Goal: Task Accomplishment & Management: Use online tool/utility

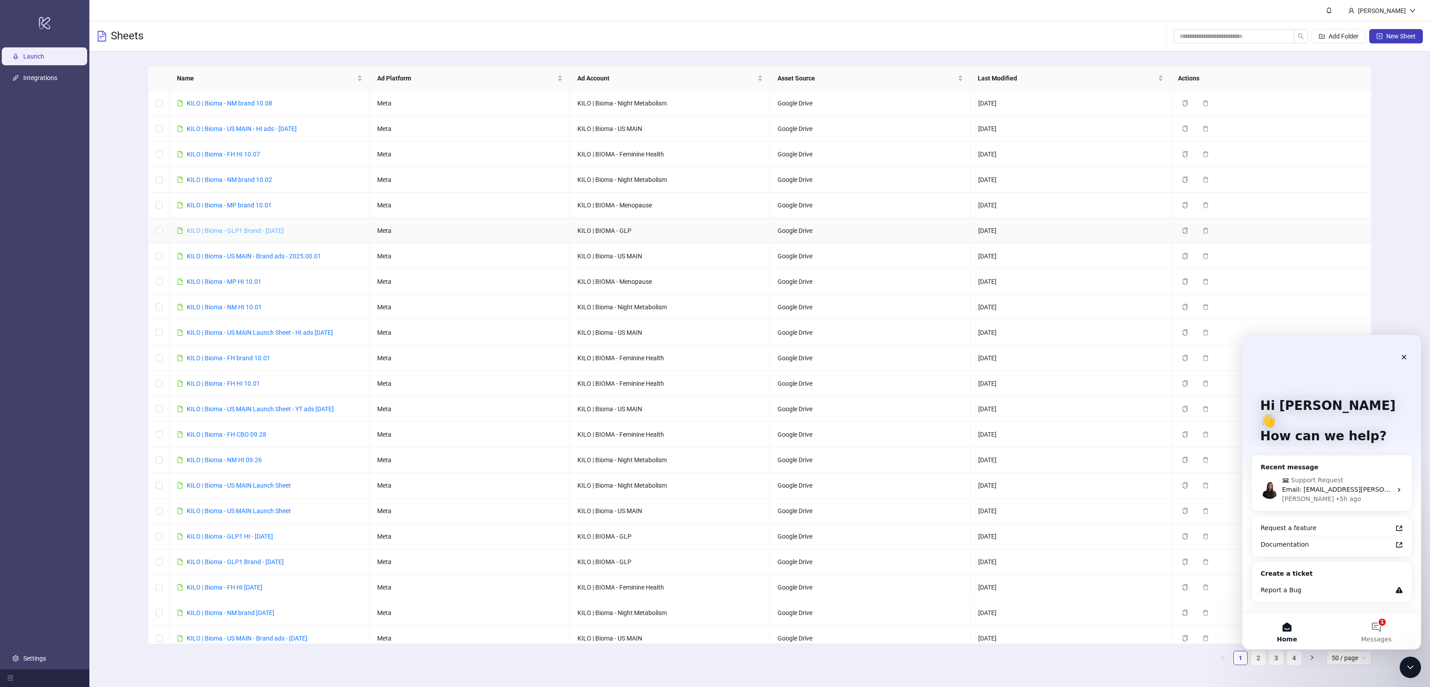
drag, startPoint x: 306, startPoint y: 231, endPoint x: 187, endPoint y: 231, distance: 119.3
click at [187, 231] on td "KILO | Bioma - GLP1 Brand - [DATE]" at bounding box center [270, 230] width 200 height 25
copy link "KILO | Bioma - GLP1 Brand - [DATE]"
click at [1400, 33] on span "New Sheet" at bounding box center [1402, 36] width 30 height 7
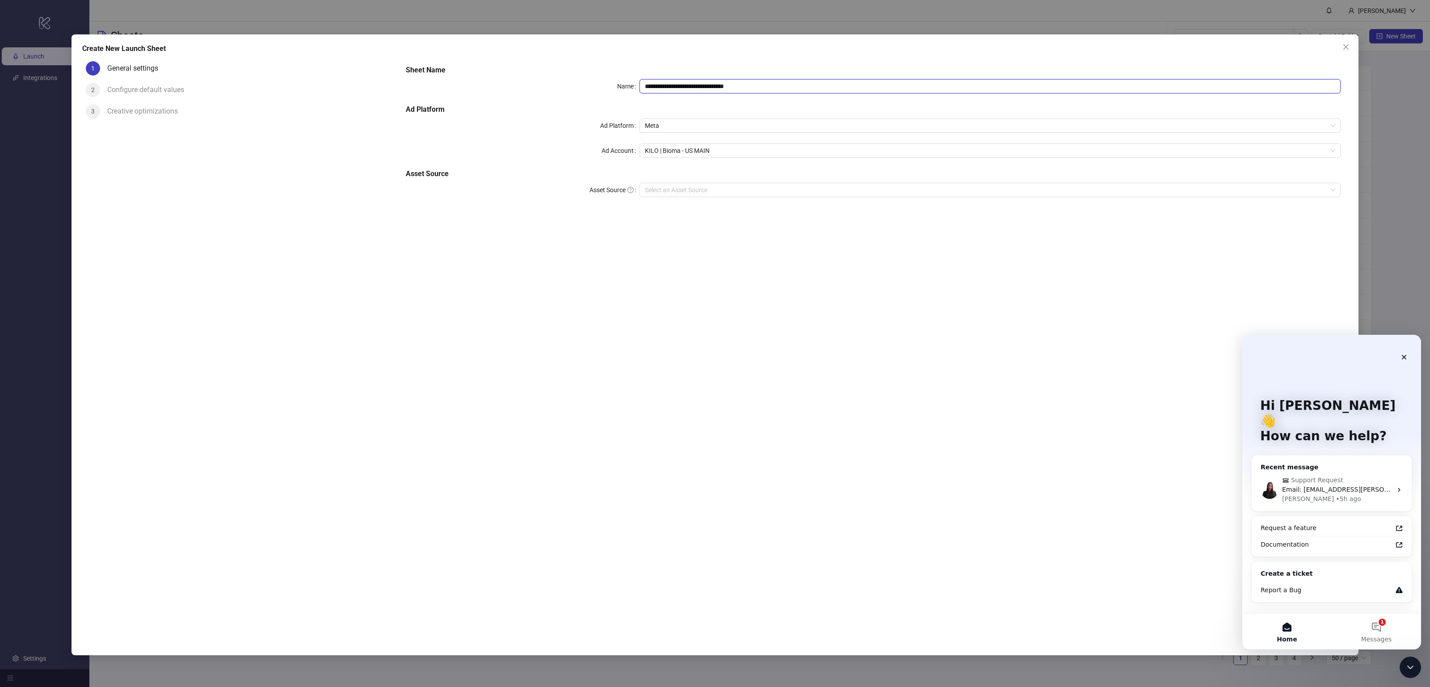
click at [682, 86] on input "**********" at bounding box center [990, 86] width 701 height 14
paste input "***"
click at [688, 156] on span "KILO | Bioma - US MAIN" at bounding box center [990, 150] width 691 height 13
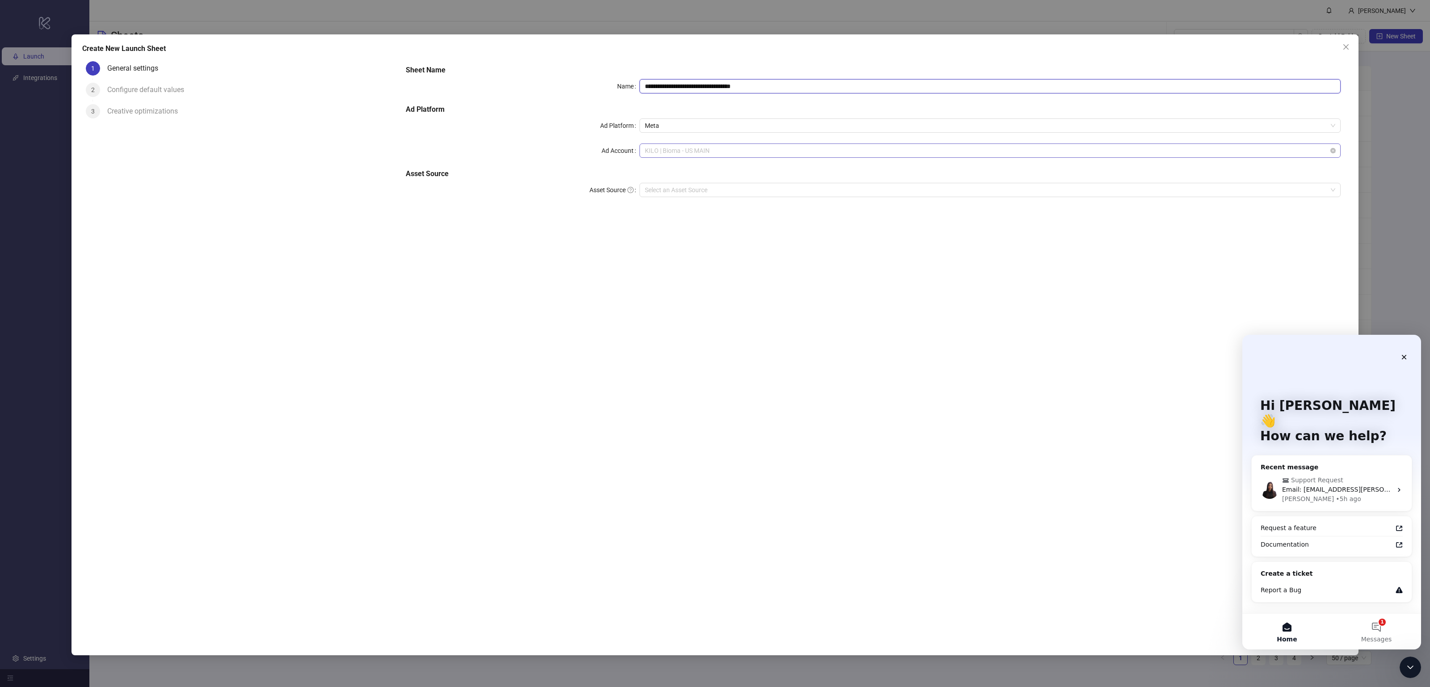
type input "**********"
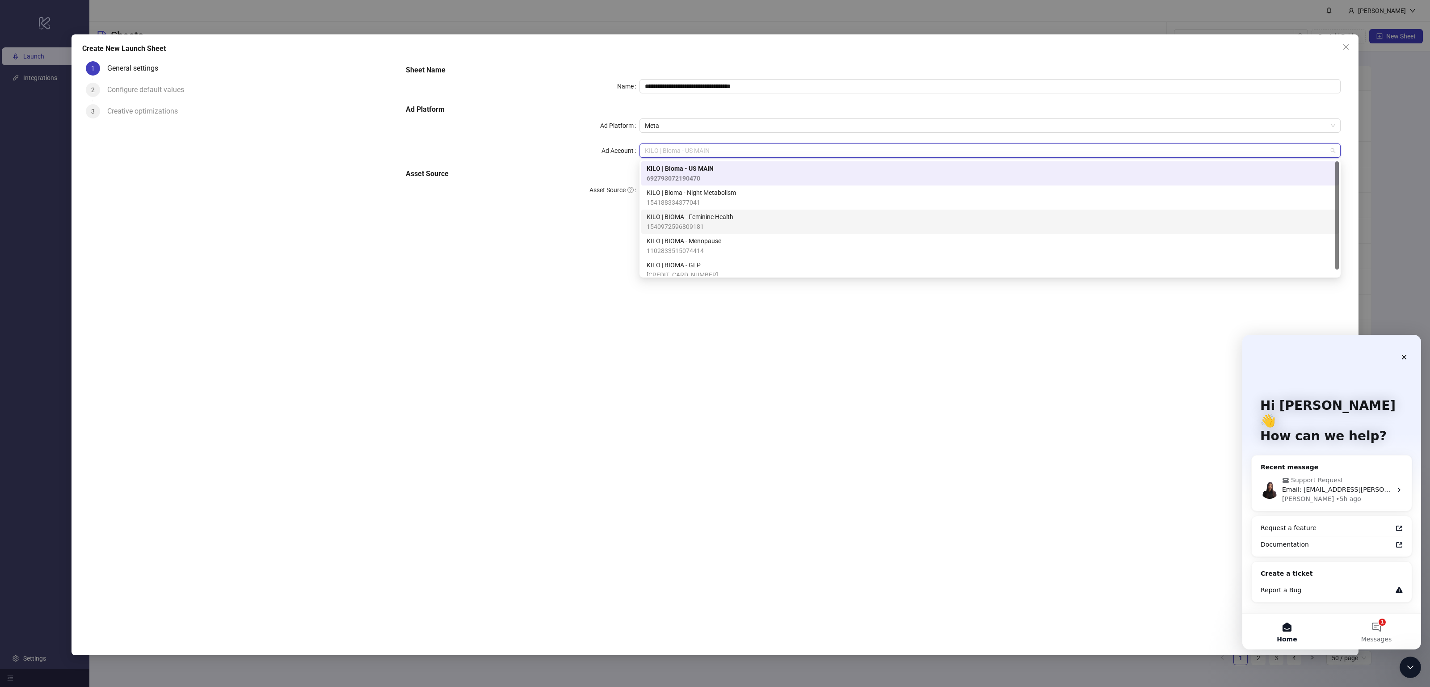
scroll to position [6, 0]
click at [698, 261] on span "KILO | BIOMA - GLP" at bounding box center [683, 259] width 72 height 10
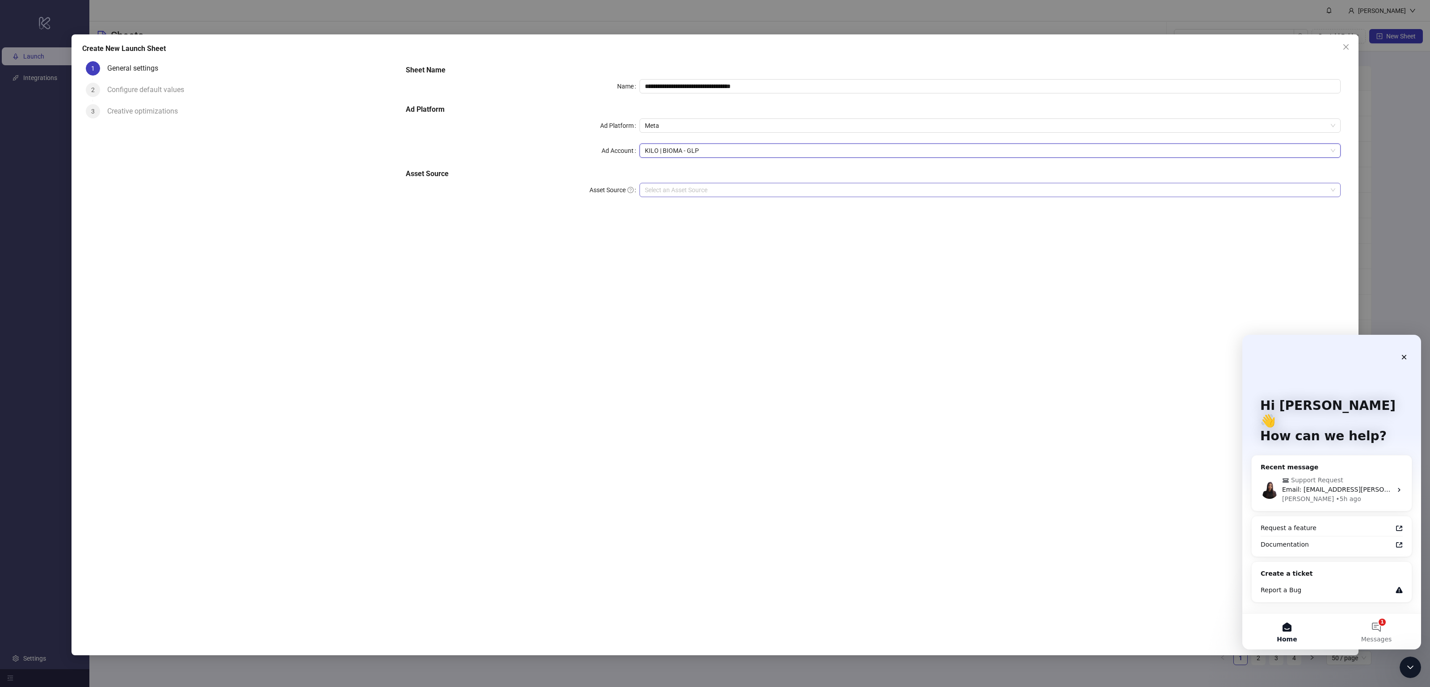
click at [724, 192] on input "Asset Source" at bounding box center [986, 189] width 683 height 13
click at [727, 213] on div "Google Drive" at bounding box center [990, 208] width 698 height 14
click at [1404, 358] on icon "Close" at bounding box center [1404, 357] width 7 height 7
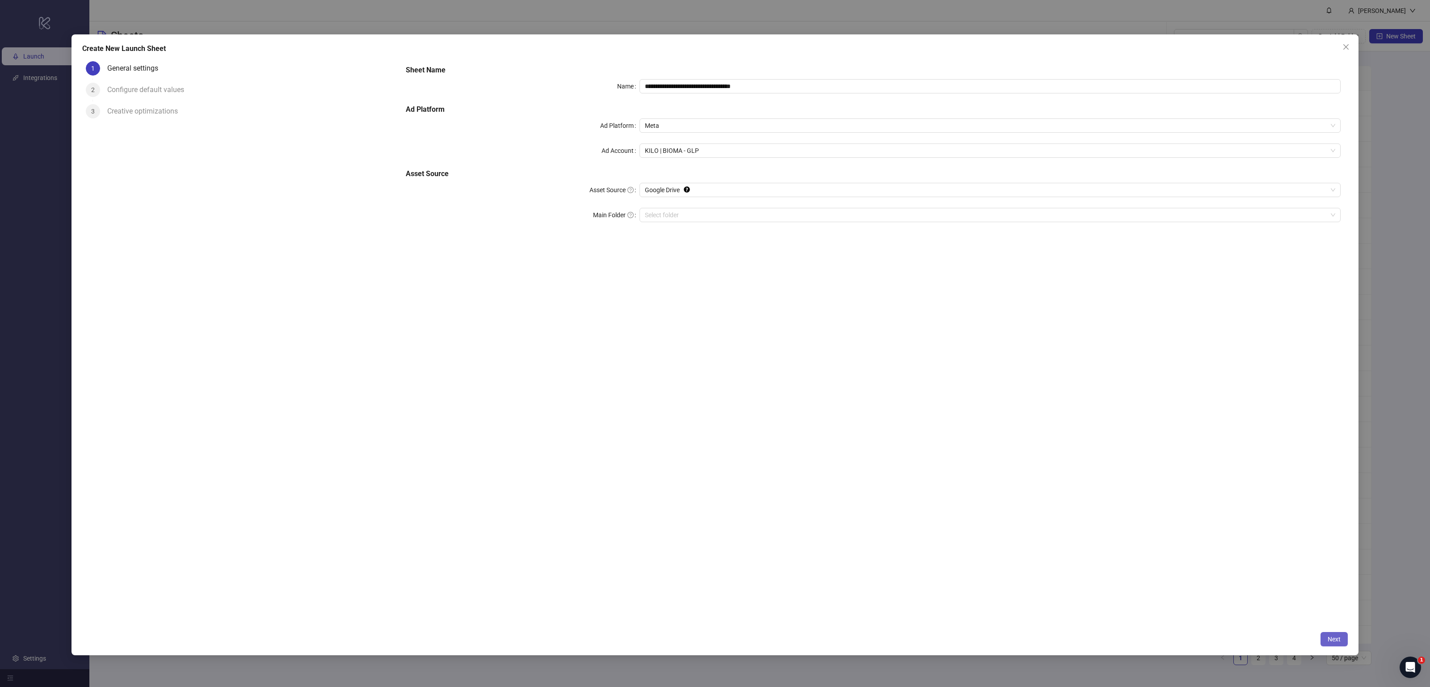
click at [1335, 641] on span "Next" at bounding box center [1334, 639] width 13 height 7
type input "**********"
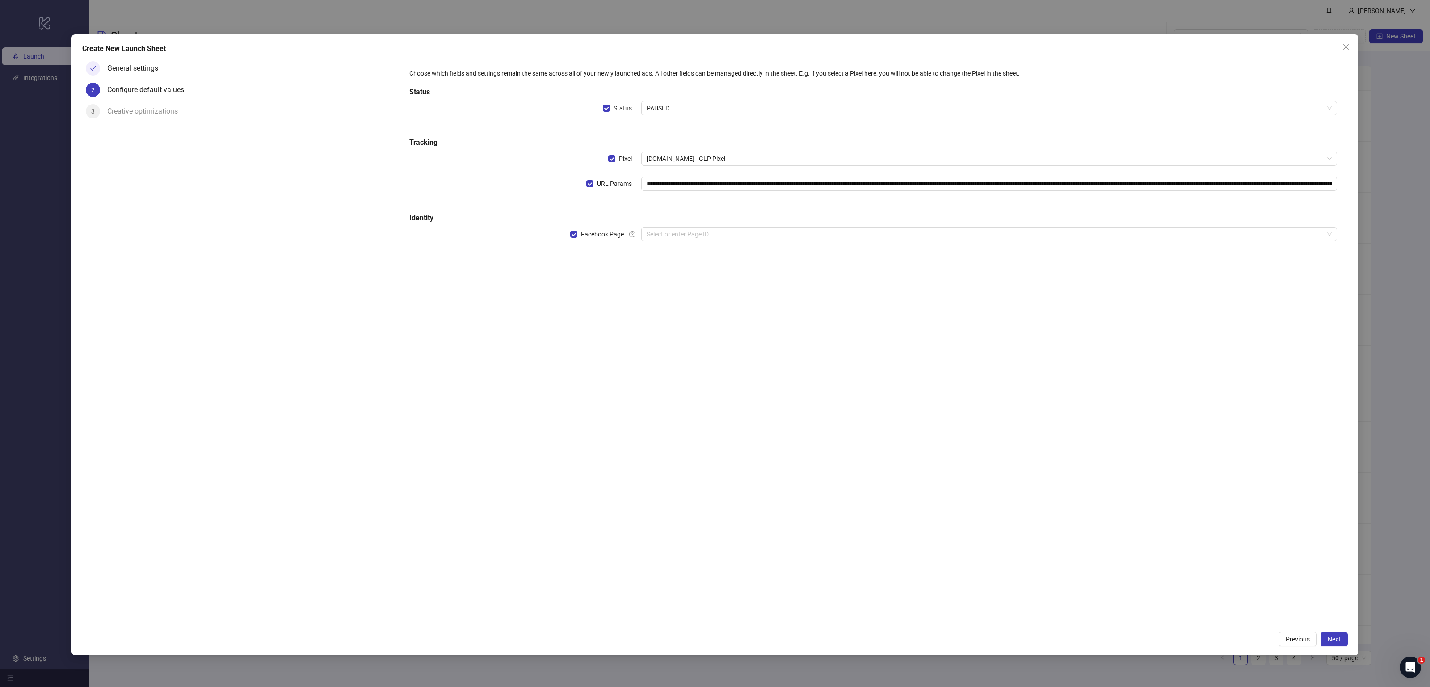
click at [683, 225] on div "**********" at bounding box center [873, 160] width 935 height 191
click at [679, 228] on input "search" at bounding box center [985, 234] width 677 height 13
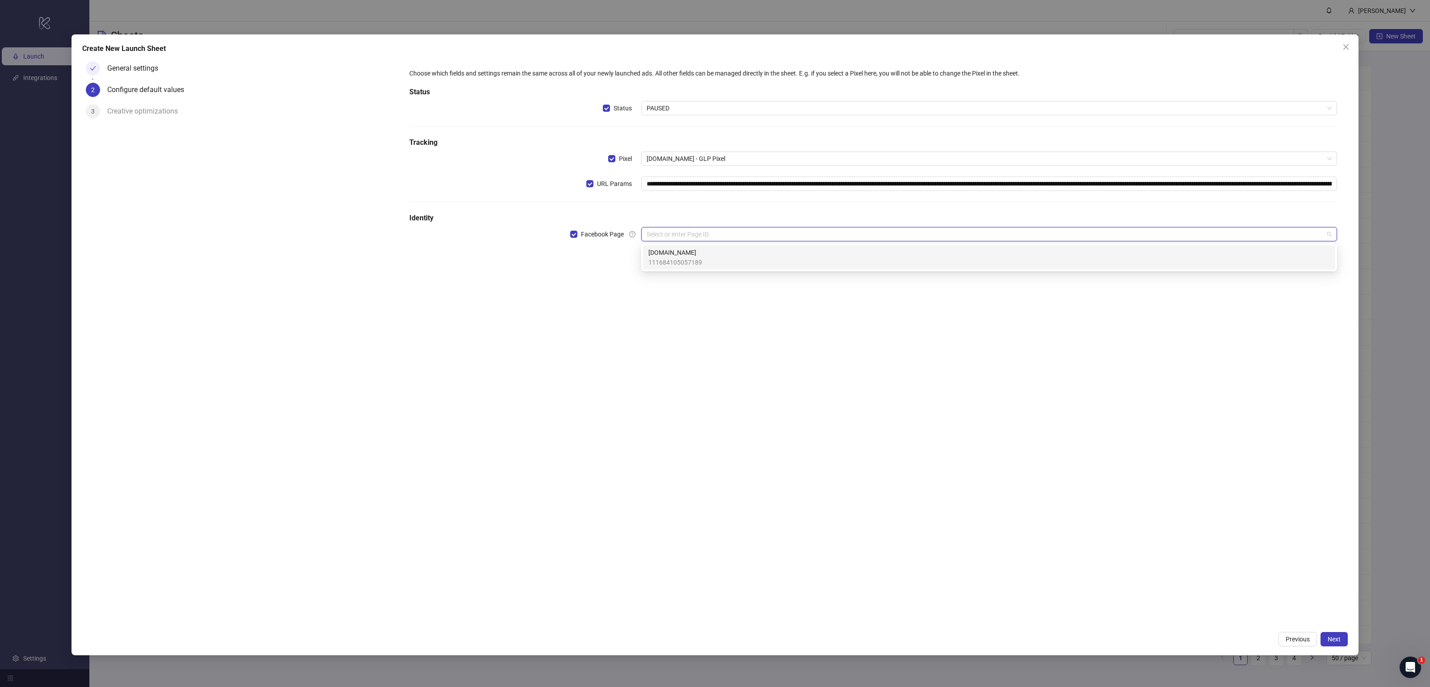
click at [679, 250] on span "[DOMAIN_NAME]" at bounding box center [676, 253] width 54 height 10
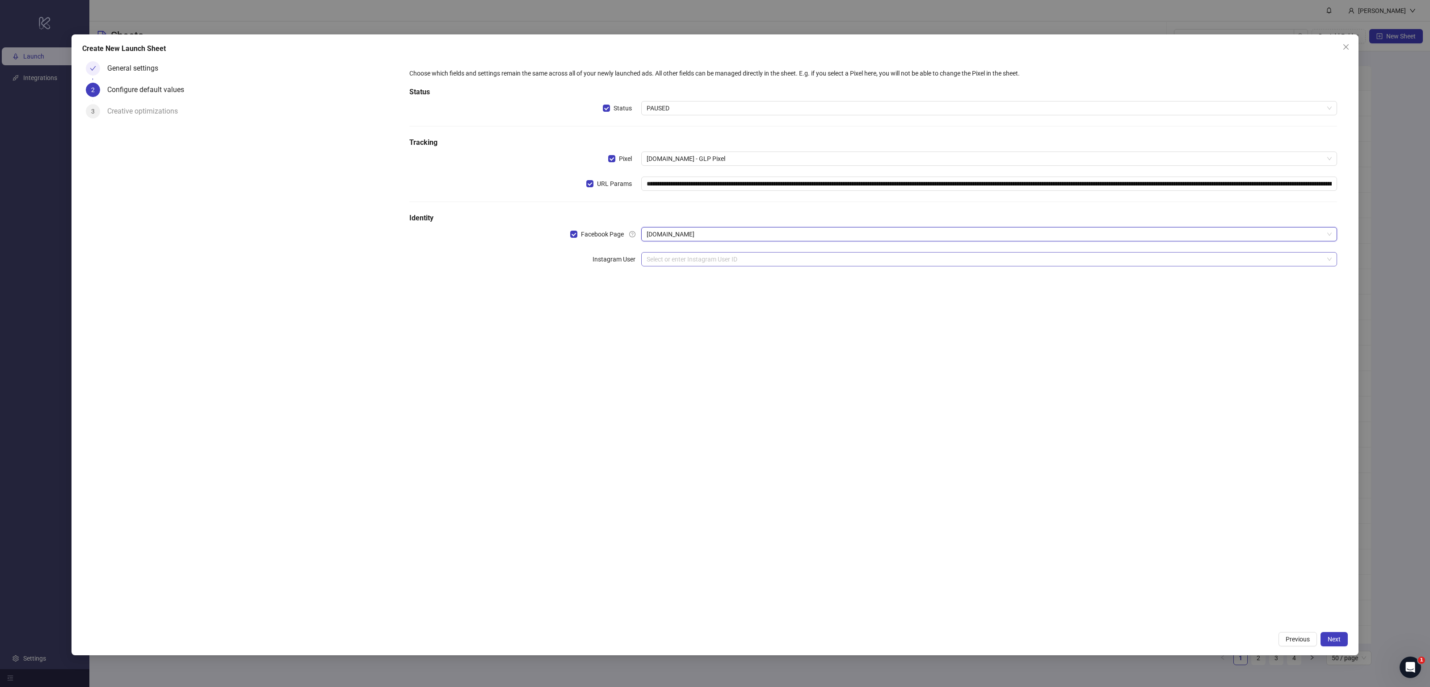
click at [675, 266] on input "search" at bounding box center [985, 259] width 677 height 13
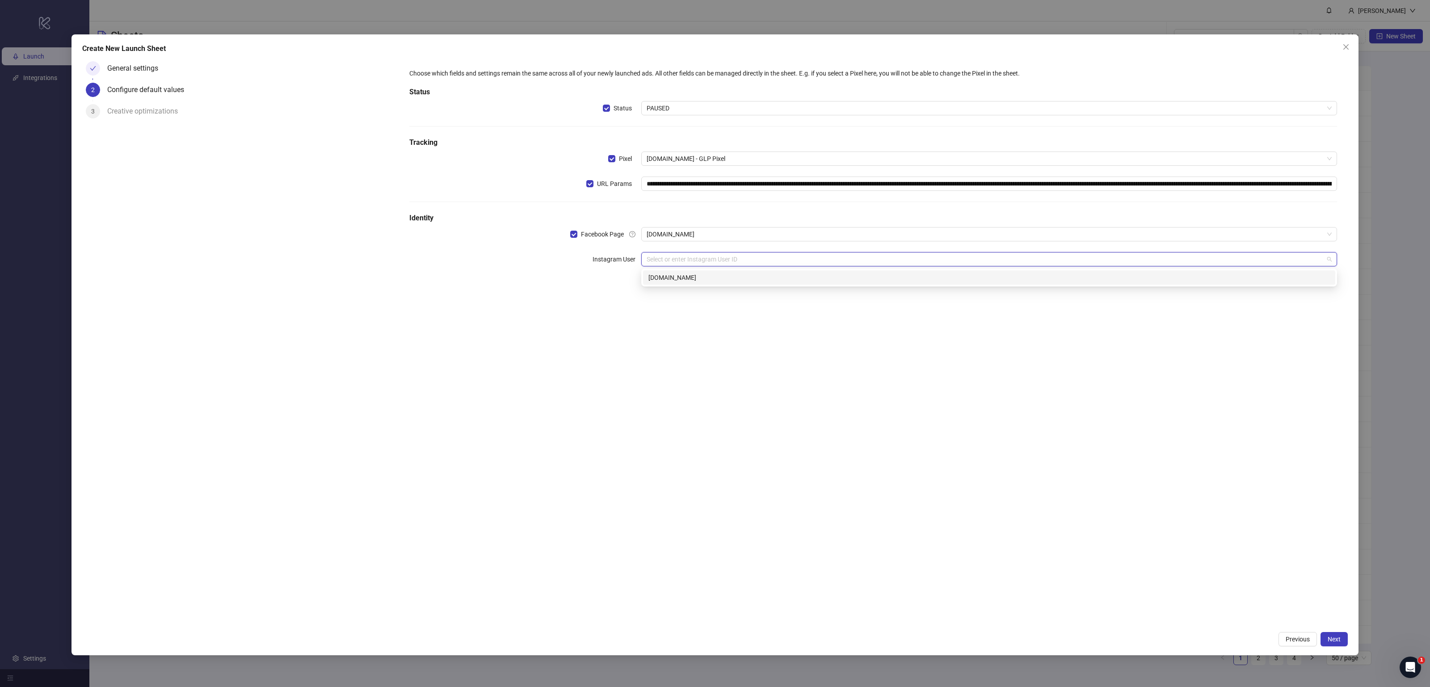
click at [675, 280] on div "[DOMAIN_NAME]" at bounding box center [990, 278] width 682 height 10
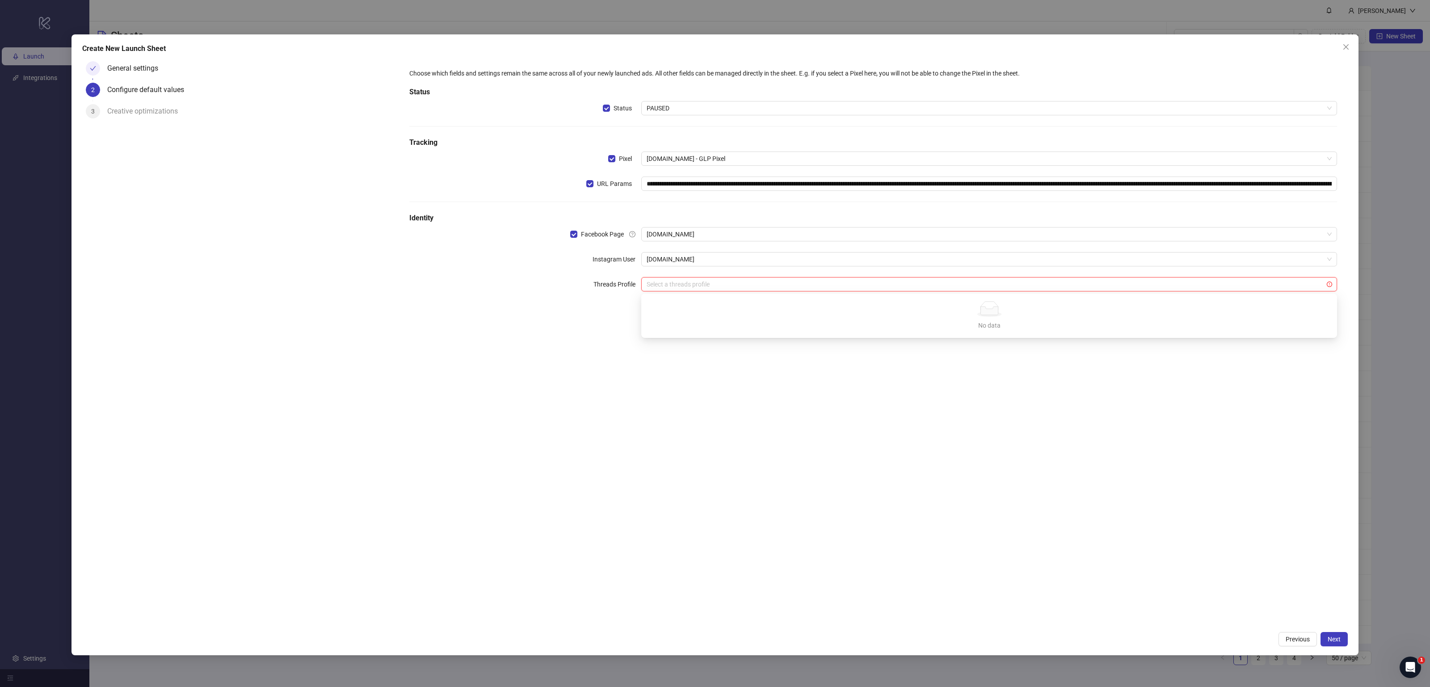
click at [675, 280] on input "search" at bounding box center [985, 284] width 677 height 13
click at [918, 409] on div "**********" at bounding box center [873, 342] width 949 height 569
click at [1341, 639] on button "Next" at bounding box center [1334, 639] width 27 height 14
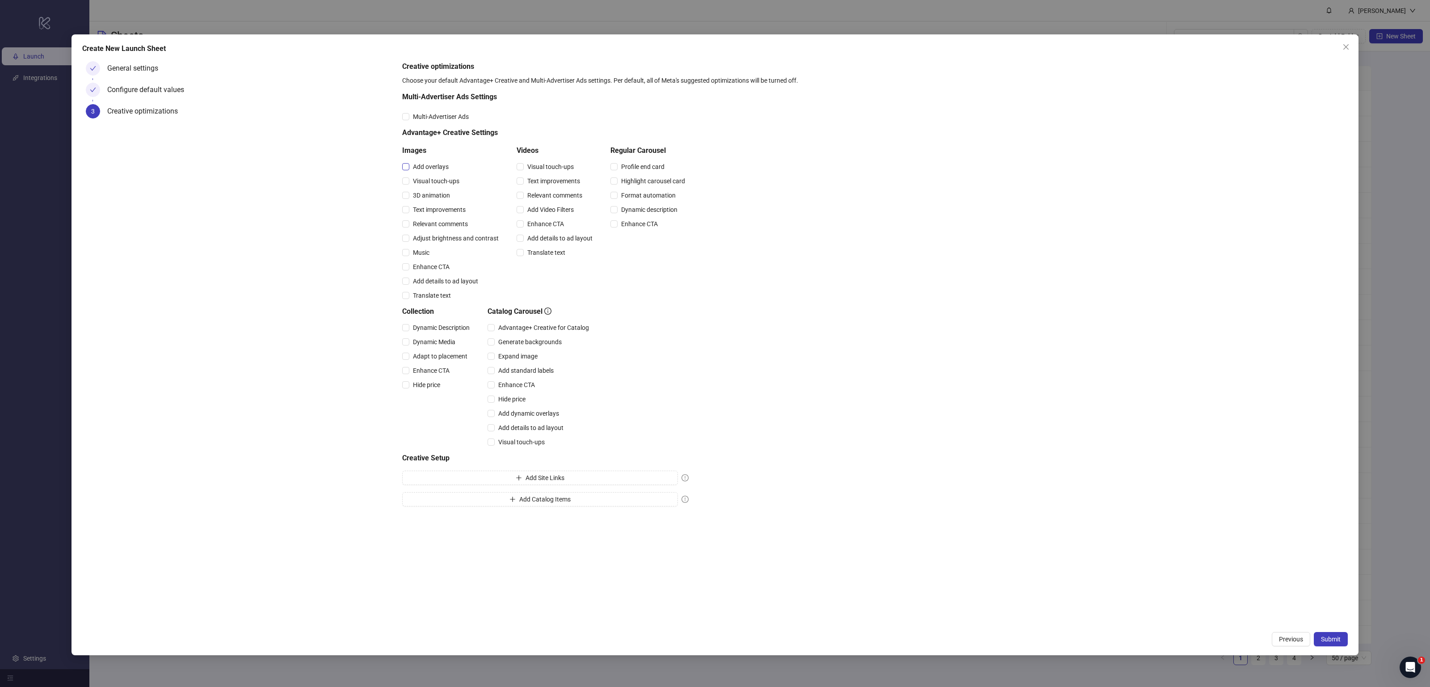
click at [412, 162] on span "Add overlays" at bounding box center [430, 167] width 43 height 10
click at [412, 219] on span "Relevant comments" at bounding box center [440, 224] width 62 height 10
click at [540, 164] on span "Visual touch-ups" at bounding box center [551, 167] width 54 height 10
click at [544, 194] on span "Relevant comments" at bounding box center [555, 195] width 62 height 10
click at [1333, 643] on span "Submit" at bounding box center [1331, 639] width 20 height 7
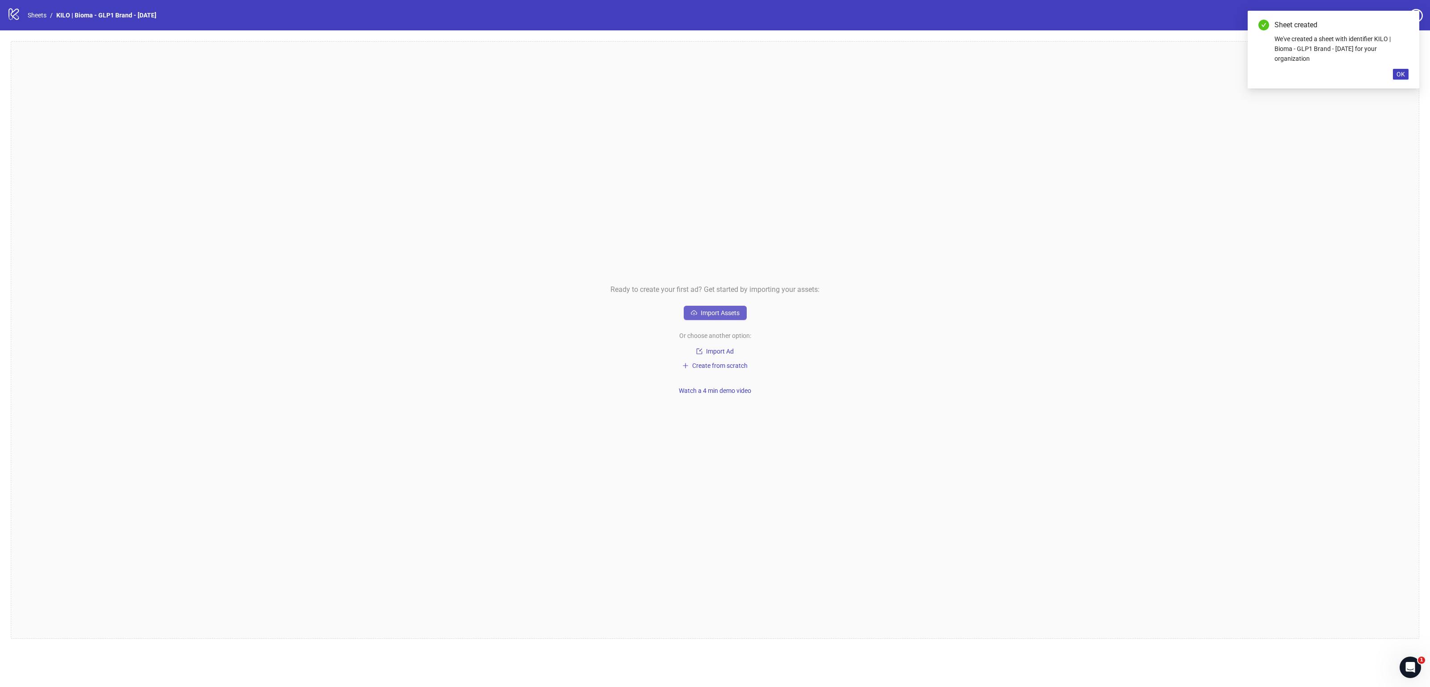
click at [709, 313] on span "Import Assets" at bounding box center [720, 312] width 39 height 7
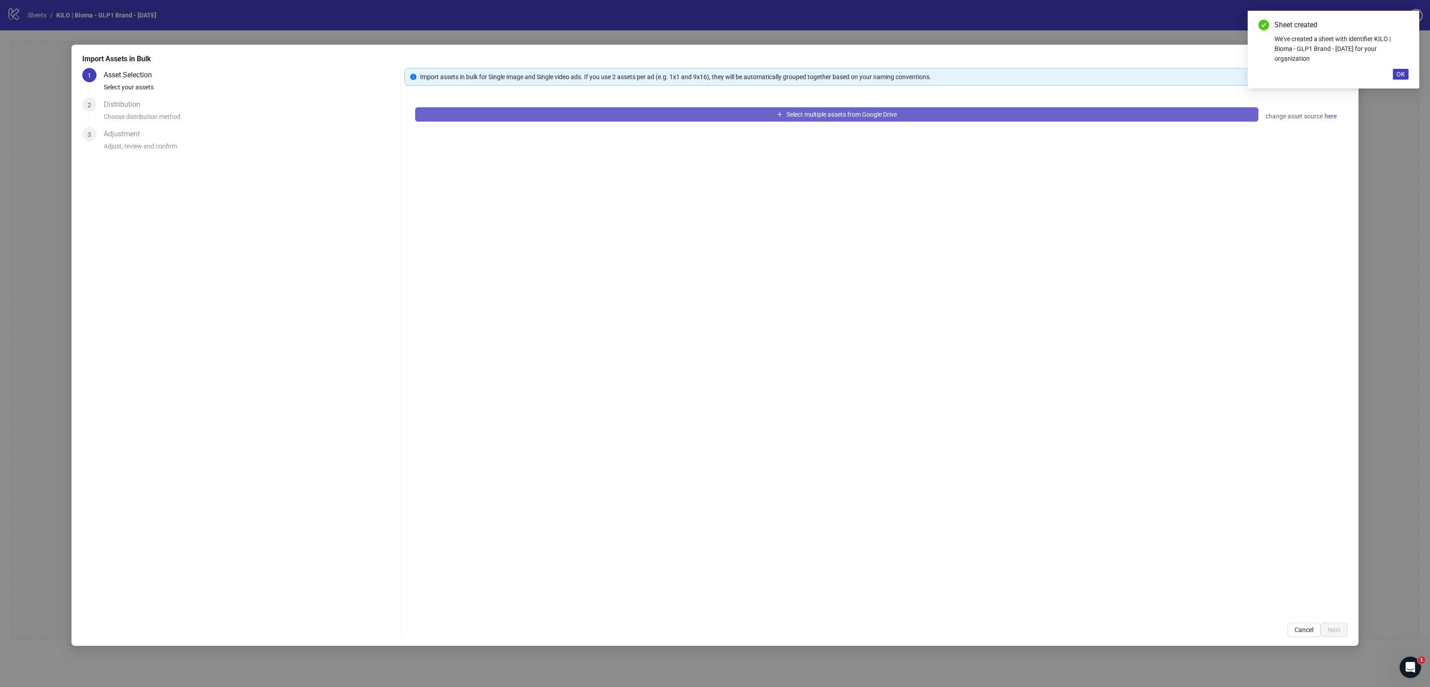
click at [597, 113] on button "Select multiple assets from Google Drive" at bounding box center [836, 114] width 843 height 14
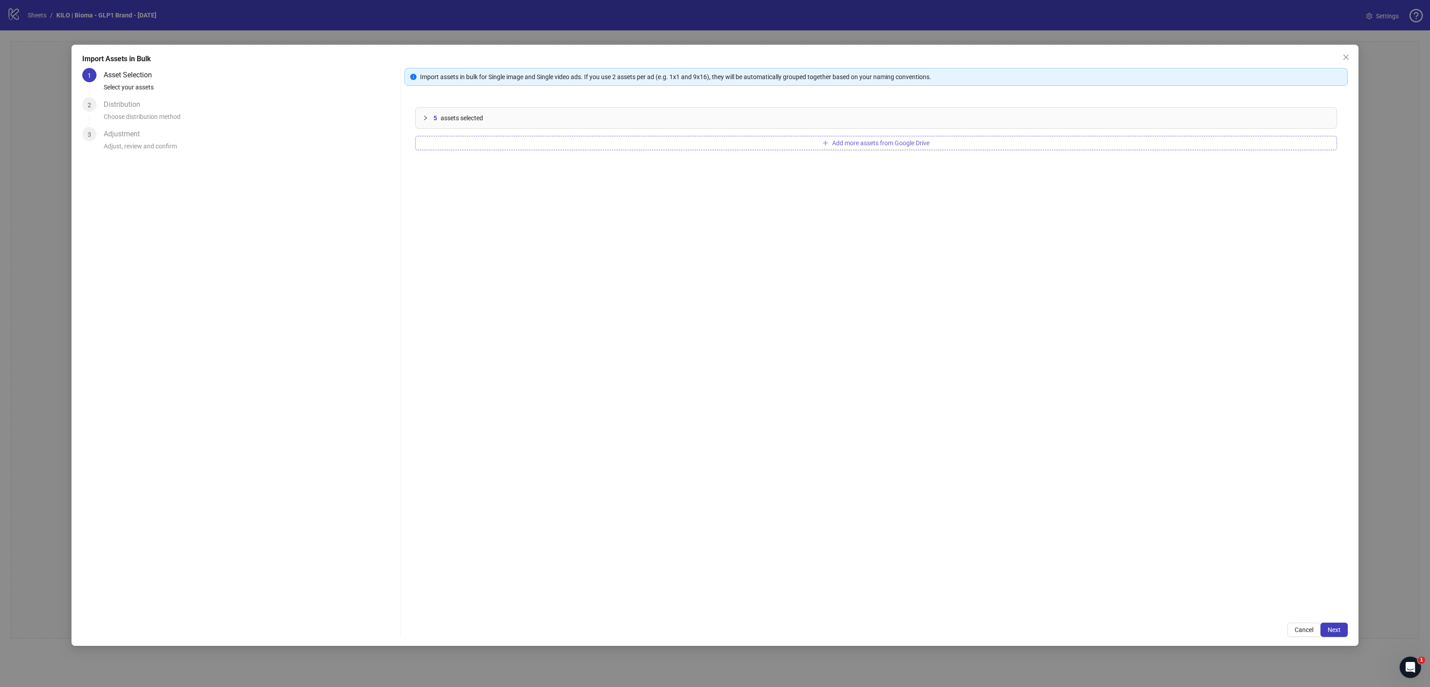
click at [574, 143] on button "Add more assets from Google Drive" at bounding box center [876, 143] width 922 height 14
click at [523, 148] on button "Add more assets from Google Drive" at bounding box center [876, 143] width 922 height 14
click at [491, 146] on button "Add more assets from Google Drive" at bounding box center [876, 143] width 922 height 14
click at [562, 151] on div "20 assets selected Add more assets from Google Drive" at bounding box center [877, 354] width 944 height 515
click at [551, 136] on button "Add more assets from Google Drive" at bounding box center [876, 143] width 922 height 14
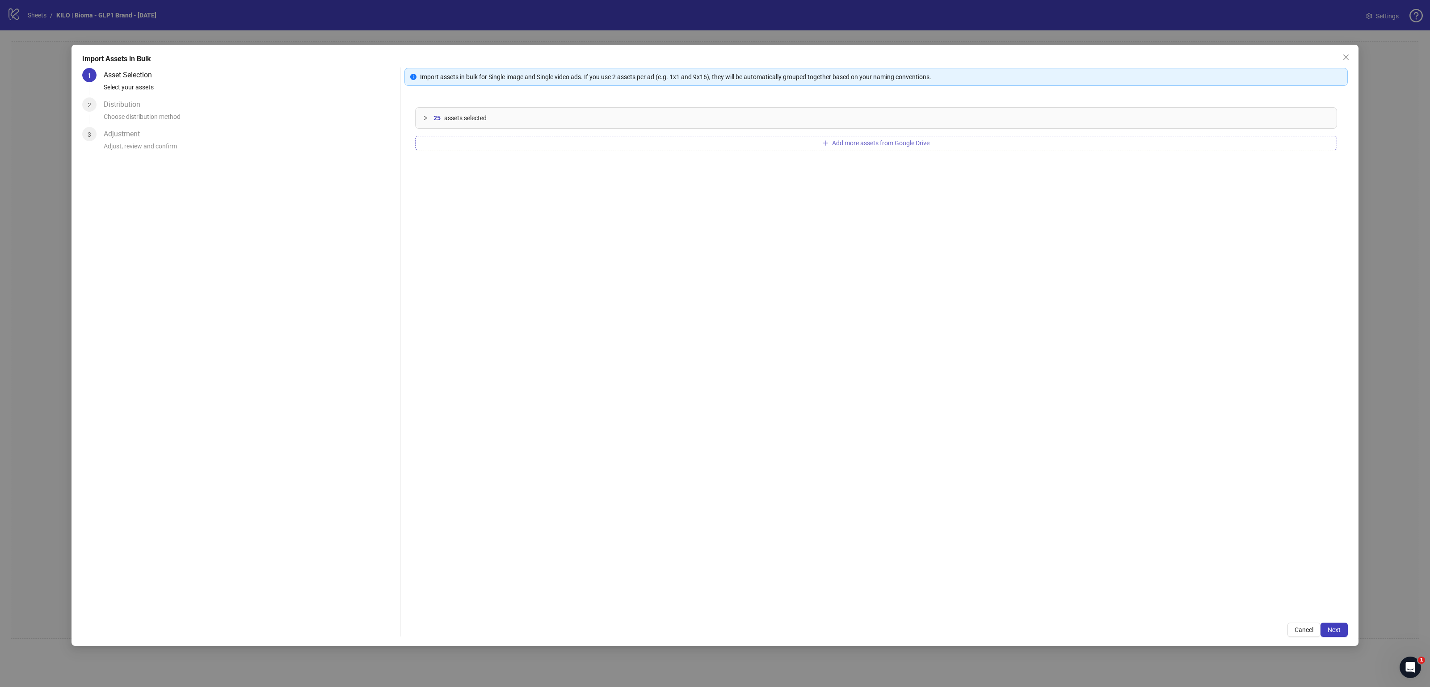
click at [548, 142] on button "Add more assets from Google Drive" at bounding box center [876, 143] width 922 height 14
click at [511, 143] on button "Add more assets from Google Drive" at bounding box center [876, 143] width 922 height 14
click at [521, 146] on button "Add more assets from Google Drive" at bounding box center [876, 143] width 922 height 14
click at [569, 144] on button "Add more assets from Google Drive" at bounding box center [876, 143] width 922 height 14
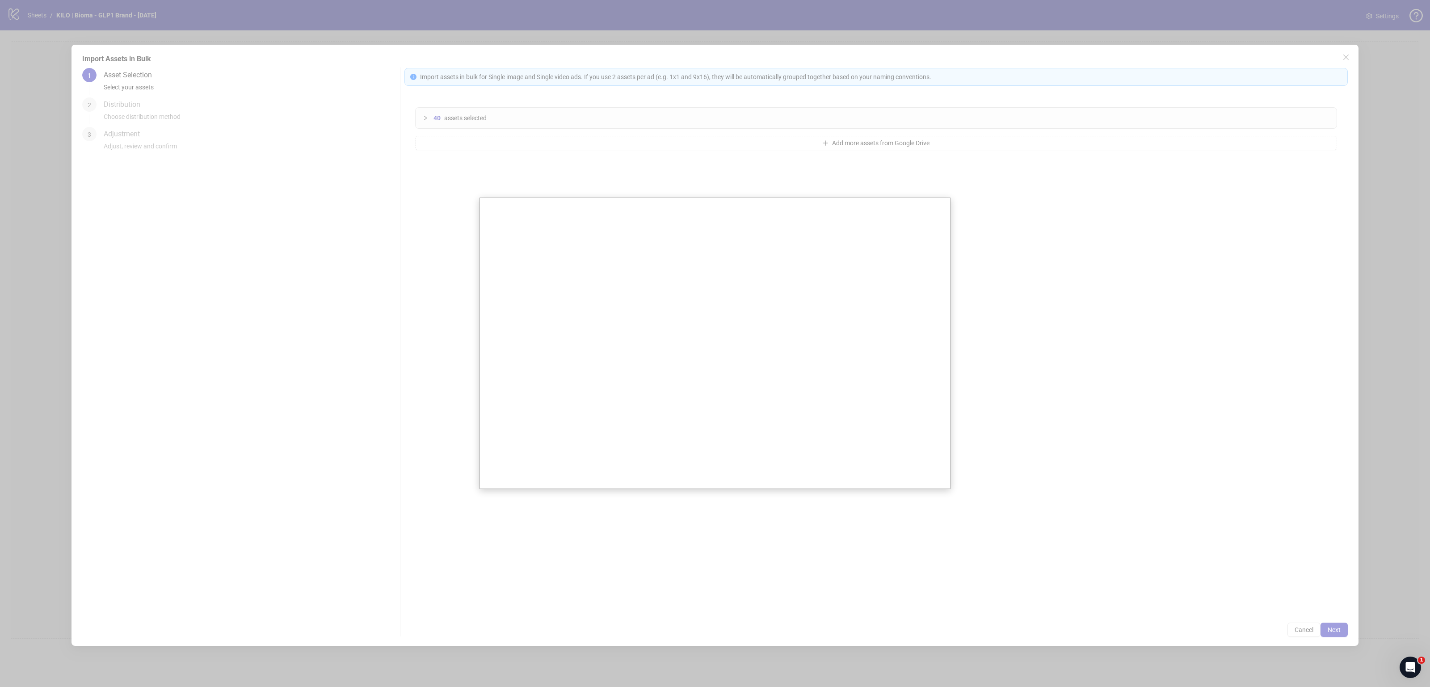
click at [498, 168] on div at bounding box center [715, 343] width 1430 height 687
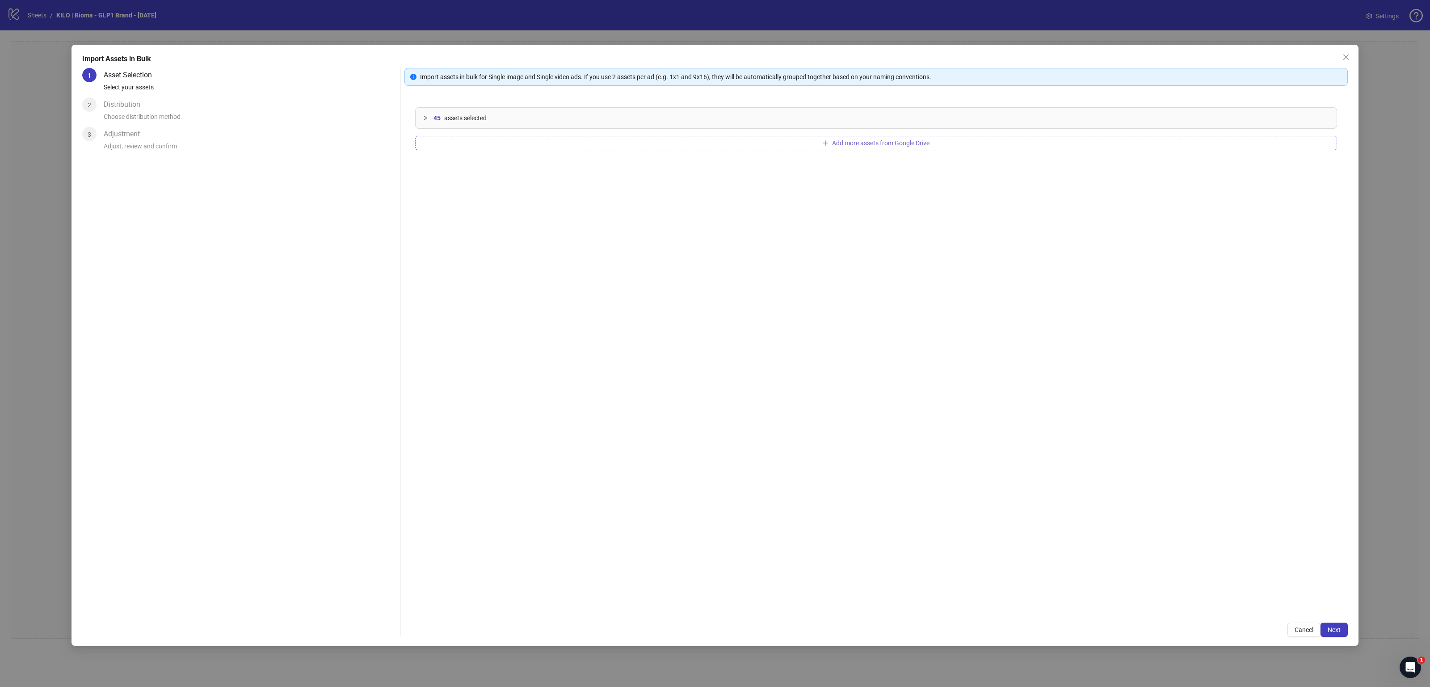
click at [475, 142] on button "Add more assets from Google Drive" at bounding box center [876, 143] width 922 height 14
click at [624, 138] on button "Add more assets from Google Drive" at bounding box center [876, 143] width 922 height 14
click at [1338, 631] on span "Next" at bounding box center [1334, 629] width 13 height 7
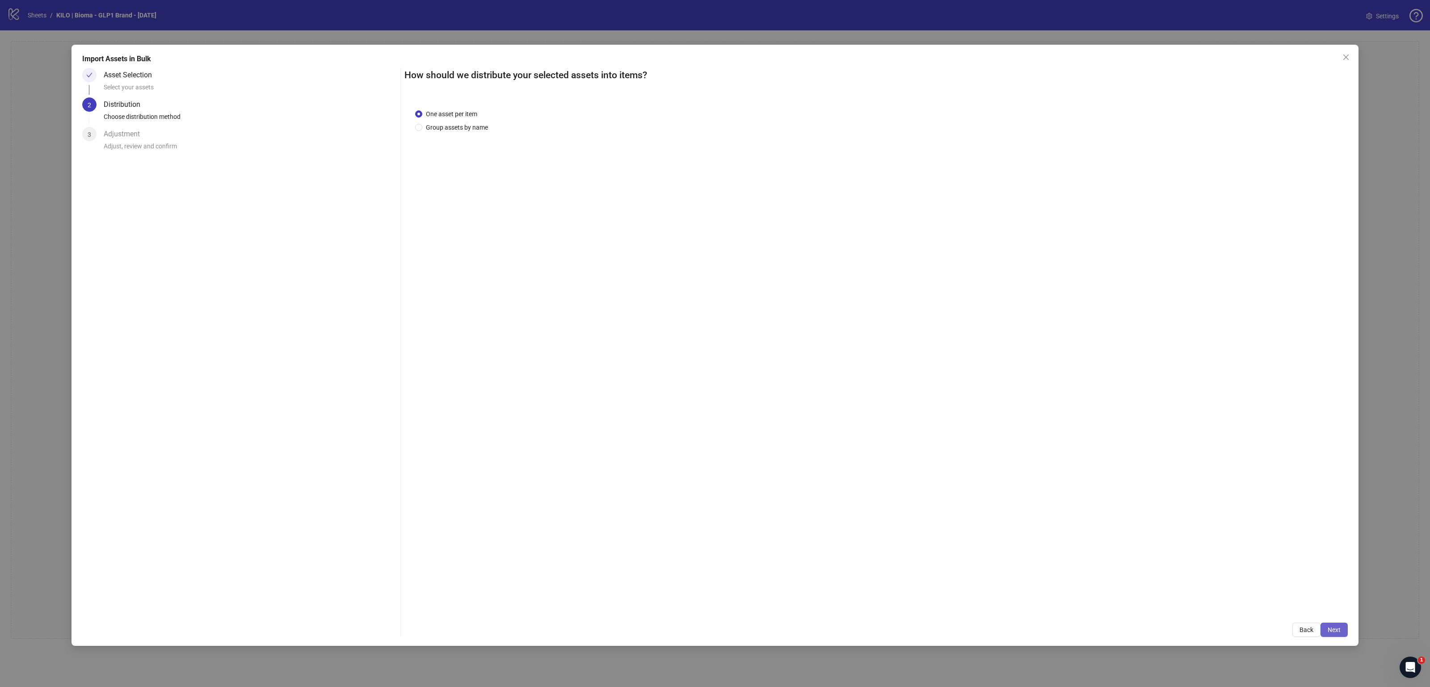
click at [1327, 626] on button "Next" at bounding box center [1334, 630] width 27 height 14
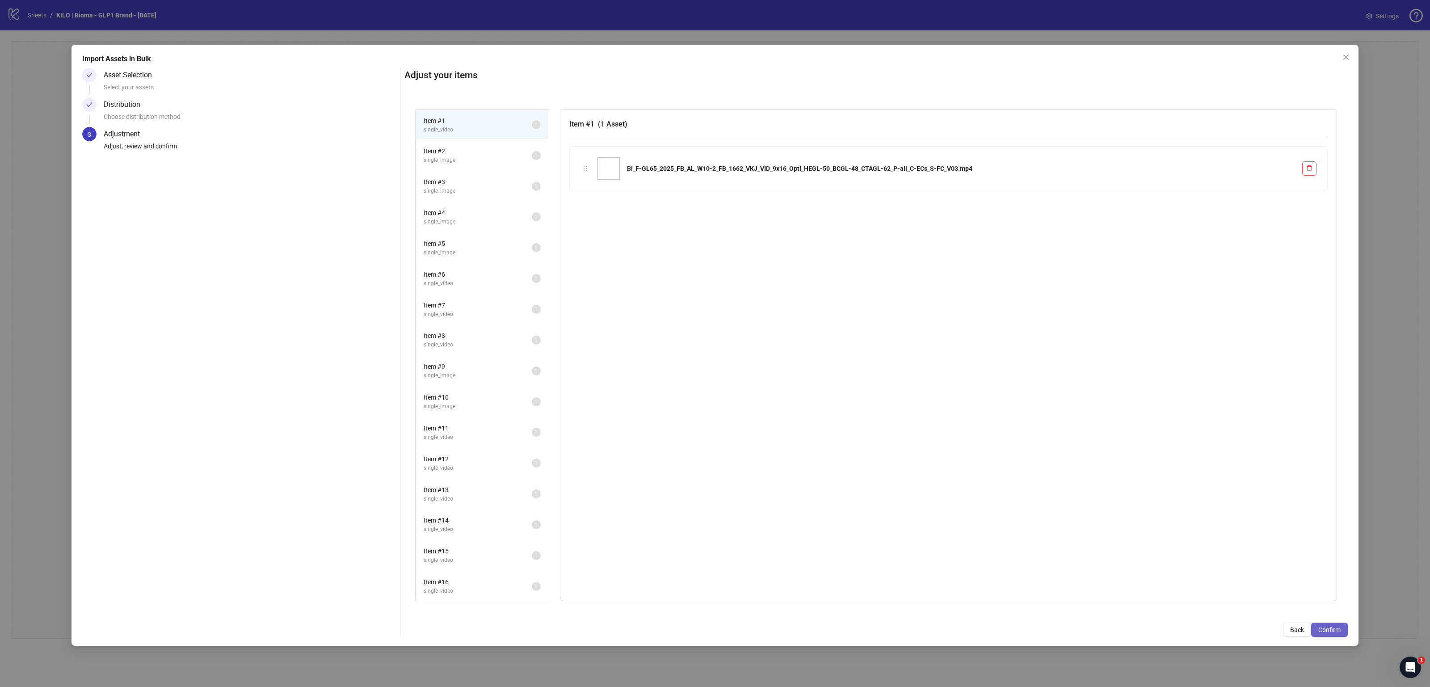
click at [1332, 627] on span "Confirm" at bounding box center [1330, 629] width 22 height 7
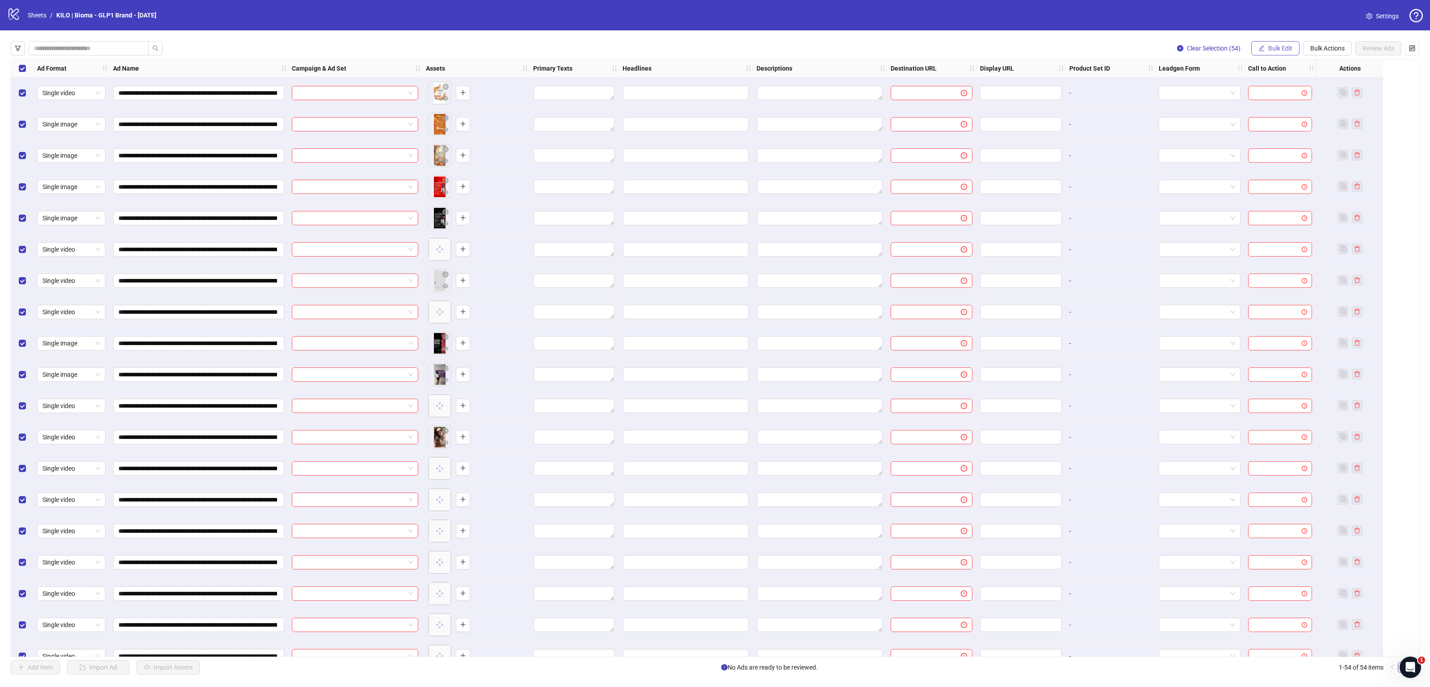
click at [1270, 51] on span "Bulk Edit" at bounding box center [1281, 48] width 24 height 7
click at [1286, 150] on span "Destination URL" at bounding box center [1283, 153] width 53 height 10
click at [1257, 88] on input "text" at bounding box center [1246, 87] width 161 height 10
paste input "**********"
type input "**********"
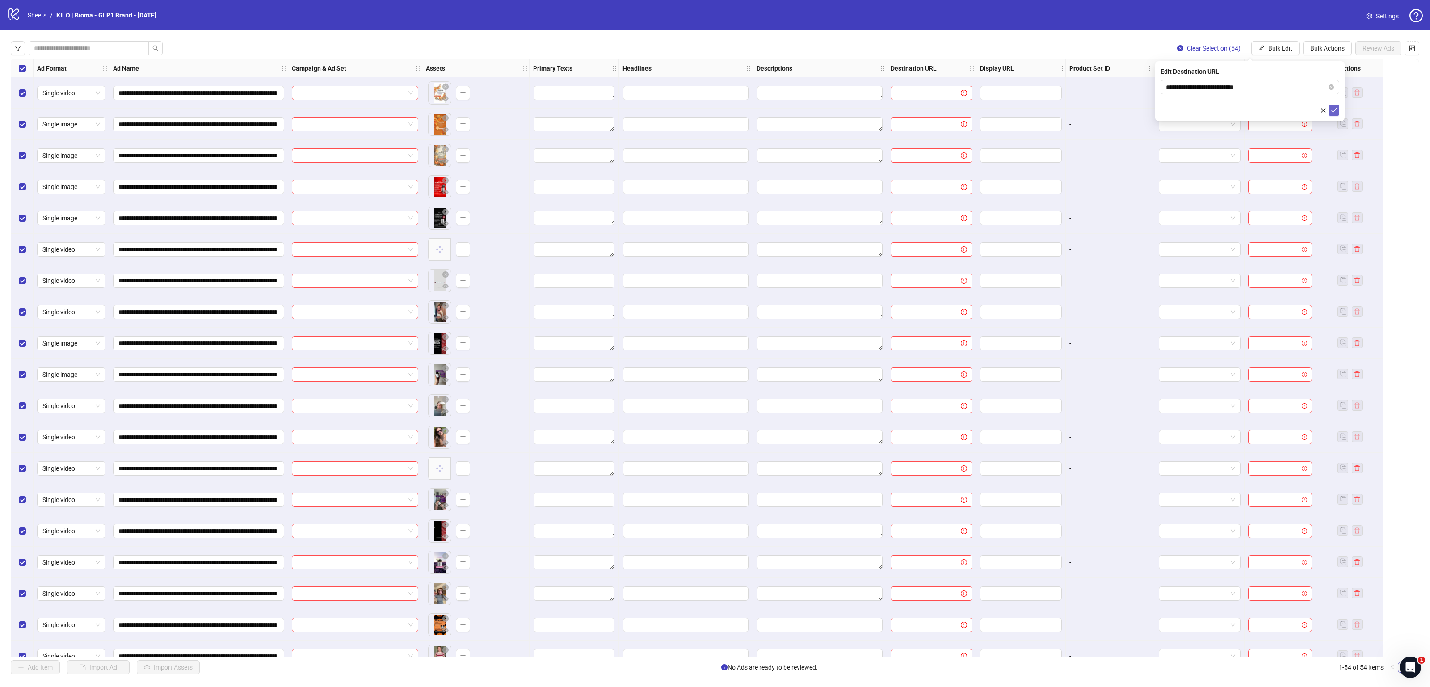
click at [1333, 109] on icon "check" at bounding box center [1334, 110] width 6 height 6
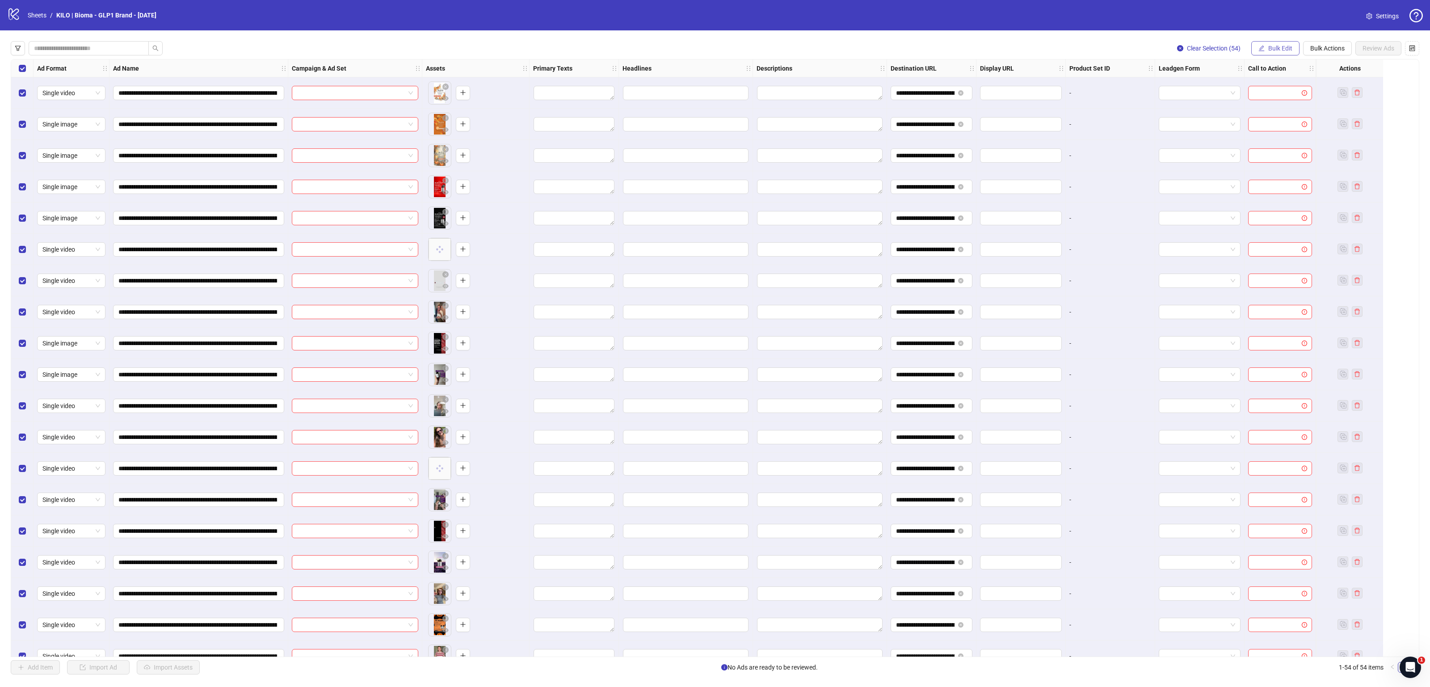
click at [1271, 46] on span "Bulk Edit" at bounding box center [1281, 48] width 24 height 7
click at [1267, 196] on span "Call to Action" at bounding box center [1283, 195] width 53 height 10
click at [1273, 90] on input "search" at bounding box center [1246, 86] width 160 height 13
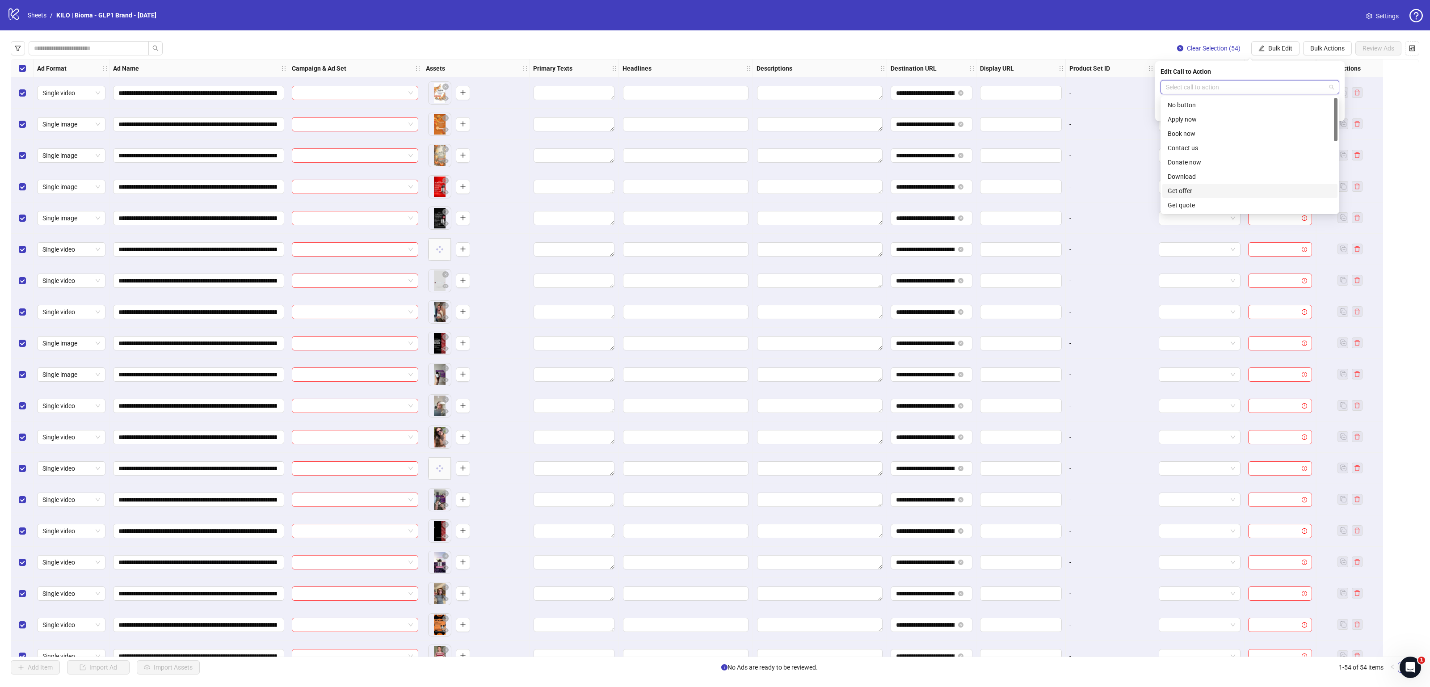
scroll to position [186, 0]
click at [1214, 135] on div "Shop now" at bounding box center [1250, 134] width 164 height 10
click at [1336, 111] on icon "check" at bounding box center [1334, 110] width 6 height 6
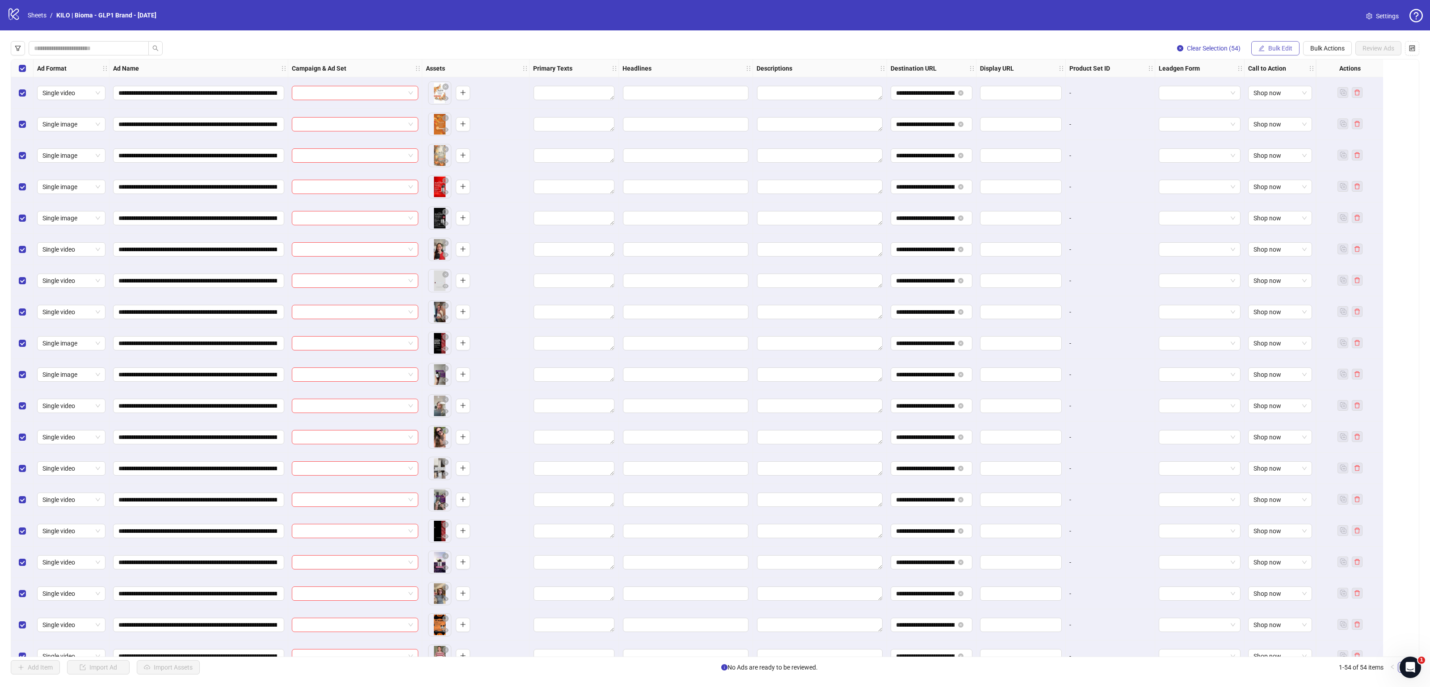
click at [1281, 46] on span "Bulk Edit" at bounding box center [1281, 48] width 24 height 7
click at [1291, 123] on span "Headlines" at bounding box center [1283, 124] width 53 height 10
click at [1175, 99] on input "Multi-input container - paste or copy values" at bounding box center [1250, 103] width 179 height 14
paste input "**********"
type input "**********"
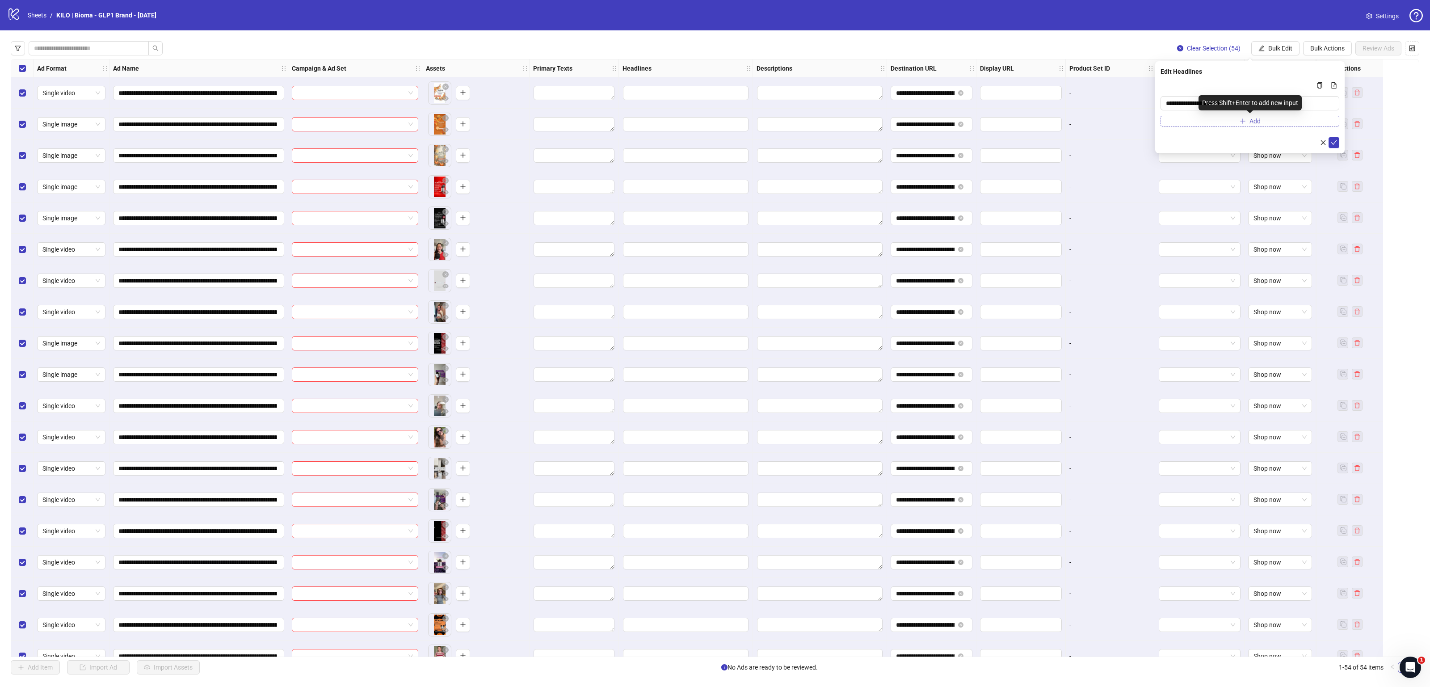
click at [1180, 119] on button "Add" at bounding box center [1250, 121] width 179 height 11
click at [1176, 120] on input "Multi-input container - paste or copy values" at bounding box center [1246, 123] width 160 height 10
paste input "**********"
type input "**********"
click at [1331, 161] on icon "check" at bounding box center [1334, 162] width 6 height 6
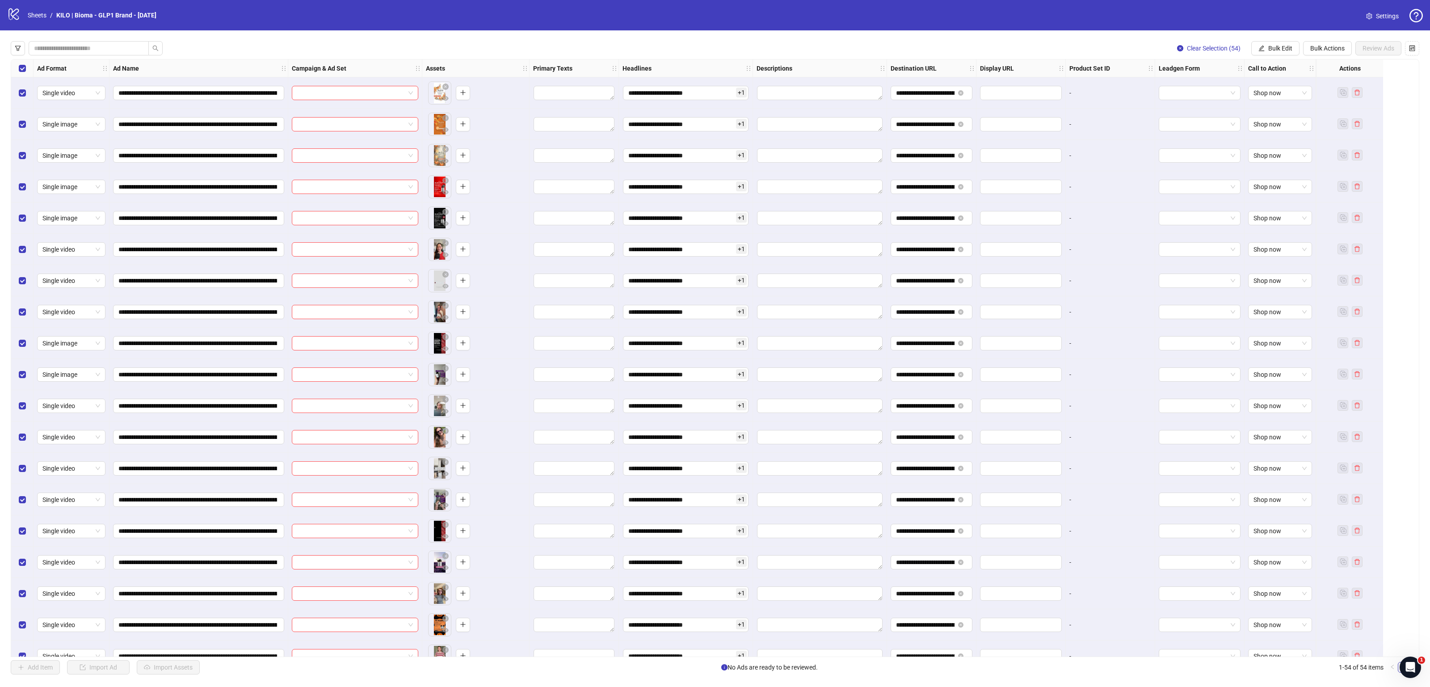
click at [1292, 57] on div "**********" at bounding box center [715, 357] width 1430 height 655
click at [1286, 54] on button "Bulk Edit" at bounding box center [1276, 48] width 48 height 14
click at [1271, 135] on span "Descriptions" at bounding box center [1283, 138] width 53 height 10
click at [1194, 110] on textarea "Multi-text input container - paste or copy values" at bounding box center [1250, 108] width 179 height 24
paste textarea "**********"
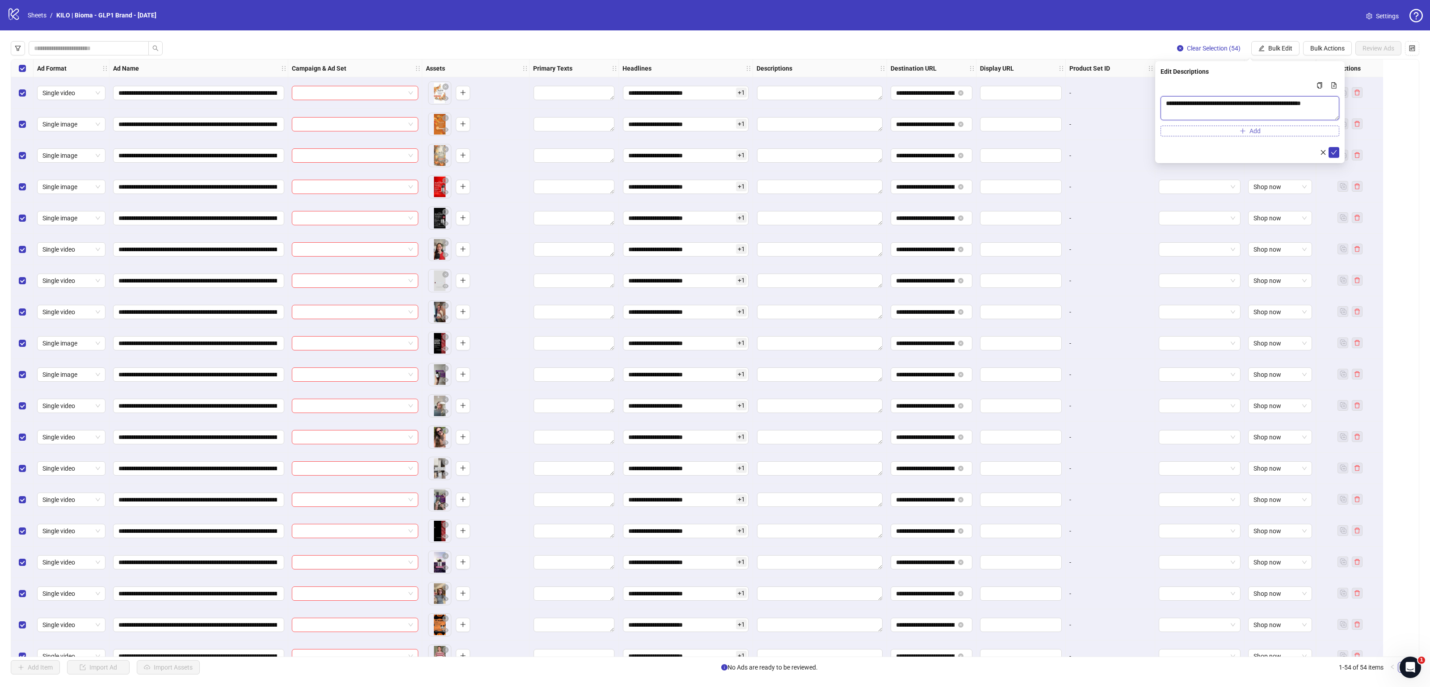
type textarea "**********"
click at [1201, 135] on button "Add" at bounding box center [1250, 131] width 179 height 11
paste textarea "**********"
click at [1220, 131] on textarea "**********" at bounding box center [1250, 138] width 179 height 24
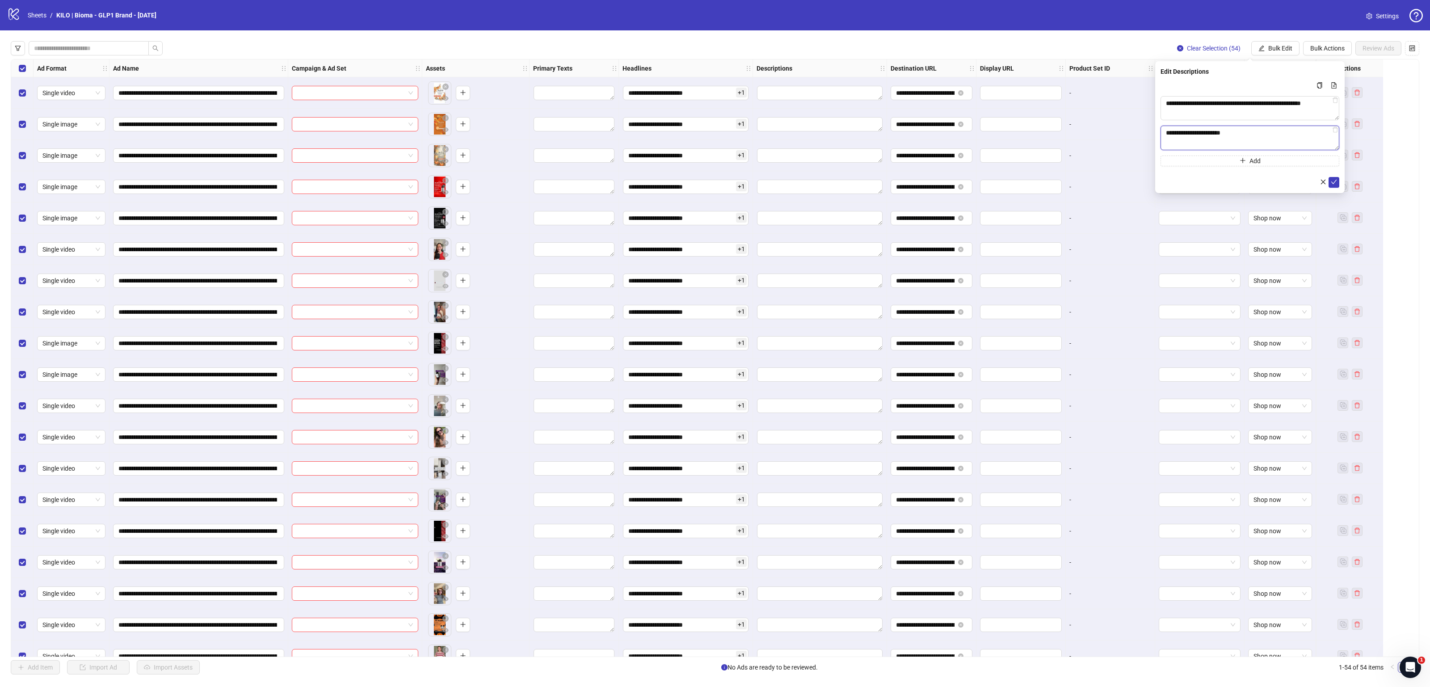
click at [1220, 131] on textarea "**********" at bounding box center [1250, 138] width 179 height 24
paste textarea "Multi-text input container - paste or copy values"
type textarea "**********"
click at [1334, 183] on icon "check" at bounding box center [1334, 182] width 6 height 6
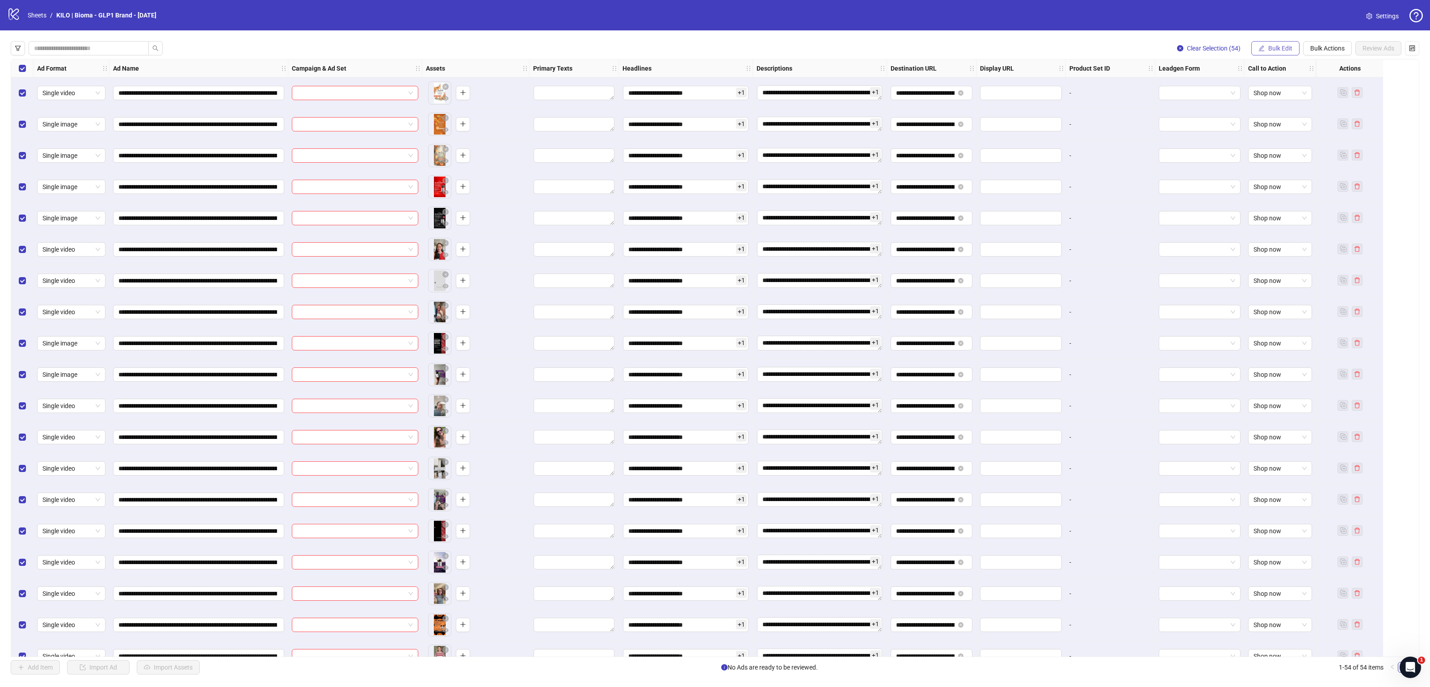
click at [1274, 55] on button "Bulk Edit" at bounding box center [1276, 48] width 48 height 14
click at [1279, 113] on span "Primary Texts" at bounding box center [1283, 110] width 53 height 10
click at [1238, 100] on textarea "Multi-text input container - paste or copy values" at bounding box center [1250, 108] width 179 height 24
paste textarea "**********"
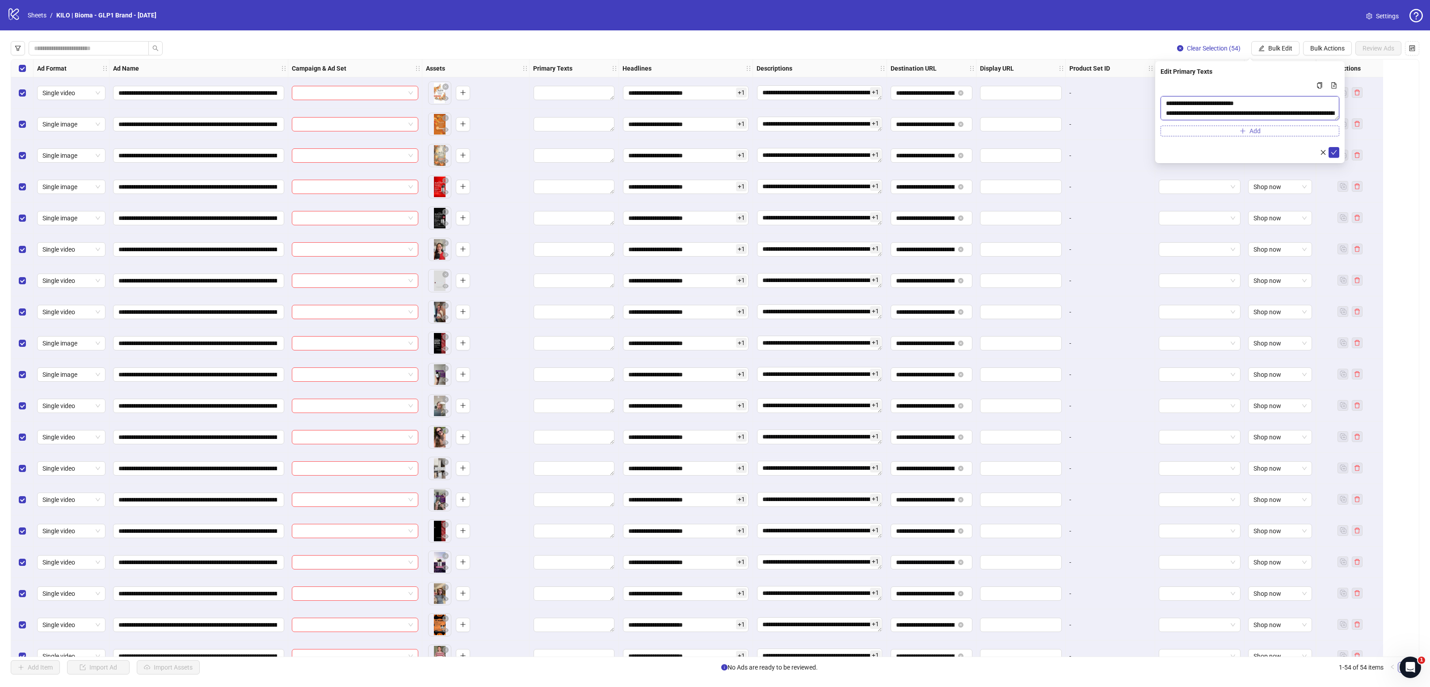
type textarea "**********"
click at [1254, 129] on span "Add" at bounding box center [1255, 130] width 11 height 7
paste textarea "**********"
type textarea "**********"
click at [1336, 182] on icon "check" at bounding box center [1334, 182] width 6 height 6
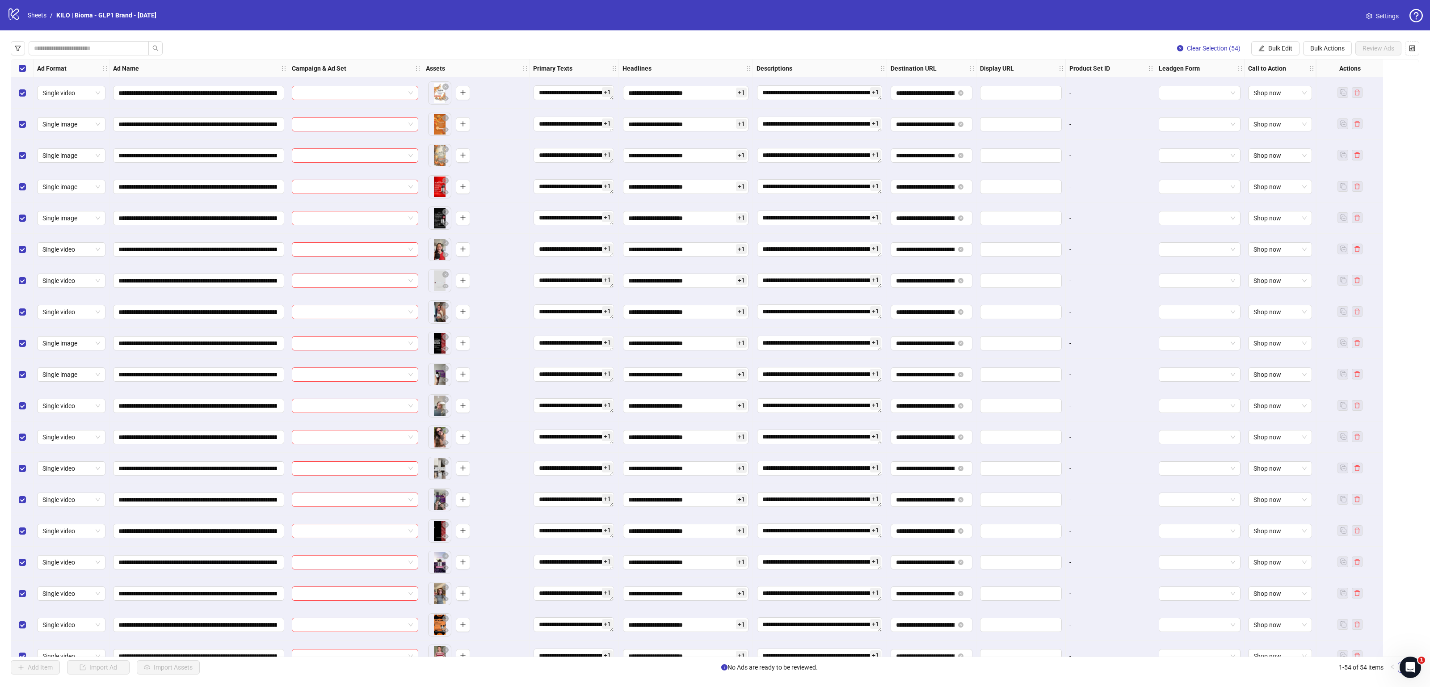
click at [27, 66] on div "Select all rows" at bounding box center [22, 68] width 22 height 18
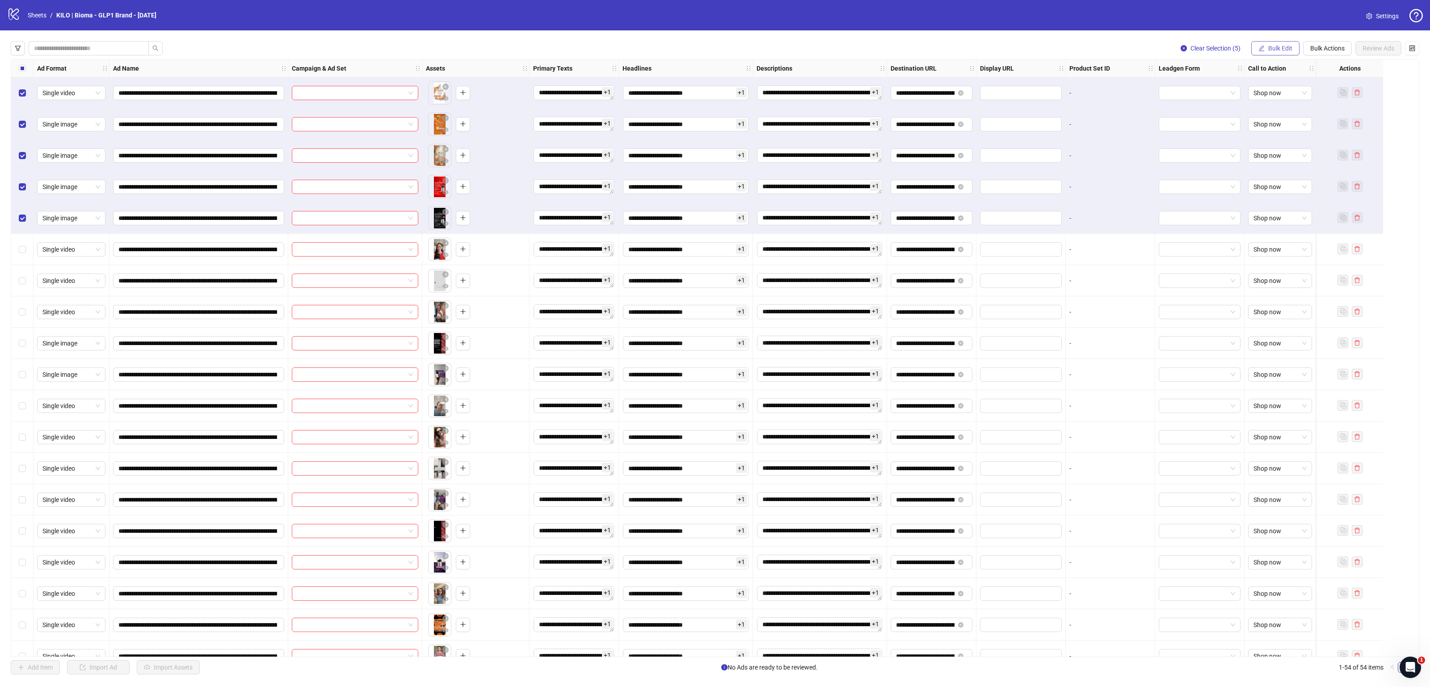
click at [1281, 46] on span "Bulk Edit" at bounding box center [1281, 48] width 24 height 7
click at [1276, 106] on span "Primary Texts" at bounding box center [1283, 110] width 53 height 10
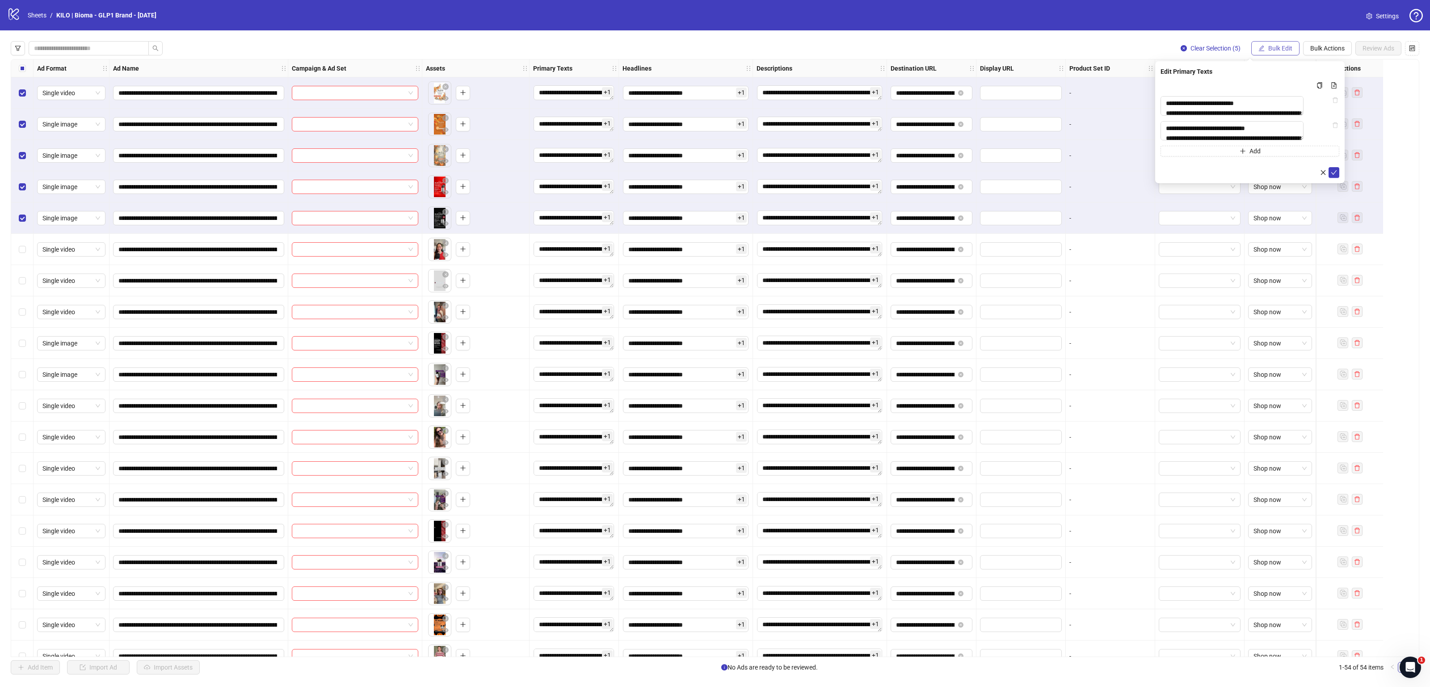
click at [1270, 52] on button "Bulk Edit" at bounding box center [1276, 48] width 48 height 14
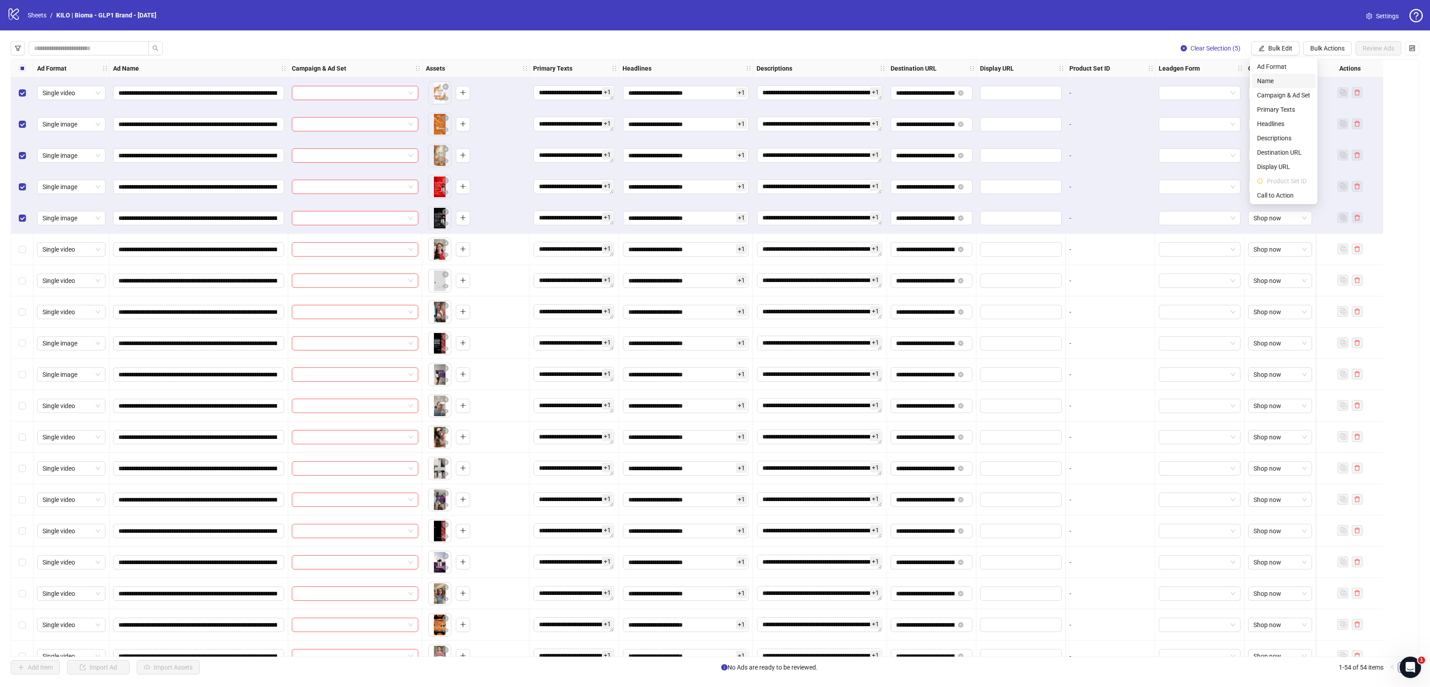
click at [1282, 81] on span "Name" at bounding box center [1283, 81] width 53 height 10
click at [15, 70] on div "Select all rows" at bounding box center [22, 68] width 22 height 18
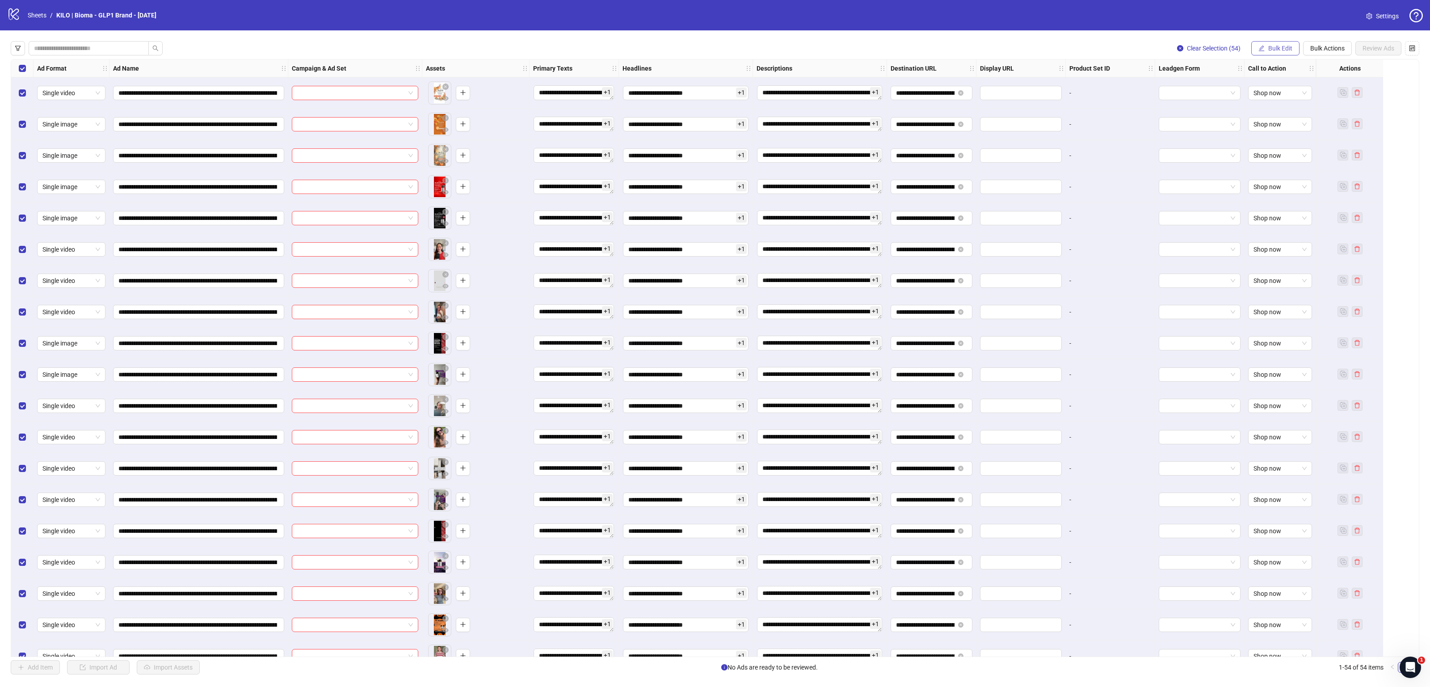
click at [1286, 48] on span "Bulk Edit" at bounding box center [1281, 48] width 24 height 7
click at [1290, 83] on span "Name" at bounding box center [1283, 81] width 53 height 10
click at [1214, 96] on form "**********" at bounding box center [1250, 110] width 179 height 61
click at [1200, 89] on span "Replace" at bounding box center [1250, 86] width 168 height 13
click at [1207, 135] on div "Add Prefix and Suffix" at bounding box center [1250, 134] width 164 height 10
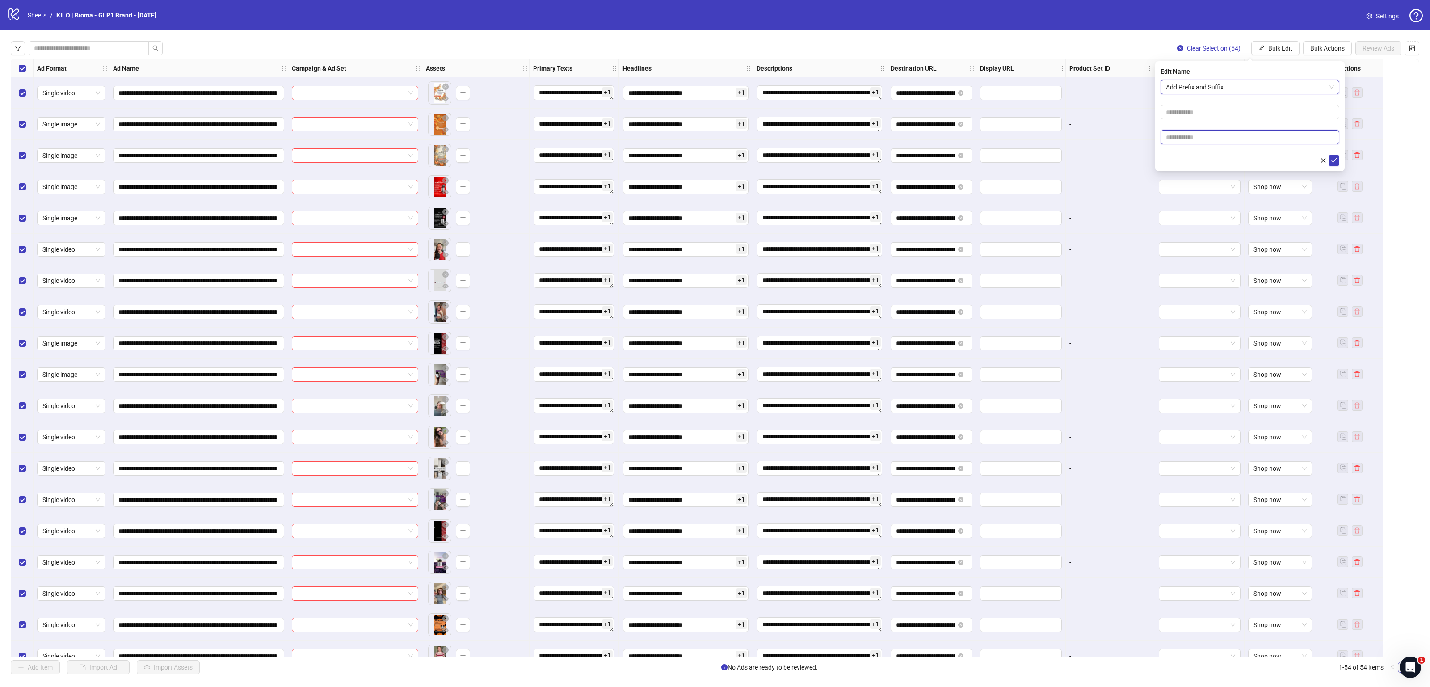
click at [1195, 139] on input "text" at bounding box center [1250, 137] width 179 height 14
paste input "**********"
type input "**********"
click at [1334, 157] on icon "check" at bounding box center [1334, 160] width 6 height 6
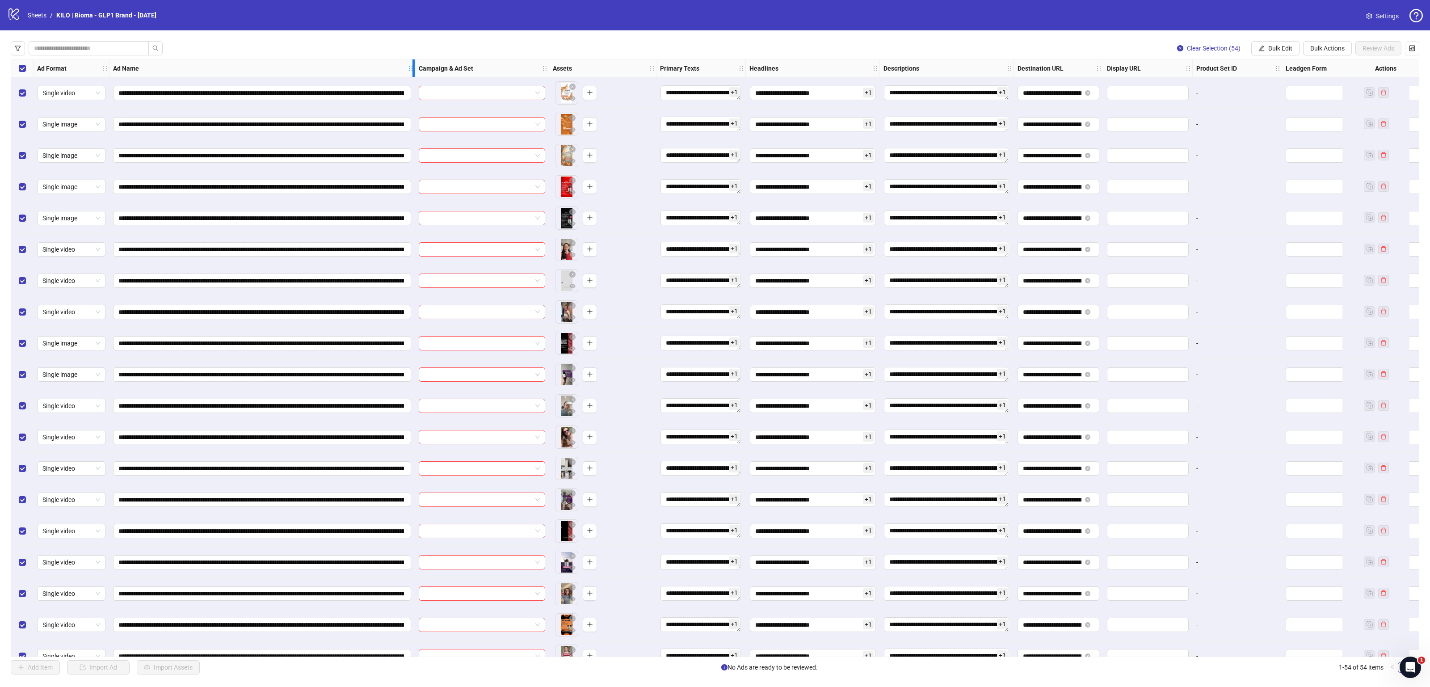
drag, startPoint x: 286, startPoint y: 67, endPoint x: 532, endPoint y: 80, distance: 246.6
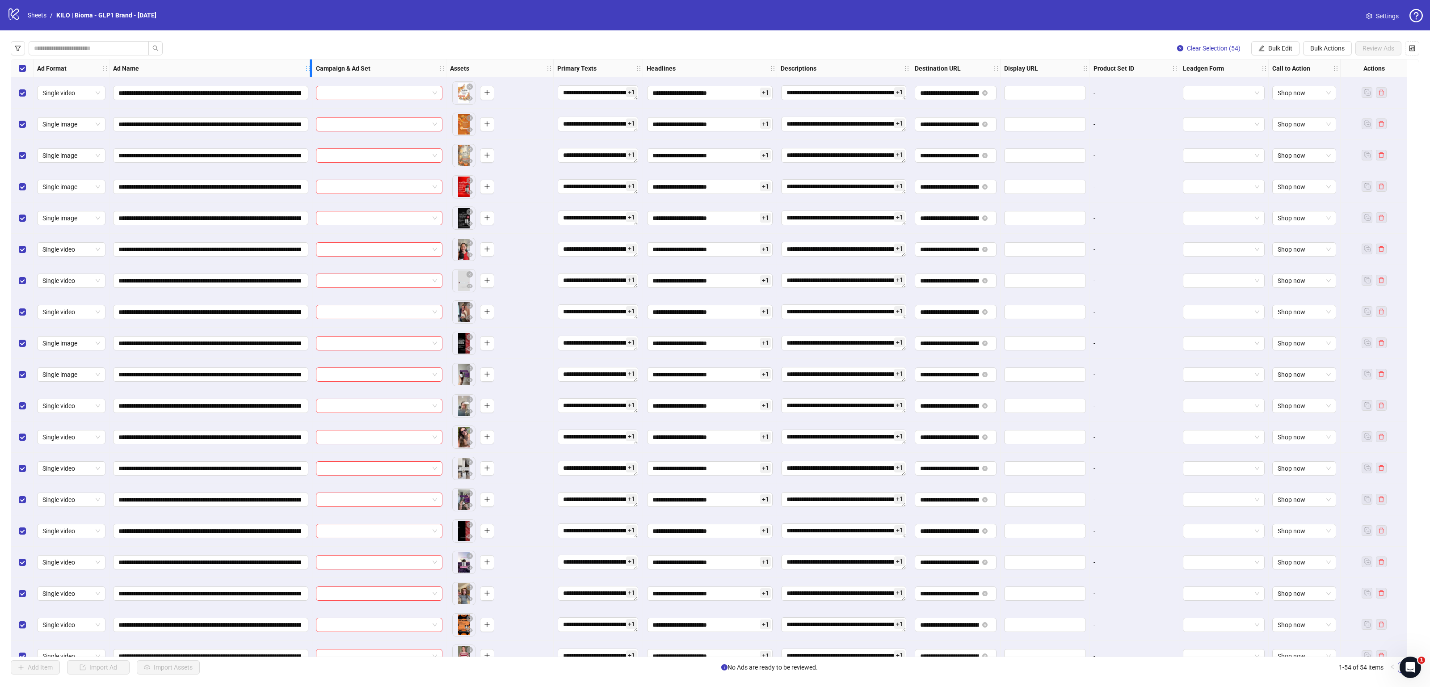
drag, startPoint x: 527, startPoint y: 67, endPoint x: 271, endPoint y: 69, distance: 256.1
click at [310, 69] on div "Resize Ad Name column" at bounding box center [311, 67] width 2 height 17
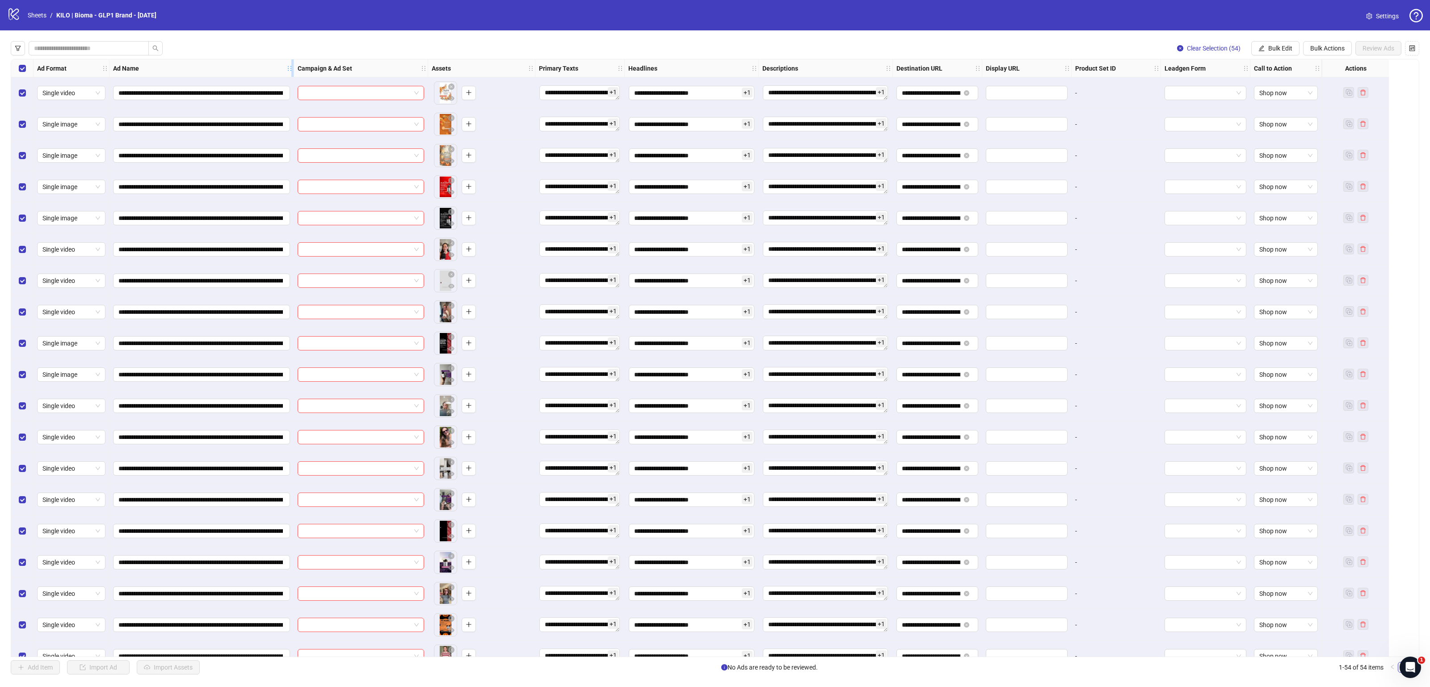
drag, startPoint x: 271, startPoint y: 69, endPoint x: 345, endPoint y: 69, distance: 73.3
click at [345, 68] on div "Ad Format Ad Name Campaign & Ad Set Assets Primary Texts Headlines Descriptions…" at bounding box center [678, 68] width 1289 height 0
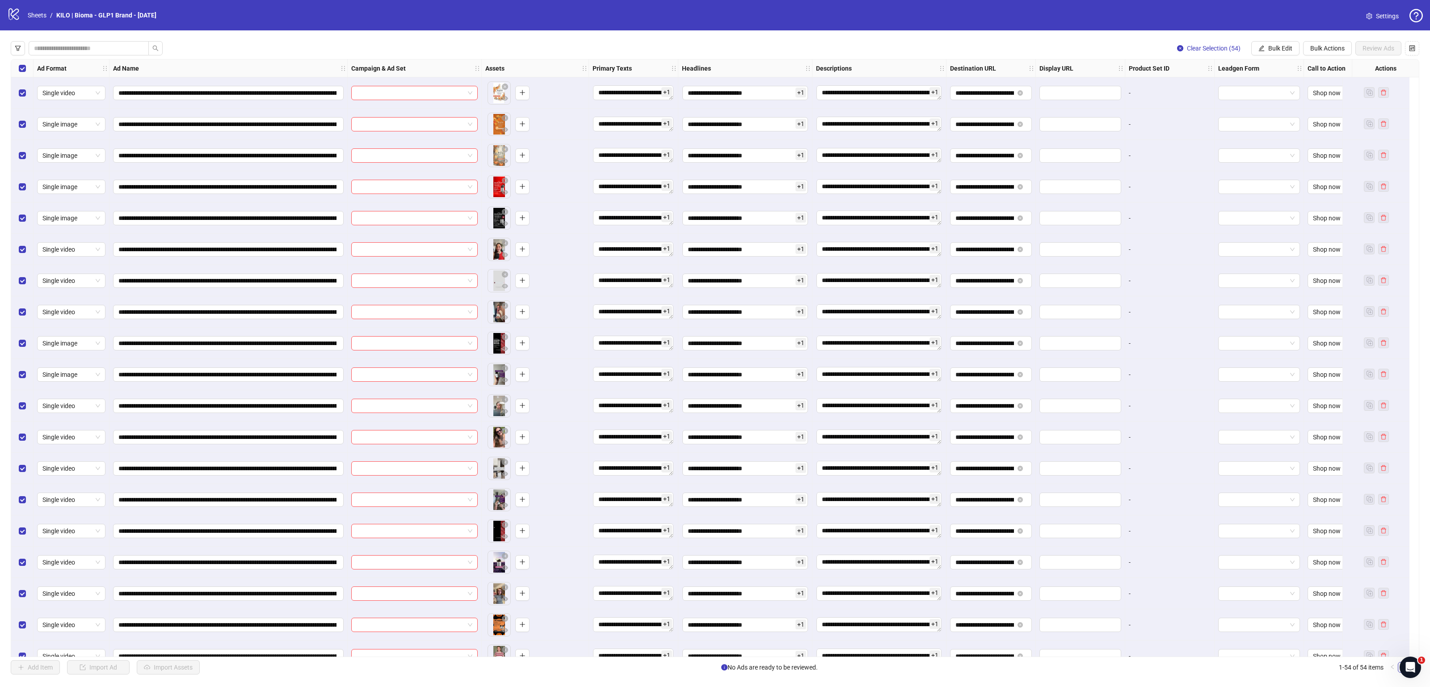
click at [17, 67] on div "Select all rows" at bounding box center [22, 68] width 22 height 18
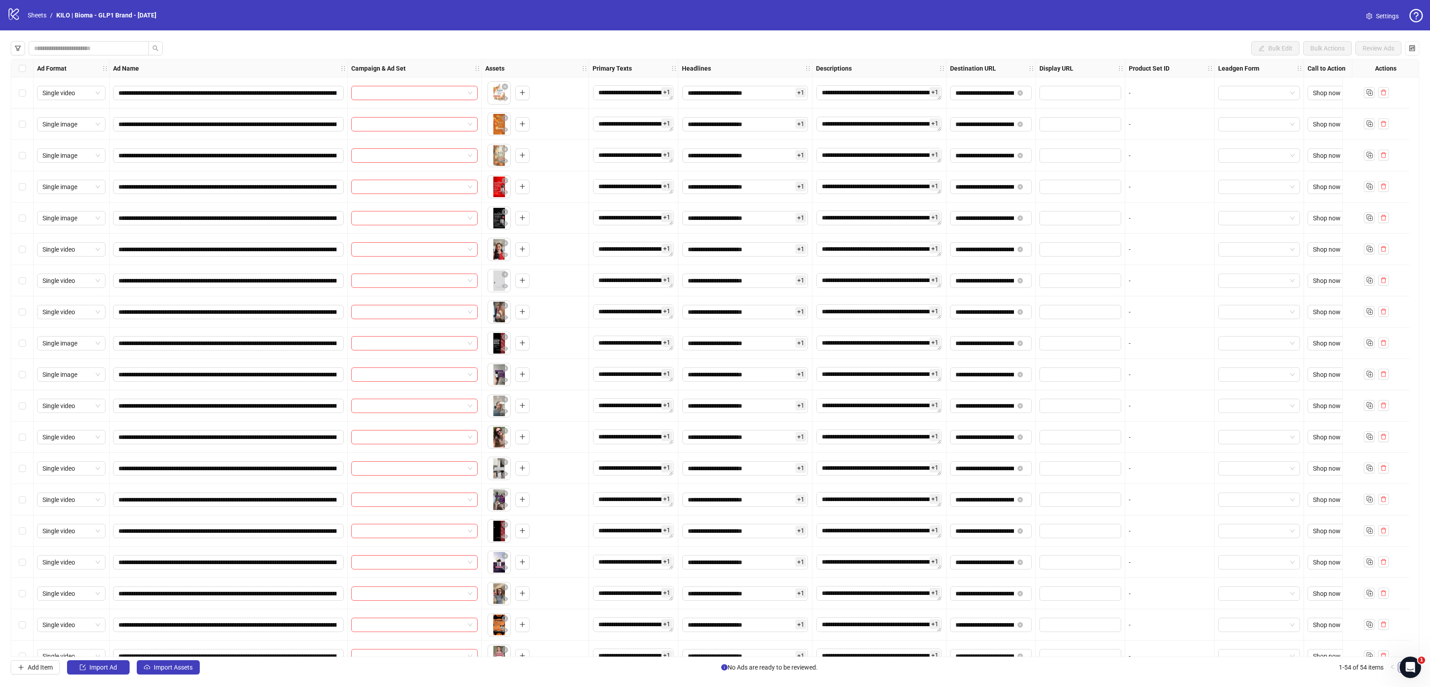
click at [27, 91] on div "Select row 1" at bounding box center [22, 92] width 22 height 31
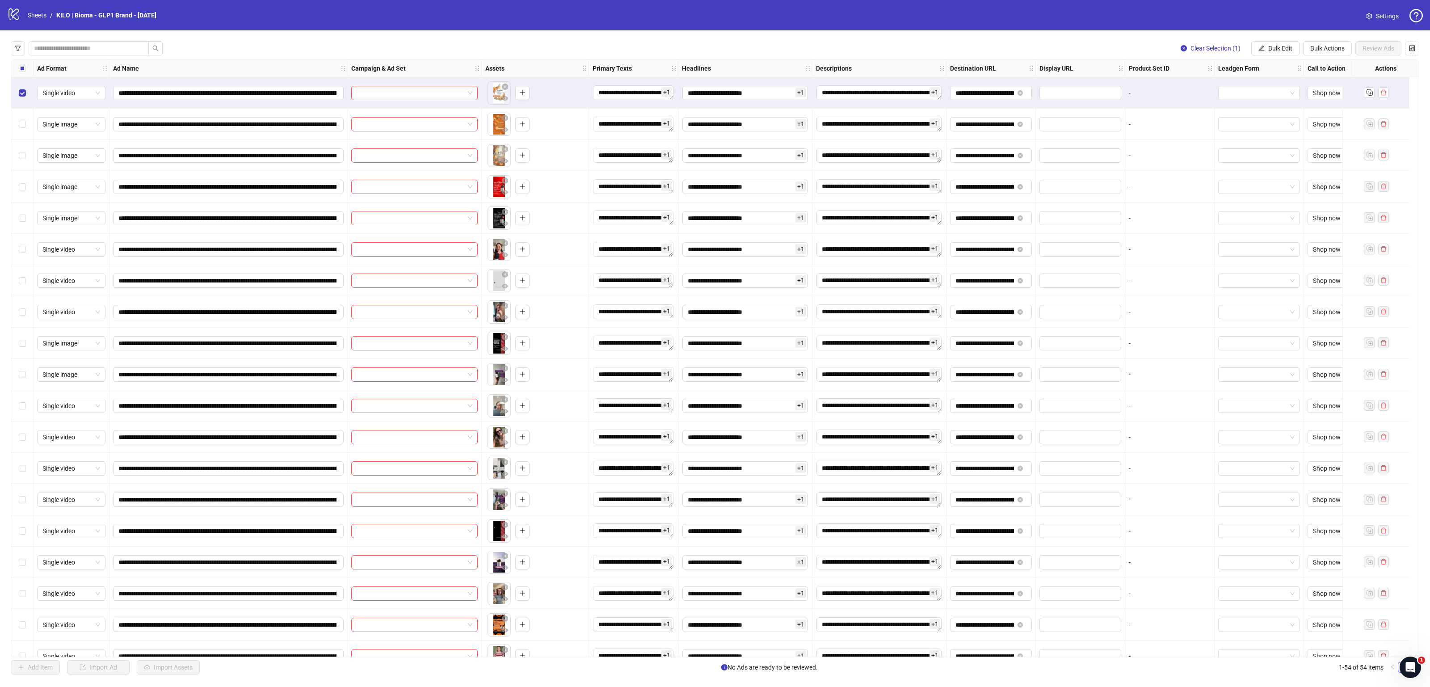
click at [25, 217] on div "Select row 5" at bounding box center [22, 217] width 22 height 31
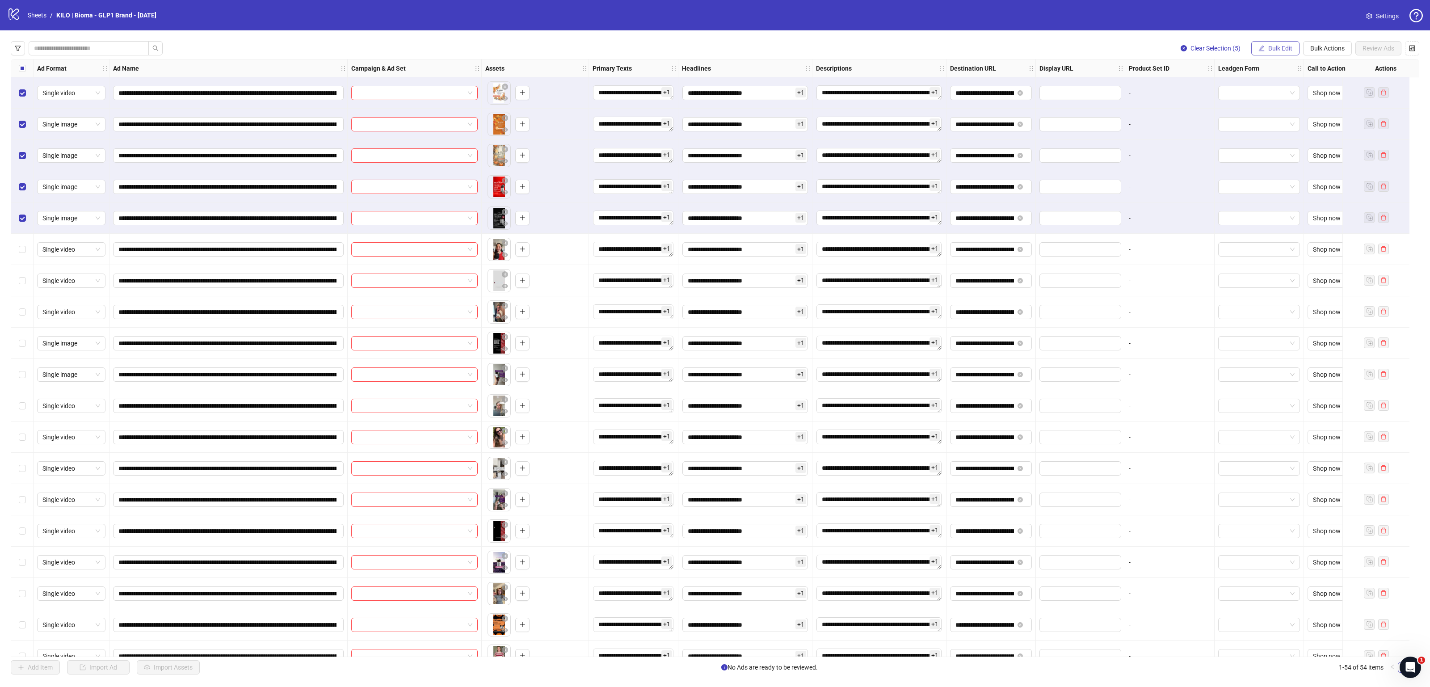
click at [1288, 47] on span "Bulk Edit" at bounding box center [1281, 48] width 24 height 7
click at [1279, 97] on span "Campaign & Ad Set" at bounding box center [1283, 95] width 53 height 10
click at [1227, 89] on input "search" at bounding box center [1246, 86] width 160 height 13
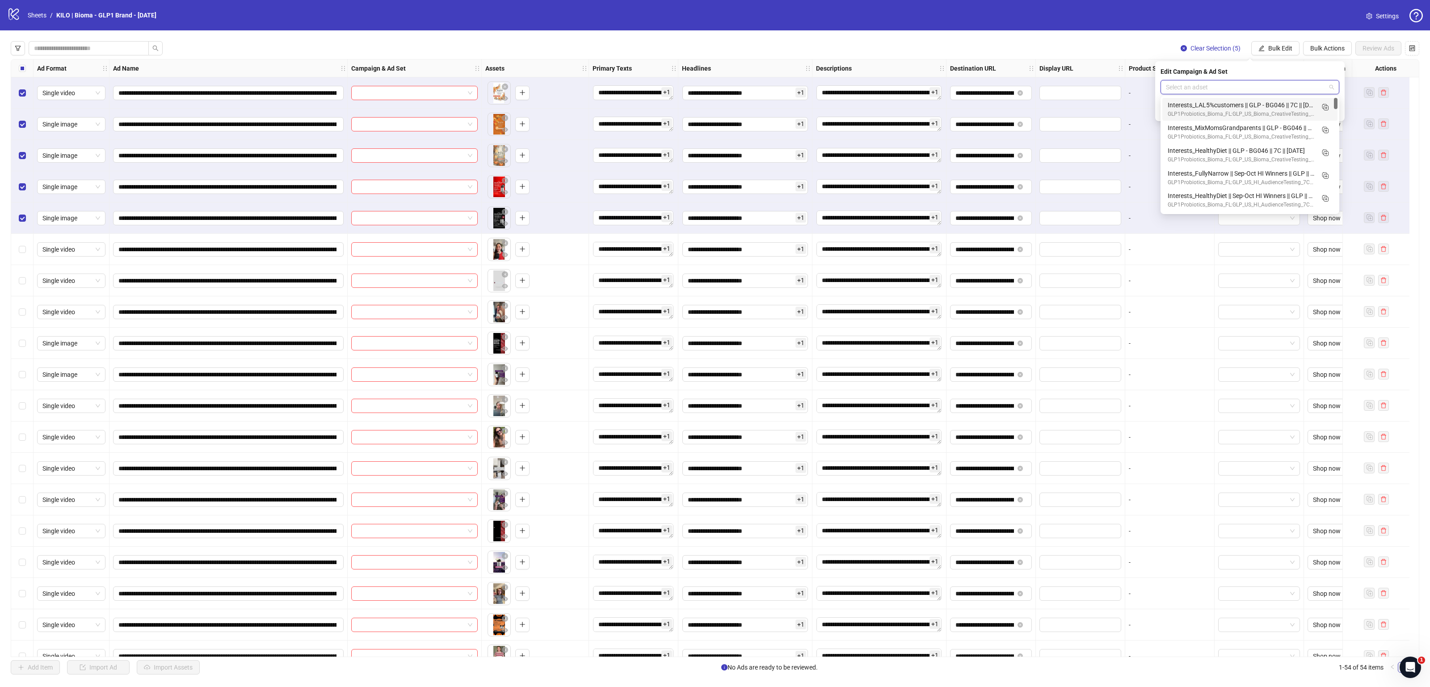
paste input "**********"
type input "**********"
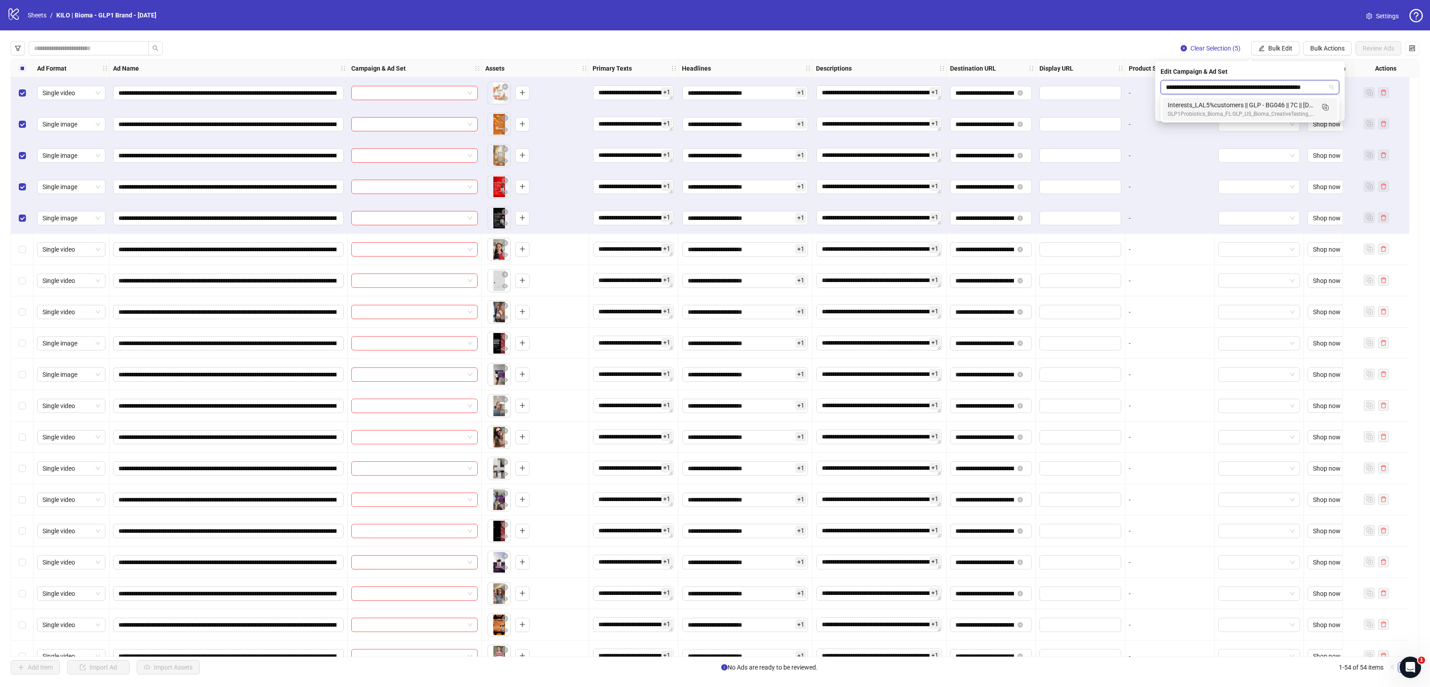
scroll to position [0, 10]
click at [1278, 105] on div "Interests_LAL5%customers || GLP - BG046 || 7C || [DATE]" at bounding box center [1241, 105] width 147 height 10
click at [1336, 109] on icon "check" at bounding box center [1334, 110] width 6 height 6
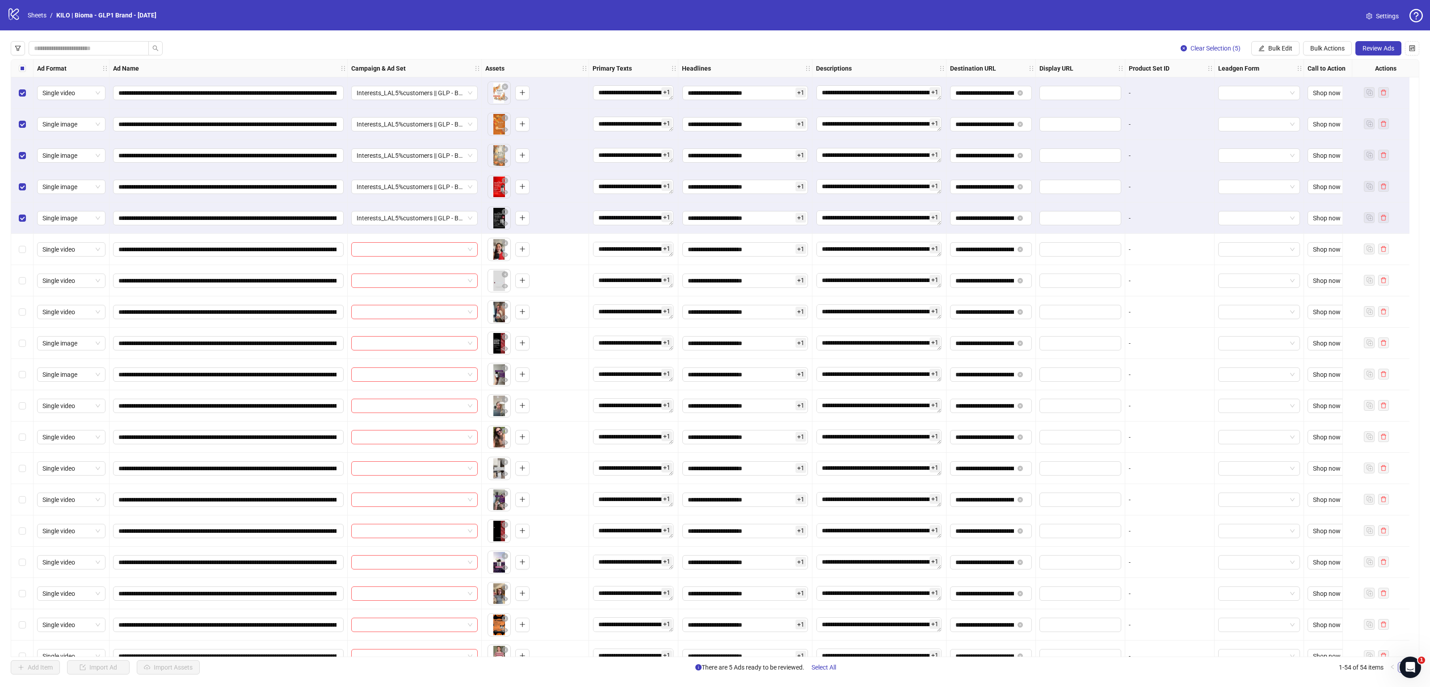
click at [17, 65] on div "Select all rows" at bounding box center [22, 68] width 22 height 18
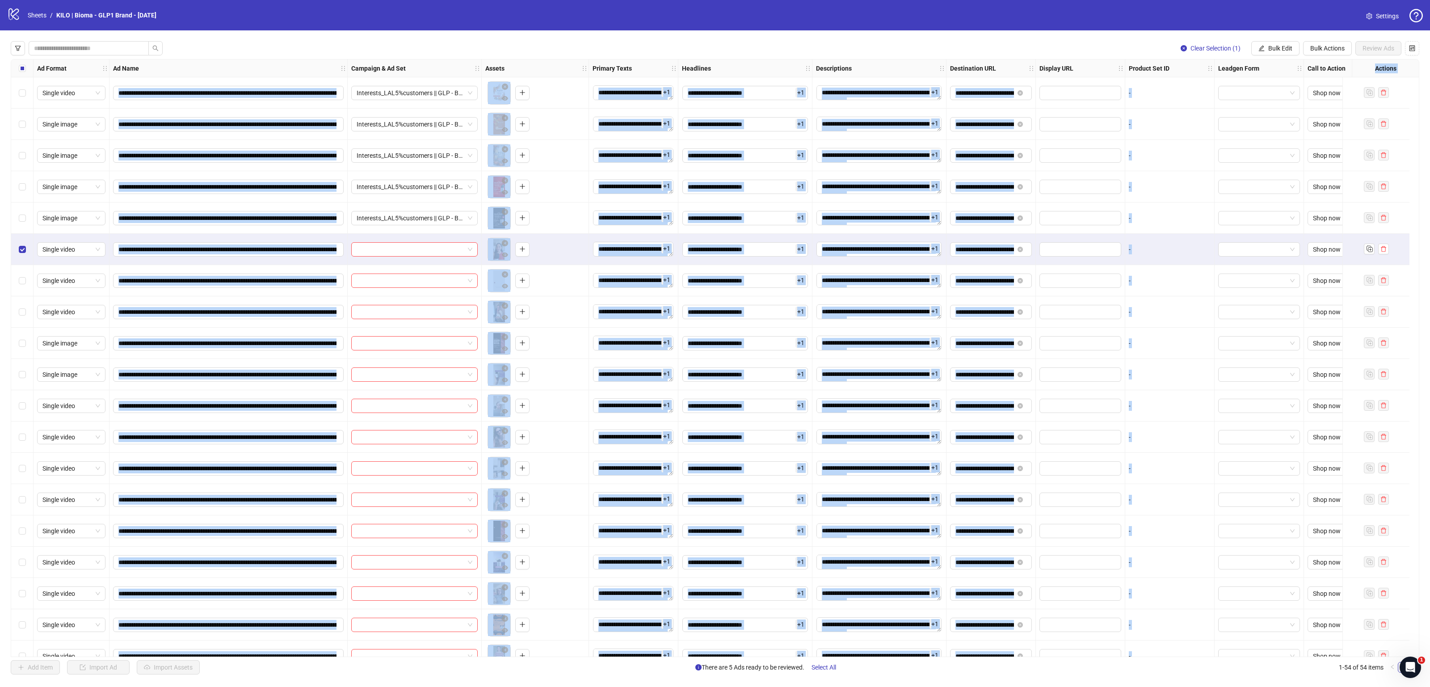
click at [24, 380] on div "Select row 10" at bounding box center [22, 374] width 22 height 31
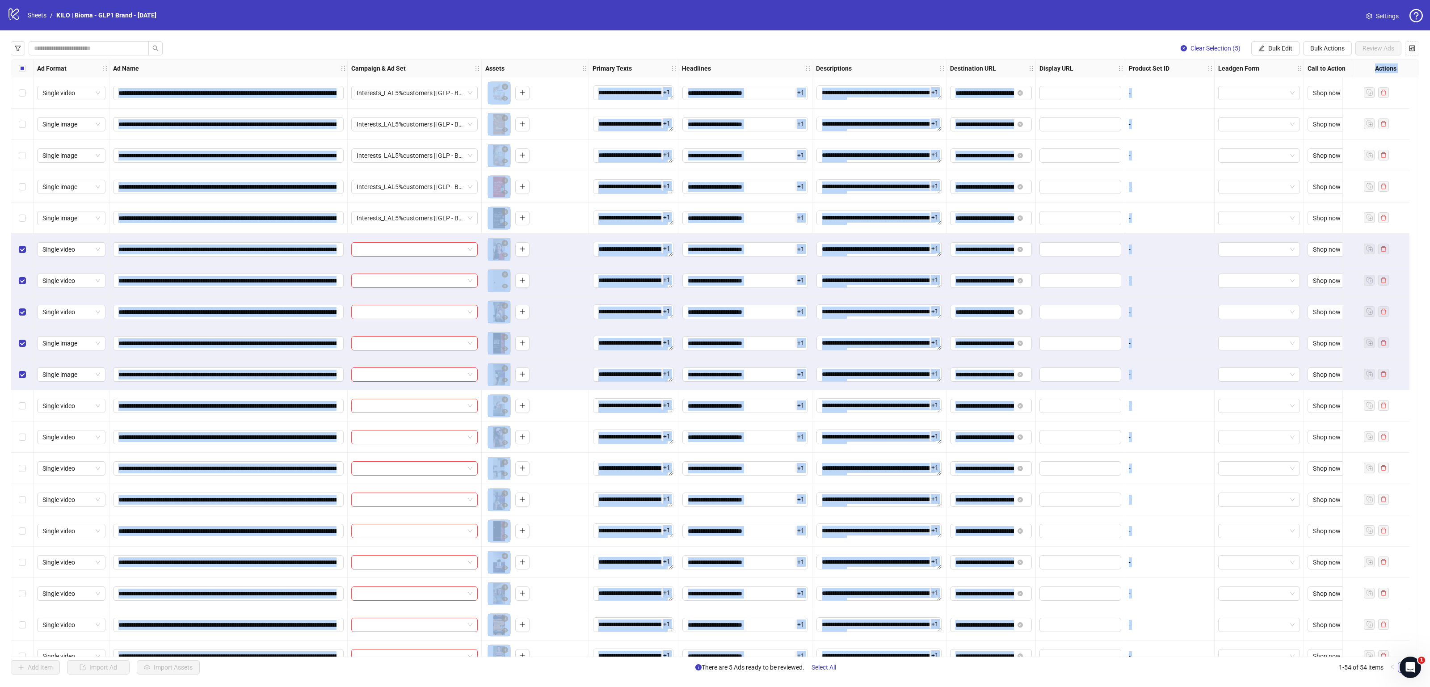
click at [6, 379] on div "**********" at bounding box center [715, 357] width 1430 height 655
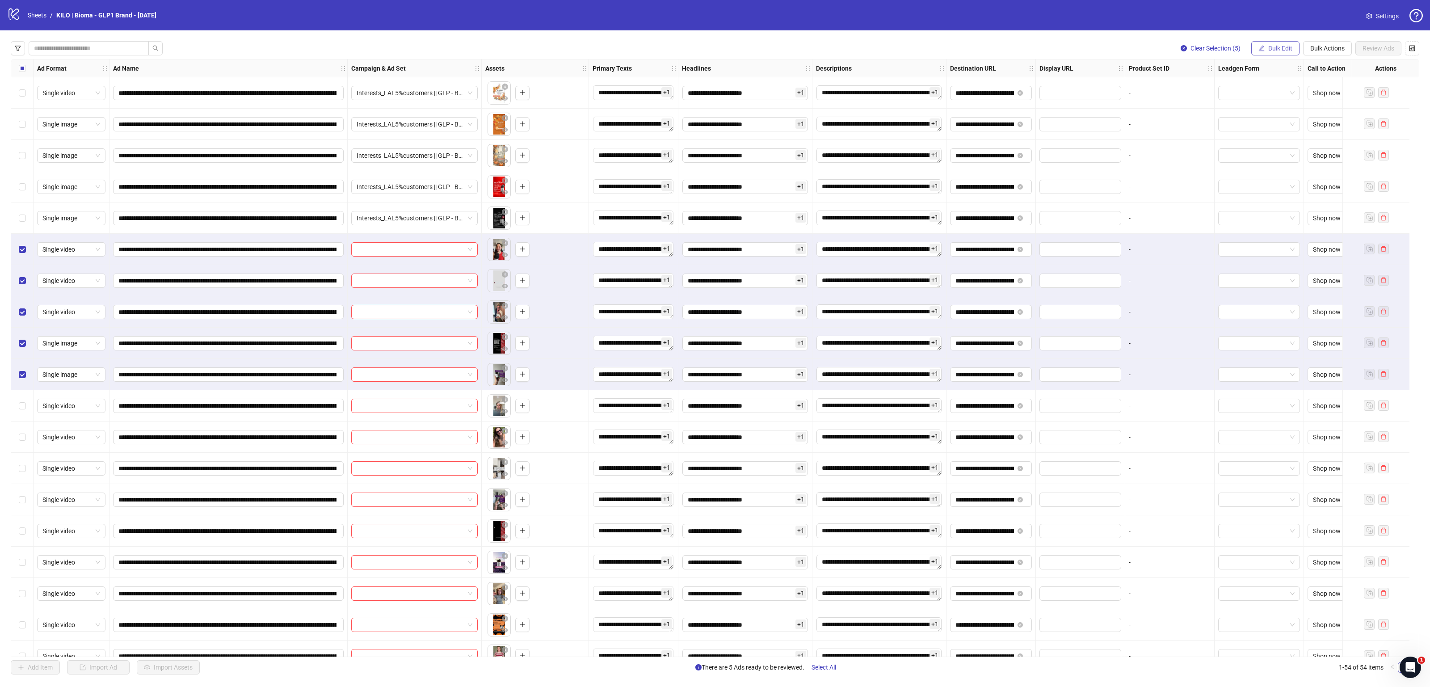
click at [1279, 46] on span "Bulk Edit" at bounding box center [1281, 48] width 24 height 7
click at [1280, 90] on span "Campaign & Ad Set" at bounding box center [1283, 95] width 53 height 10
click at [1239, 84] on input "search" at bounding box center [1246, 86] width 160 height 13
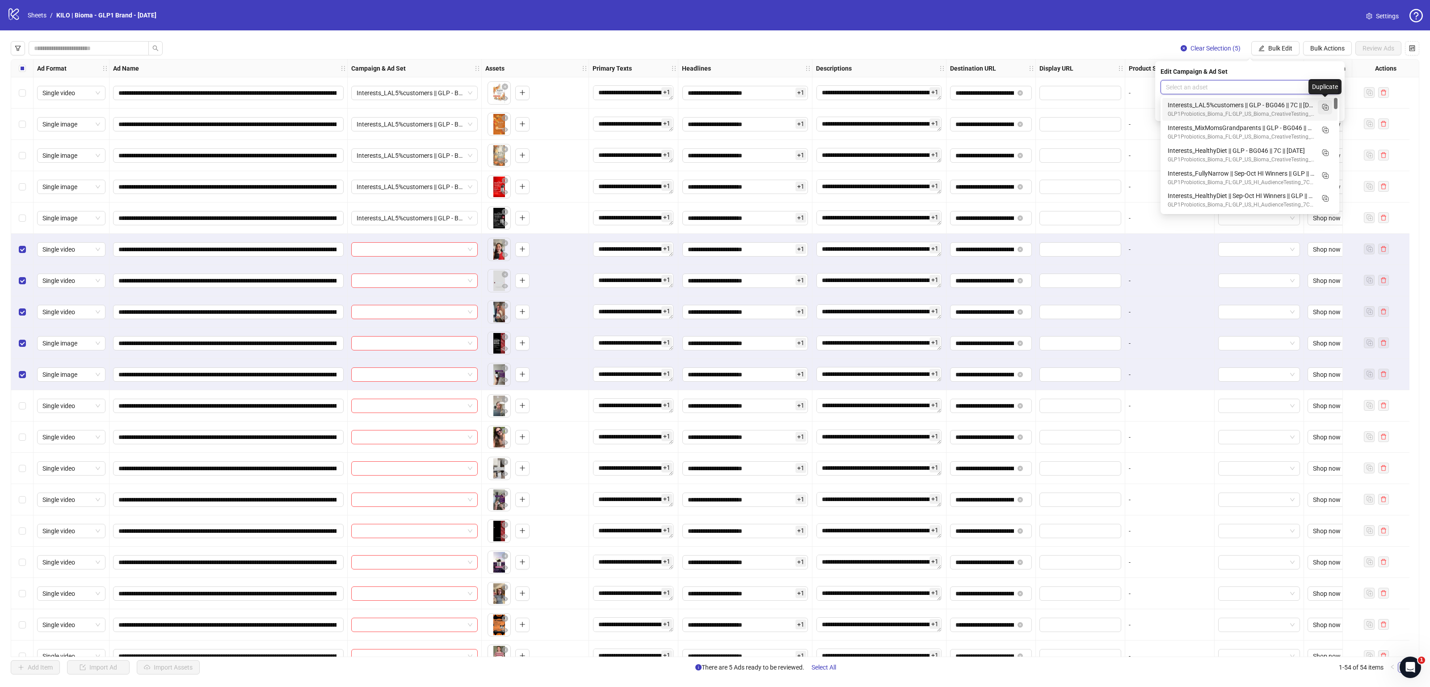
click at [1323, 107] on icon "Duplicate" at bounding box center [1325, 106] width 9 height 9
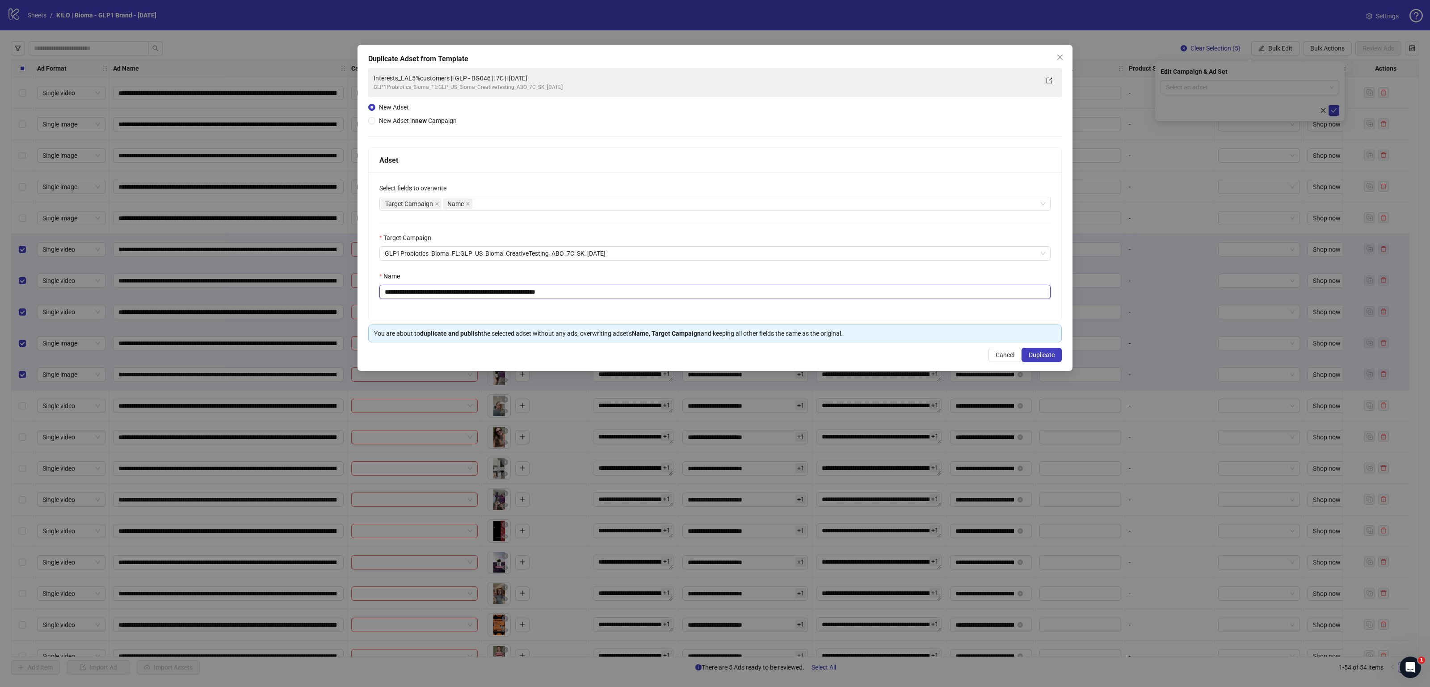
click at [504, 294] on input "**********" at bounding box center [714, 292] width 671 height 14
click at [573, 294] on input "**********" at bounding box center [714, 292] width 671 height 14
drag, startPoint x: 573, startPoint y: 294, endPoint x: 557, endPoint y: 295, distance: 15.7
click at [557, 295] on input "**********" at bounding box center [714, 292] width 671 height 14
type input "**********"
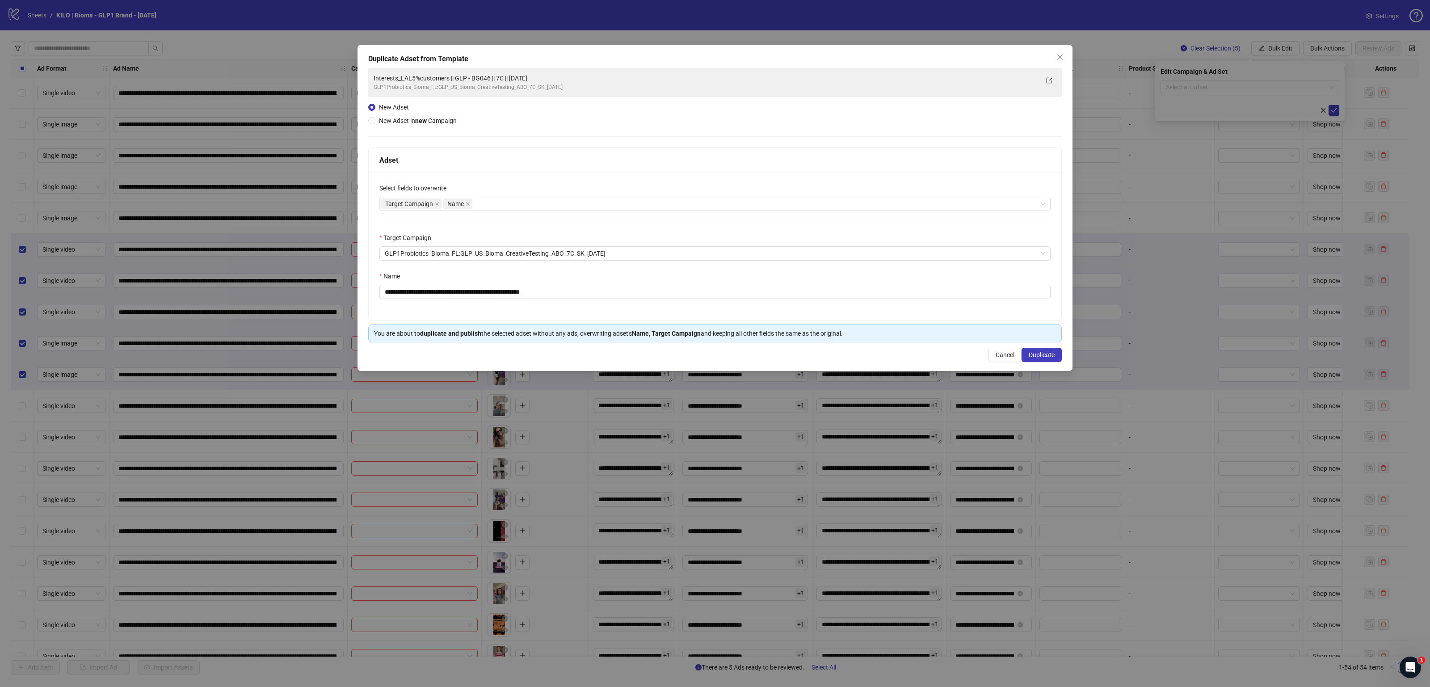
click at [847, 320] on div "**********" at bounding box center [715, 247] width 693 height 148
click at [1041, 353] on span "Duplicate" at bounding box center [1042, 354] width 26 height 7
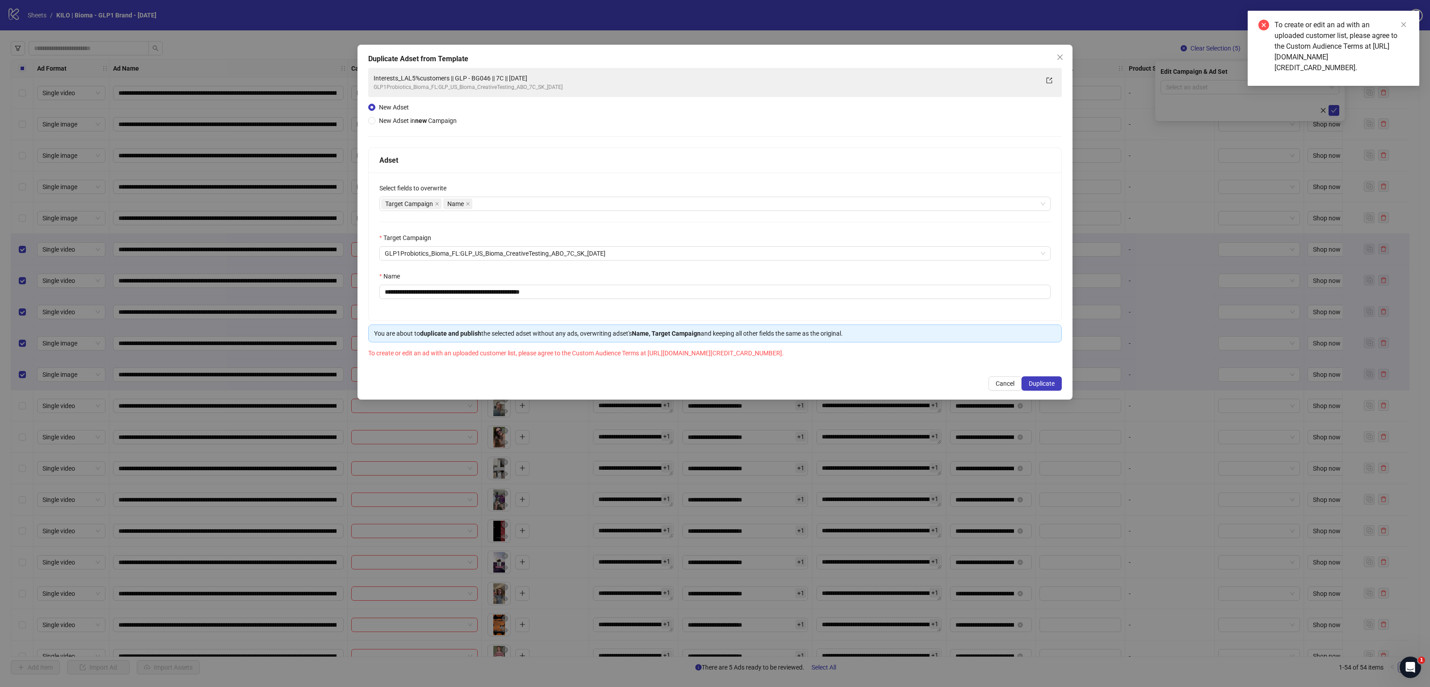
click at [712, 345] on div "**********" at bounding box center [715, 259] width 694 height 223
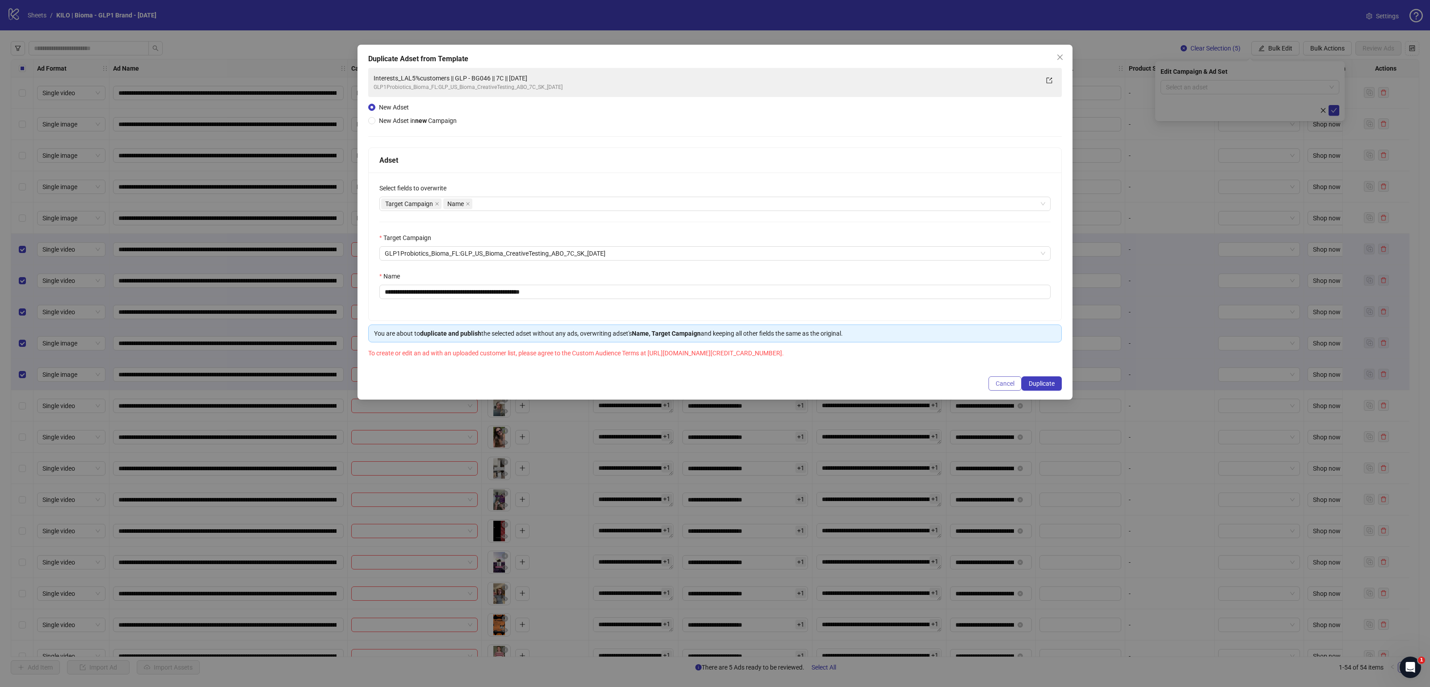
click at [1002, 385] on span "Cancel" at bounding box center [1005, 383] width 19 height 7
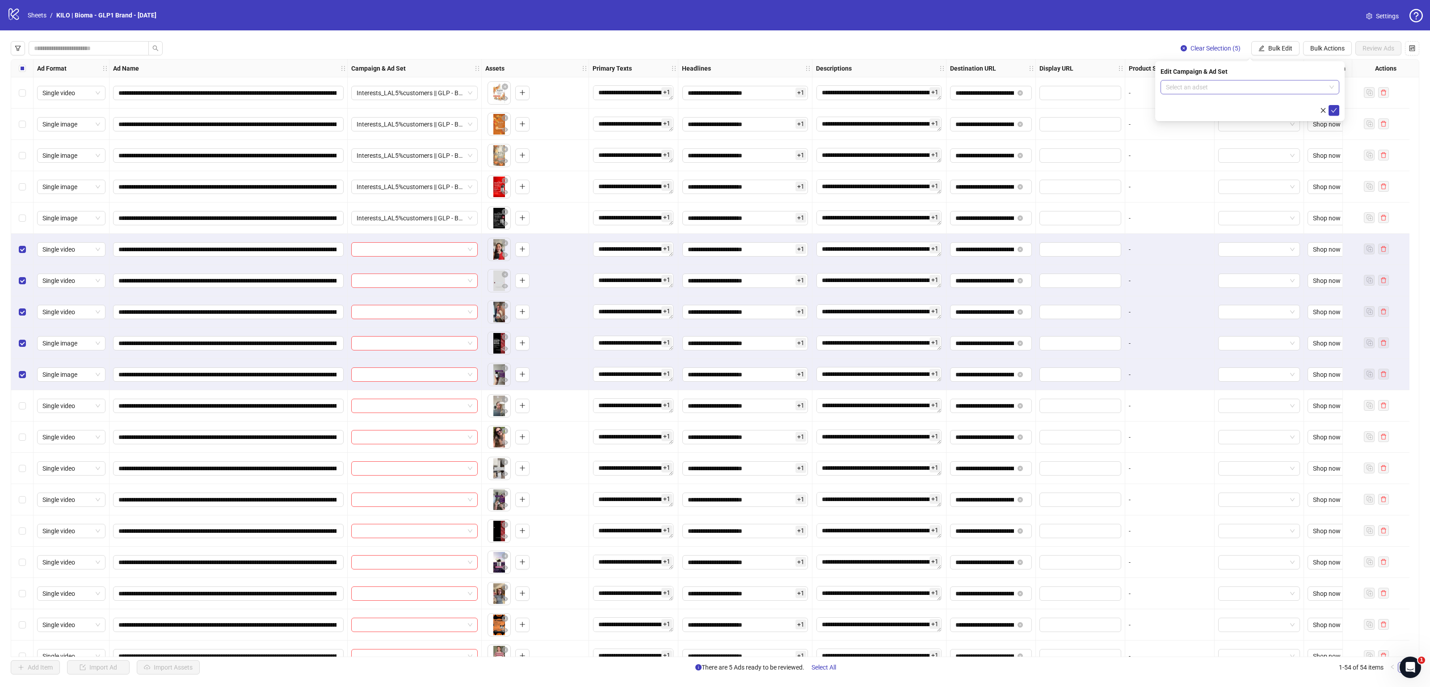
click at [1185, 87] on input "search" at bounding box center [1246, 86] width 160 height 13
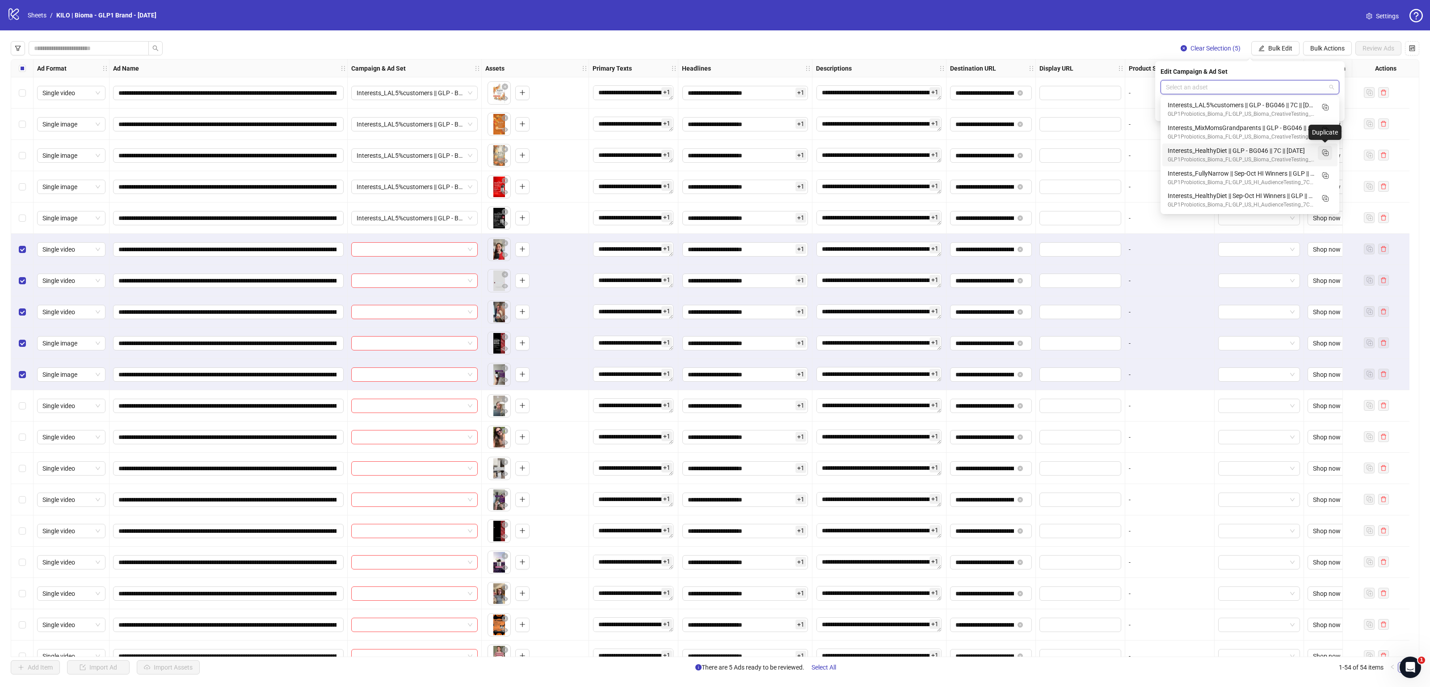
click at [1323, 153] on rect "Duplicate" at bounding box center [1325, 152] width 4 height 4
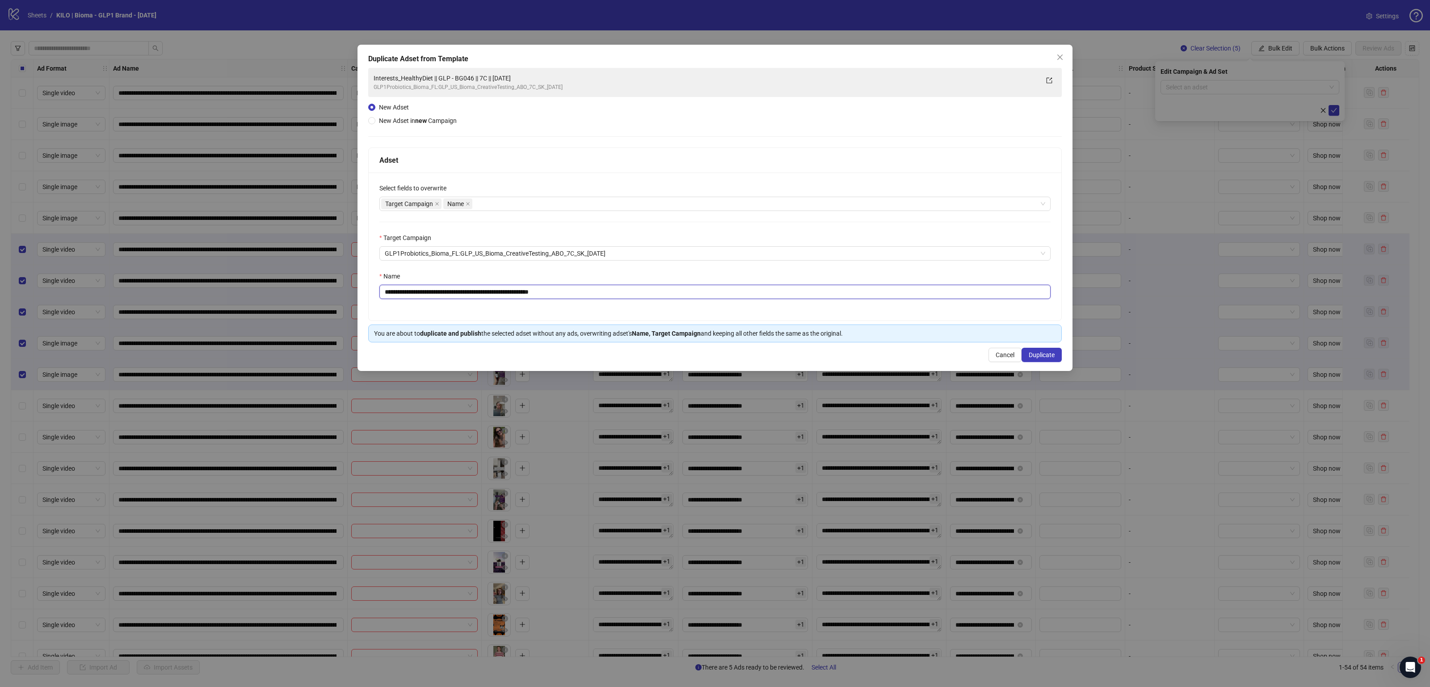
click at [486, 292] on input "**********" at bounding box center [714, 292] width 671 height 14
drag, startPoint x: 560, startPoint y: 293, endPoint x: 540, endPoint y: 293, distance: 20.6
click at [540, 293] on input "**********" at bounding box center [714, 292] width 671 height 14
type input "**********"
click at [1043, 357] on span "Duplicate" at bounding box center [1042, 354] width 26 height 7
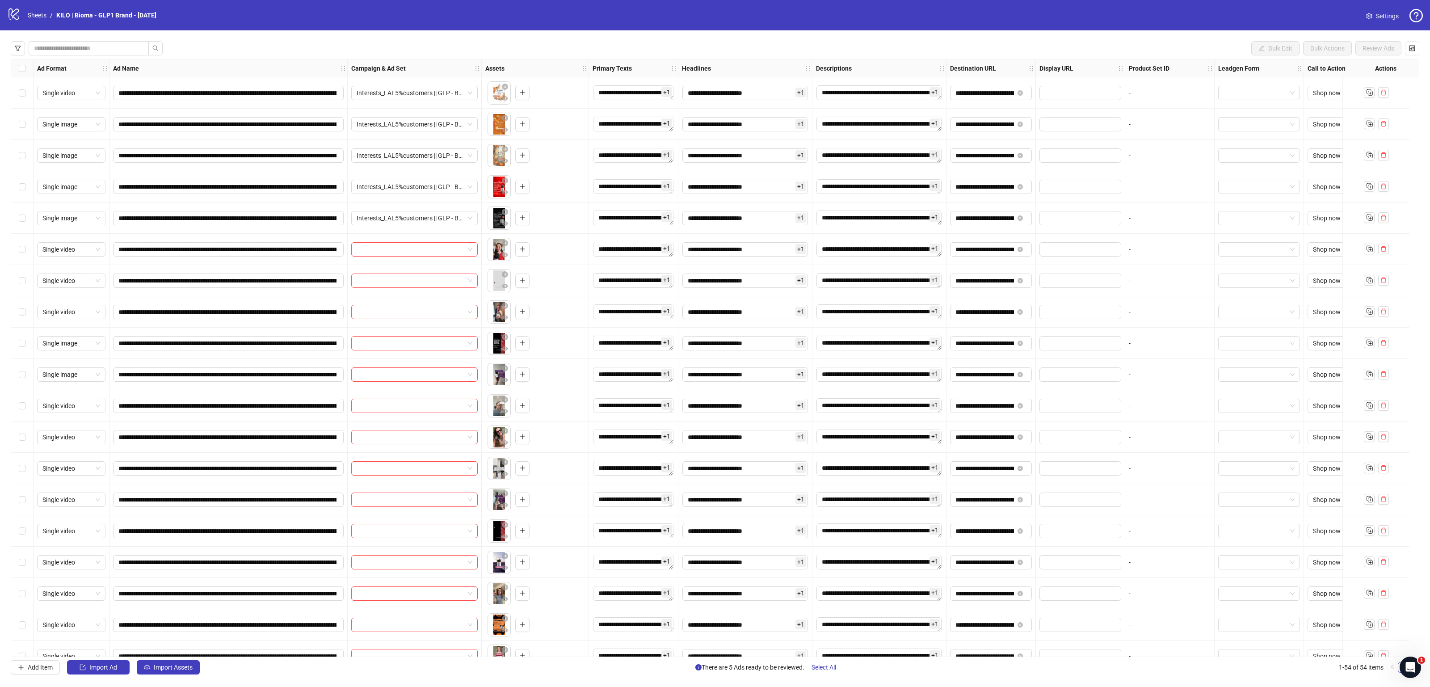
click at [14, 251] on div "Select row 6" at bounding box center [22, 249] width 22 height 31
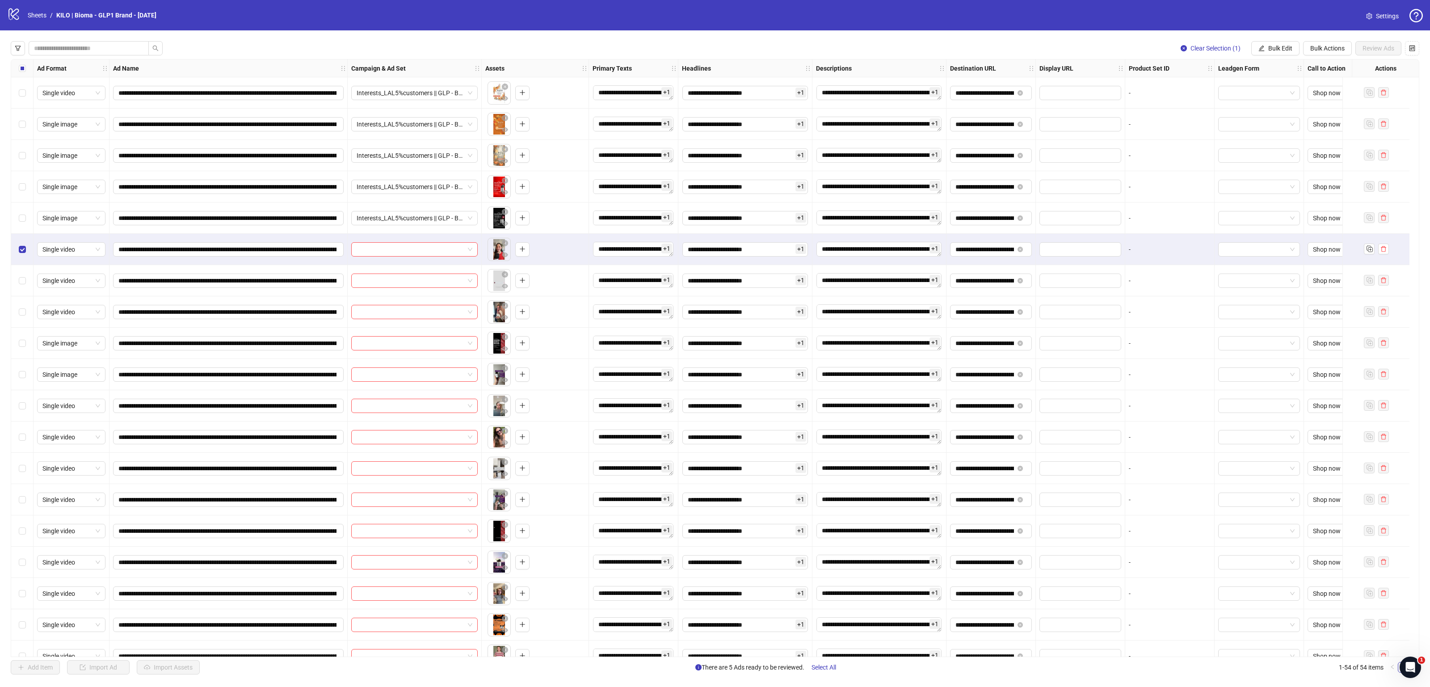
scroll to position [42, 0]
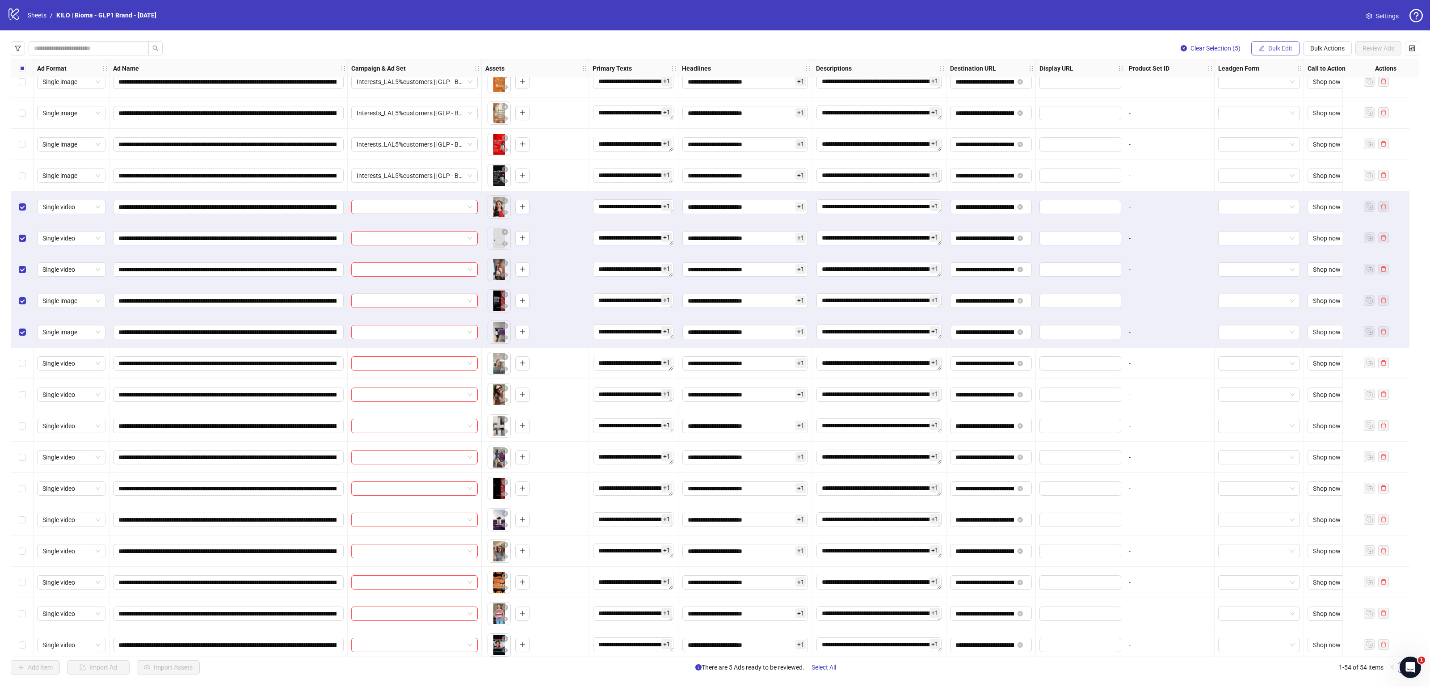
click at [1275, 43] on button "Bulk Edit" at bounding box center [1276, 48] width 48 height 14
click at [1279, 99] on span "Campaign & Ad Set" at bounding box center [1283, 95] width 53 height 10
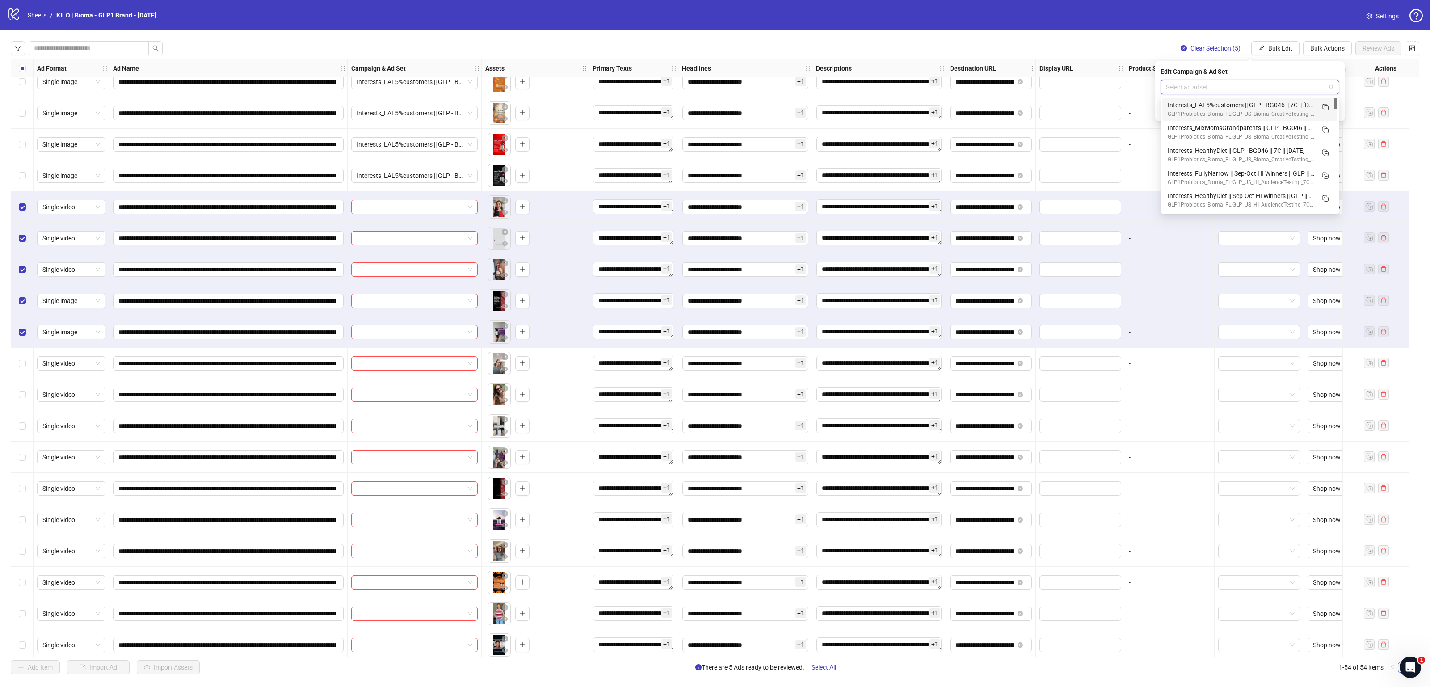
click at [1261, 84] on input "search" at bounding box center [1246, 86] width 160 height 13
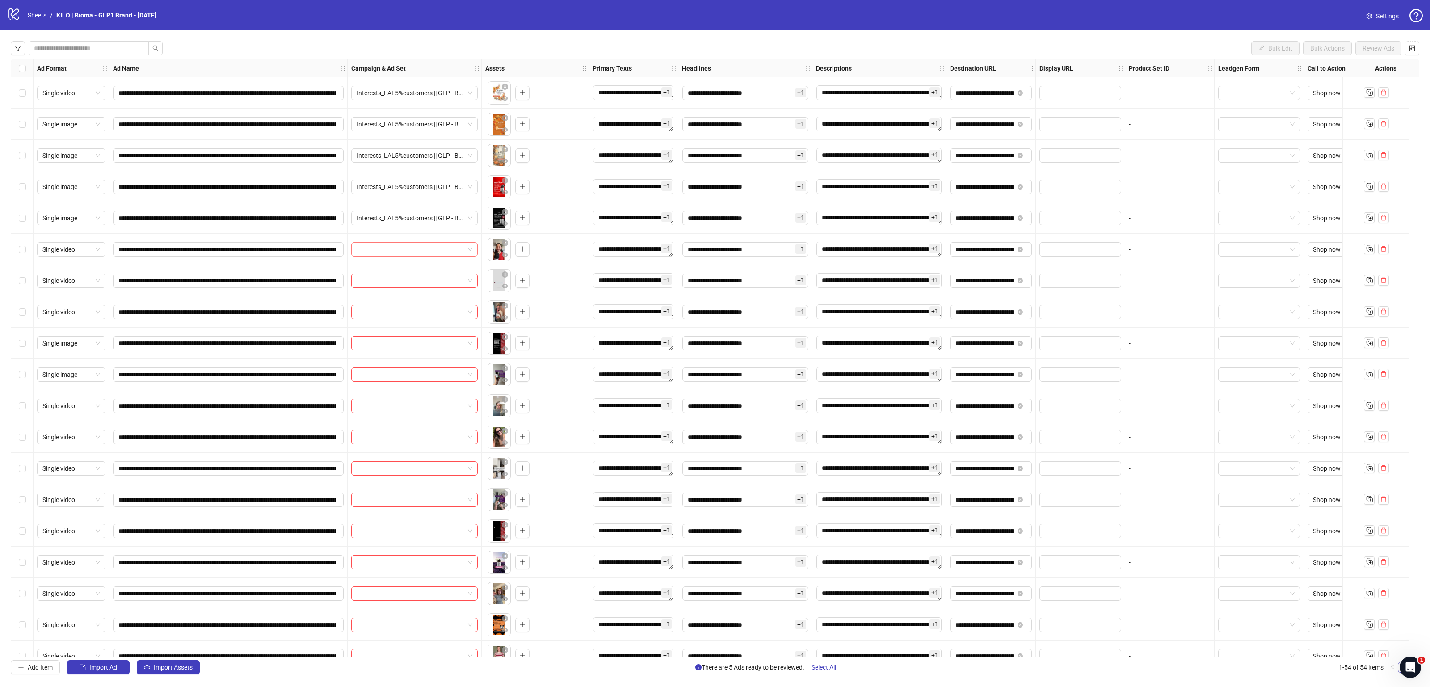
click at [367, 250] on input "search" at bounding box center [411, 249] width 108 height 13
click at [396, 255] on input "search" at bounding box center [411, 249] width 108 height 13
click at [427, 247] on input "search" at bounding box center [411, 249] width 108 height 13
type input "**"
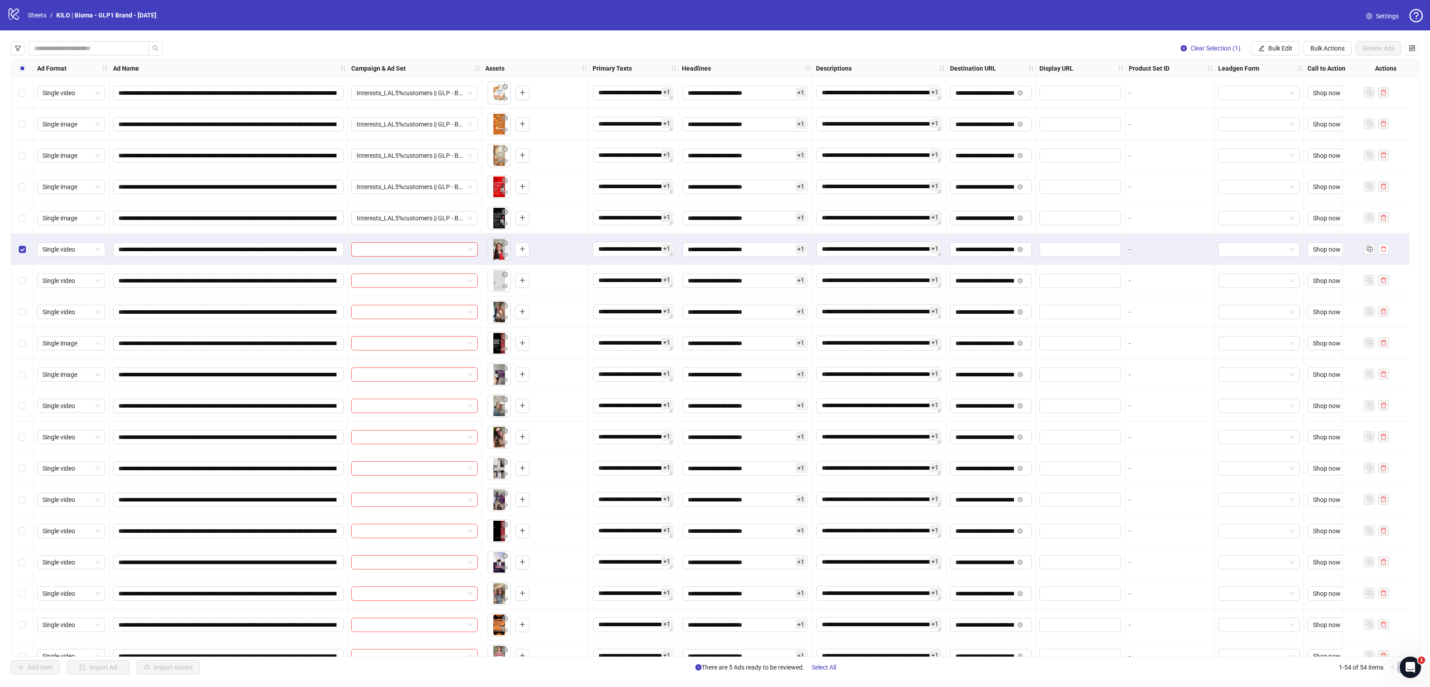
click at [21, 380] on div "Select row 10" at bounding box center [22, 374] width 22 height 31
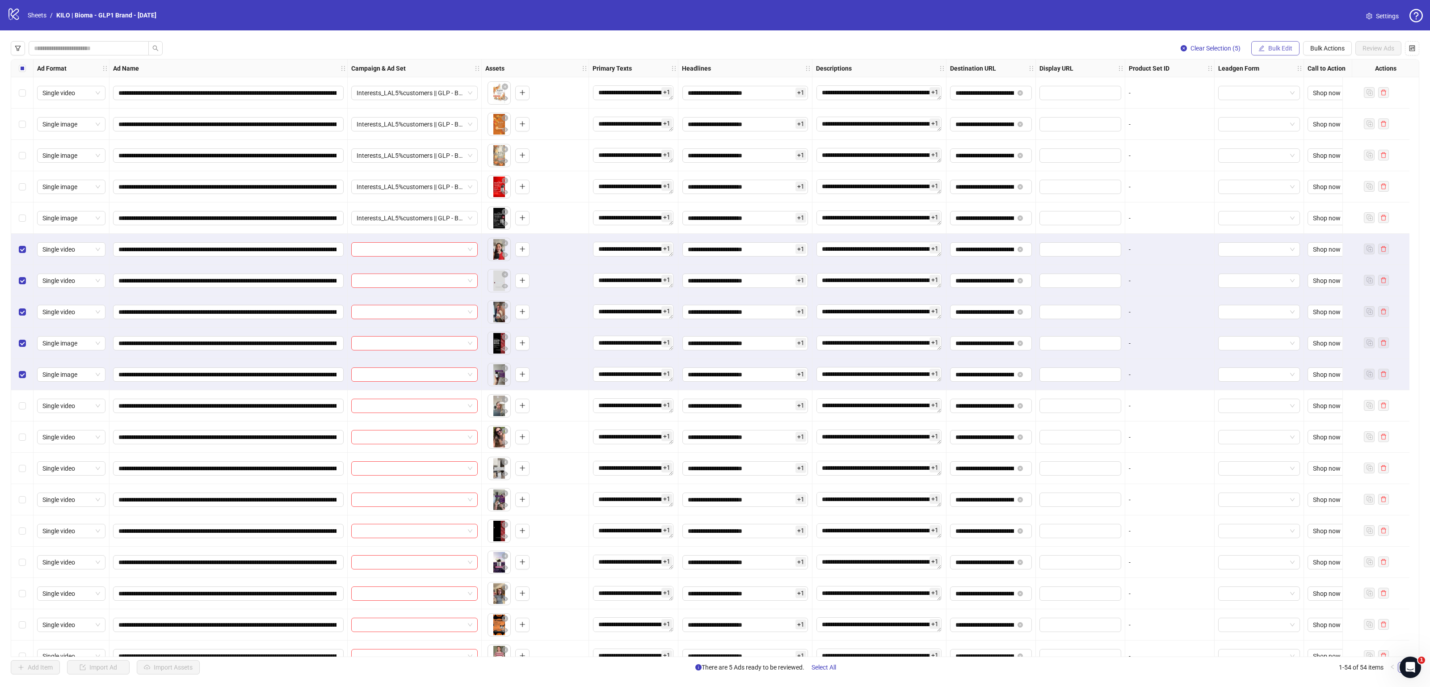
click at [1275, 47] on span "Bulk Edit" at bounding box center [1281, 48] width 24 height 7
click at [1294, 91] on span "Campaign & Ad Set" at bounding box center [1283, 95] width 53 height 10
click at [1226, 90] on input "search" at bounding box center [1246, 86] width 160 height 13
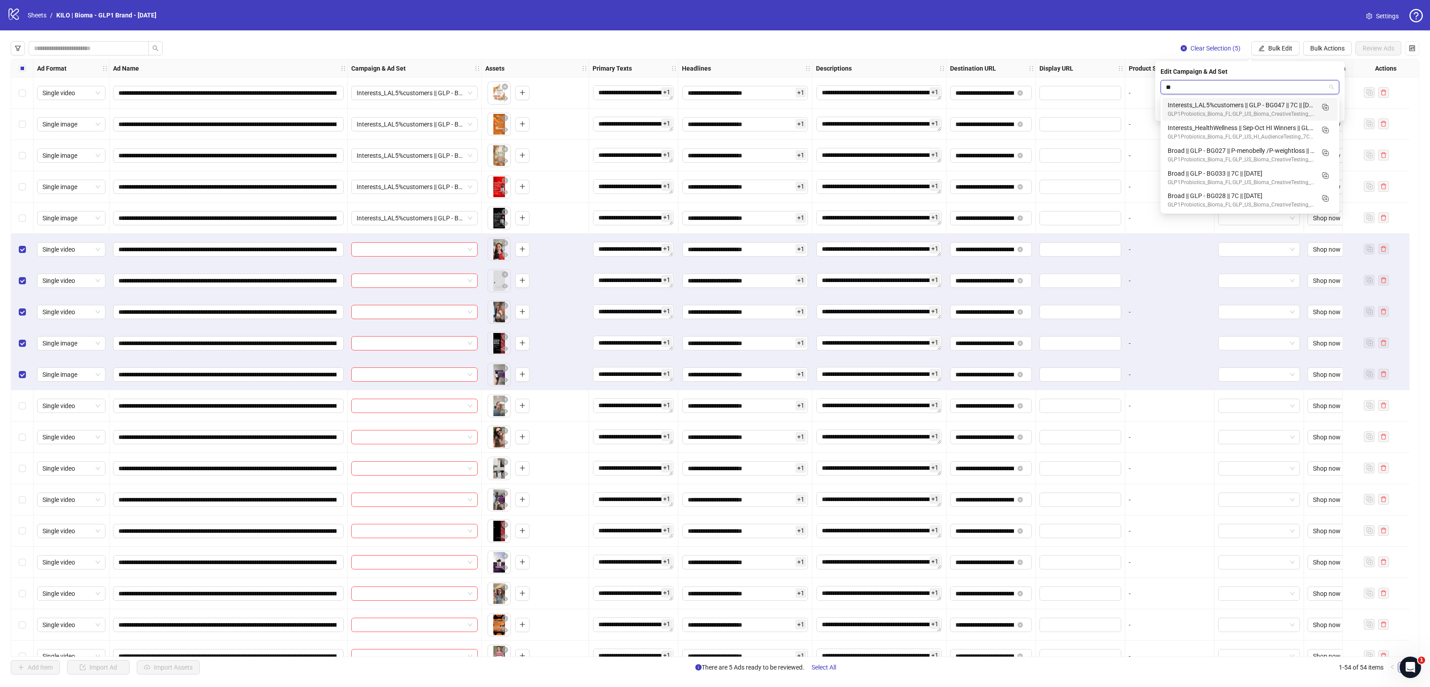
type input "**"
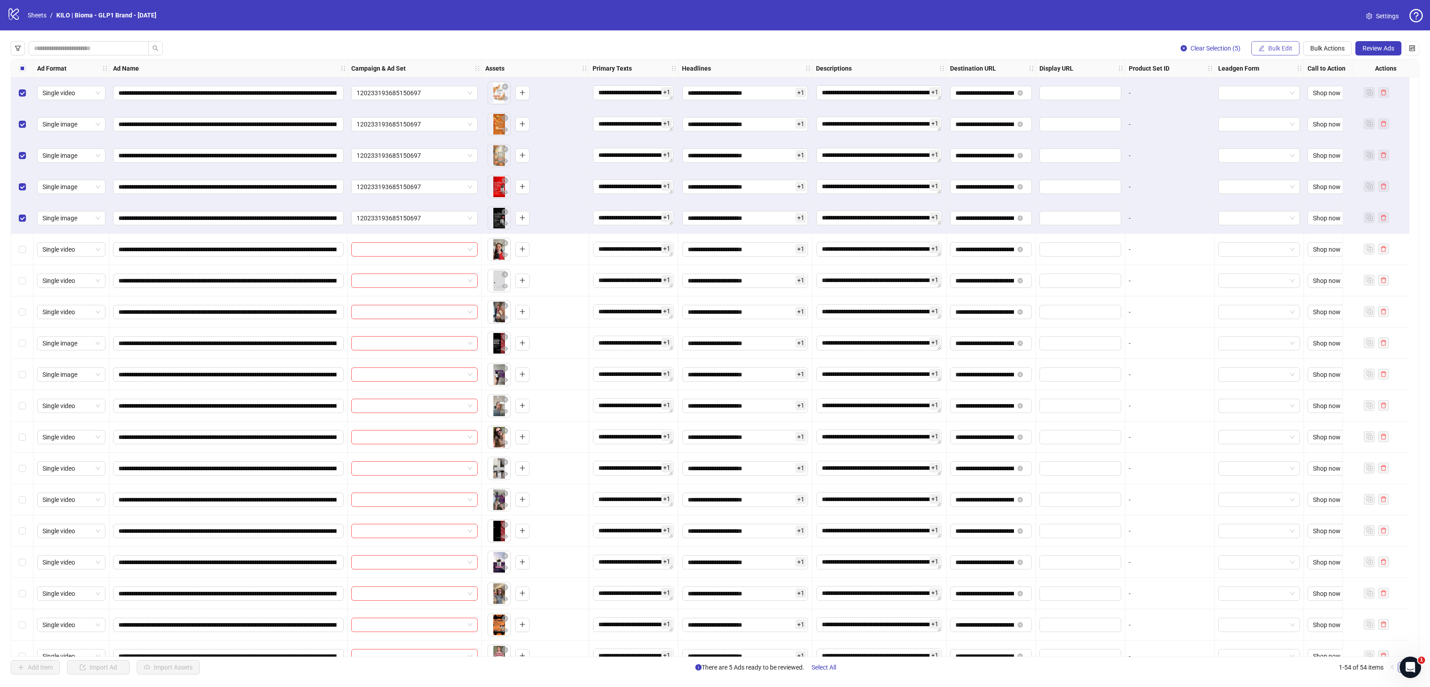
click at [1277, 45] on span "Bulk Edit" at bounding box center [1281, 48] width 24 height 7
click at [1279, 97] on span "Campaign & Ad Set" at bounding box center [1283, 95] width 53 height 10
click at [1232, 95] on form "120233193685150697" at bounding box center [1250, 98] width 179 height 36
click at [1229, 85] on span "120233193685150697" at bounding box center [1250, 86] width 168 height 13
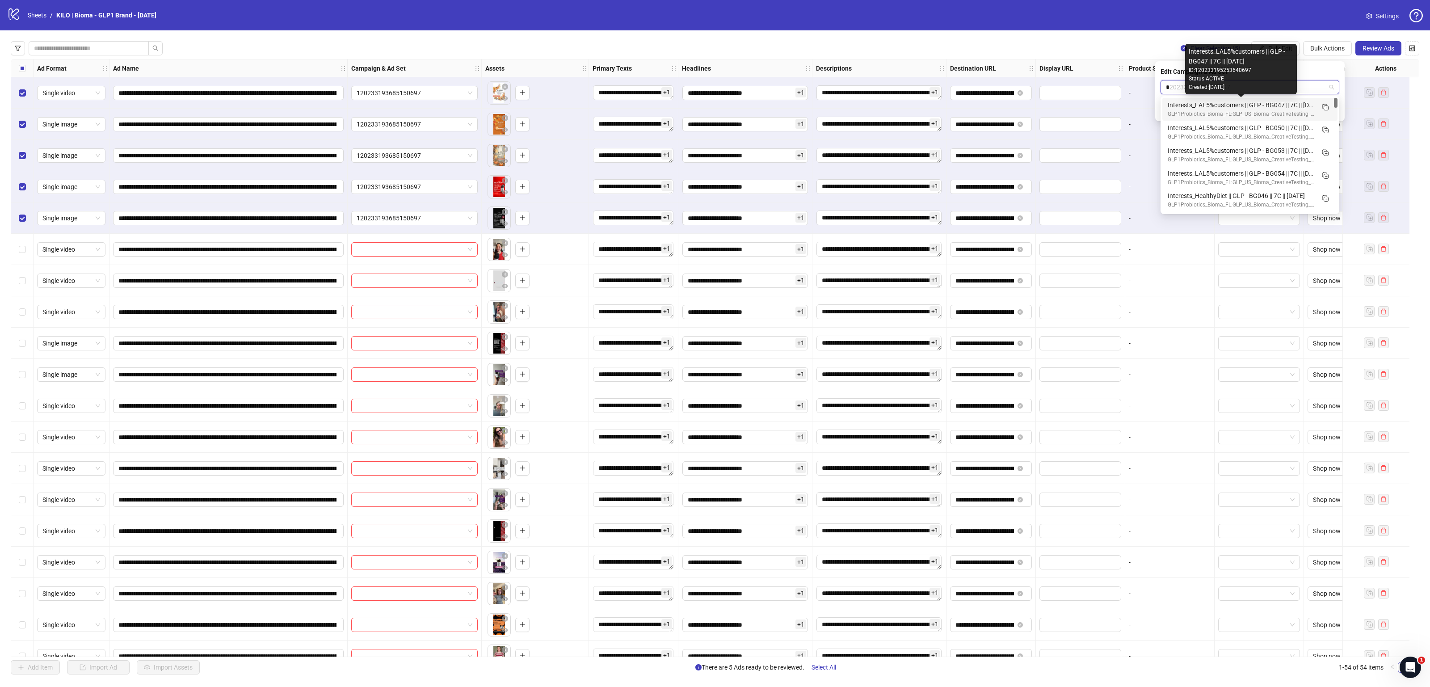
type input "**"
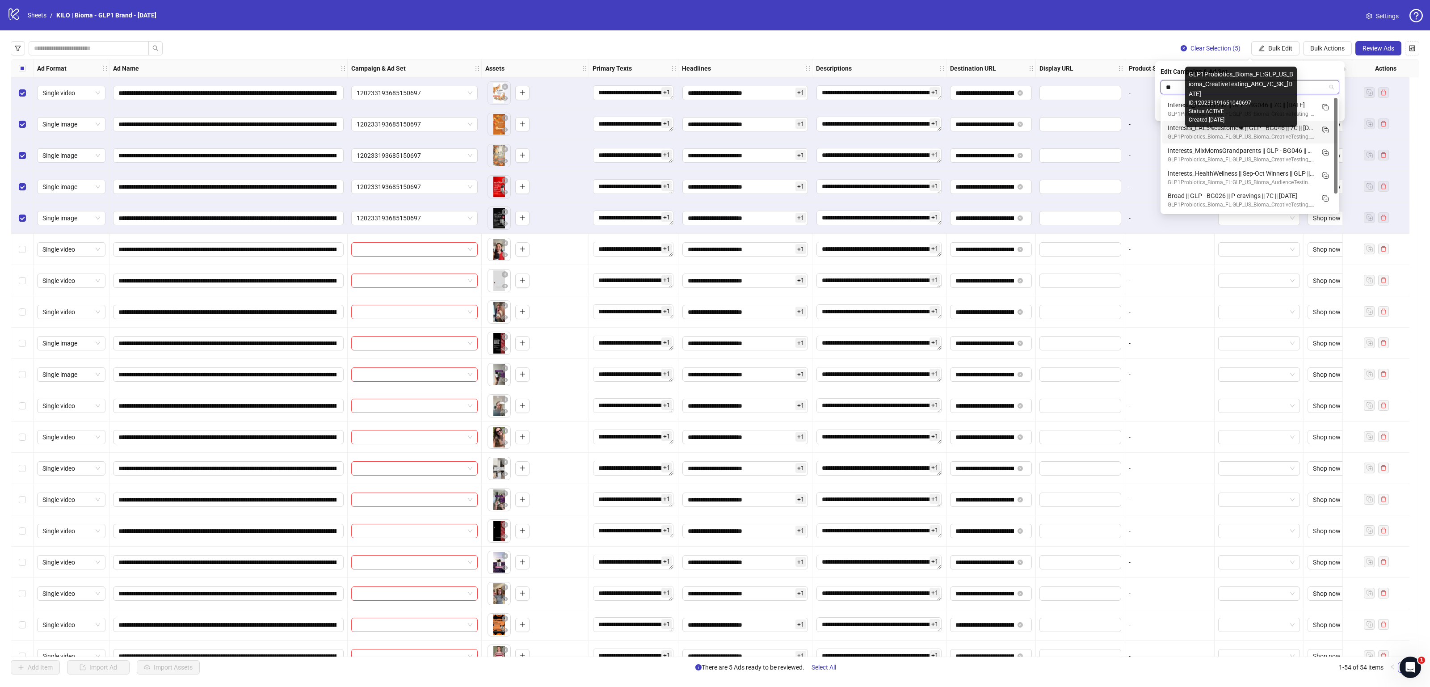
click at [1269, 133] on div "GLP1Probiotics_Bioma_FL:GLP_US_Bioma_CreativeTesting_ABO_7C_SK_[DATE]" at bounding box center [1241, 137] width 147 height 8
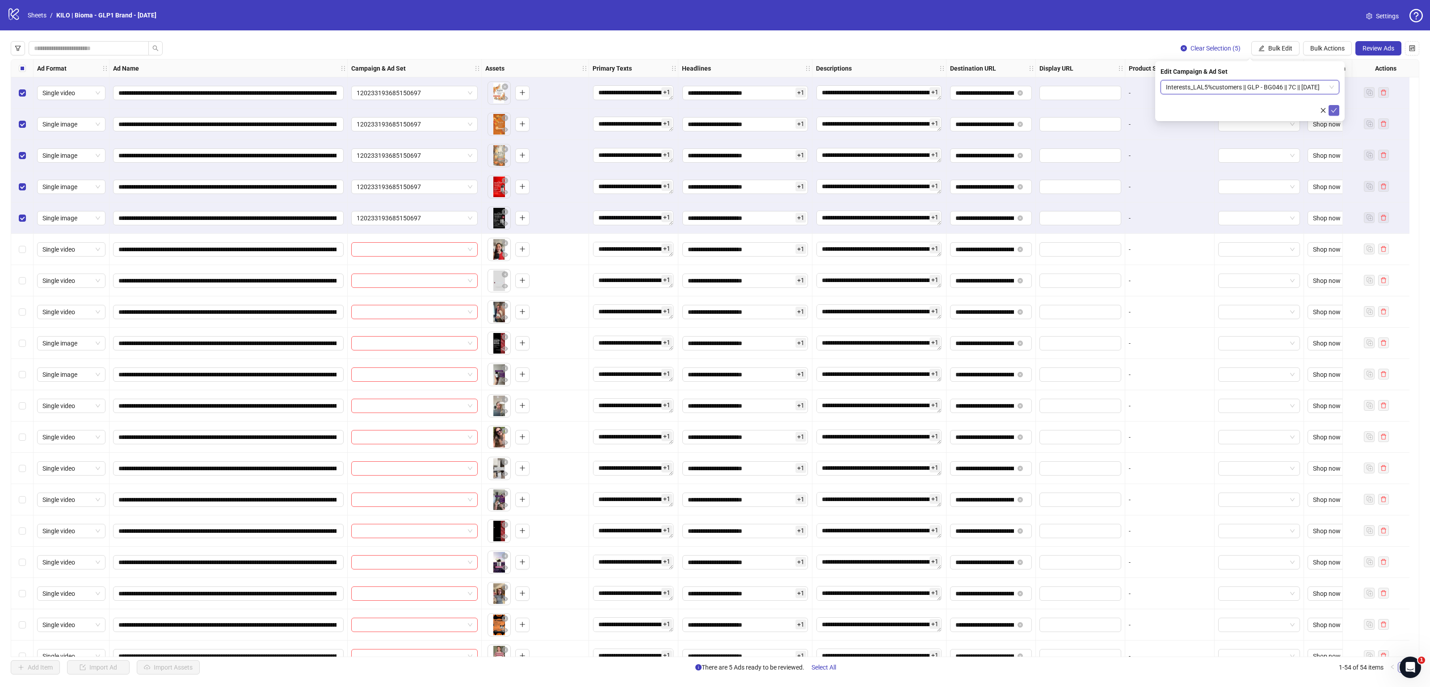
click at [1334, 107] on icon "check" at bounding box center [1334, 110] width 6 height 6
click at [413, 90] on span "Interests_LAL5%customers || GLP - BG046 || 7C || [DATE]" at bounding box center [415, 92] width 116 height 13
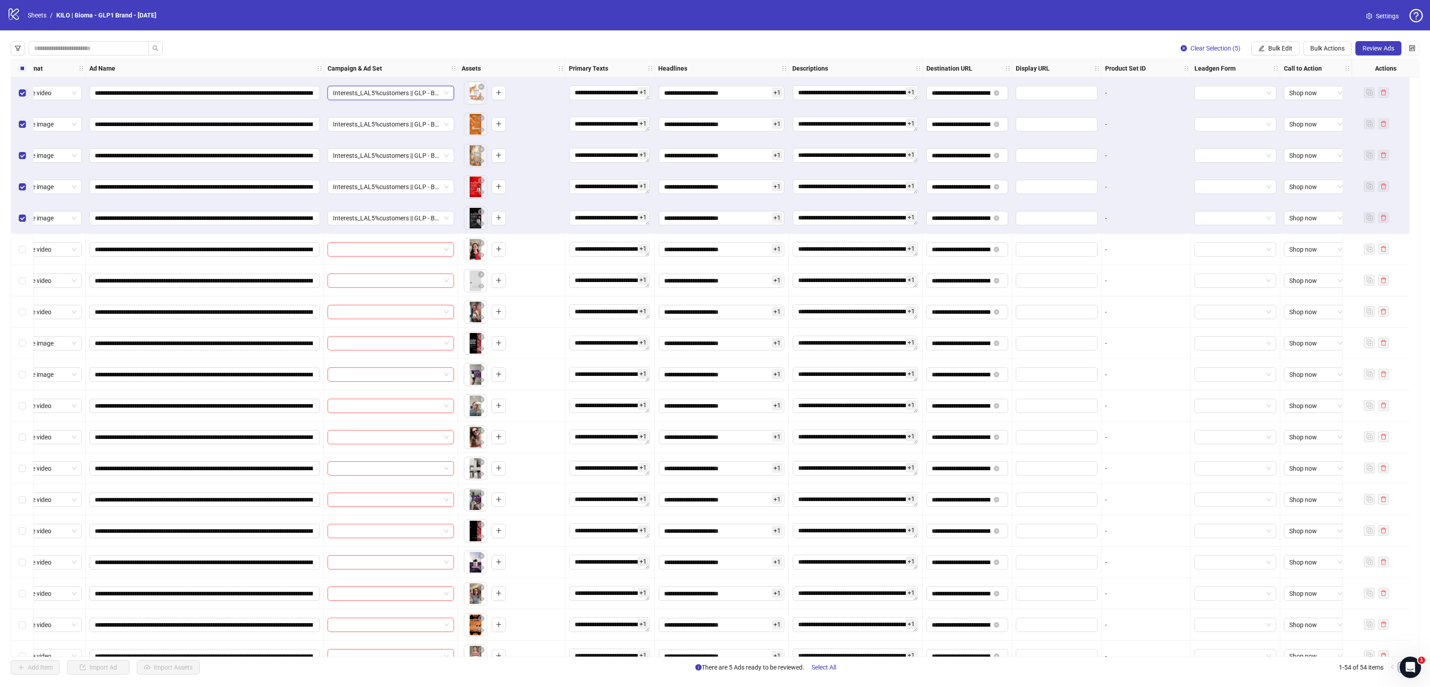
scroll to position [0, 0]
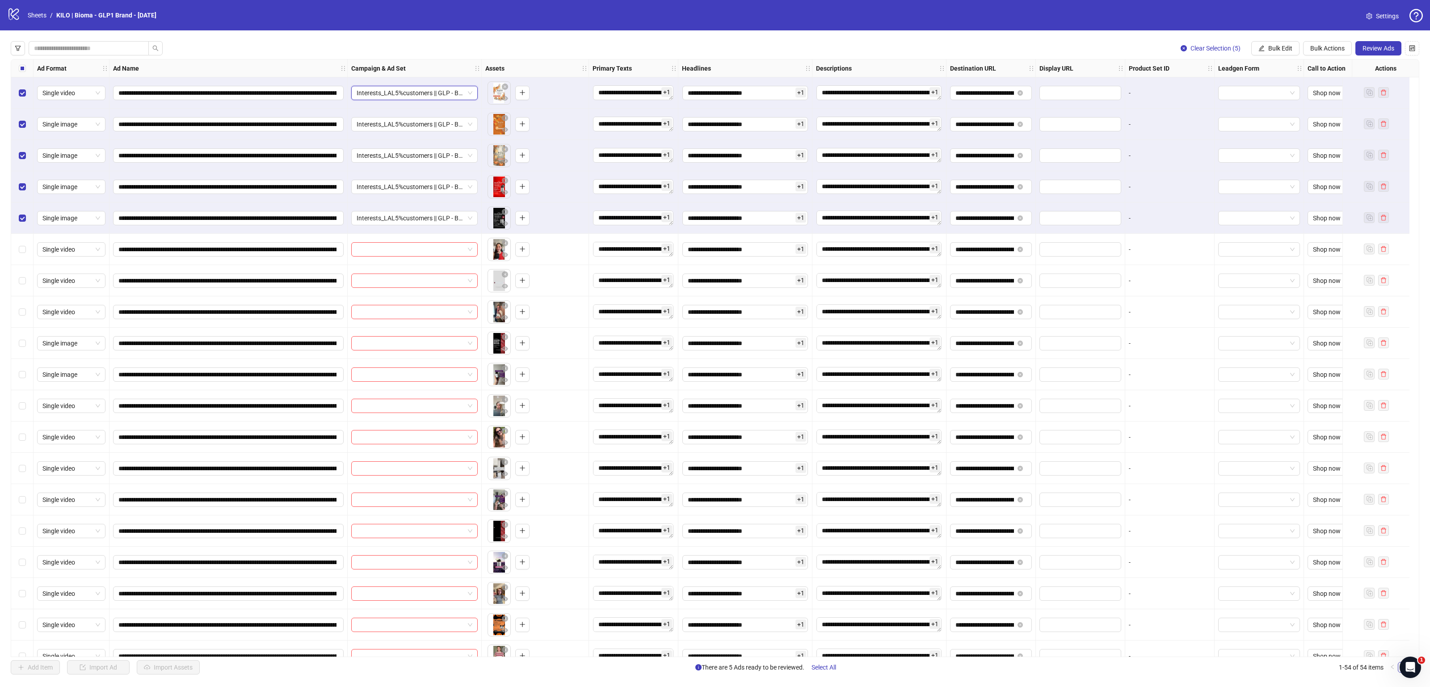
click at [21, 73] on label "Select all rows" at bounding box center [22, 68] width 7 height 10
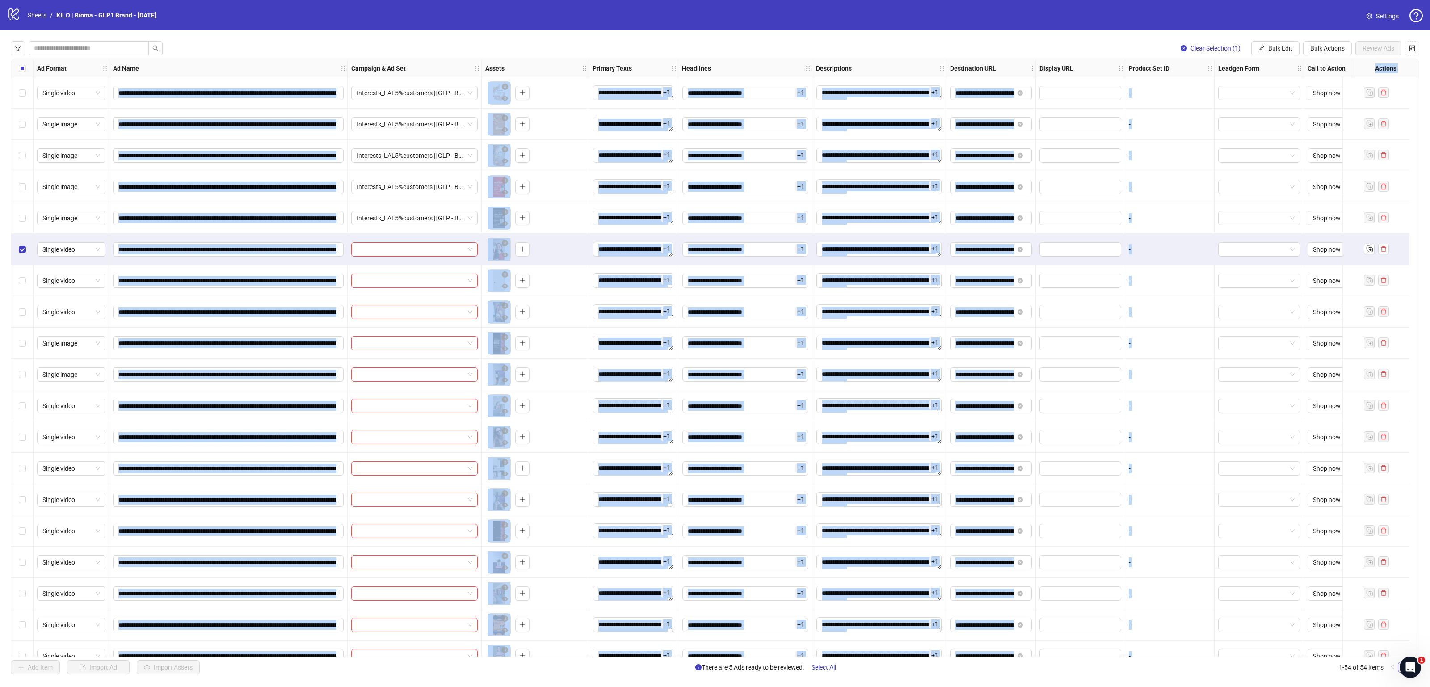
click at [22, 381] on div "Select row 10" at bounding box center [22, 374] width 22 height 31
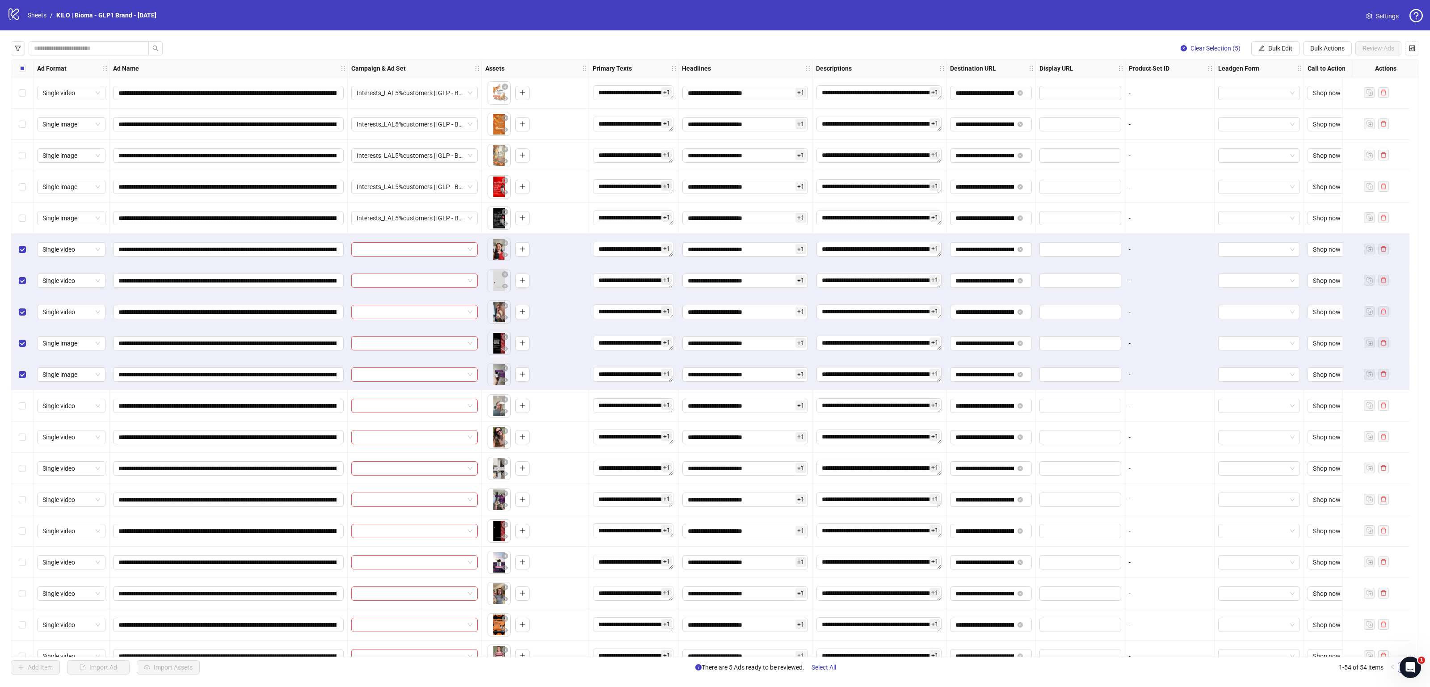
click at [2, 374] on div "**********" at bounding box center [715, 357] width 1430 height 655
click at [1263, 41] on button "Bulk Edit" at bounding box center [1276, 48] width 48 height 14
click at [1274, 94] on span "Campaign & Ad Set" at bounding box center [1283, 95] width 53 height 10
click at [1213, 86] on input "search" at bounding box center [1246, 86] width 160 height 13
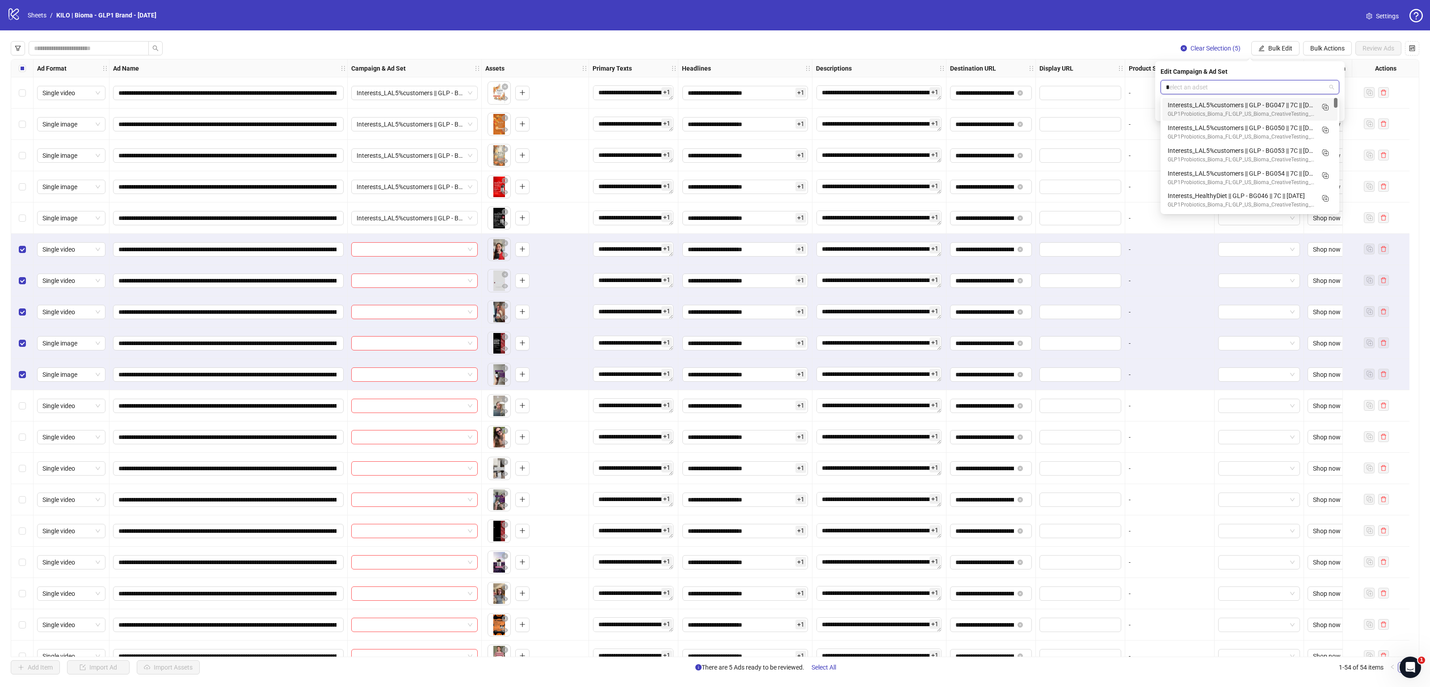
type input "**"
click at [1245, 108] on div "Interests_LAL5%customers || GLP - BG047 || 7C || 2025.10.09" at bounding box center [1241, 105] width 147 height 10
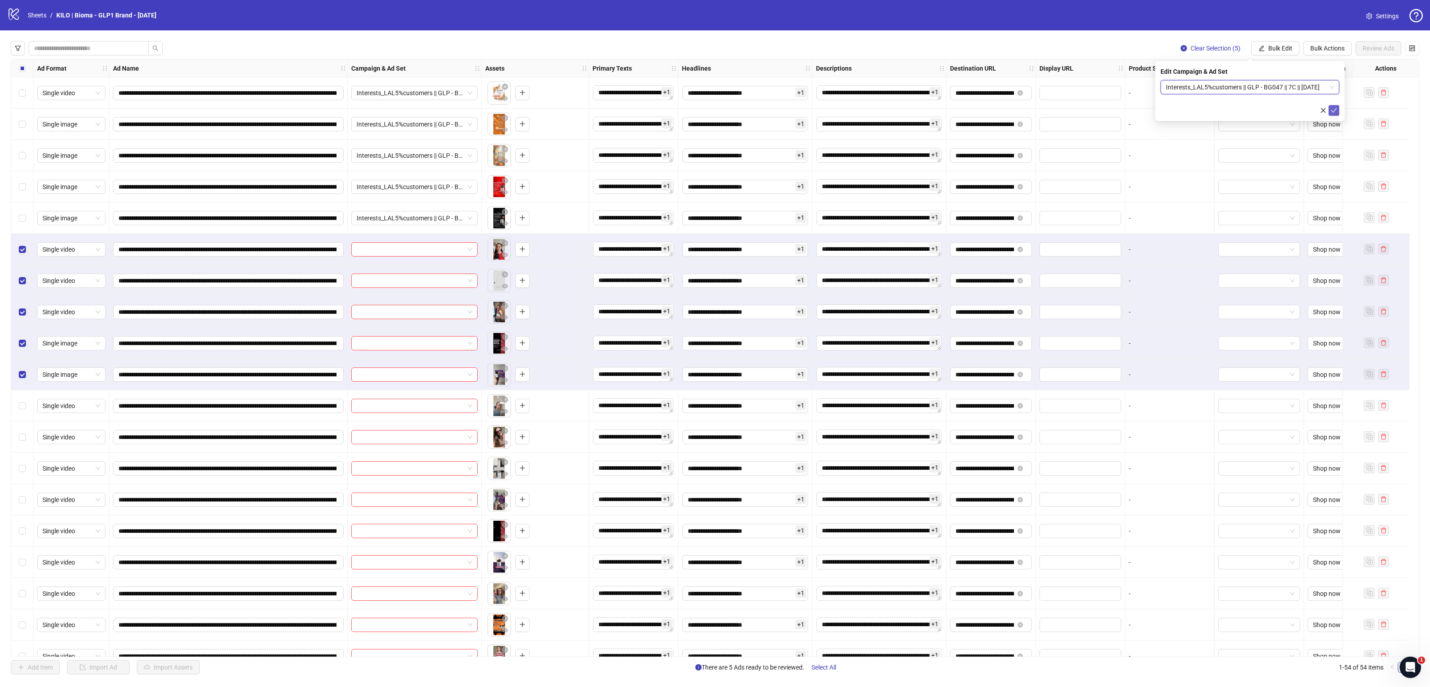
click at [1332, 111] on icon "check" at bounding box center [1334, 110] width 6 height 6
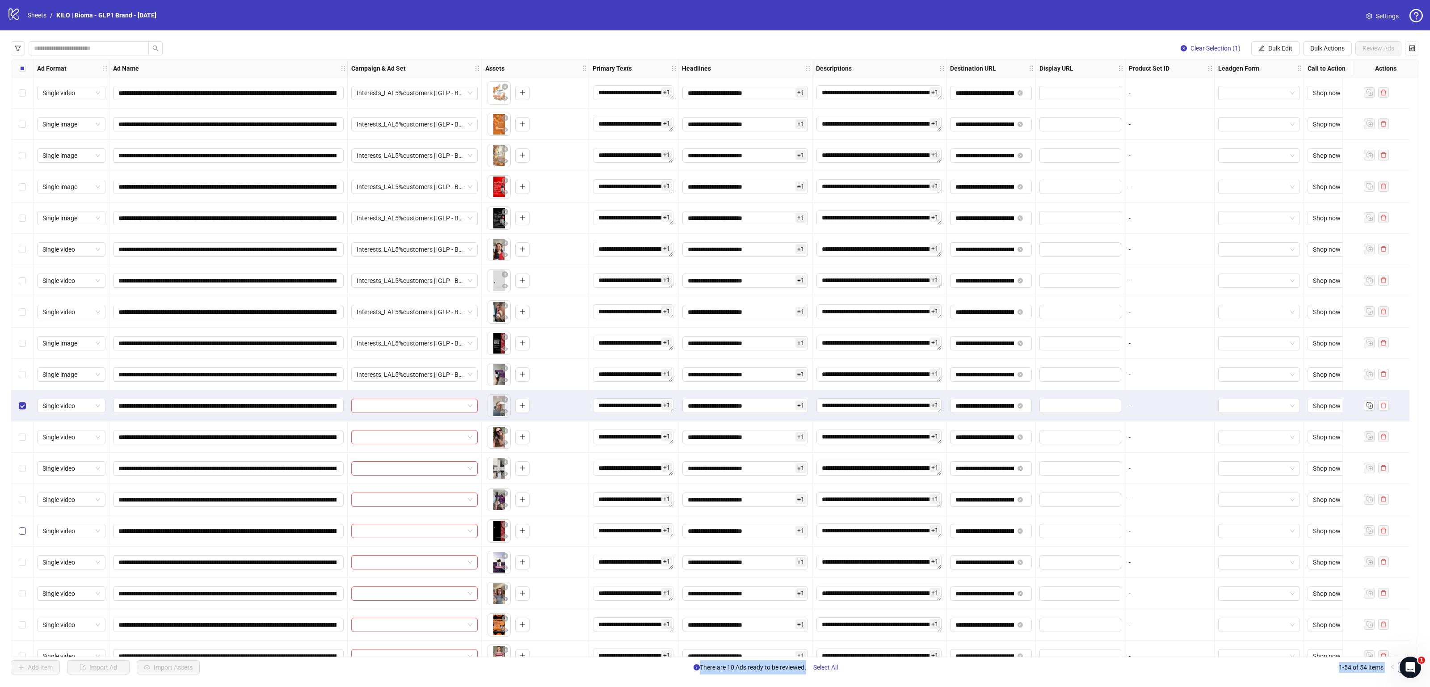
click at [22, 535] on label "Select row 15" at bounding box center [22, 531] width 7 height 10
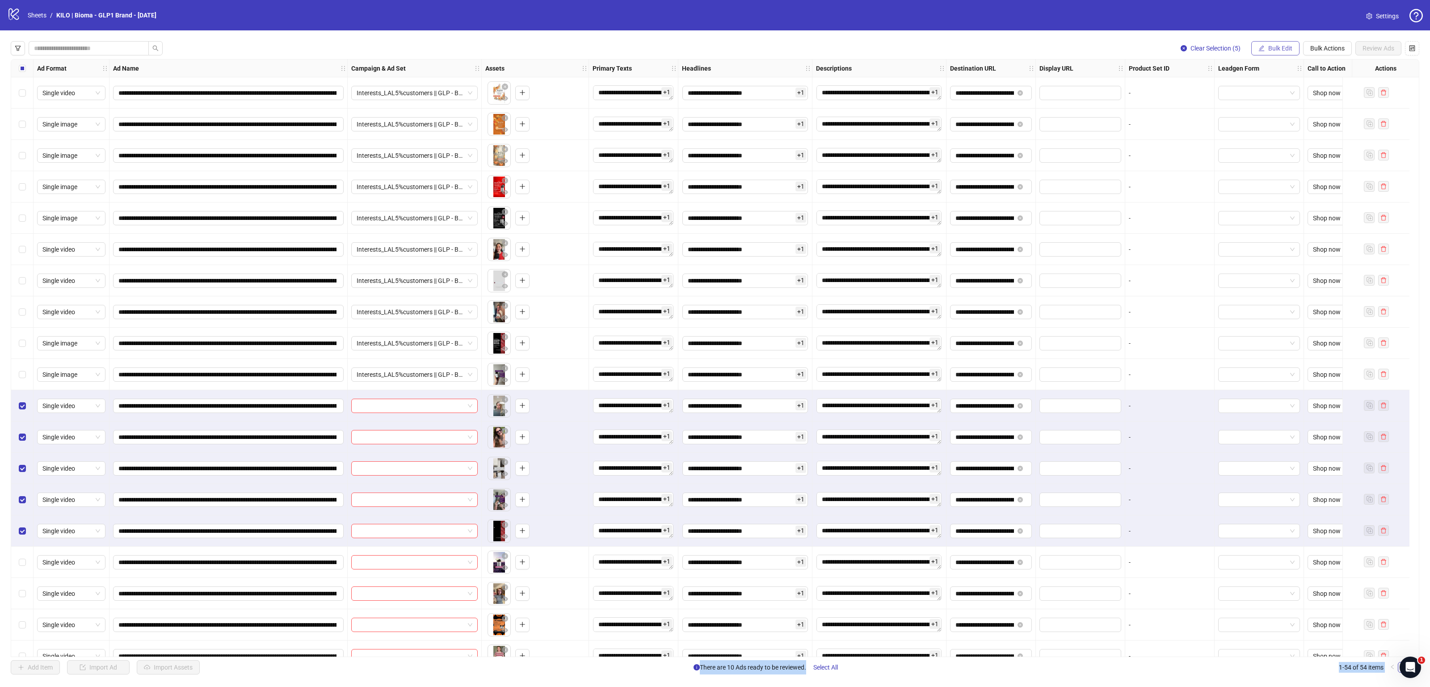
click at [1285, 51] on span "Bulk Edit" at bounding box center [1281, 48] width 24 height 7
click at [1289, 97] on span "Campaign & Ad Set" at bounding box center [1283, 95] width 53 height 10
click at [1222, 88] on input "search" at bounding box center [1246, 86] width 160 height 13
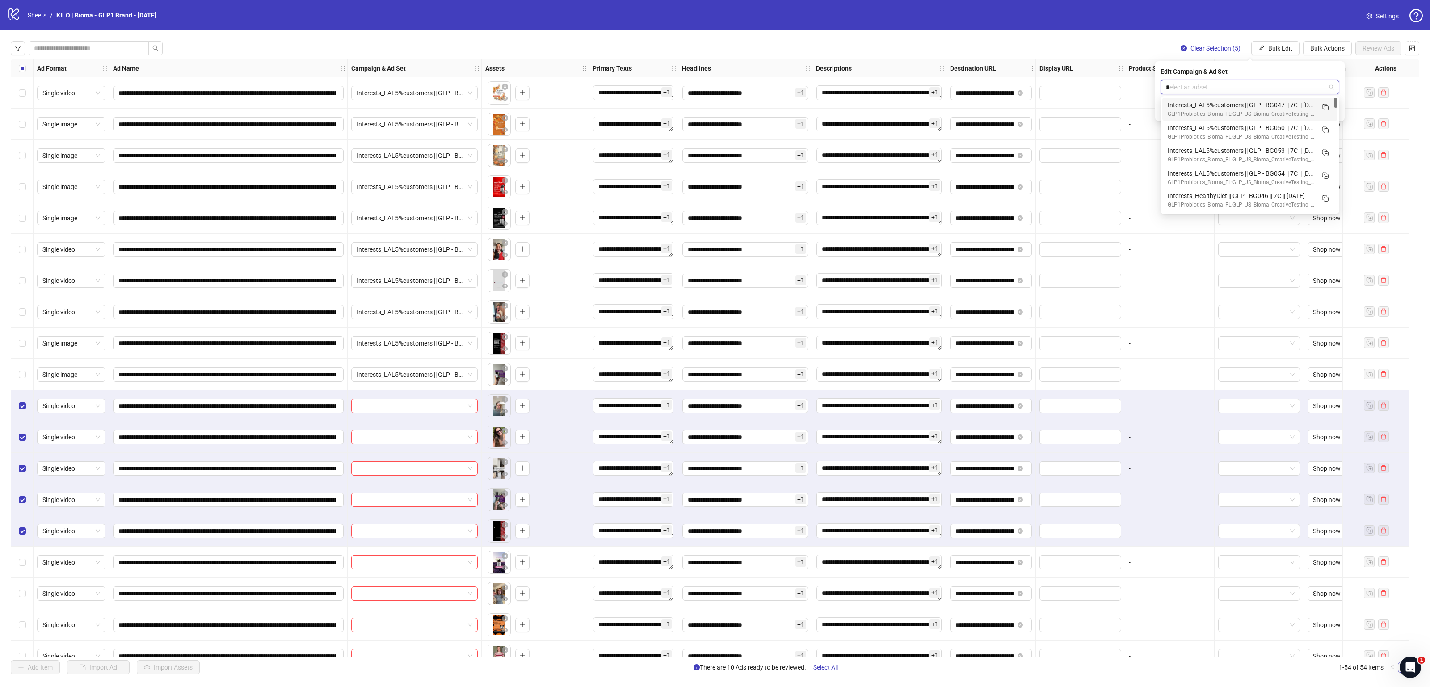
type input "**"
click at [1263, 103] on div "Interests_LAL5%customers || GLP - BG048 || 7C || 2025.10.09" at bounding box center [1241, 105] width 147 height 10
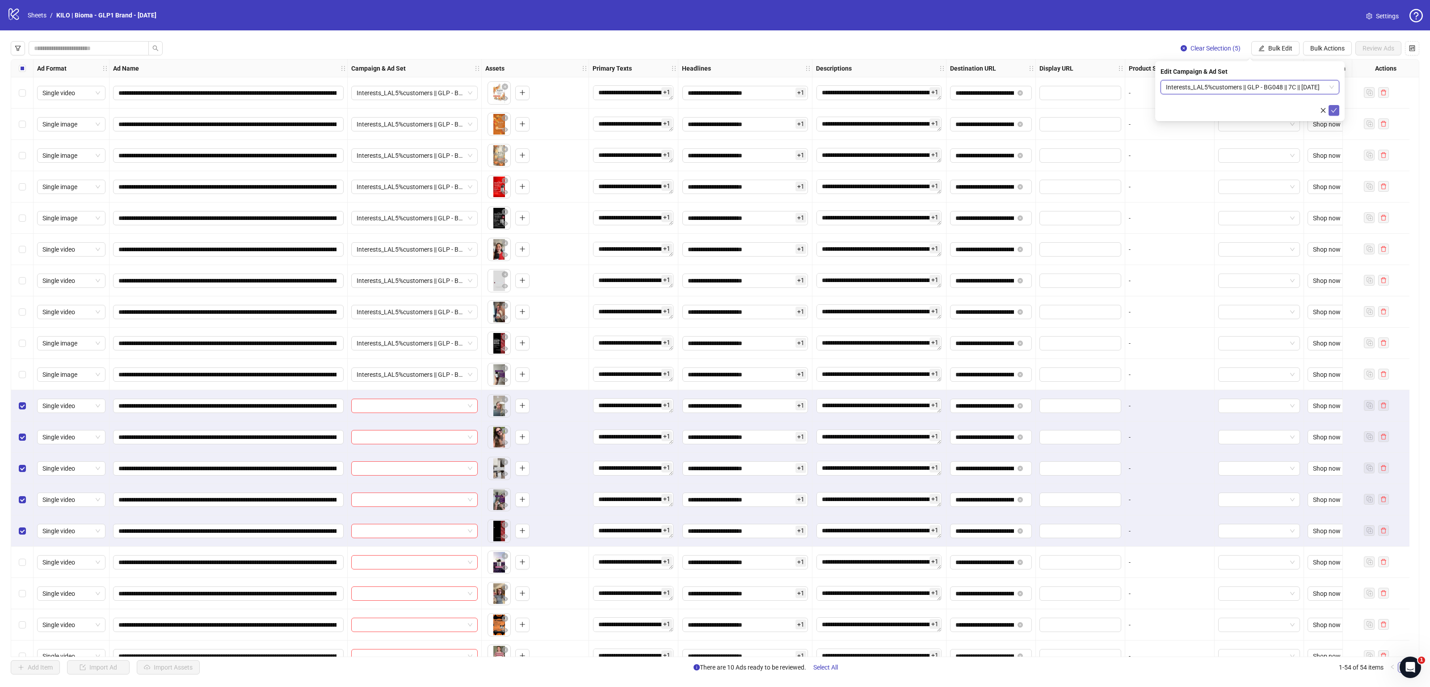
click at [1336, 110] on icon "check" at bounding box center [1334, 110] width 6 height 6
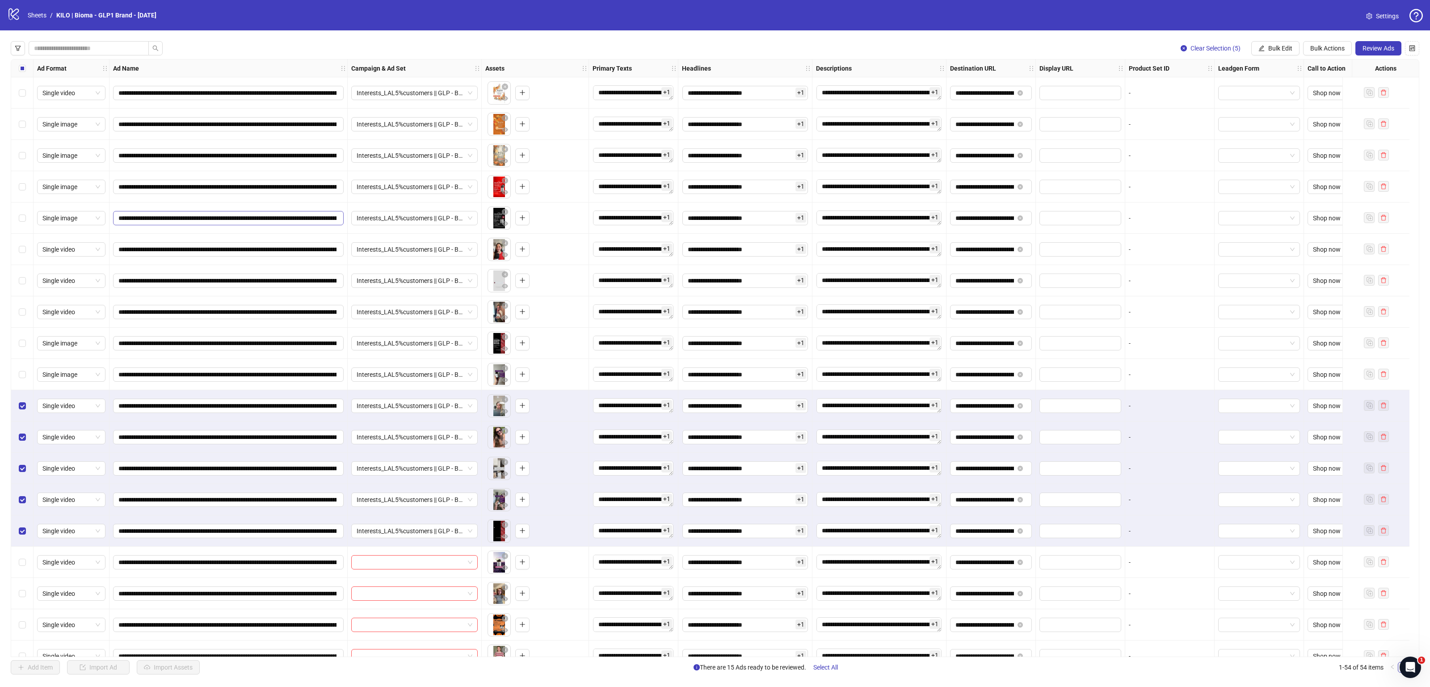
scroll to position [170, 0]
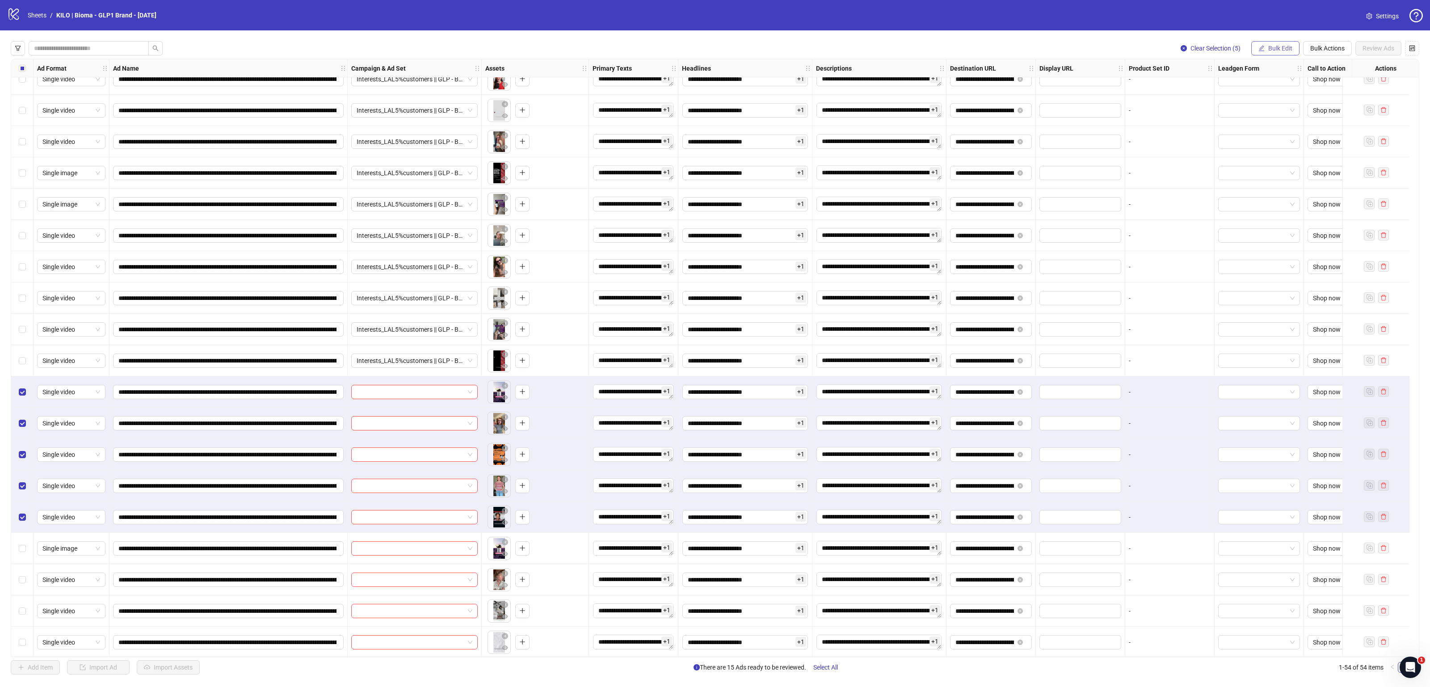
click at [1269, 46] on span "Bulk Edit" at bounding box center [1281, 48] width 24 height 7
click at [1268, 94] on span "Campaign & Ad Set" at bounding box center [1283, 95] width 53 height 10
click at [1253, 88] on input "search" at bounding box center [1246, 86] width 160 height 13
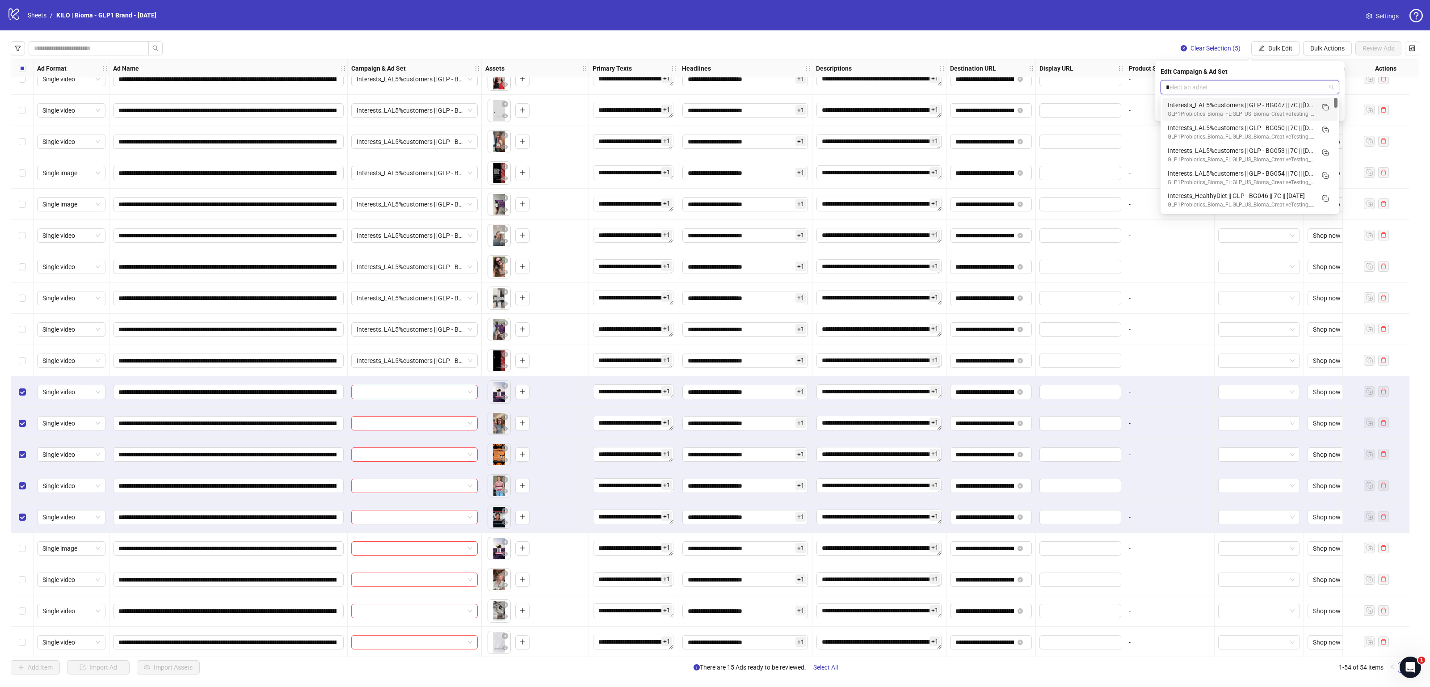
type input "**"
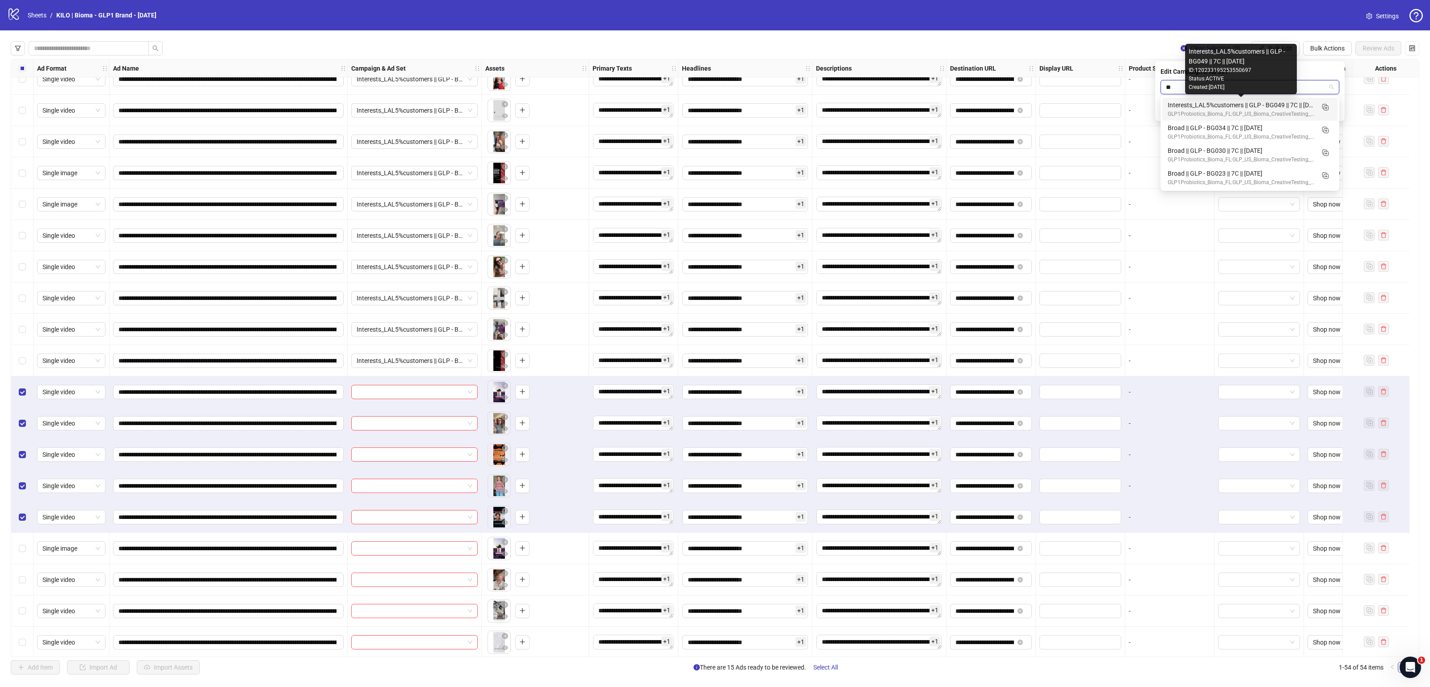
click at [1279, 106] on div "Interests_LAL5%customers || GLP - BG049 || 7C || 2025.10.09" at bounding box center [1241, 105] width 147 height 10
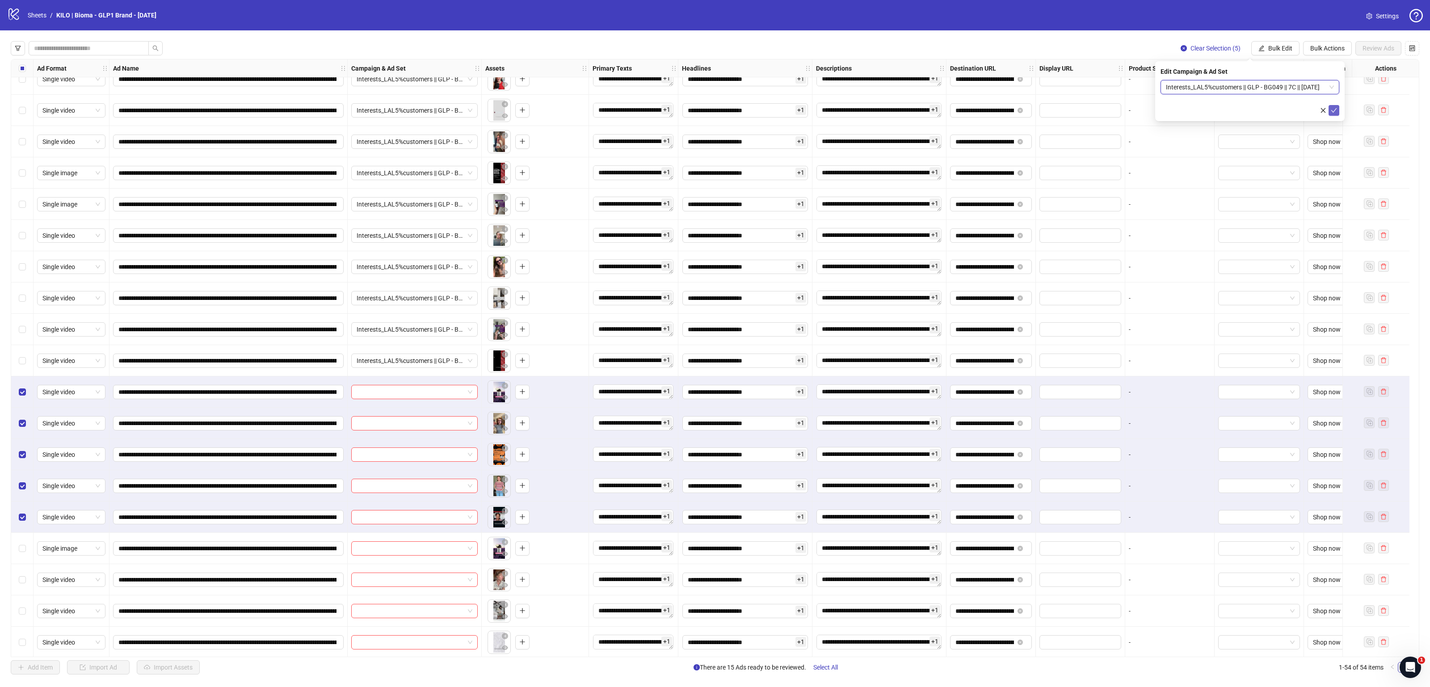
click at [1333, 113] on span "submit" at bounding box center [1334, 110] width 6 height 7
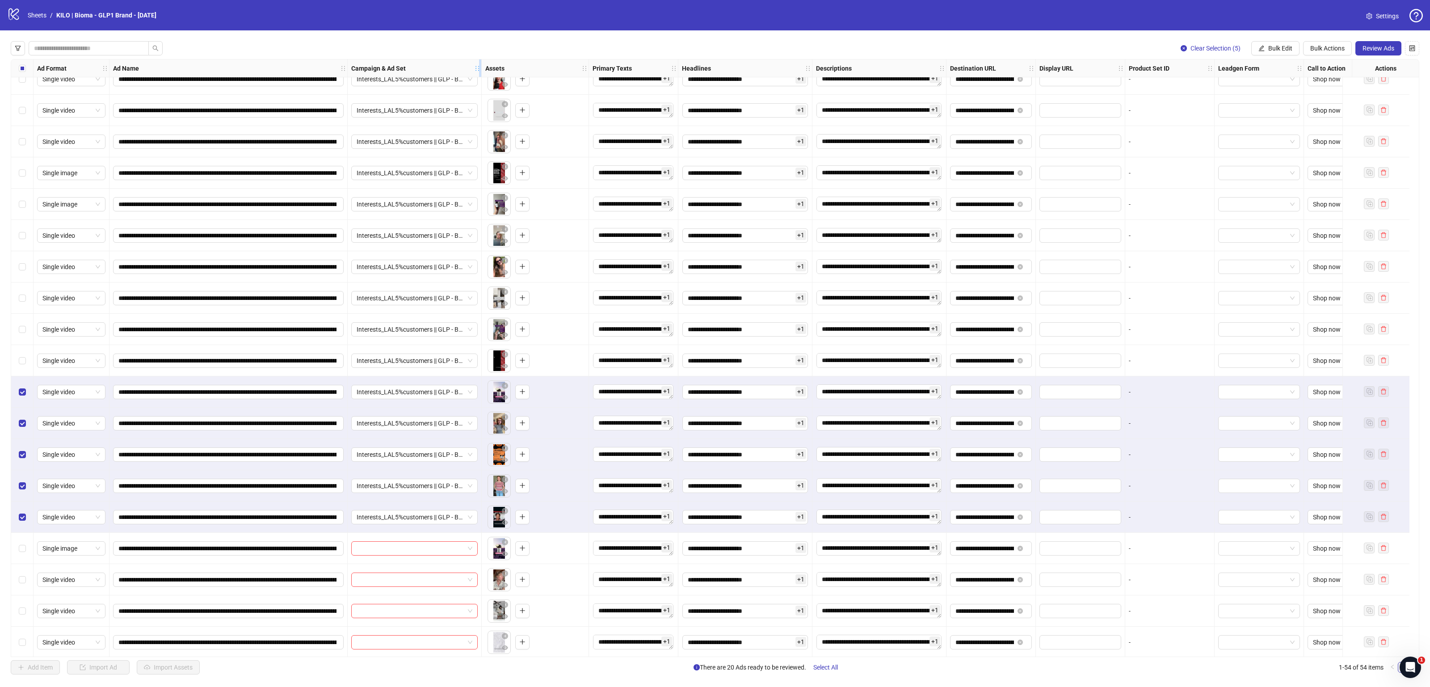
drag, startPoint x: 480, startPoint y: 65, endPoint x: 636, endPoint y: 67, distance: 155.6
click at [487, 67] on icon "holder" at bounding box center [484, 68] width 6 height 6
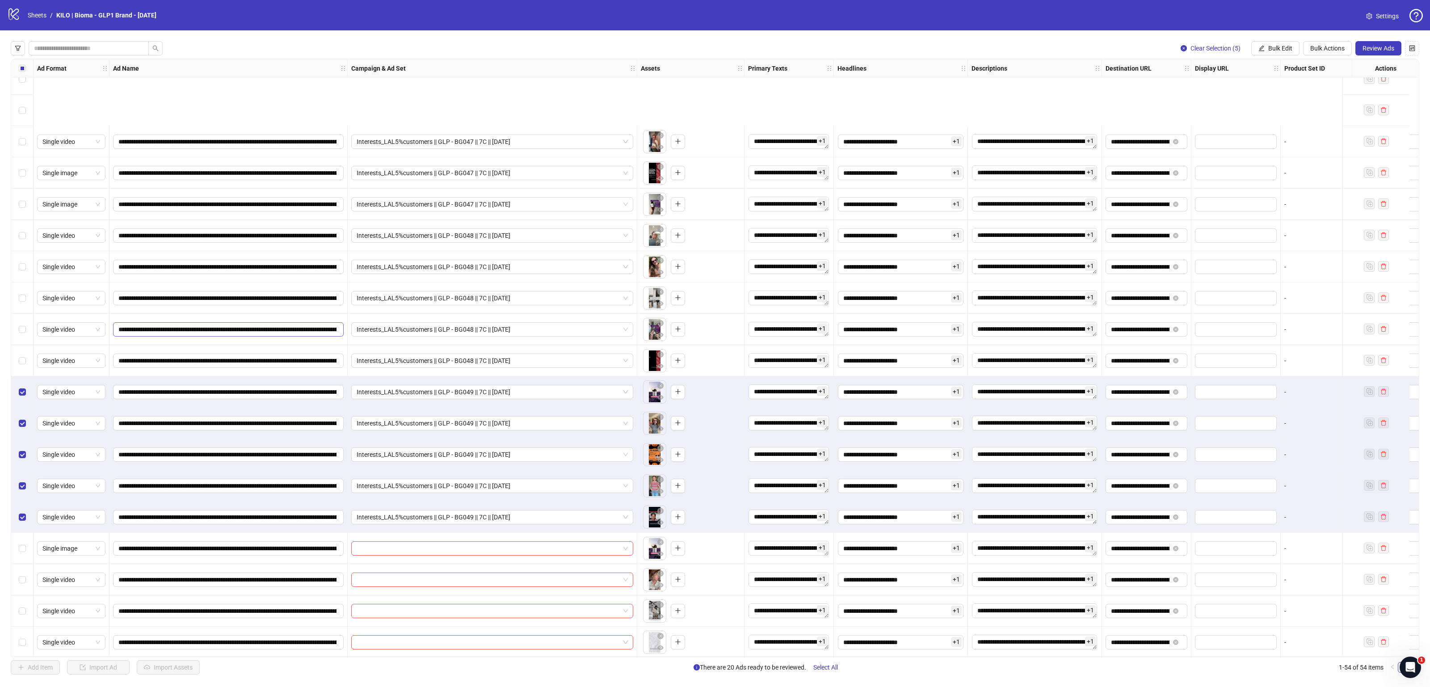
scroll to position [329, 0]
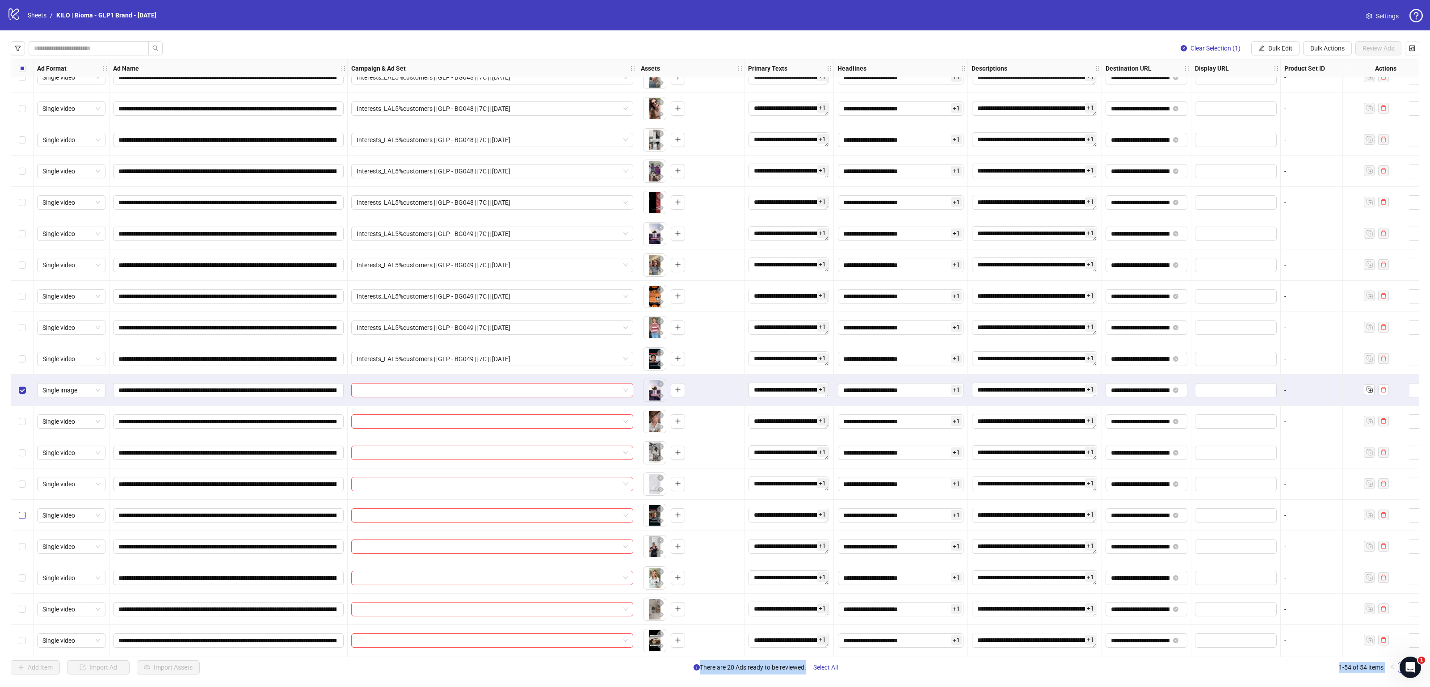
click at [23, 520] on label "Select row 25" at bounding box center [22, 515] width 7 height 10
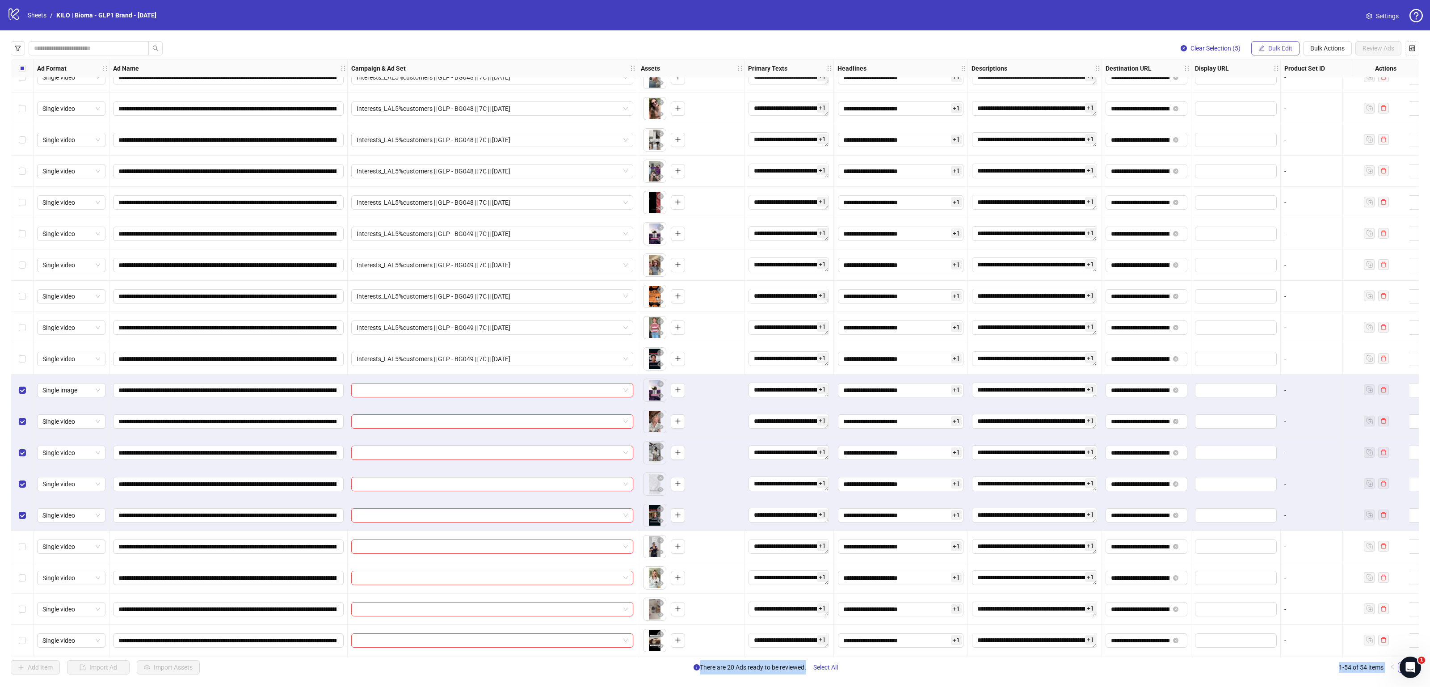
click at [1273, 46] on span "Bulk Edit" at bounding box center [1281, 48] width 24 height 7
click at [1289, 91] on span "Campaign & Ad Set" at bounding box center [1283, 95] width 53 height 10
click at [1250, 90] on input "search" at bounding box center [1246, 86] width 160 height 13
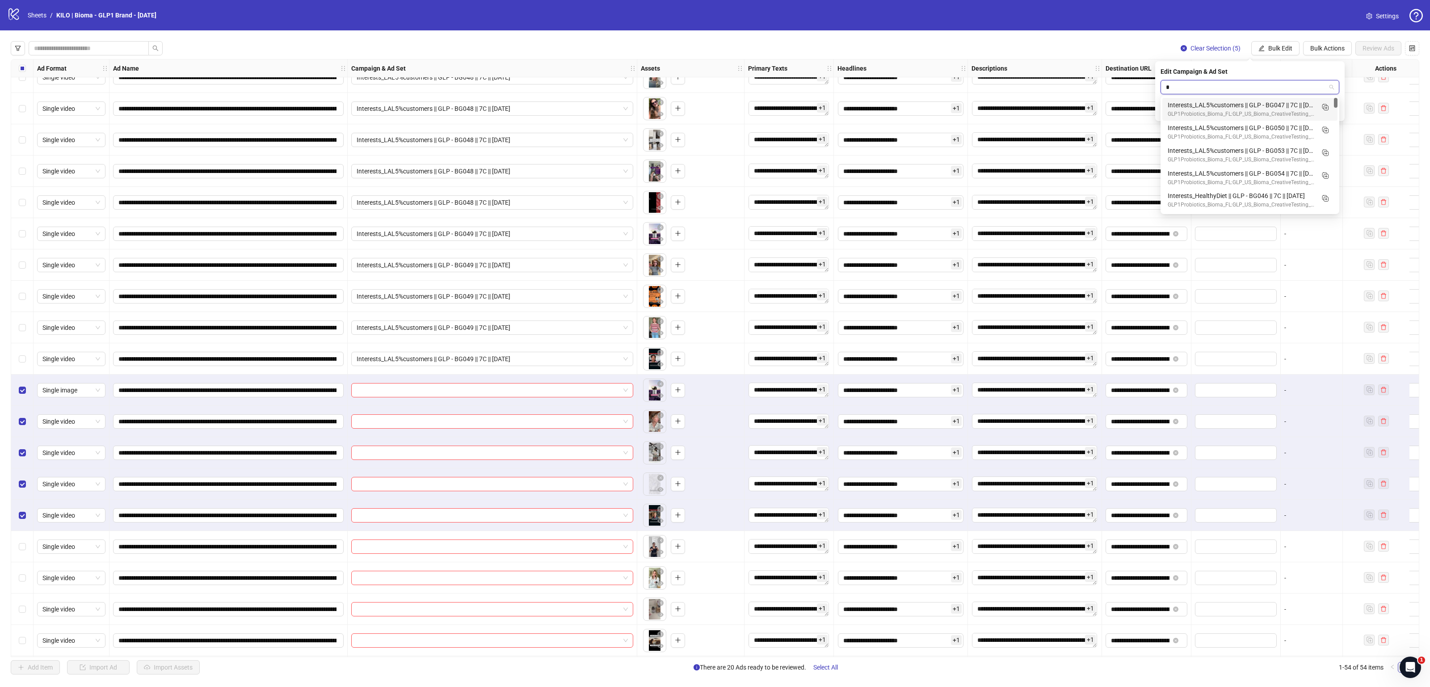
type input "**"
click at [1299, 101] on div "Interests_LAL5%customers || GLP - BG050 || 7C || 2025.10.09" at bounding box center [1241, 105] width 147 height 10
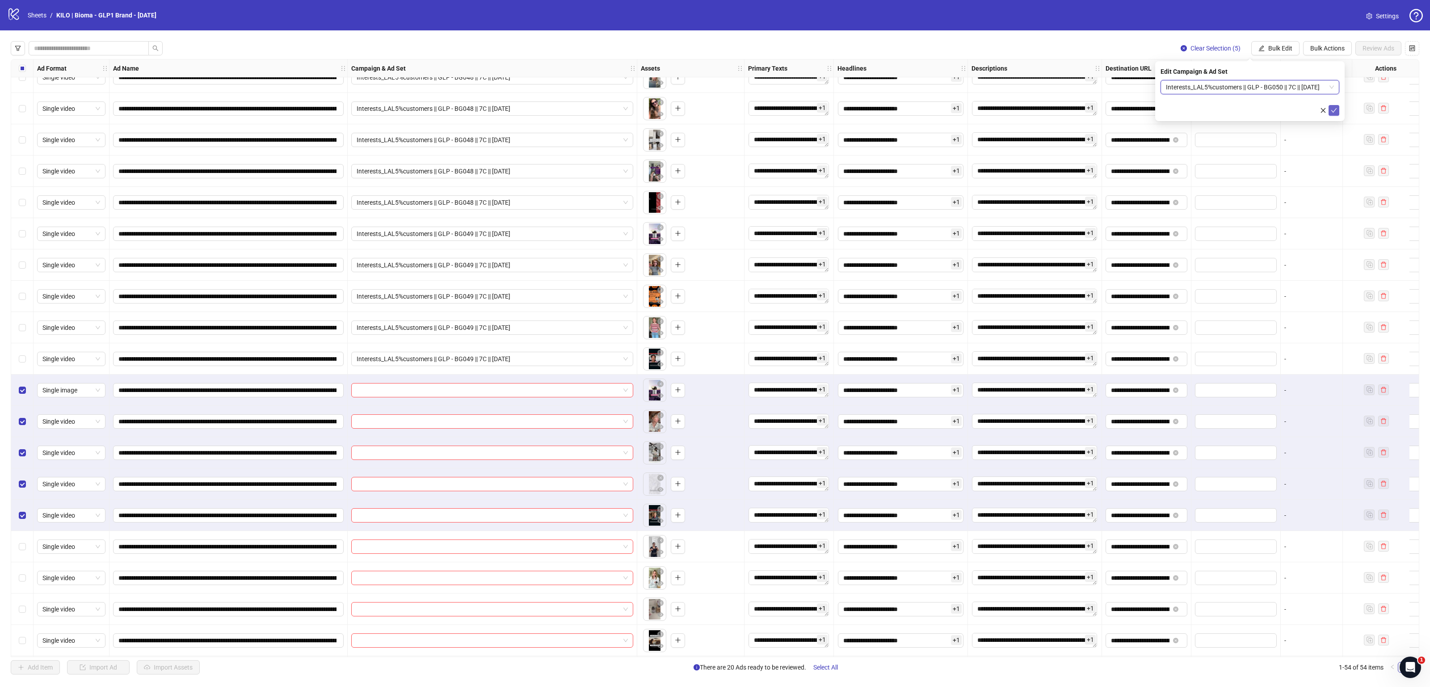
click at [1334, 109] on icon "check" at bounding box center [1334, 110] width 6 height 6
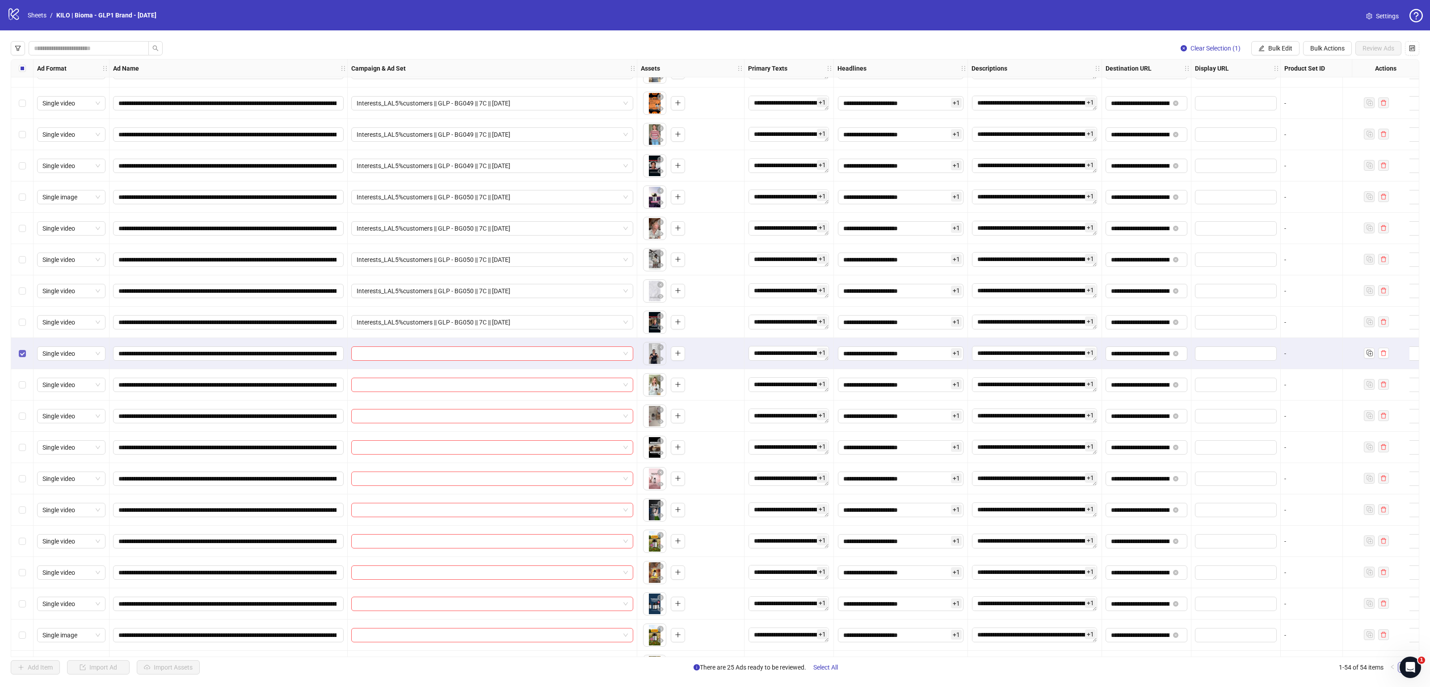
scroll to position [608, 0]
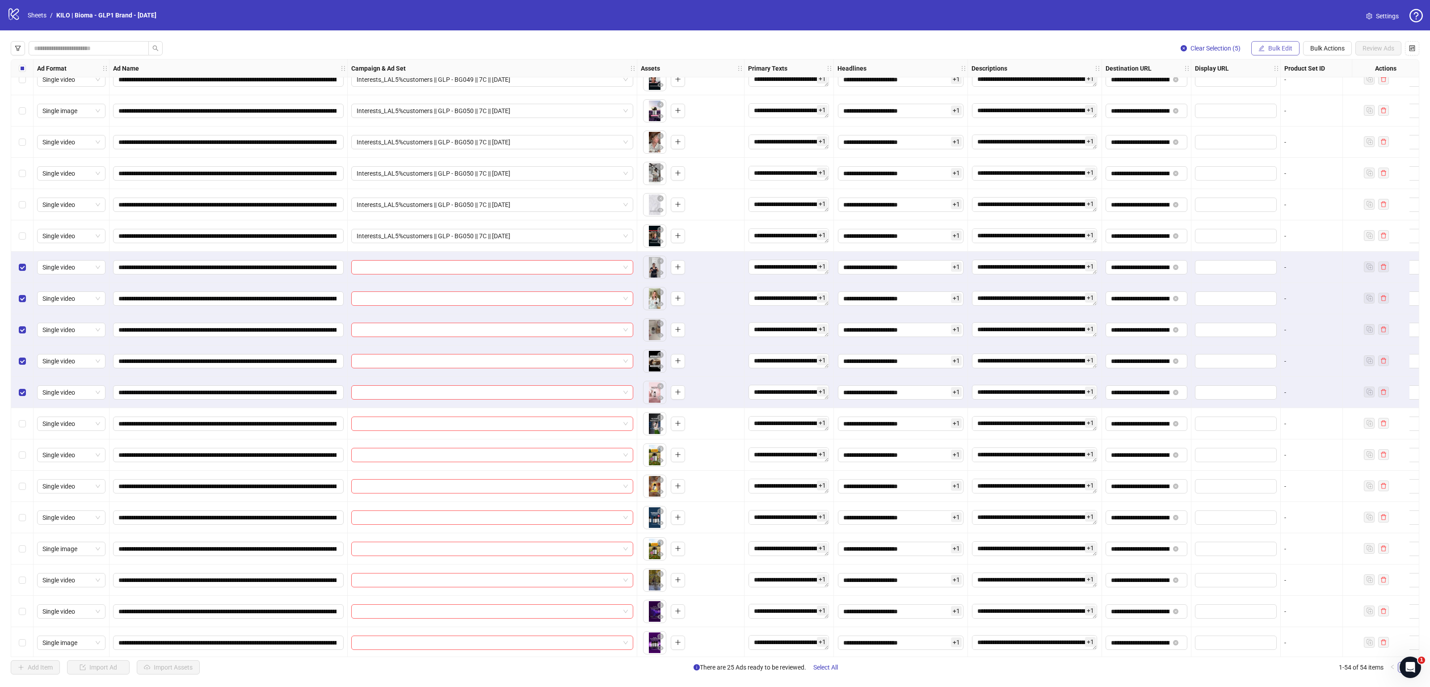
click at [1285, 42] on button "Bulk Edit" at bounding box center [1276, 48] width 48 height 14
click at [1290, 97] on span "Campaign & Ad Set" at bounding box center [1283, 95] width 53 height 10
click at [1196, 88] on input "search" at bounding box center [1246, 86] width 160 height 13
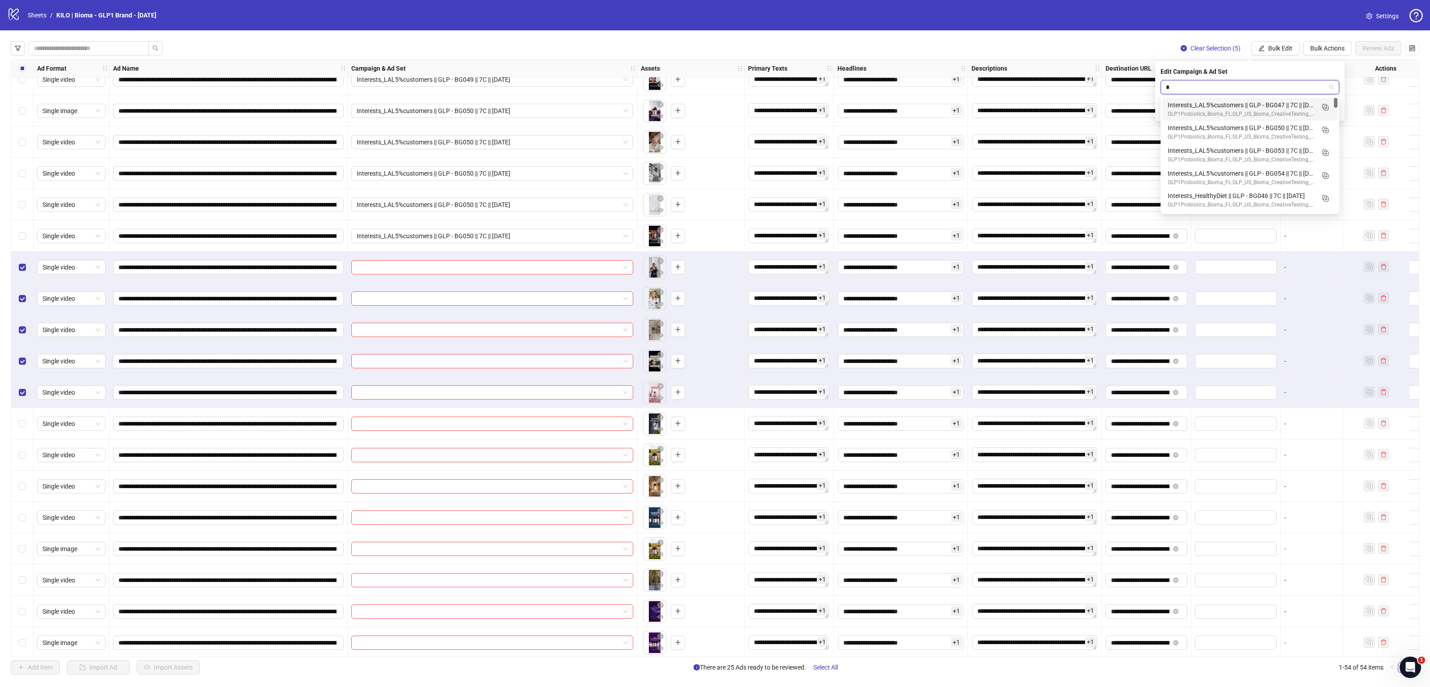
type input "**"
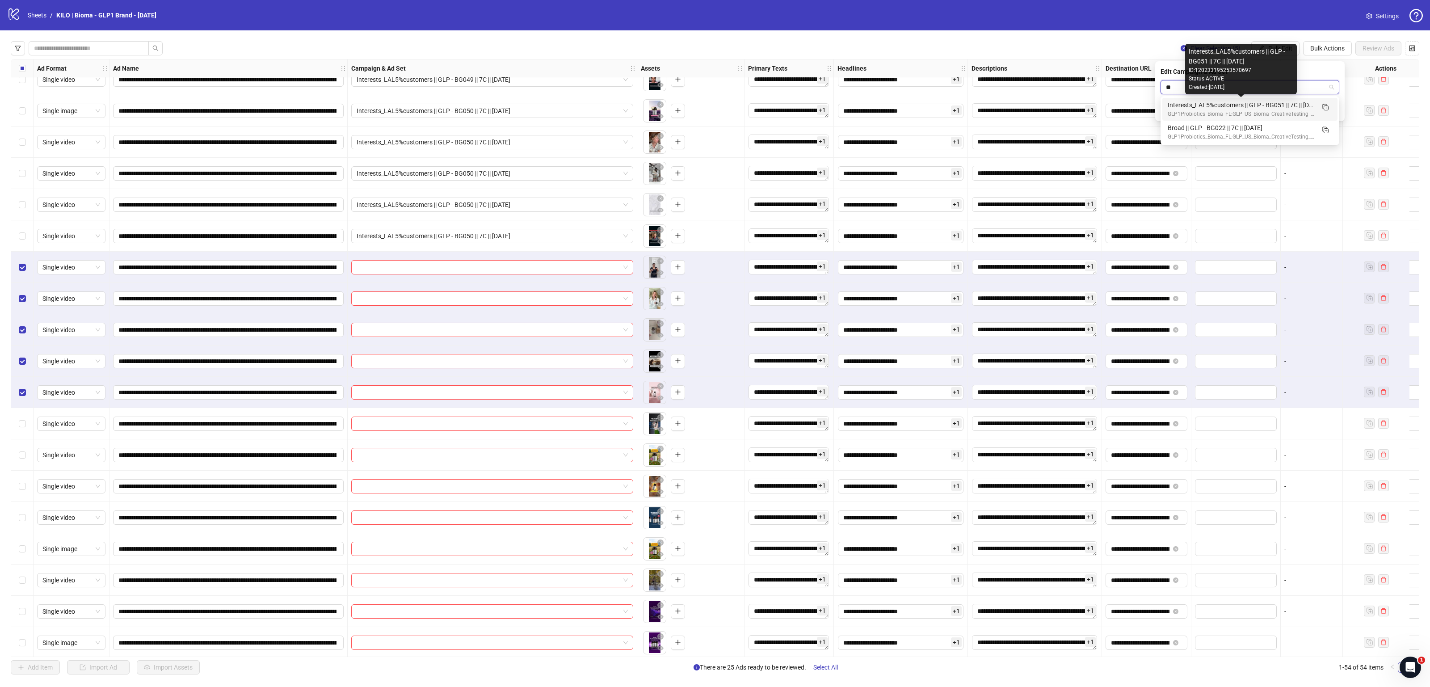
click at [1196, 107] on div "Interests_LAL5%customers || GLP - BG051 || 7C || 2025.10.09" at bounding box center [1241, 105] width 147 height 10
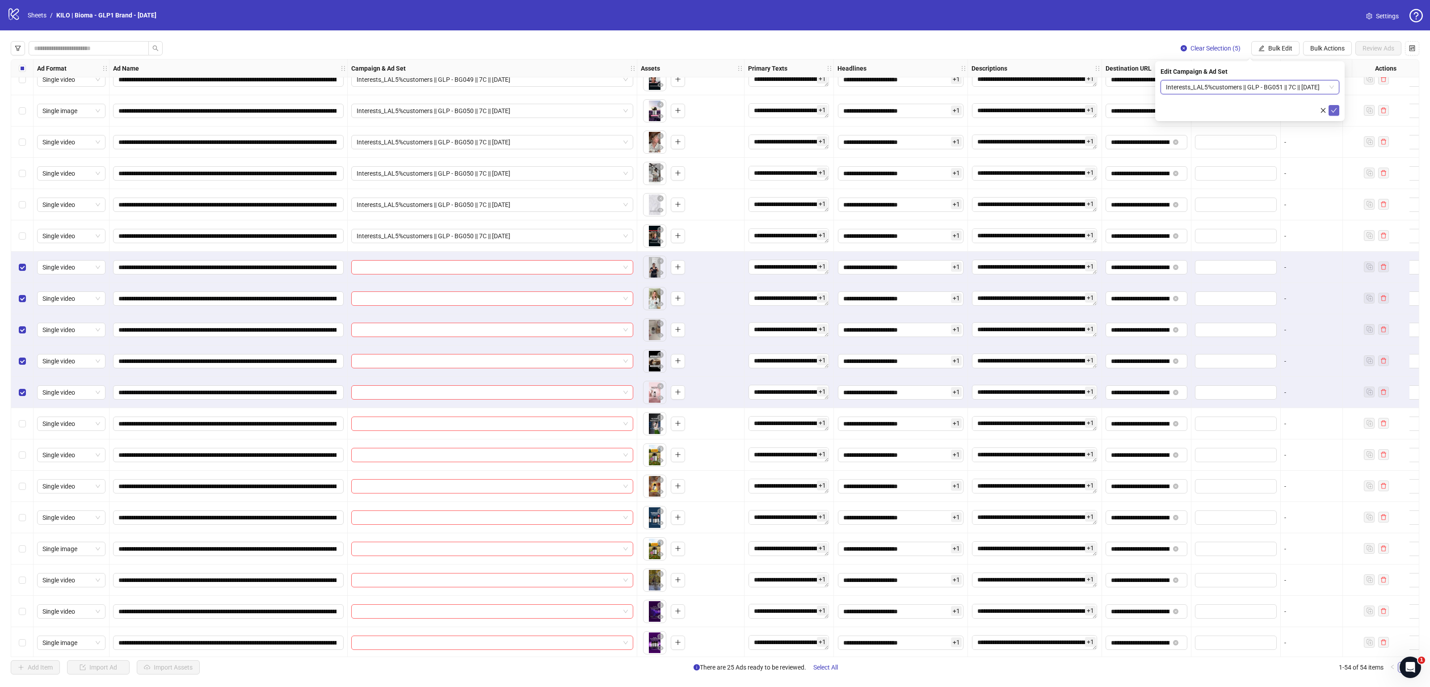
click at [1332, 107] on icon "check" at bounding box center [1334, 110] width 6 height 6
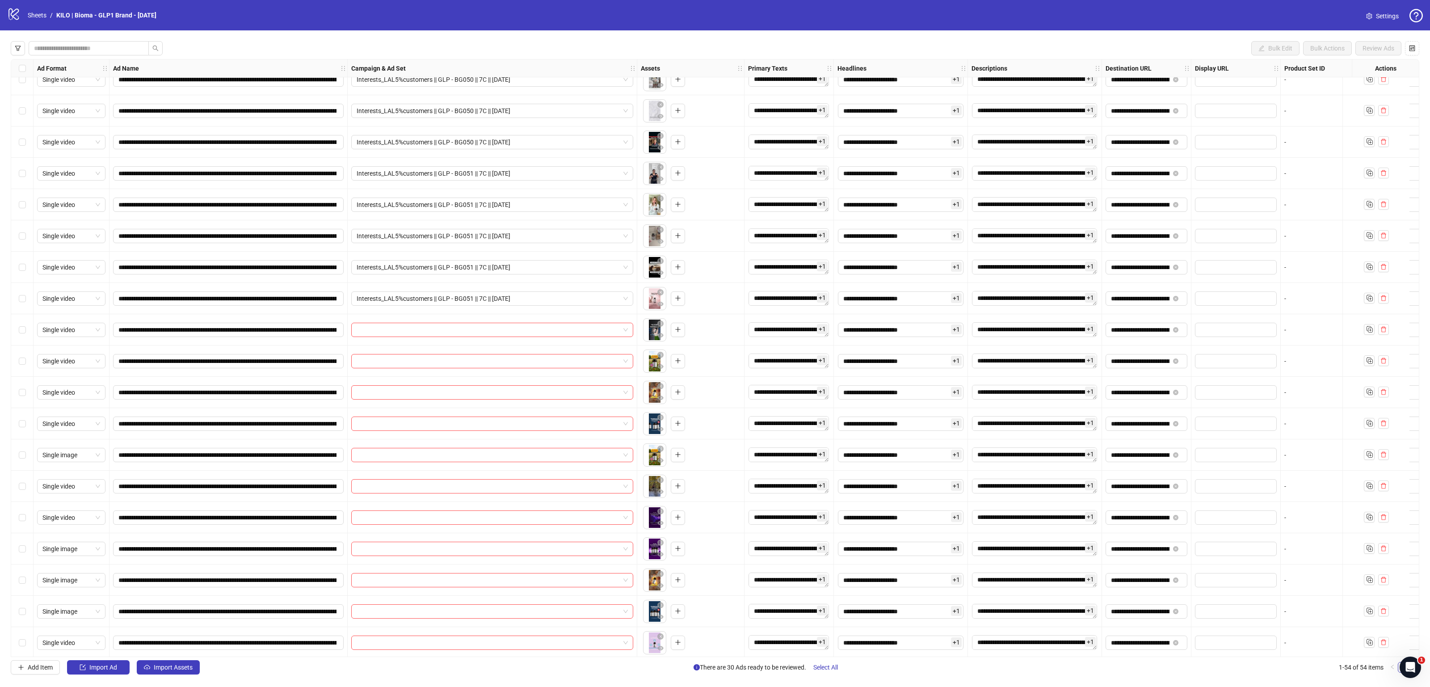
scroll to position [713, 0]
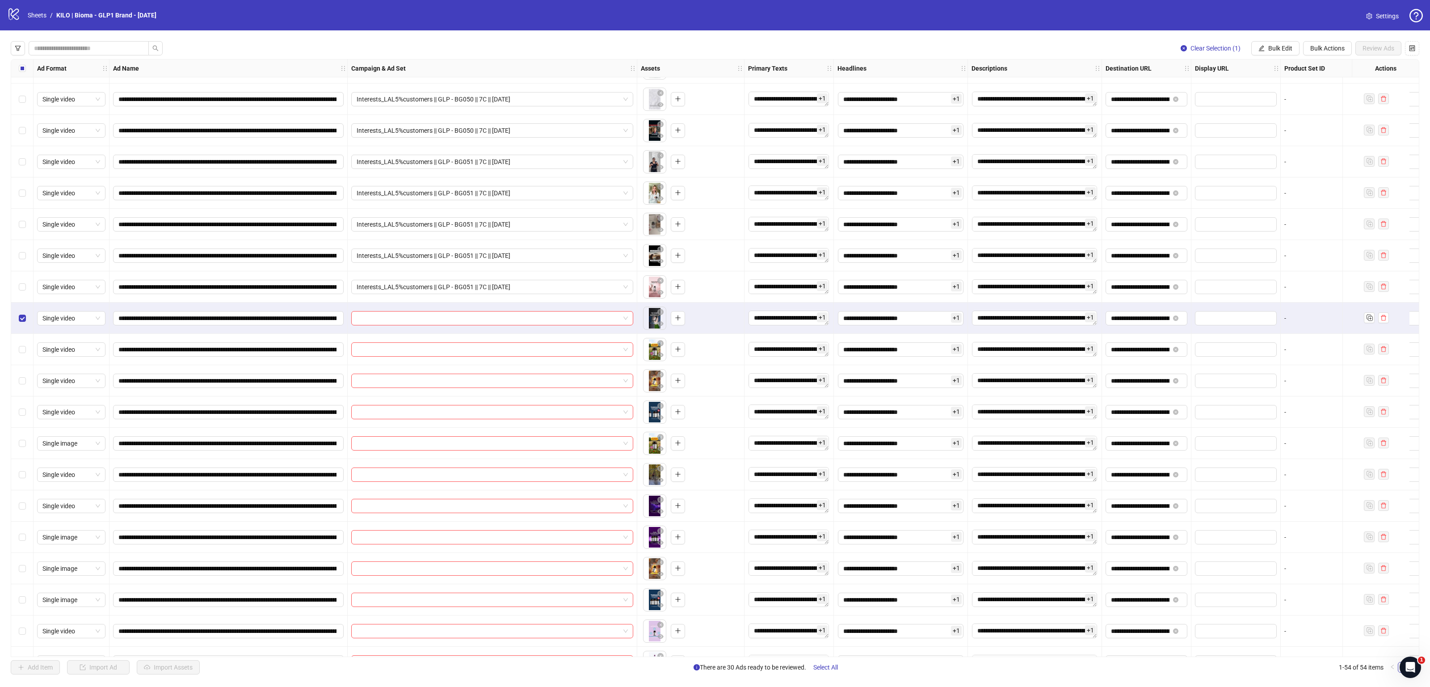
click at [17, 442] on div "Select row 35" at bounding box center [22, 443] width 22 height 31
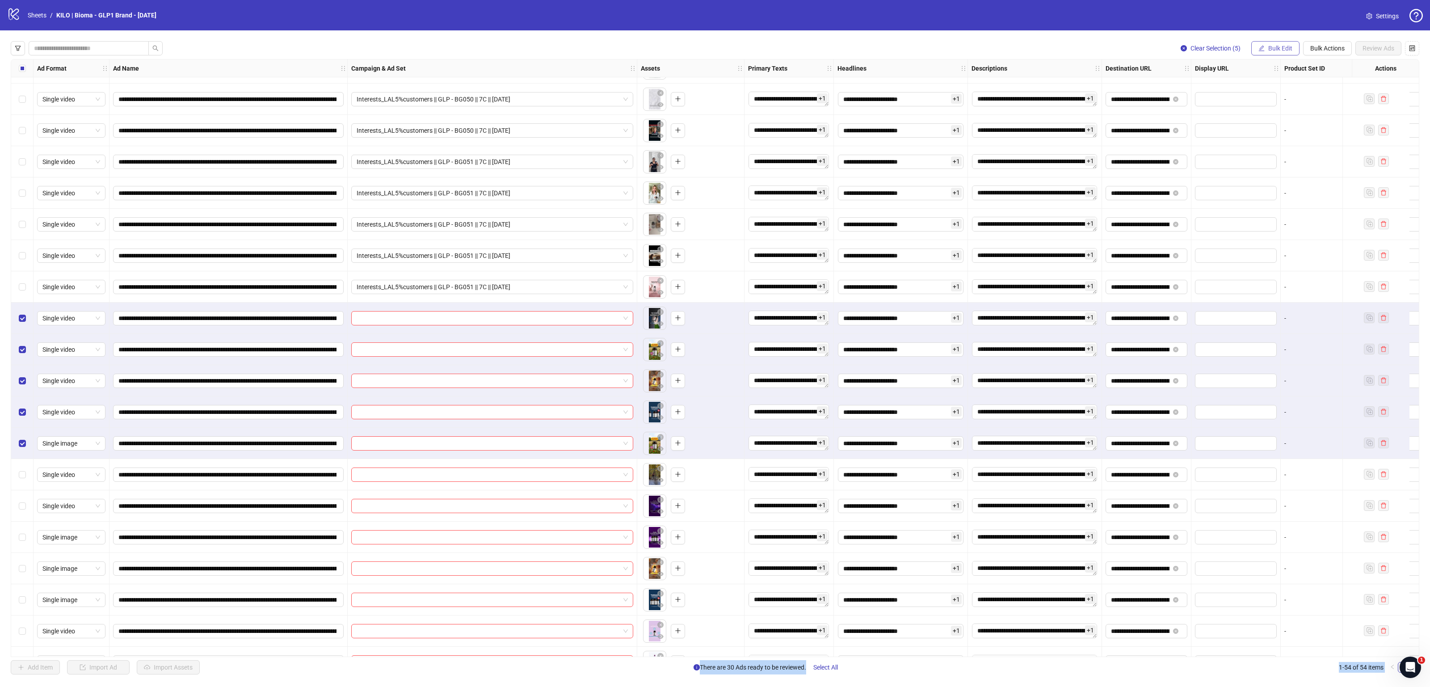
click at [1284, 54] on button "Bulk Edit" at bounding box center [1276, 48] width 48 height 14
click at [1282, 101] on li "Campaign & Ad Set" at bounding box center [1284, 95] width 64 height 14
click at [1232, 89] on input "search" at bounding box center [1246, 86] width 160 height 13
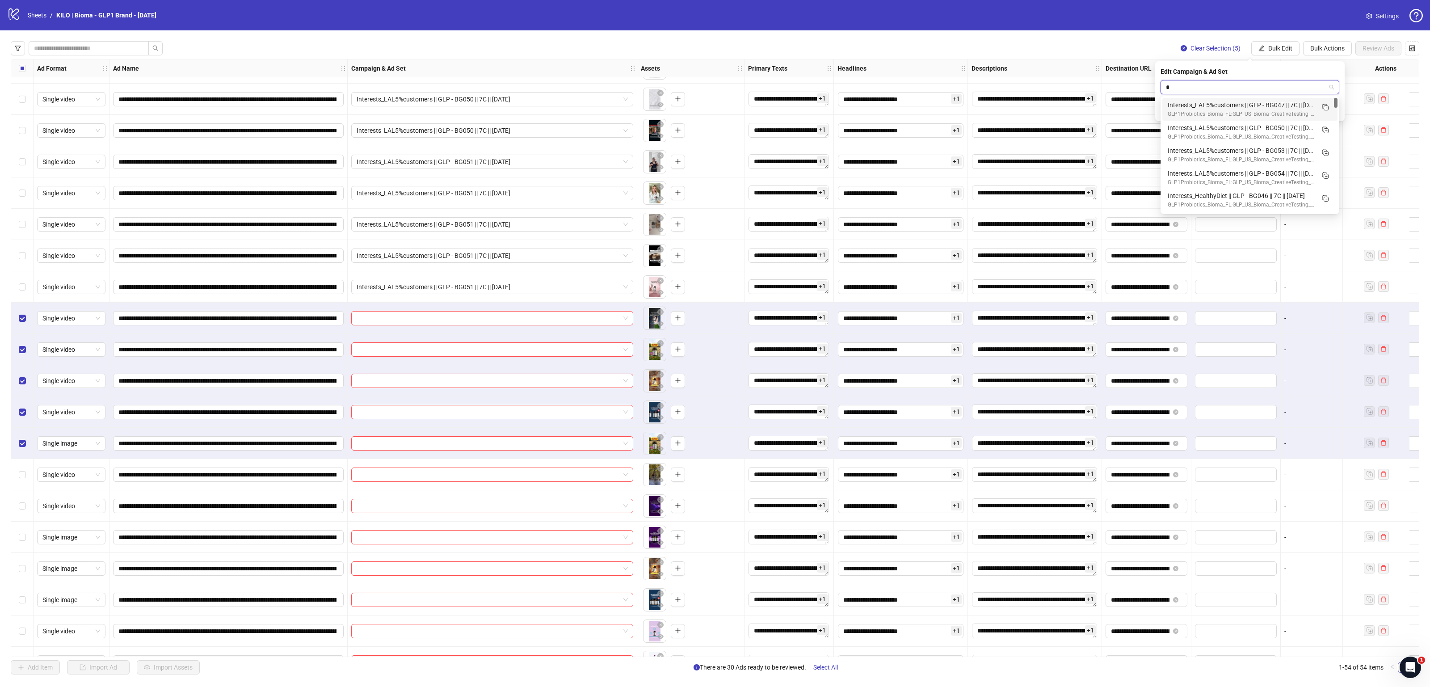
type input "**"
click at [1303, 157] on div "Interests_LAL5%customers || GLP - BG052 || 7C || 2025.10.09" at bounding box center [1241, 157] width 147 height 10
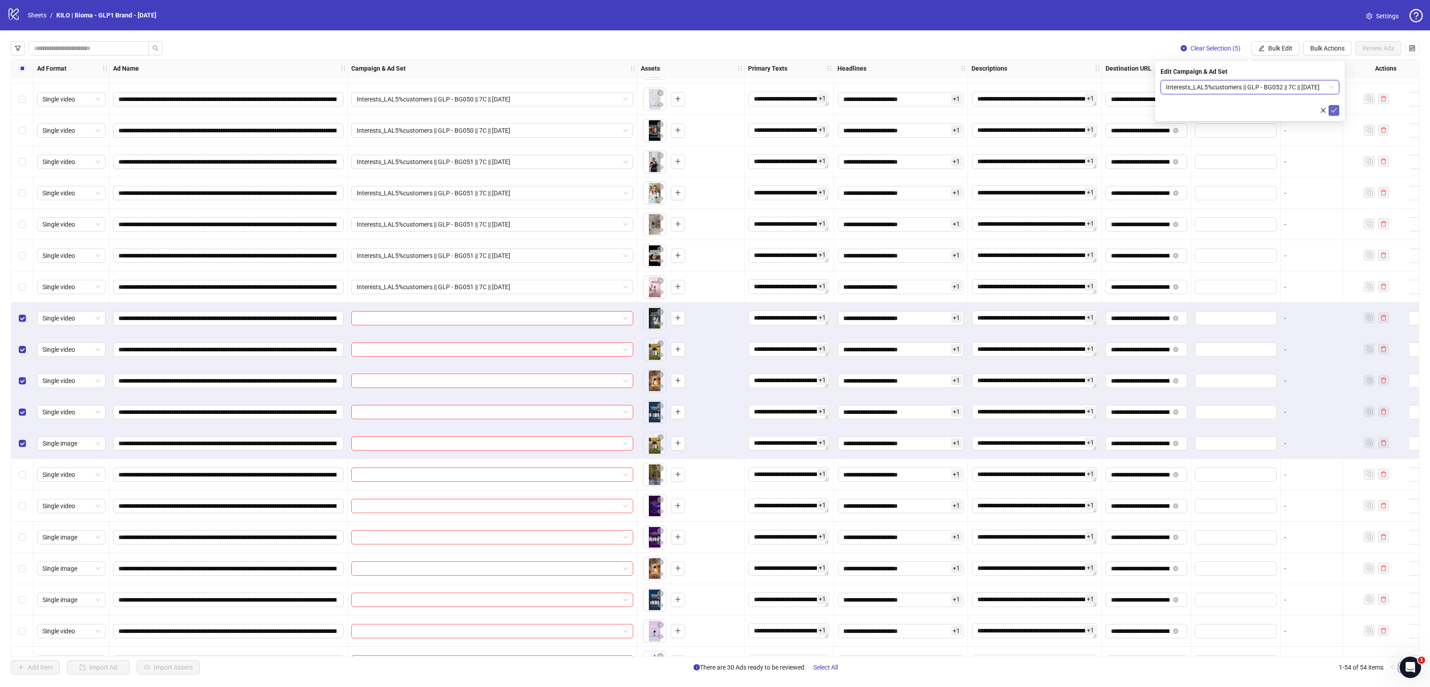
click at [1336, 107] on icon "check" at bounding box center [1334, 110] width 6 height 6
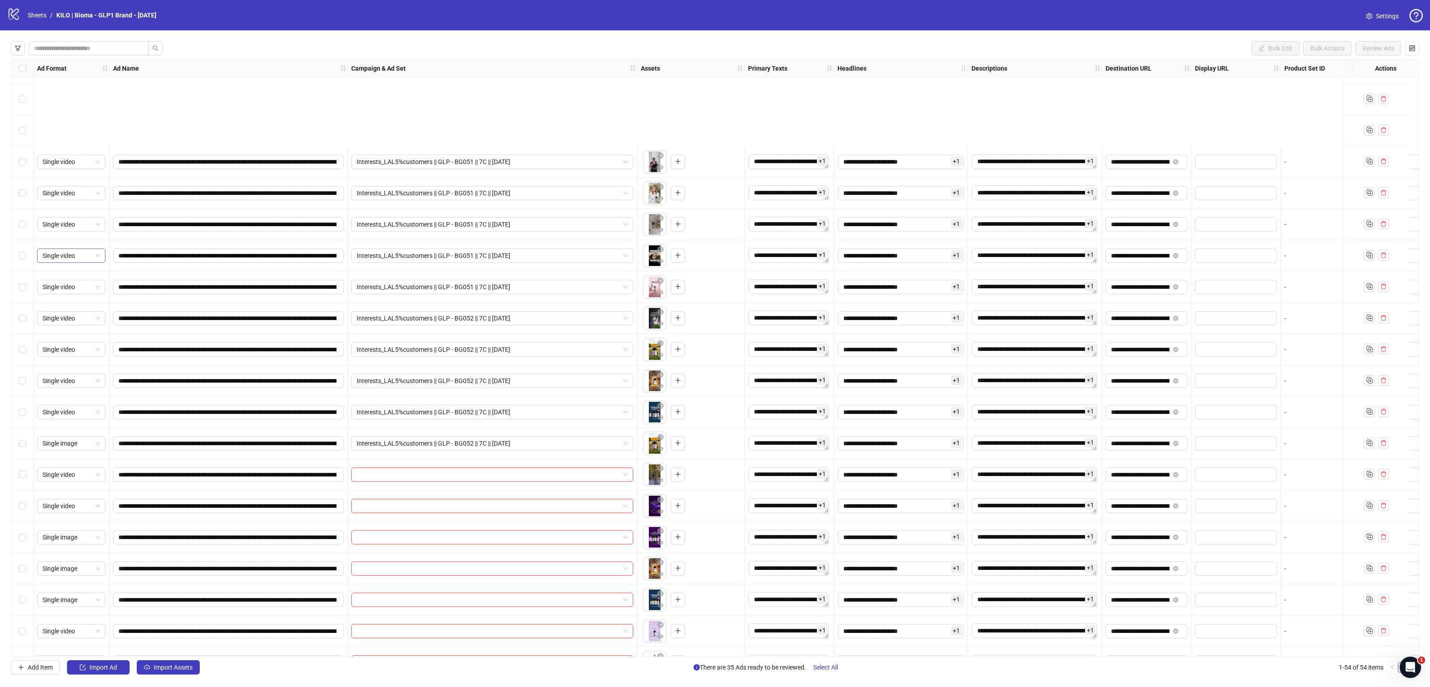
scroll to position [919, 0]
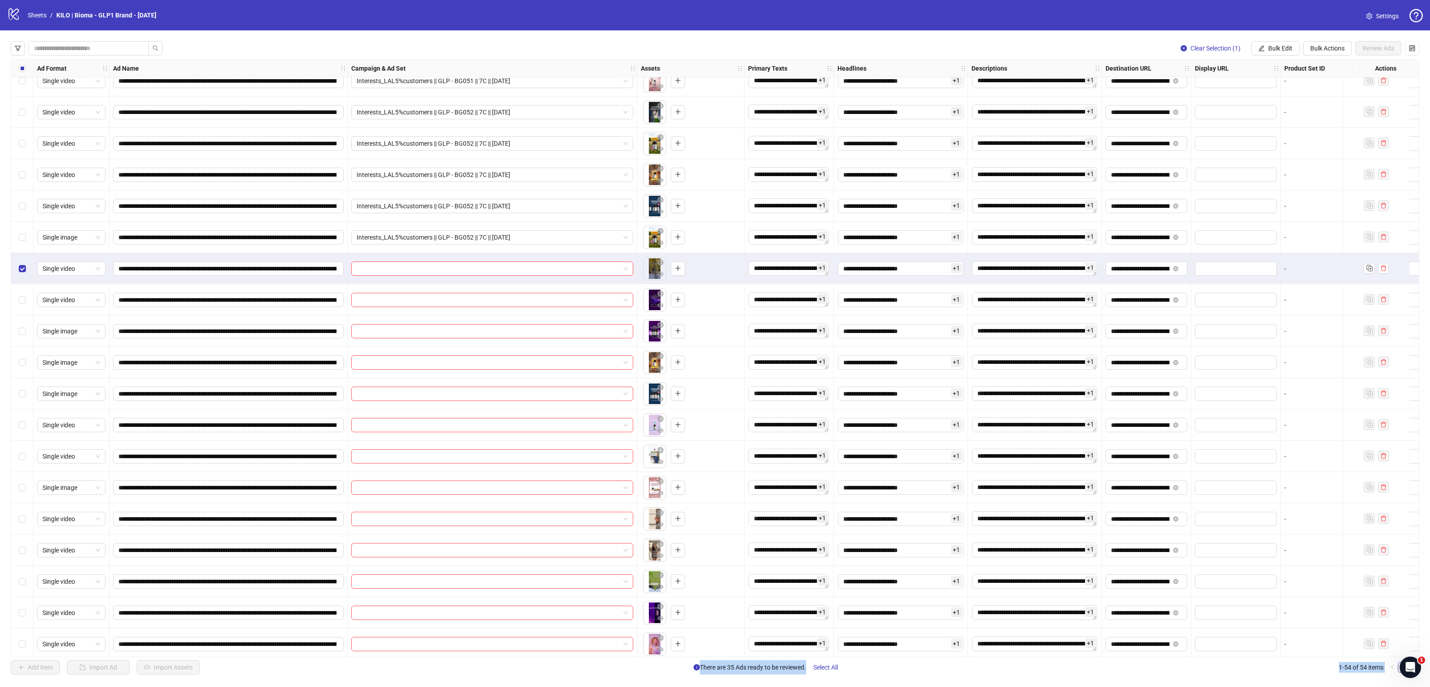
click at [22, 387] on div "Select row 40" at bounding box center [22, 393] width 22 height 31
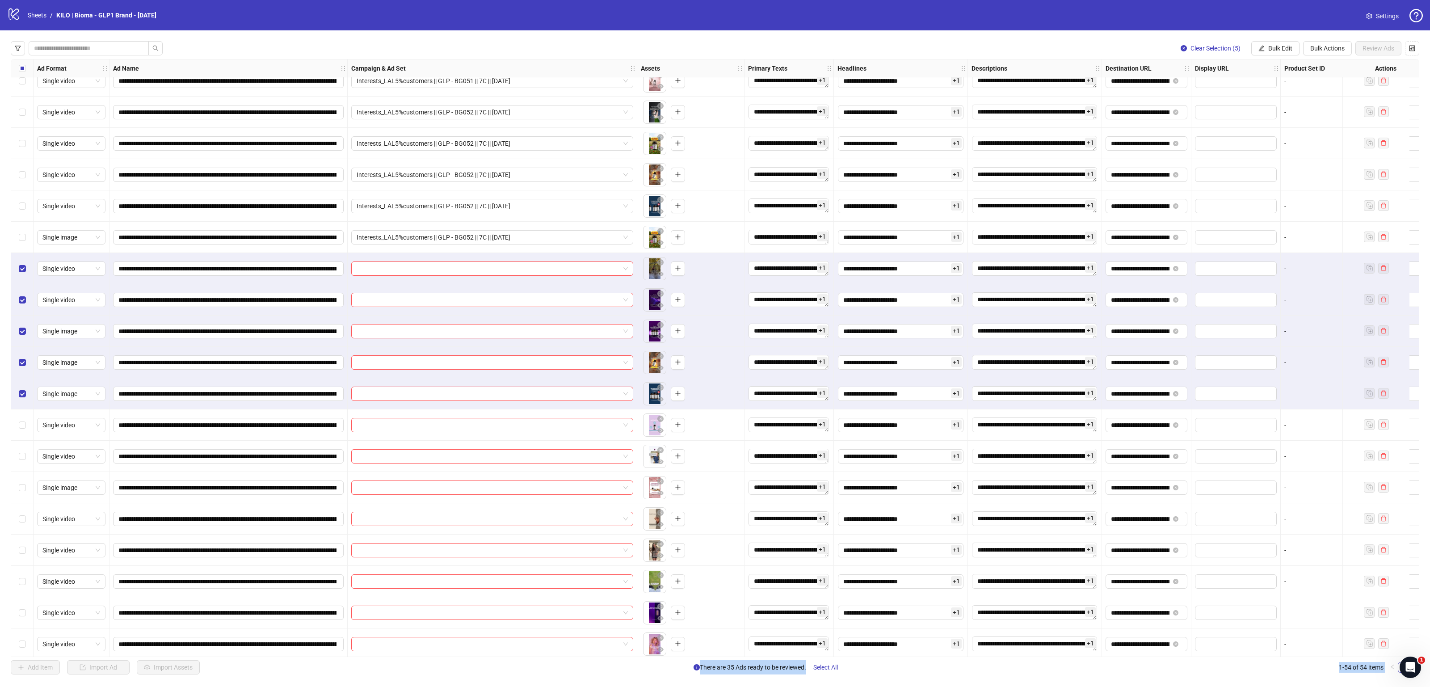
scroll to position [910, 0]
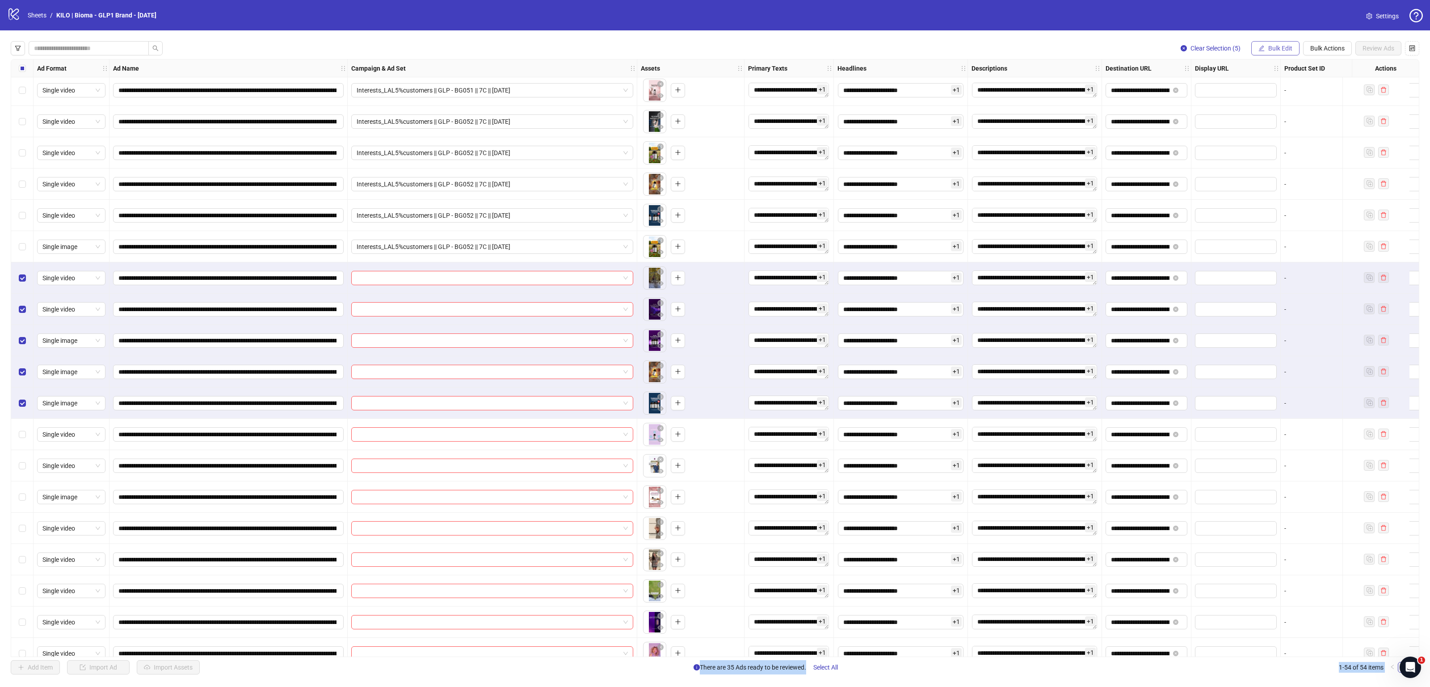
click at [1289, 51] on span "Bulk Edit" at bounding box center [1281, 48] width 24 height 7
click at [1265, 92] on span "Campaign & Ad Set" at bounding box center [1283, 95] width 53 height 10
click at [1261, 92] on input "search" at bounding box center [1246, 86] width 160 height 13
type input "**"
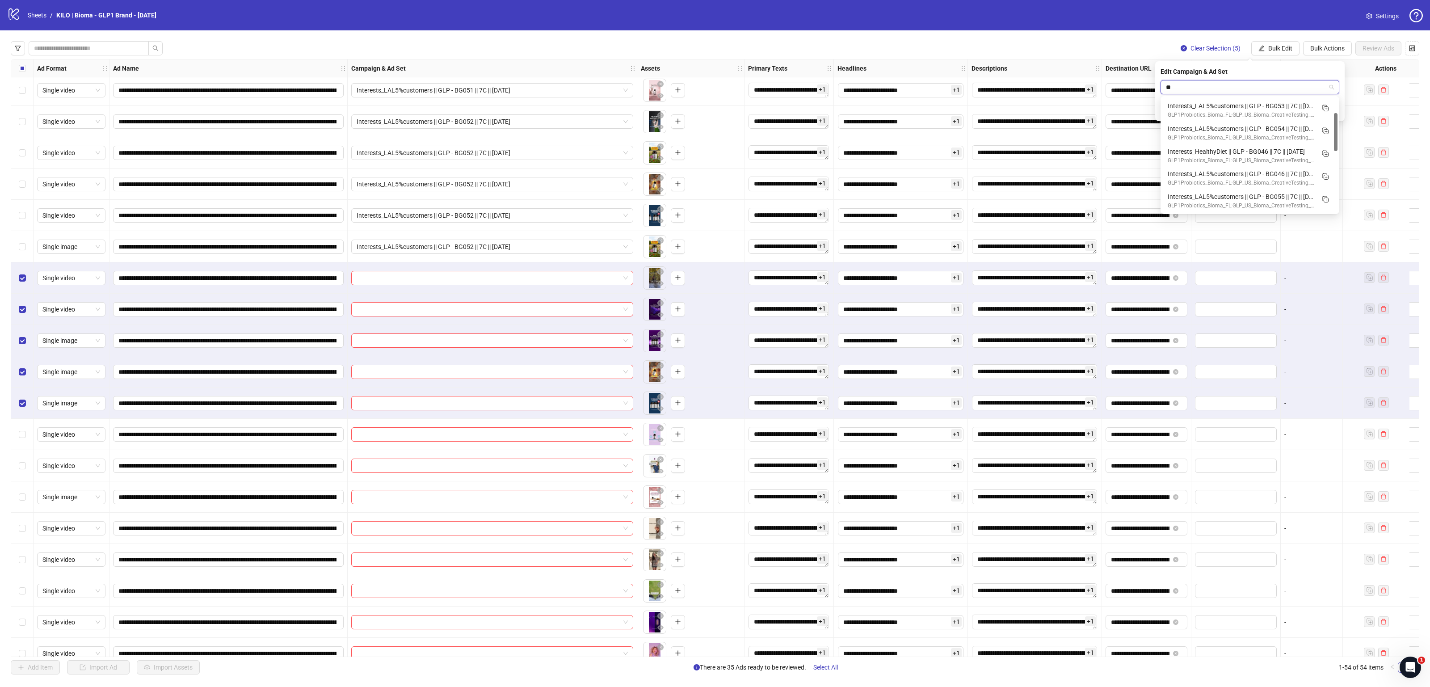
scroll to position [36, 0]
click at [1250, 113] on div "Interests_LAL5%customers || GLP - BG053 || 7C || 2025.10.09" at bounding box center [1241, 115] width 147 height 10
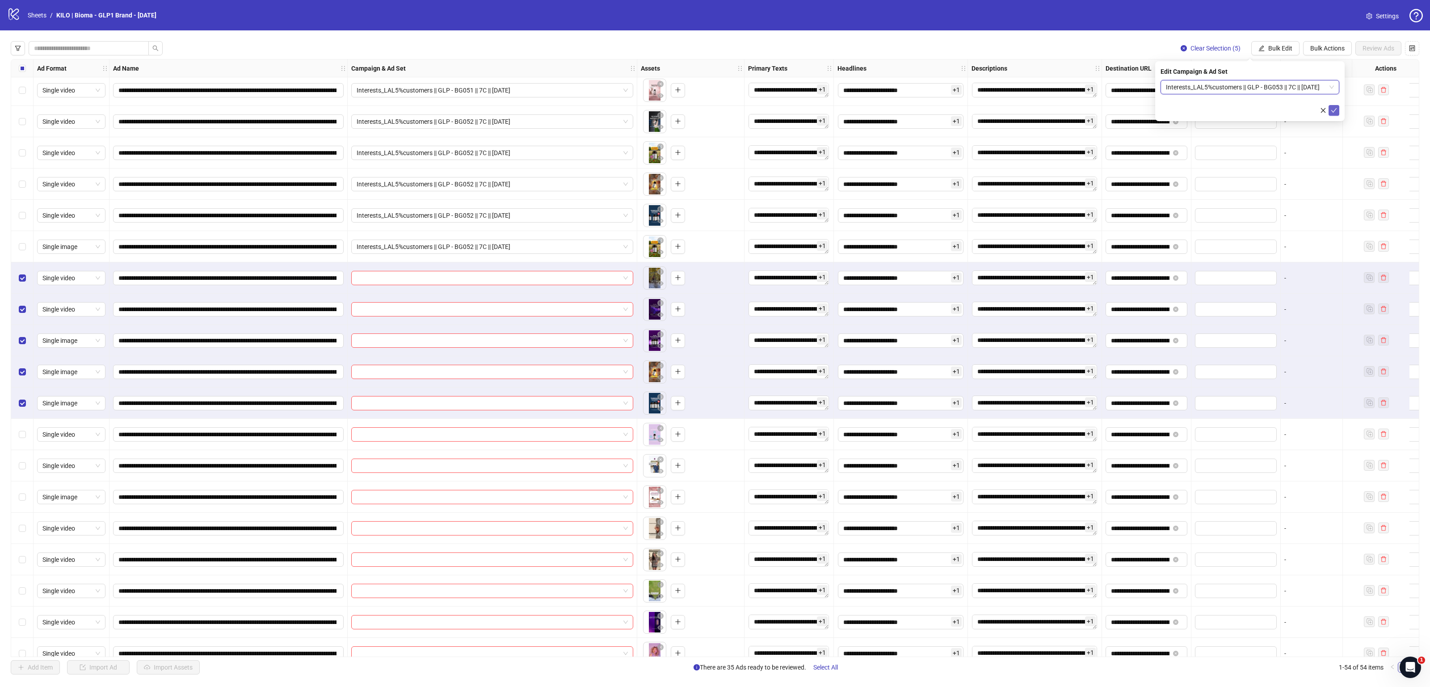
click at [1333, 109] on icon "check" at bounding box center [1334, 110] width 6 height 6
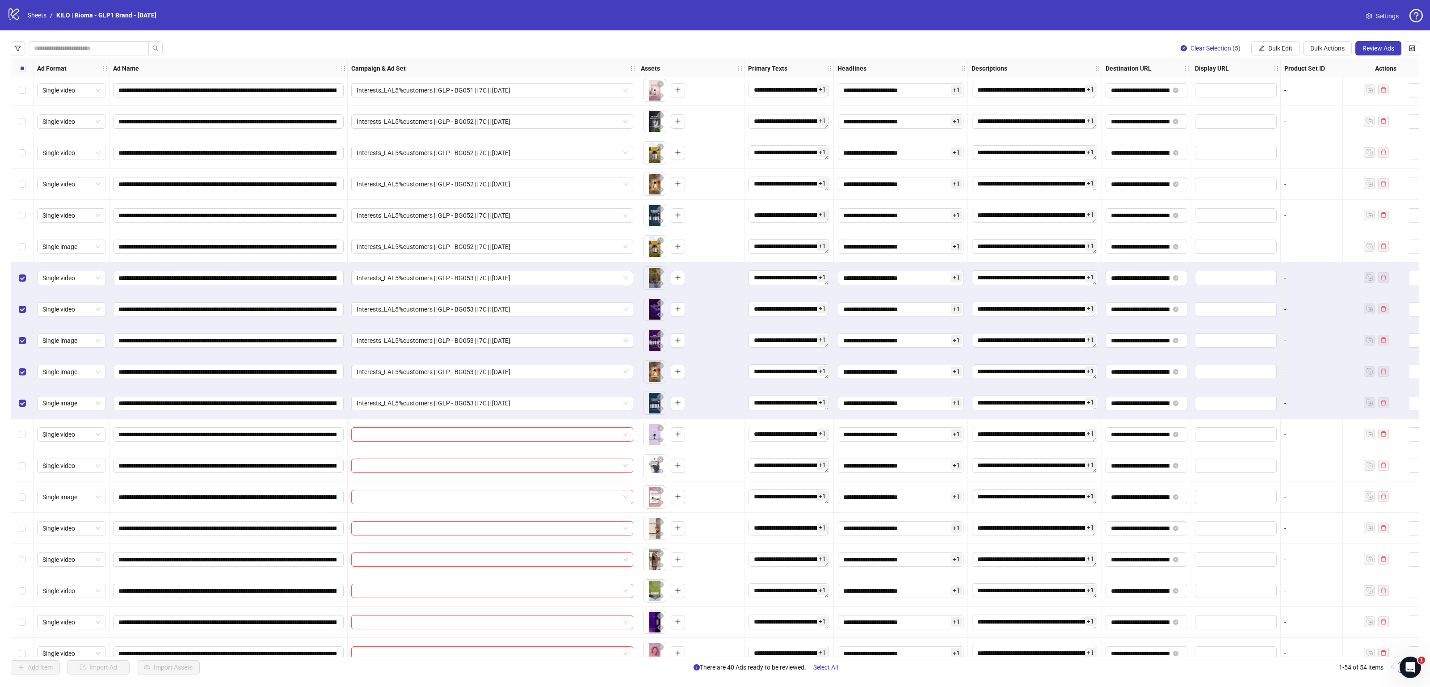
click at [15, 68] on div "Select all rows" at bounding box center [22, 68] width 22 height 18
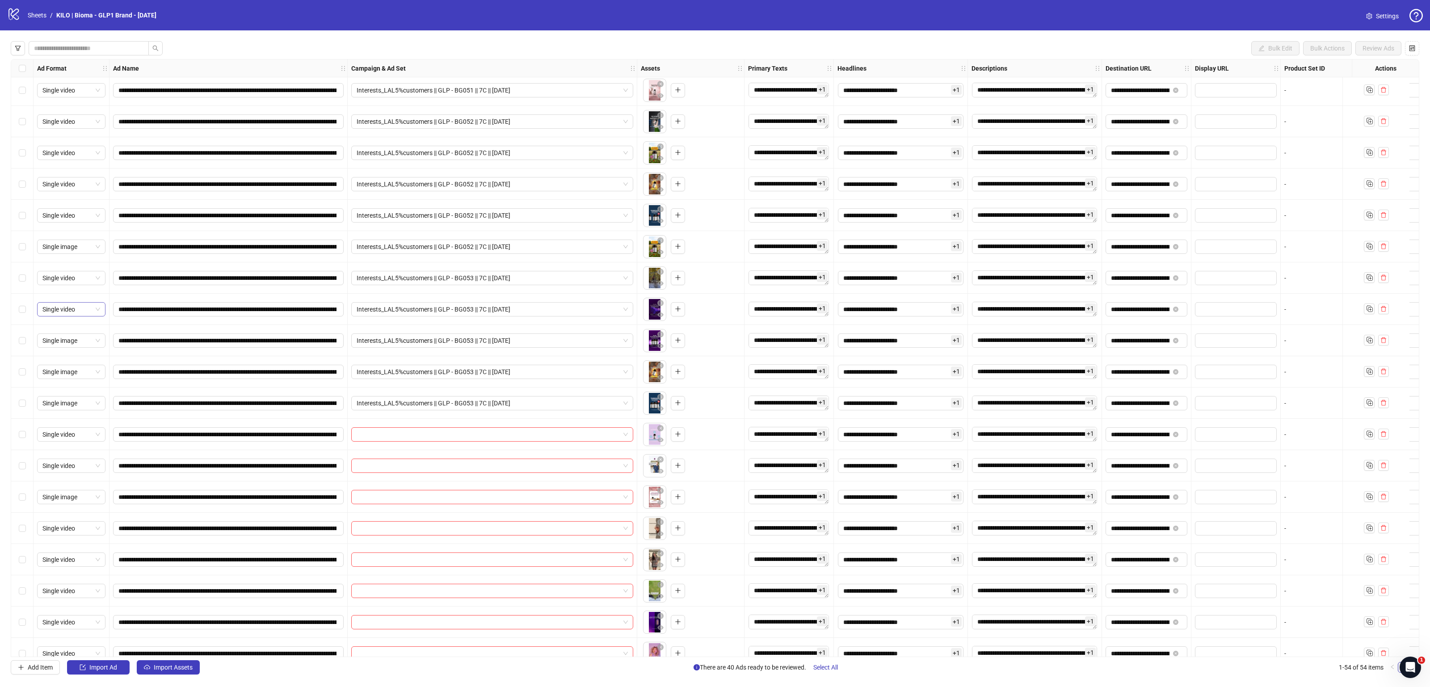
scroll to position [989, 0]
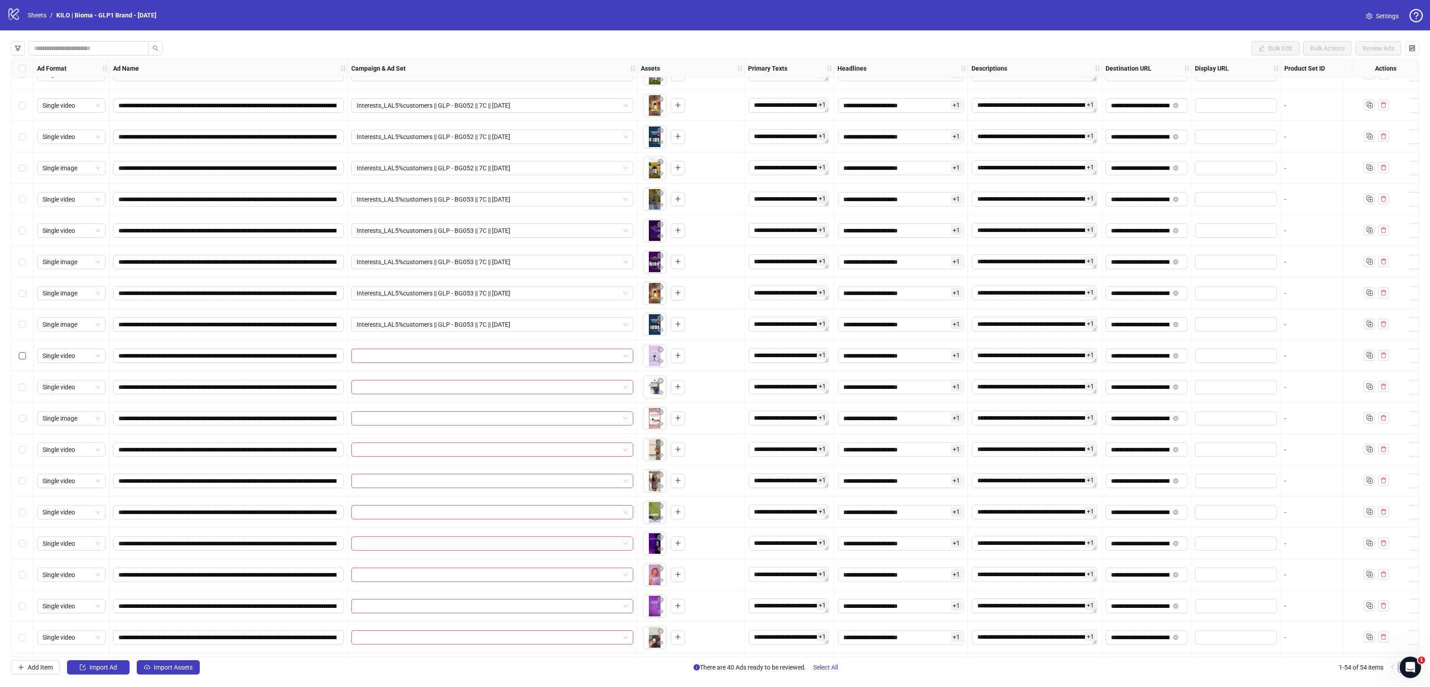
click at [23, 360] on label "Select row 41" at bounding box center [22, 356] width 7 height 10
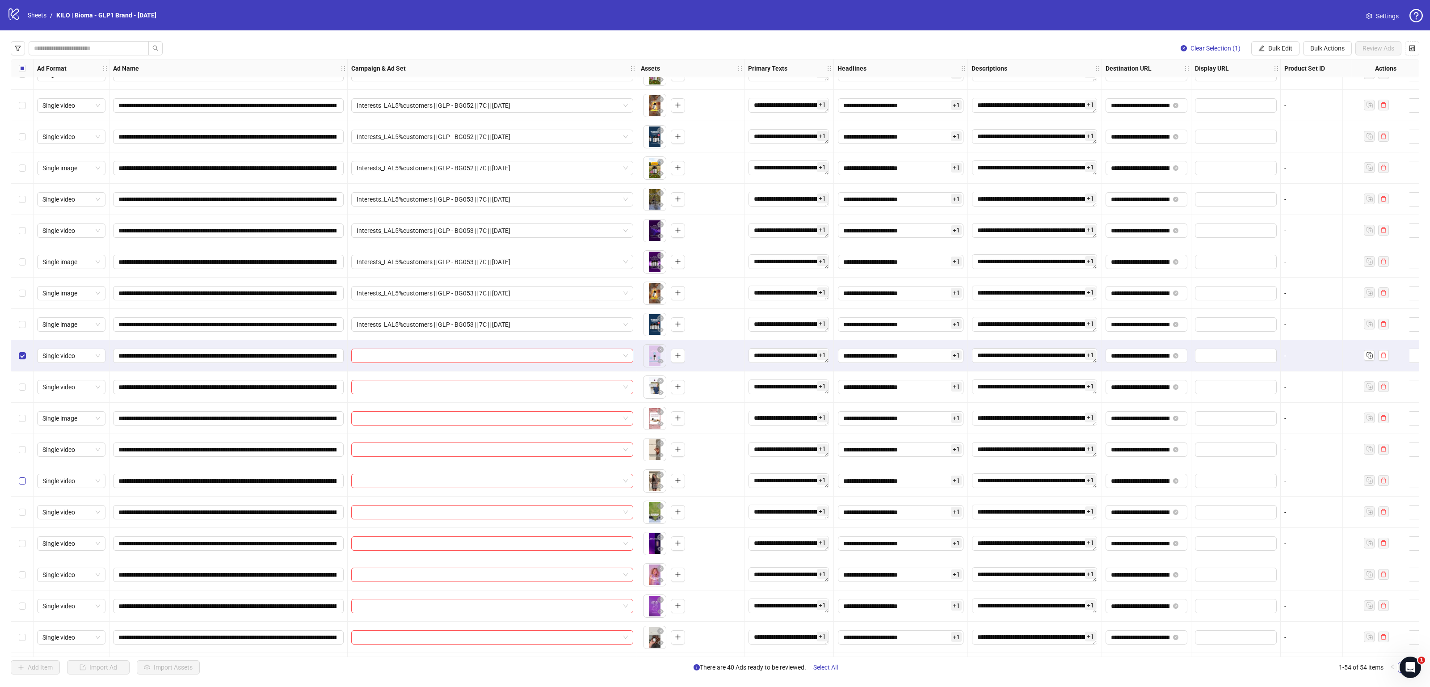
click at [21, 485] on label "Select row 45" at bounding box center [22, 481] width 7 height 10
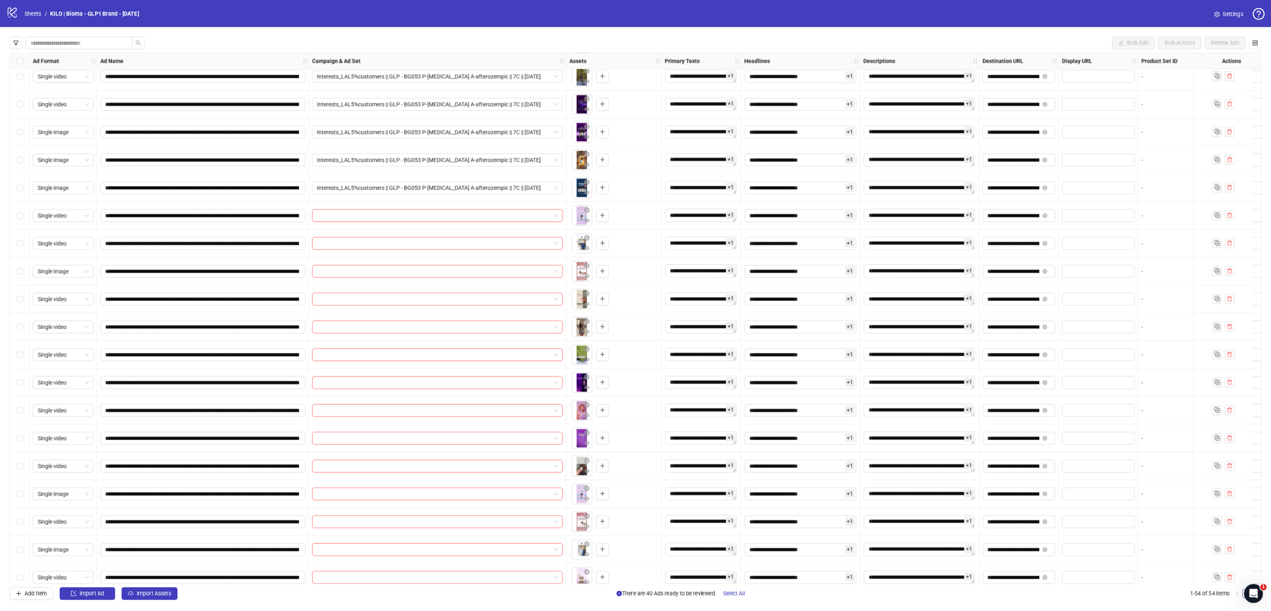
scroll to position [1107, 0]
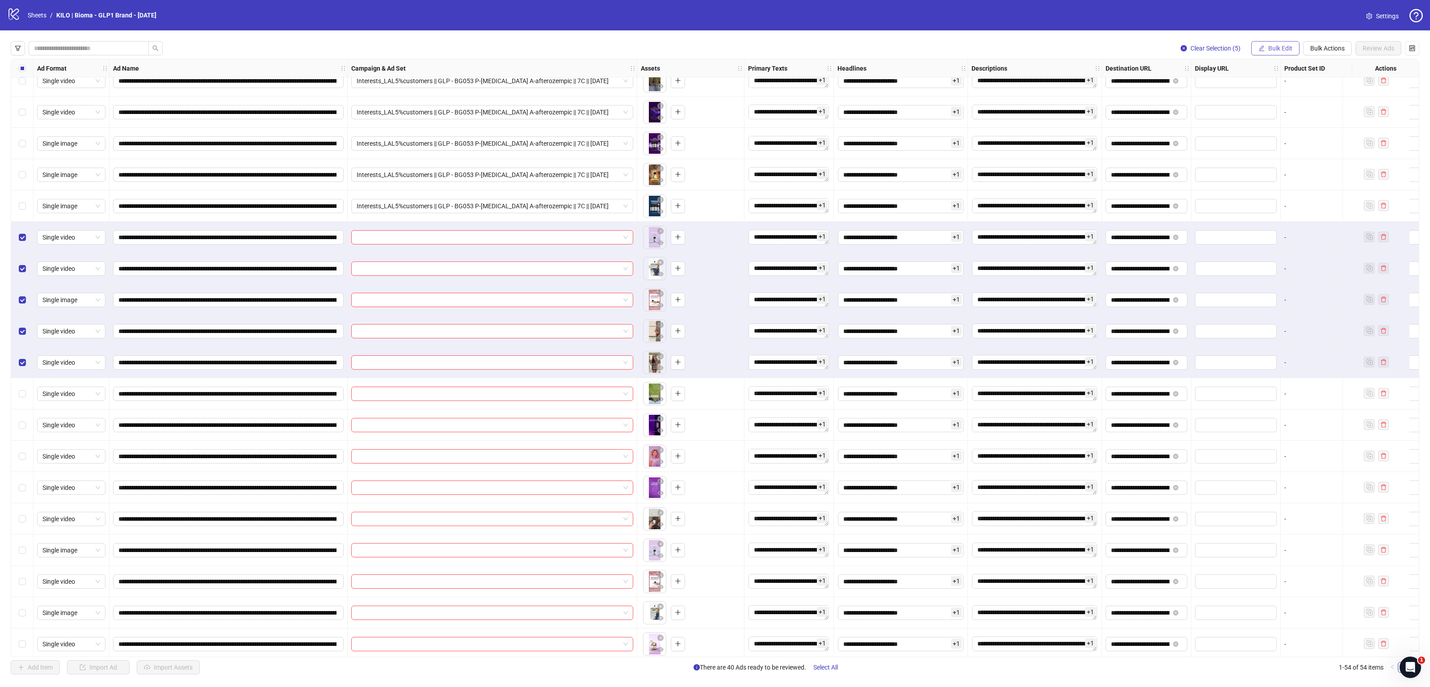
click at [1276, 47] on span "Bulk Edit" at bounding box center [1281, 48] width 24 height 7
click at [1267, 93] on span "Campaign & Ad Set" at bounding box center [1283, 95] width 53 height 10
click at [1267, 93] on input "search" at bounding box center [1246, 86] width 160 height 13
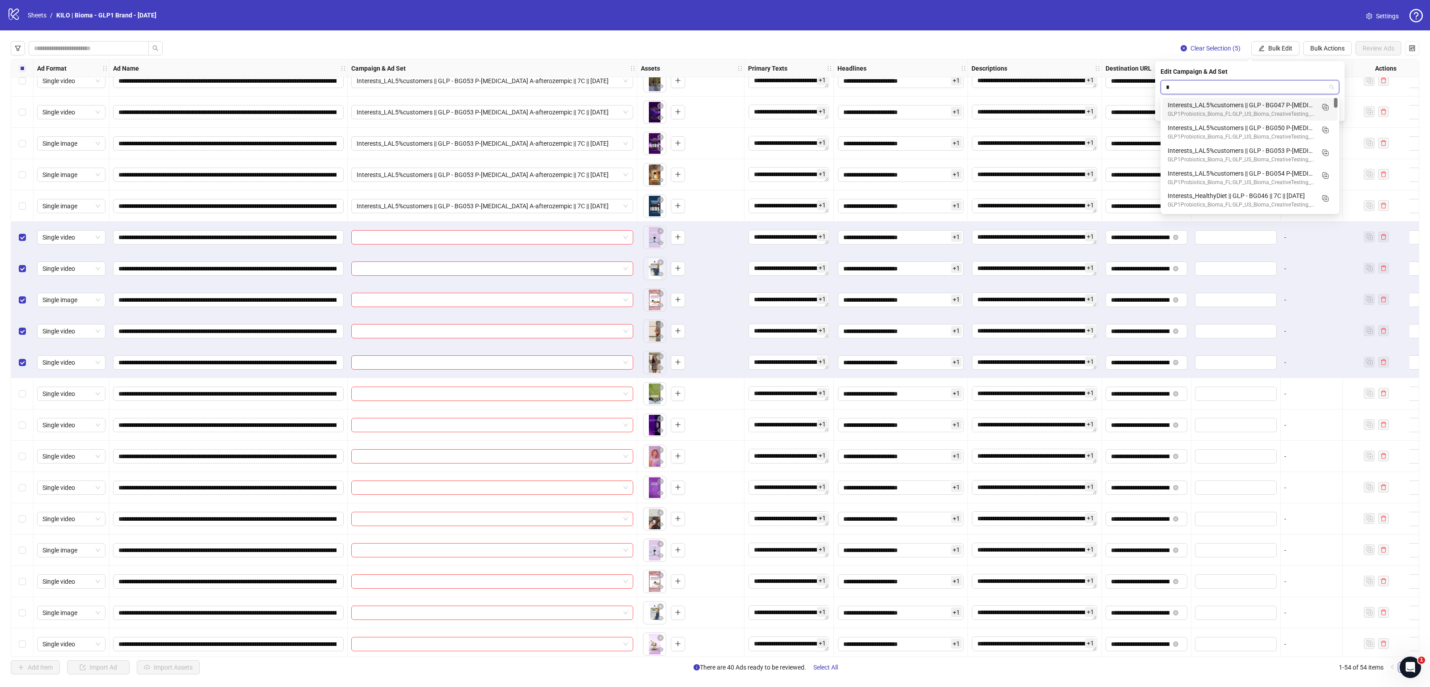
type input "**"
click at [1276, 104] on div "Interests_LAL5%customers || GLP - BG054 P-[MEDICAL_DATA] A-duringozempic || 7C …" at bounding box center [1241, 105] width 147 height 10
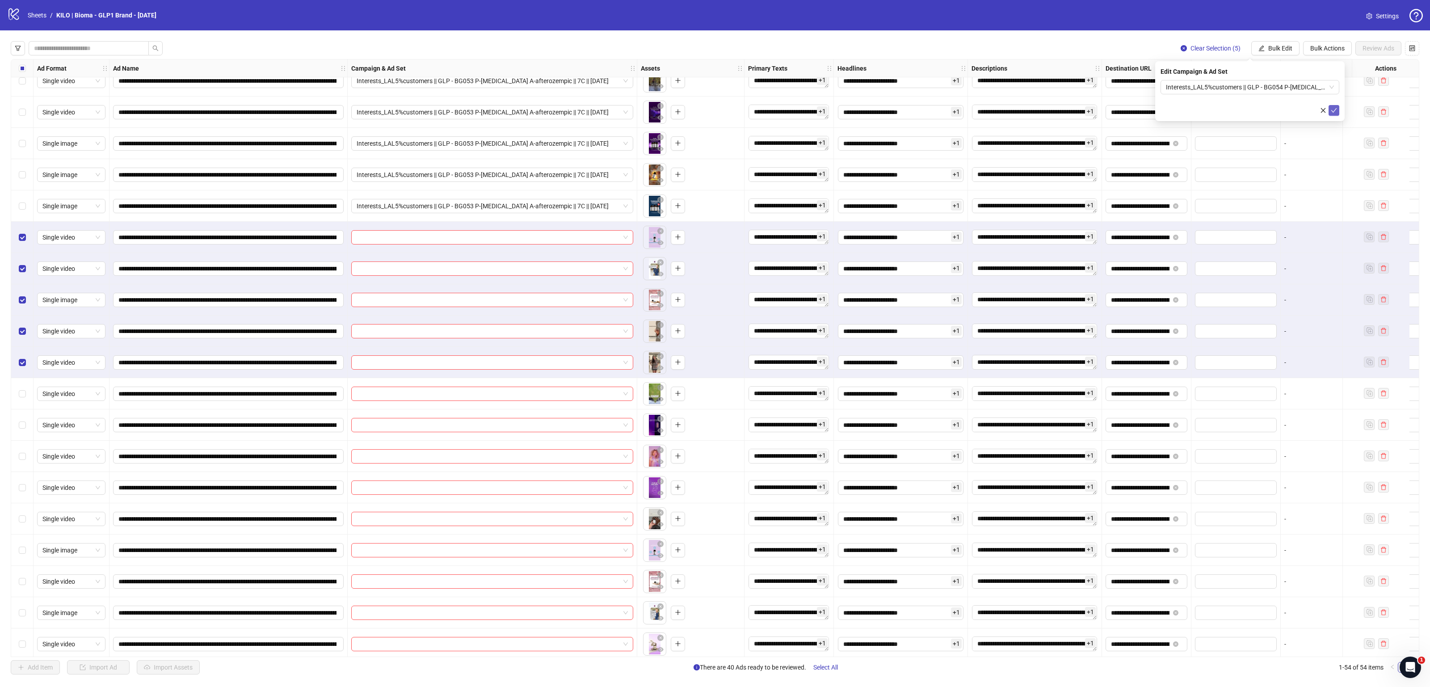
click at [1334, 111] on icon "check" at bounding box center [1334, 110] width 6 height 6
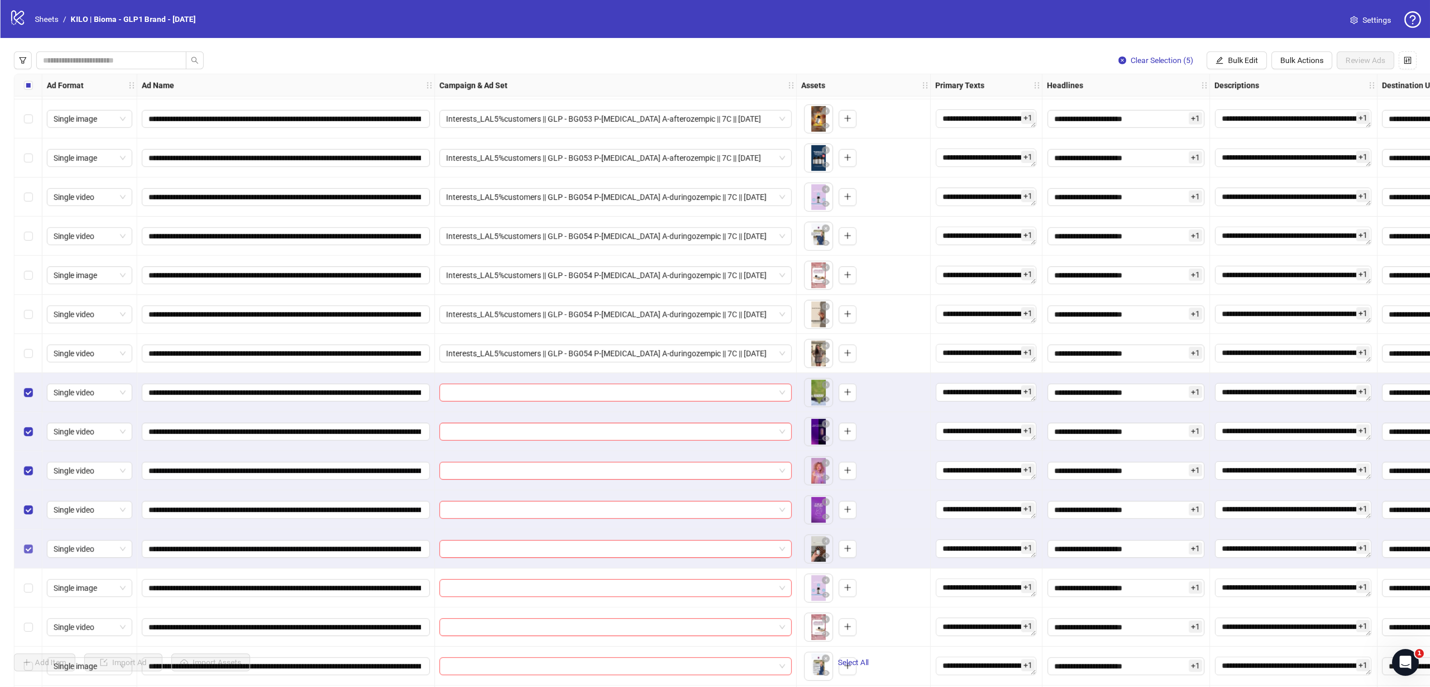
scroll to position [1114, 0]
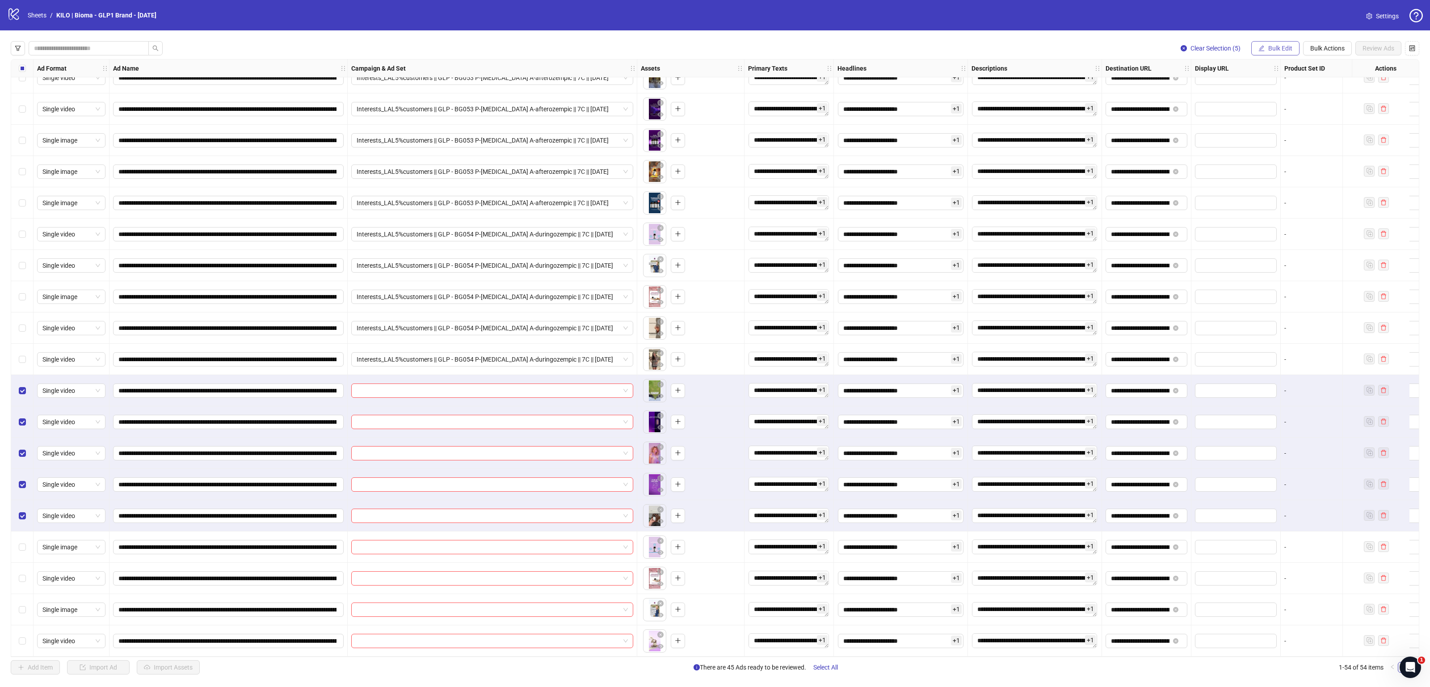
click at [1292, 48] on button "Bulk Edit" at bounding box center [1276, 48] width 48 height 14
click at [1266, 90] on span "Campaign & Ad Set" at bounding box center [1283, 95] width 53 height 10
click at [1272, 87] on input "search" at bounding box center [1246, 86] width 160 height 13
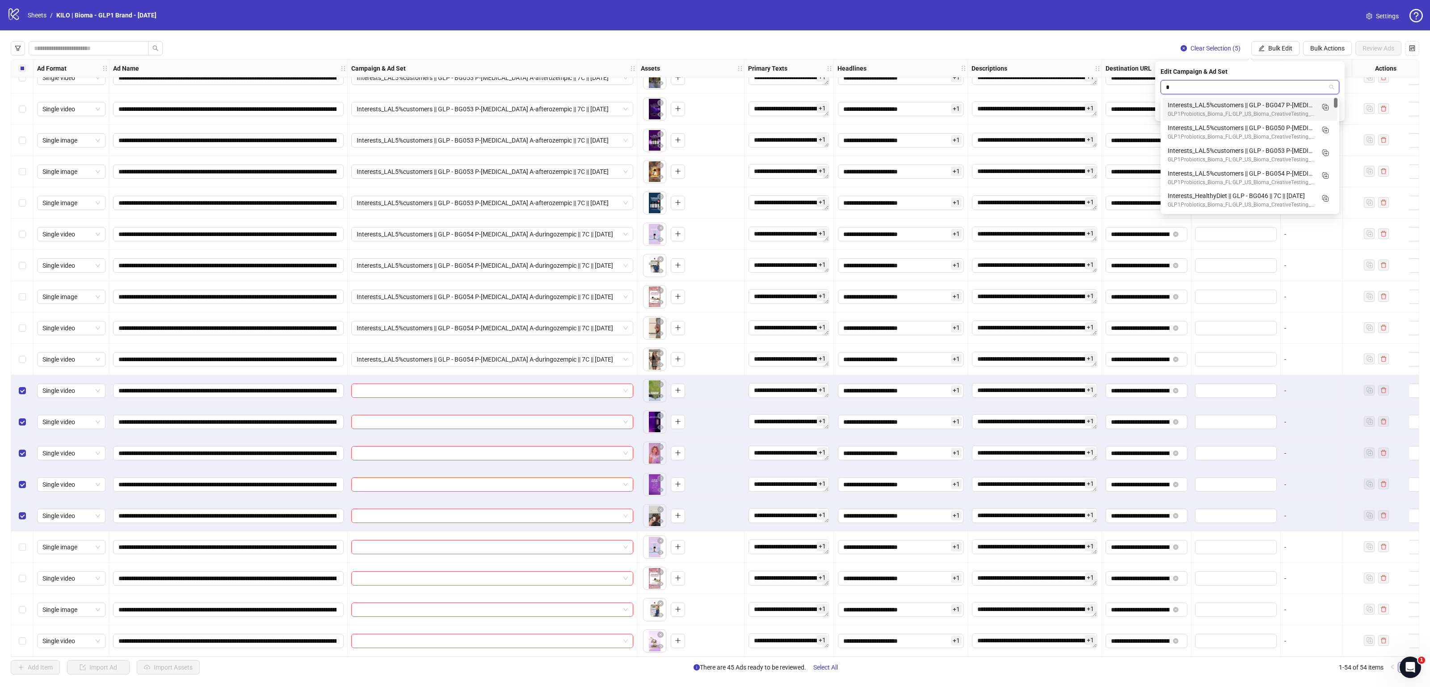
type input "**"
click at [1261, 104] on div "Interests_LAL5%customers || GLP - BG055 P-various || 7C || [DATE]" at bounding box center [1241, 105] width 147 height 10
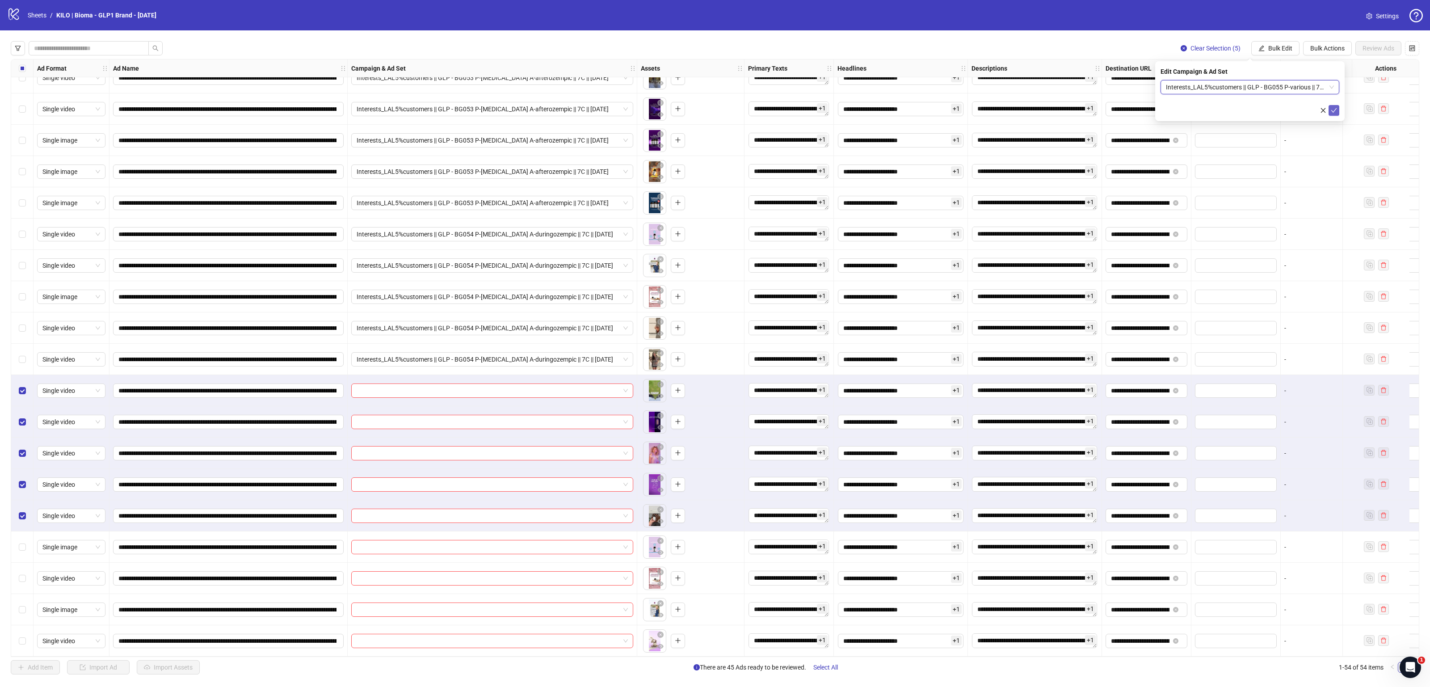
click at [1338, 109] on button "submit" at bounding box center [1334, 110] width 11 height 11
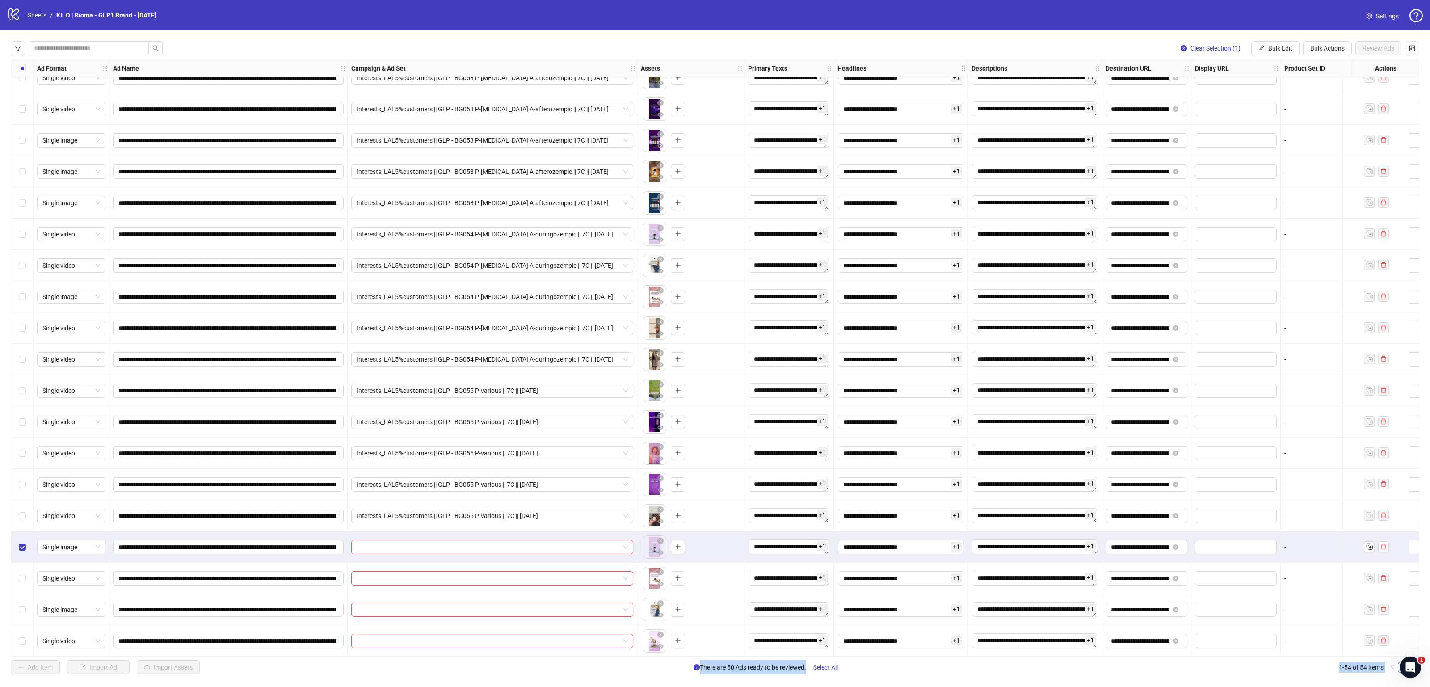
click at [24, 645] on div "Select row 54" at bounding box center [22, 640] width 22 height 31
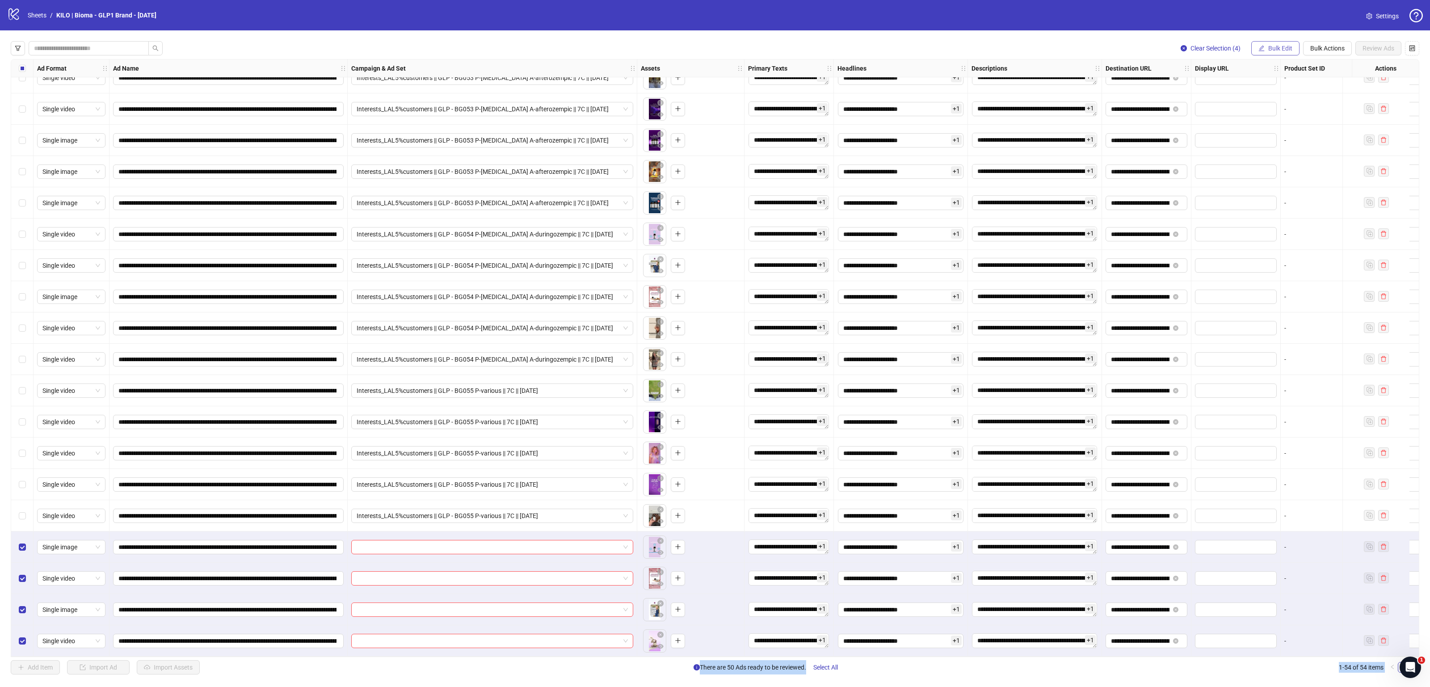
click at [1273, 48] on span "Bulk Edit" at bounding box center [1281, 48] width 24 height 7
click at [1278, 98] on span "Campaign & Ad Set" at bounding box center [1283, 95] width 53 height 10
click at [1256, 79] on div "Edit Campaign & Ad Set Select an adset" at bounding box center [1250, 91] width 190 height 60
click at [1246, 82] on input "search" at bounding box center [1246, 86] width 160 height 13
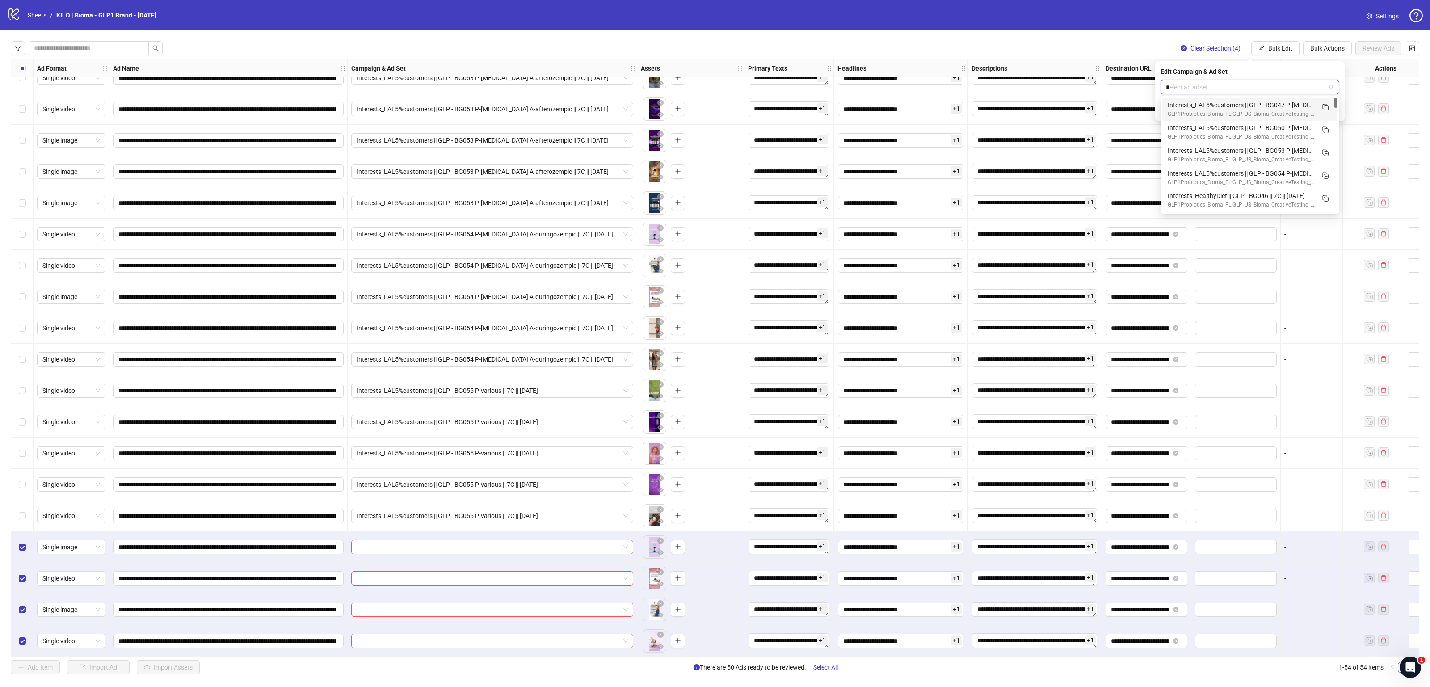
type input "**"
click at [1241, 102] on div "Interests_MixMomsGrandparents || GLP - BG046 || 7C || [DATE]" at bounding box center [1241, 105] width 147 height 10
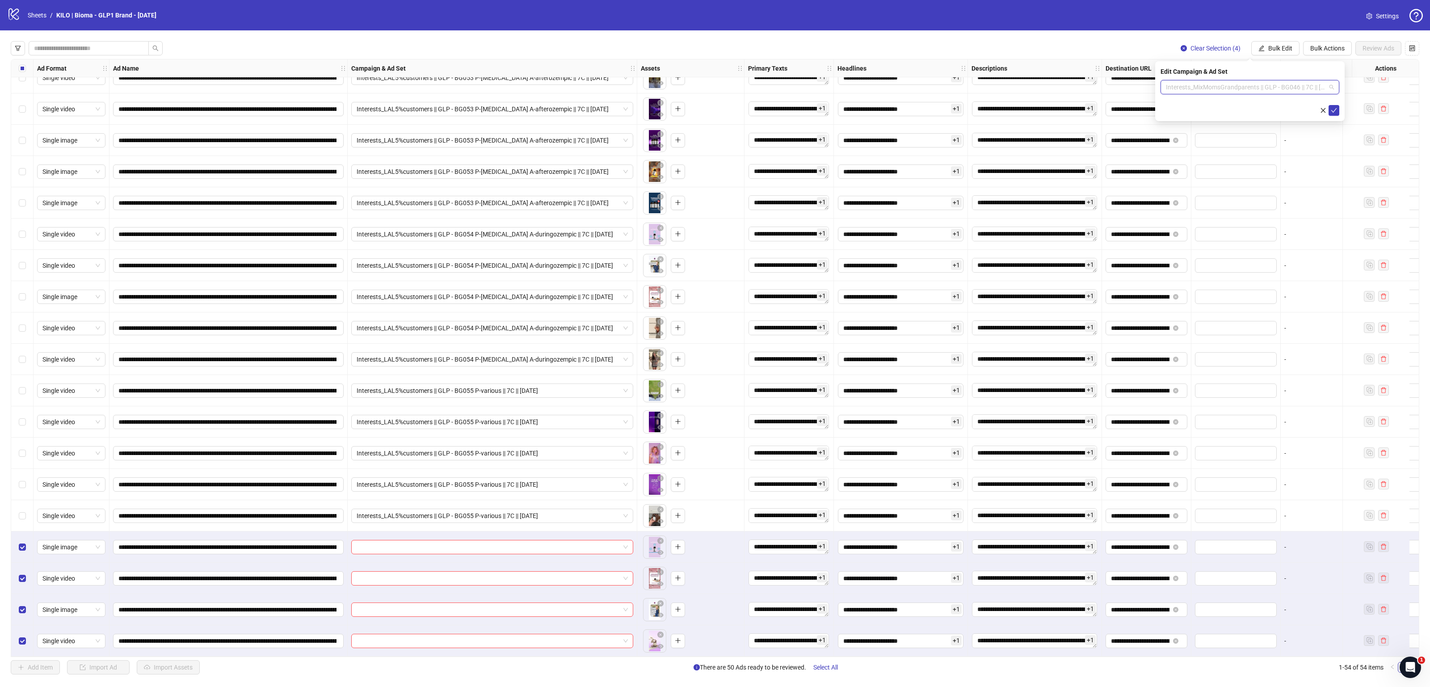
click at [1269, 90] on span "Interests_MixMomsGrandparents || GLP - BG046 || 7C || [DATE]" at bounding box center [1250, 86] width 168 height 13
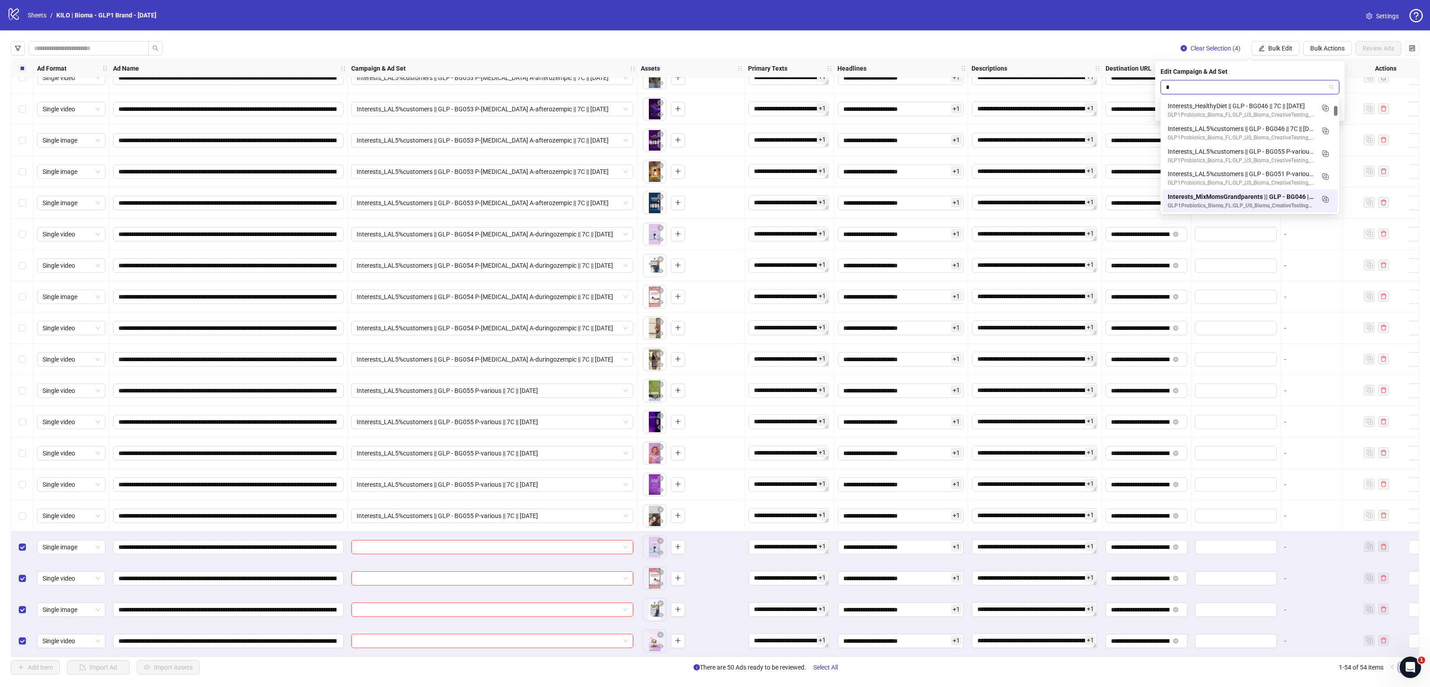
type input "**"
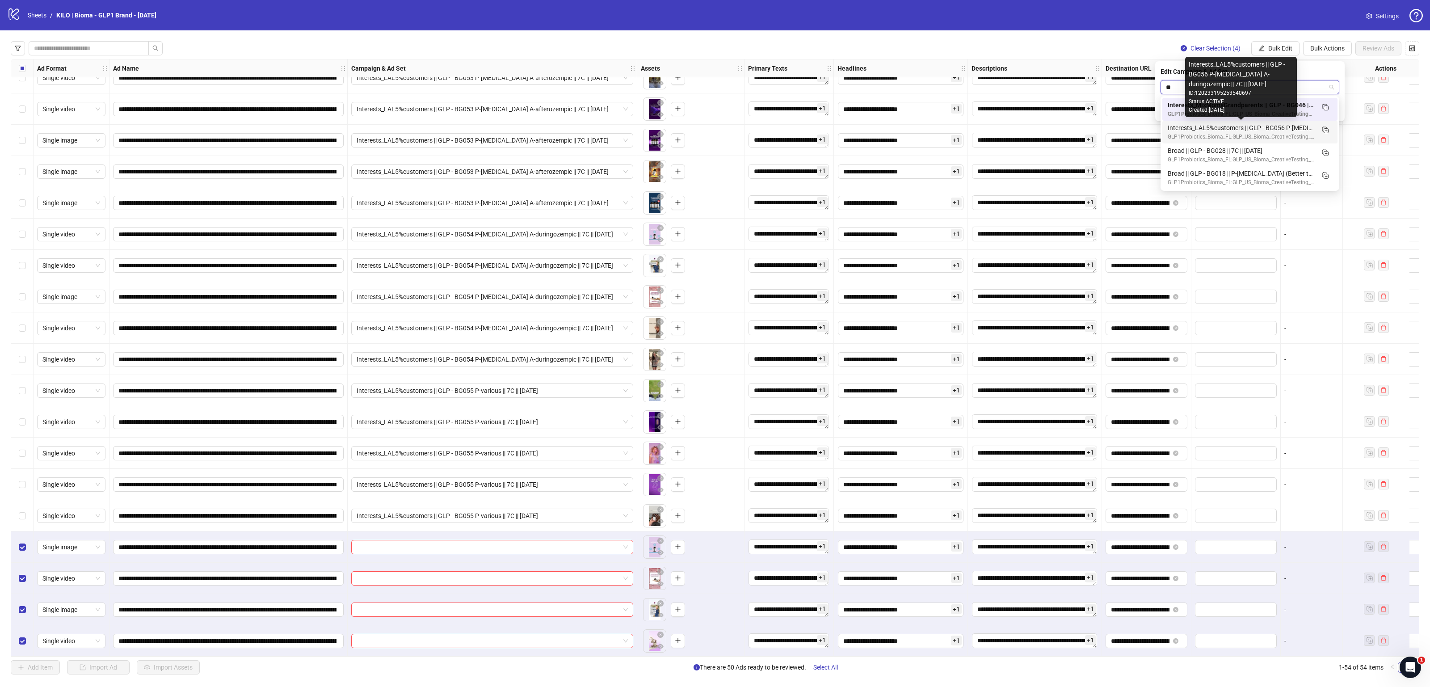
click at [1255, 127] on div "Interests_LAL5%customers || GLP - BG056 P-[MEDICAL_DATA] A-duringozempic || 7C …" at bounding box center [1241, 128] width 147 height 10
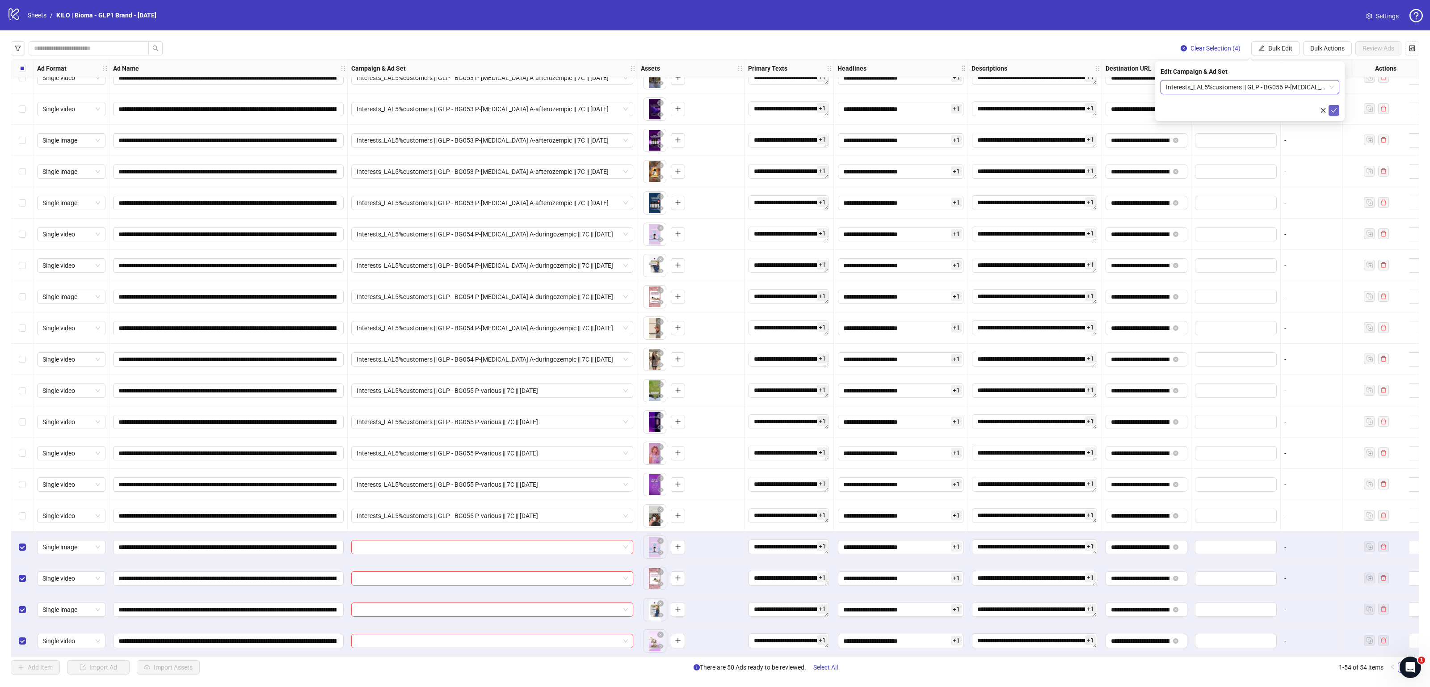
click at [1333, 112] on icon "check" at bounding box center [1334, 110] width 6 height 6
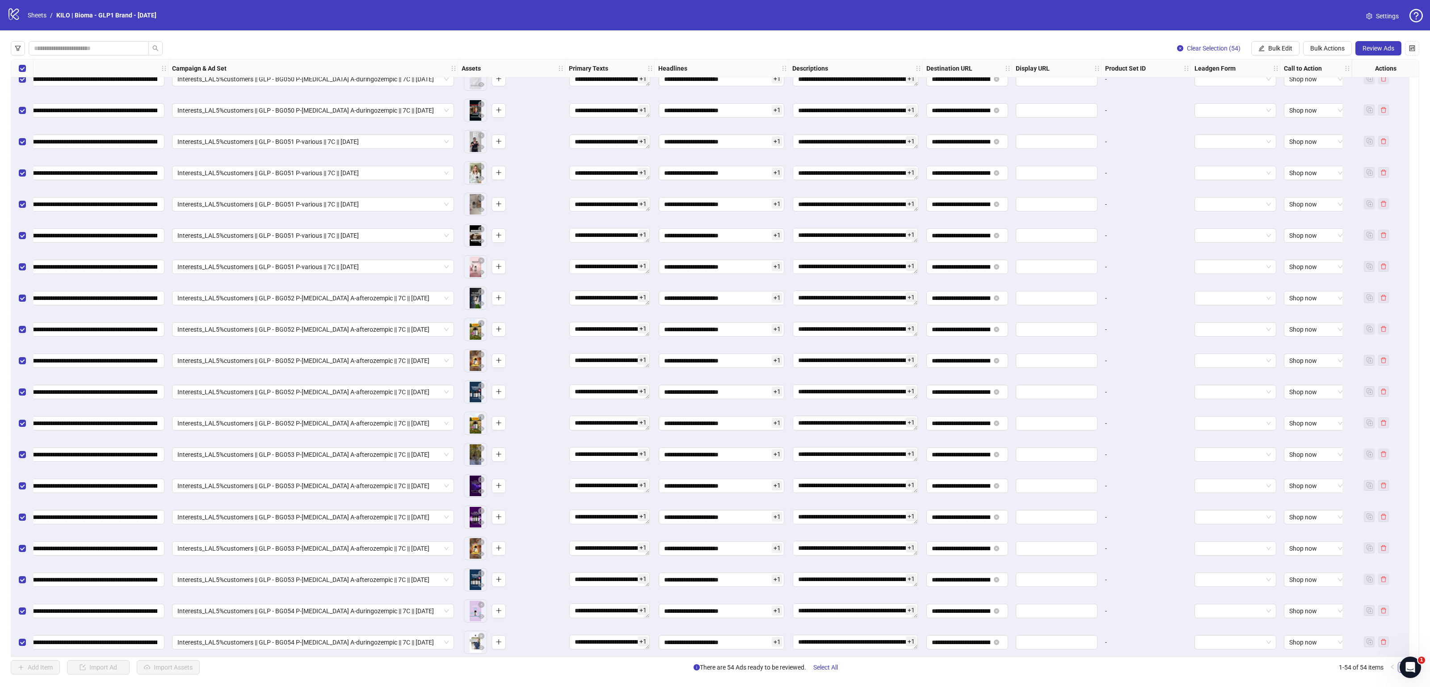
scroll to position [721, 188]
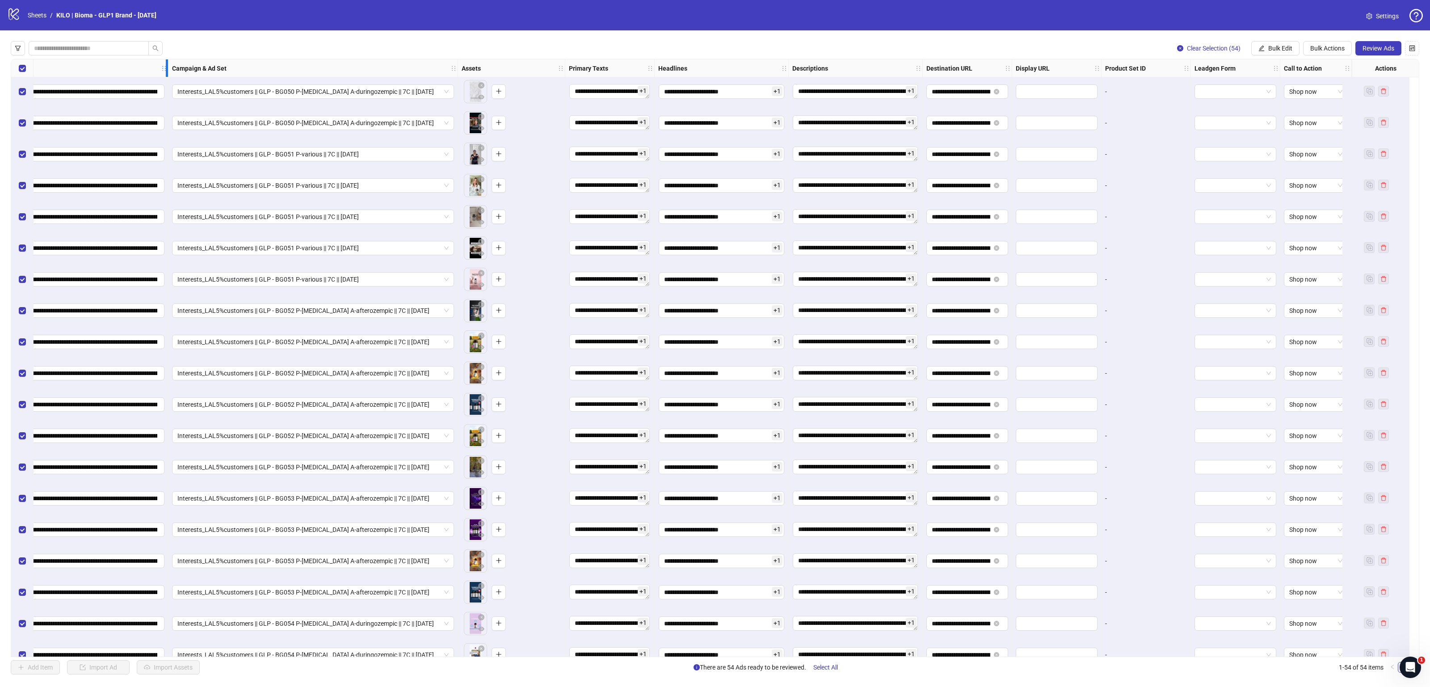
drag, startPoint x: 157, startPoint y: 63, endPoint x: 282, endPoint y: 63, distance: 124.7
click at [280, 68] on div "Ad Format Ad Name Campaign & Ad Set Assets Primary Texts Headlines Descriptions…" at bounding box center [603, 68] width 1498 height 0
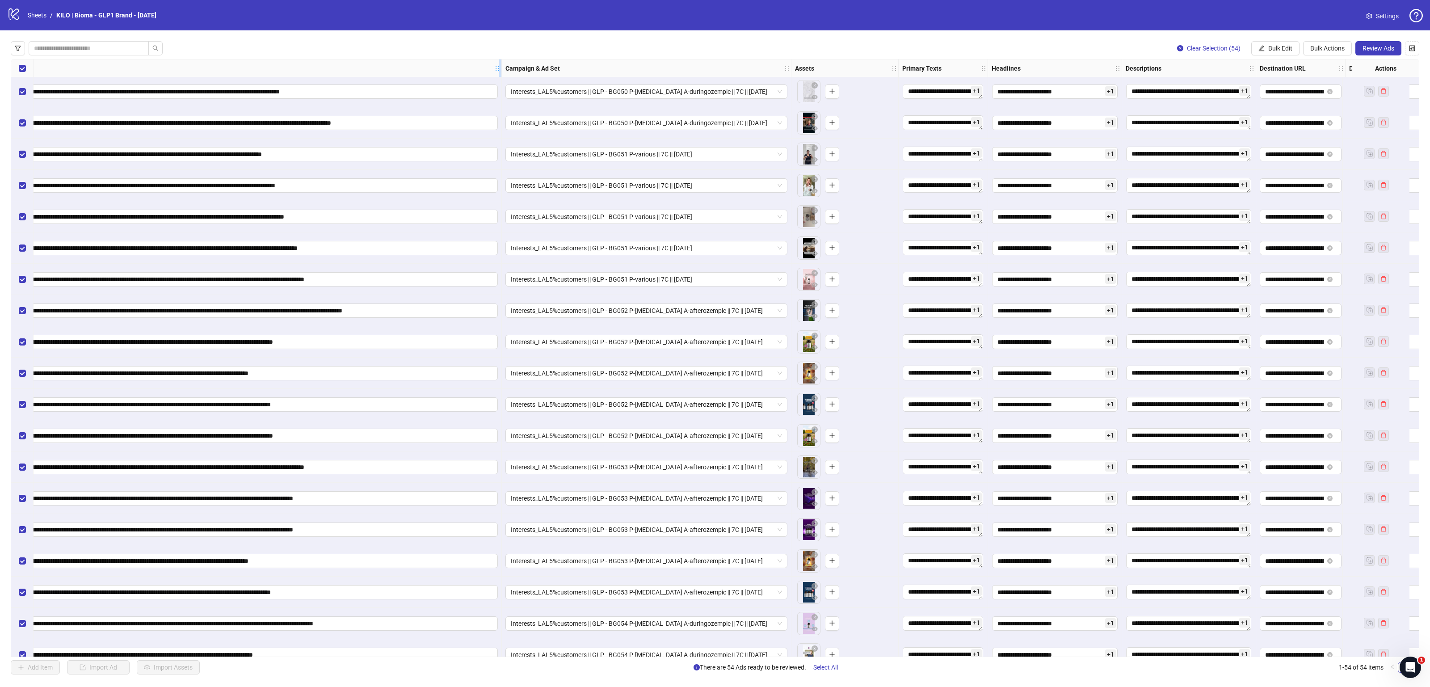
drag, startPoint x: 280, startPoint y: 72, endPoint x: 500, endPoint y: 73, distance: 219.9
click at [500, 73] on div "Resize Ad Name column" at bounding box center [500, 67] width 2 height 17
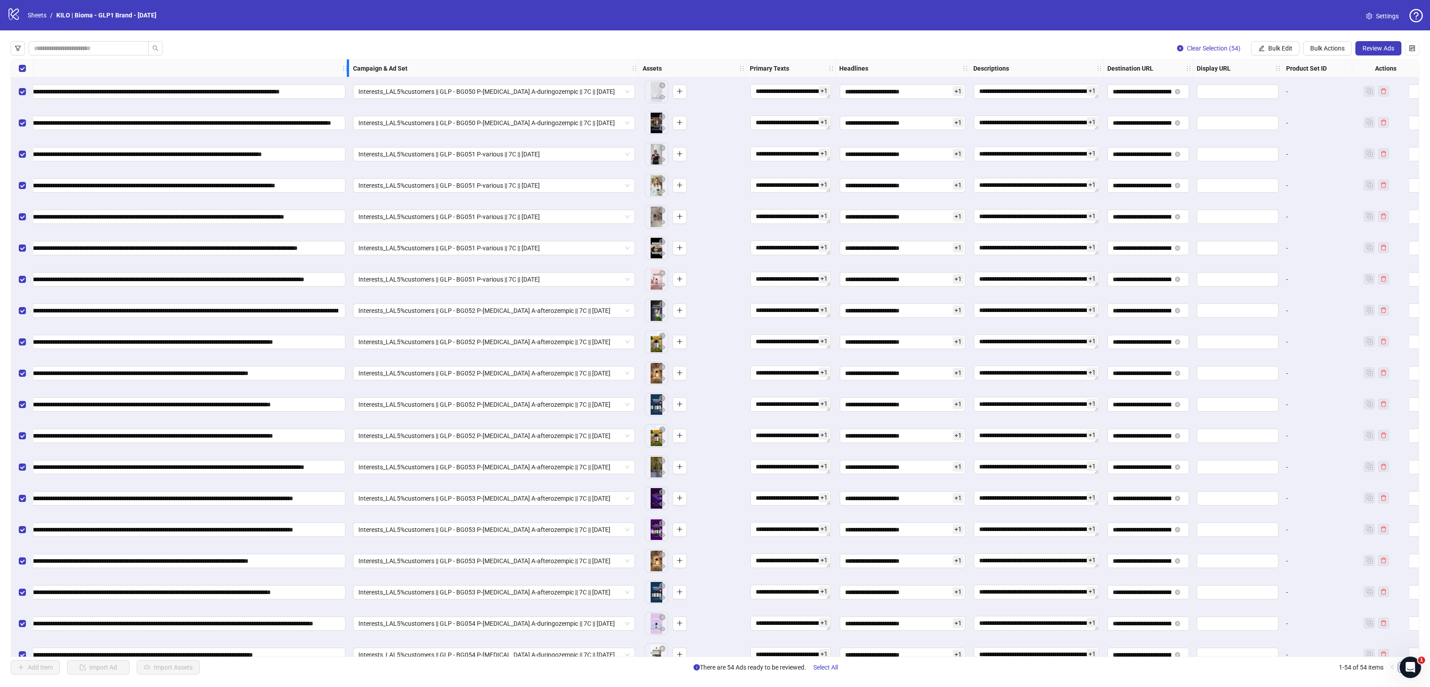
drag, startPoint x: 500, startPoint y: 73, endPoint x: 335, endPoint y: 108, distance: 168.2
click at [335, 108] on div "**********" at bounding box center [689, 191] width 1733 height 1707
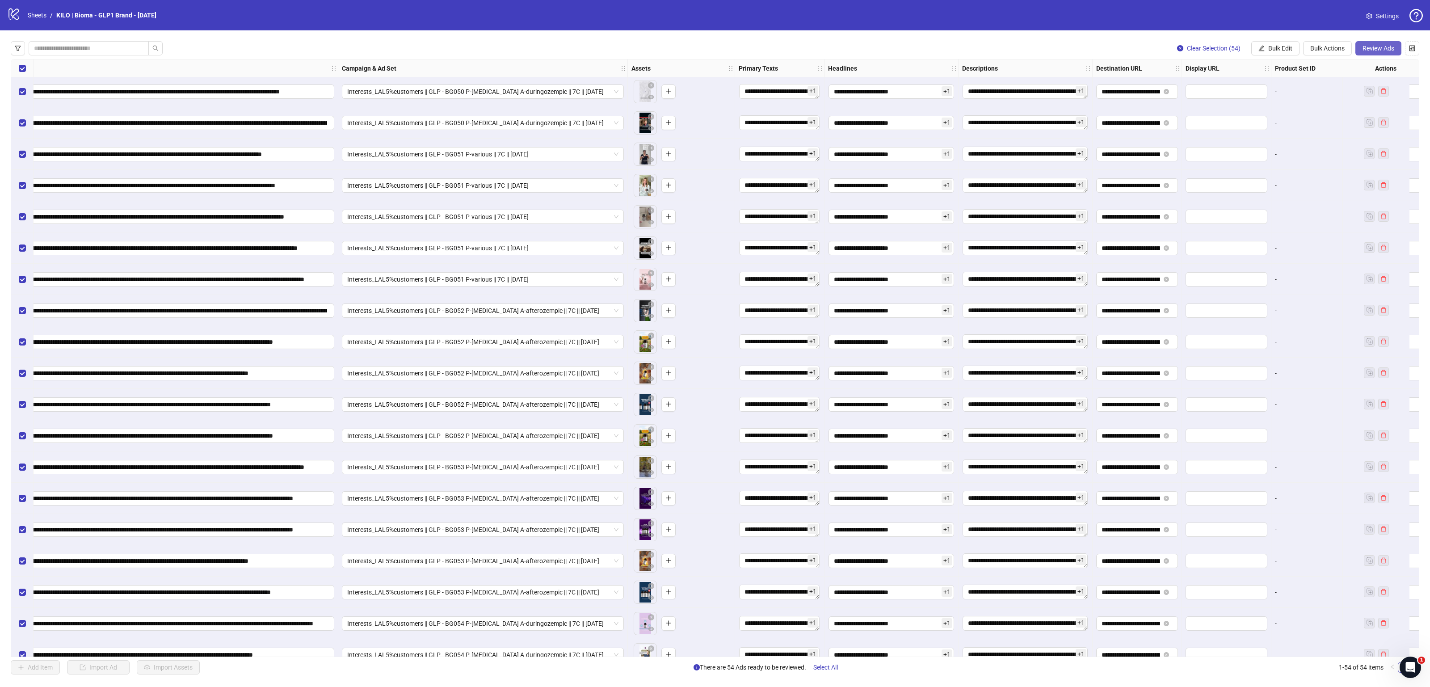
click at [1381, 52] on button "Review Ads" at bounding box center [1379, 48] width 46 height 14
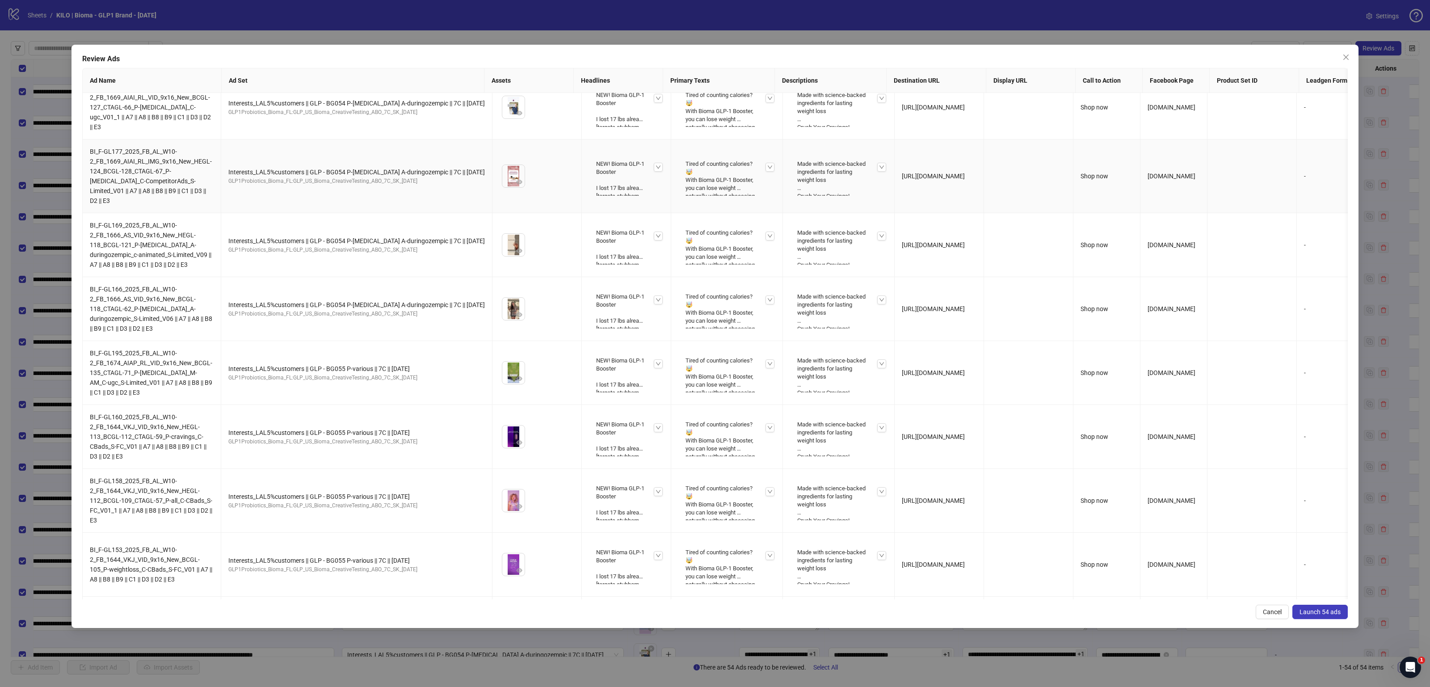
scroll to position [2969, 0]
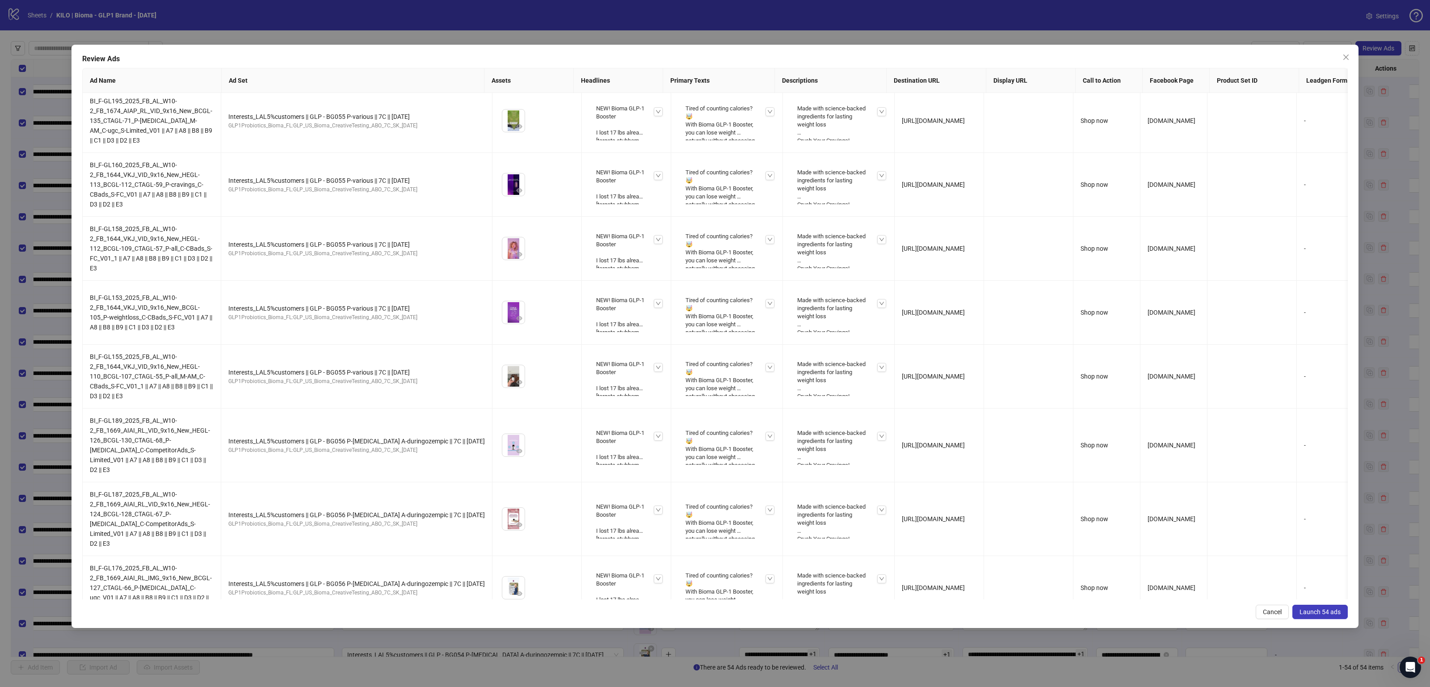
click at [1320, 611] on span "Launch 54 ads" at bounding box center [1320, 611] width 41 height 7
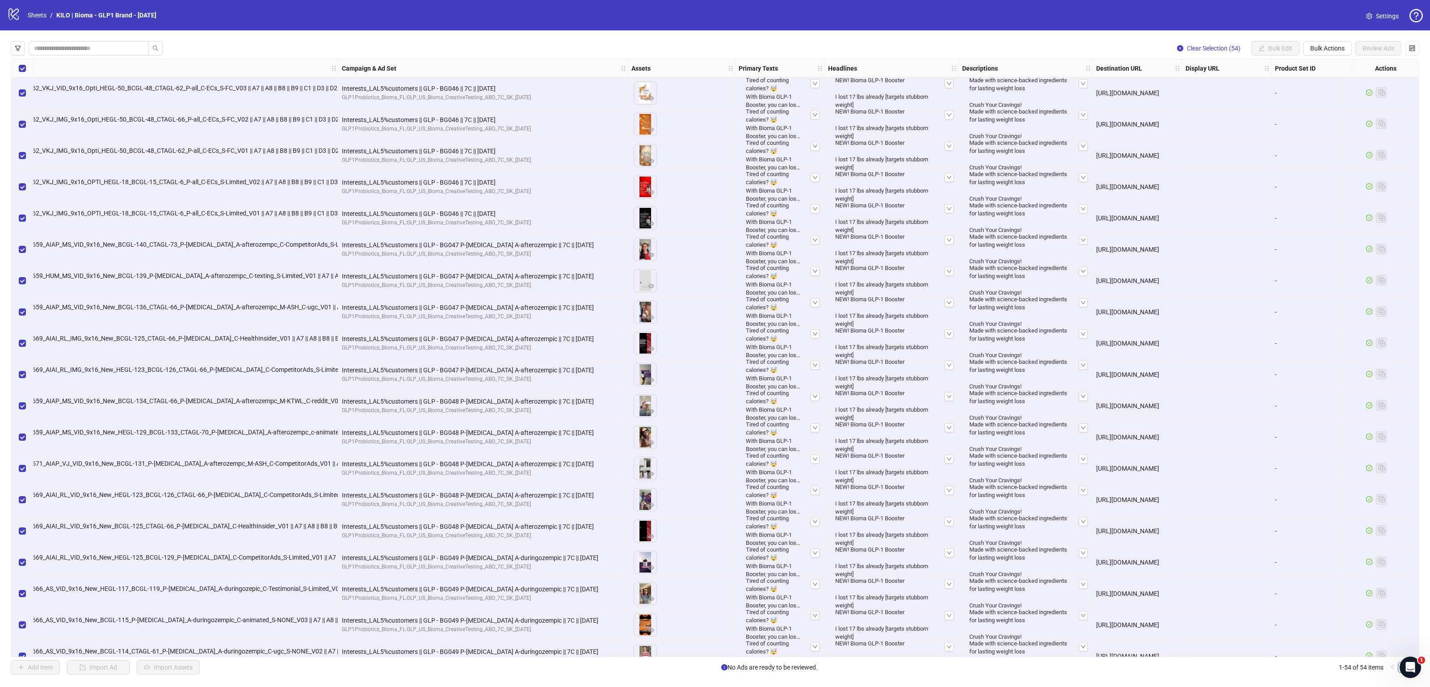
scroll to position [0, 0]
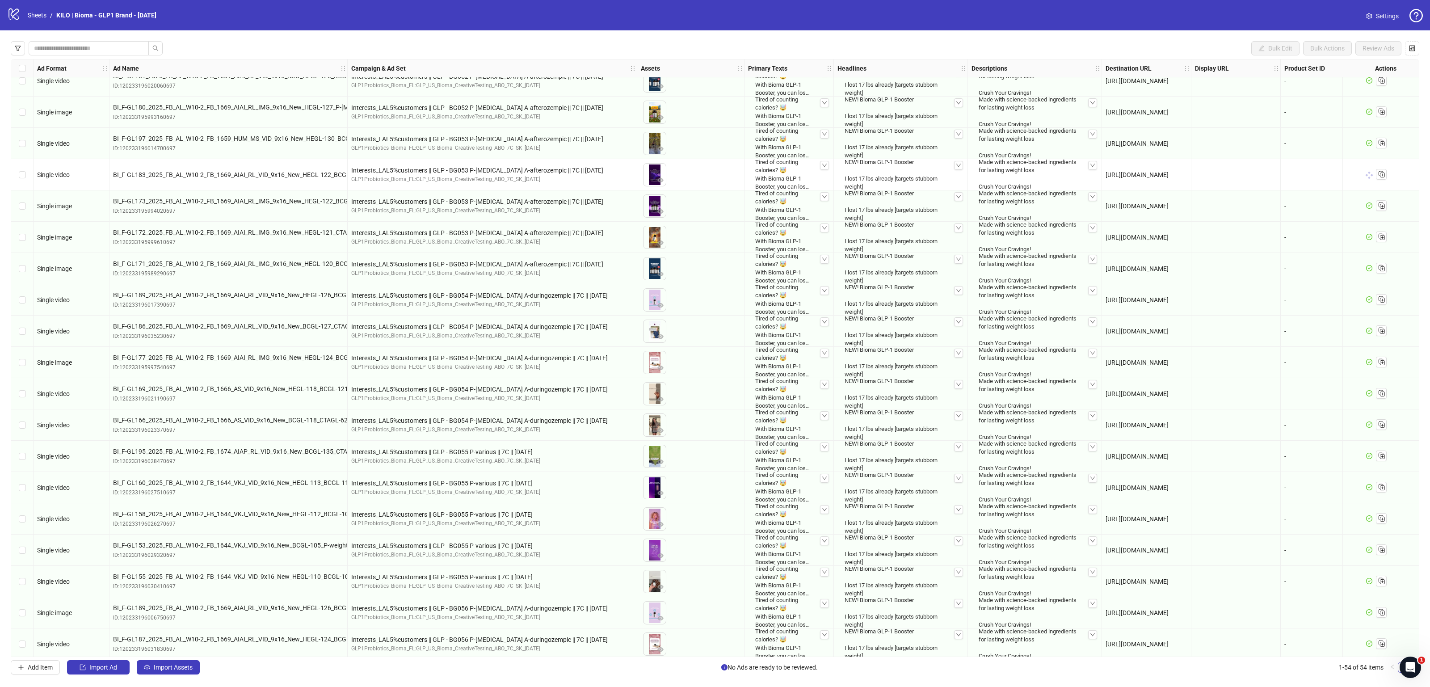
scroll to position [903, 0]
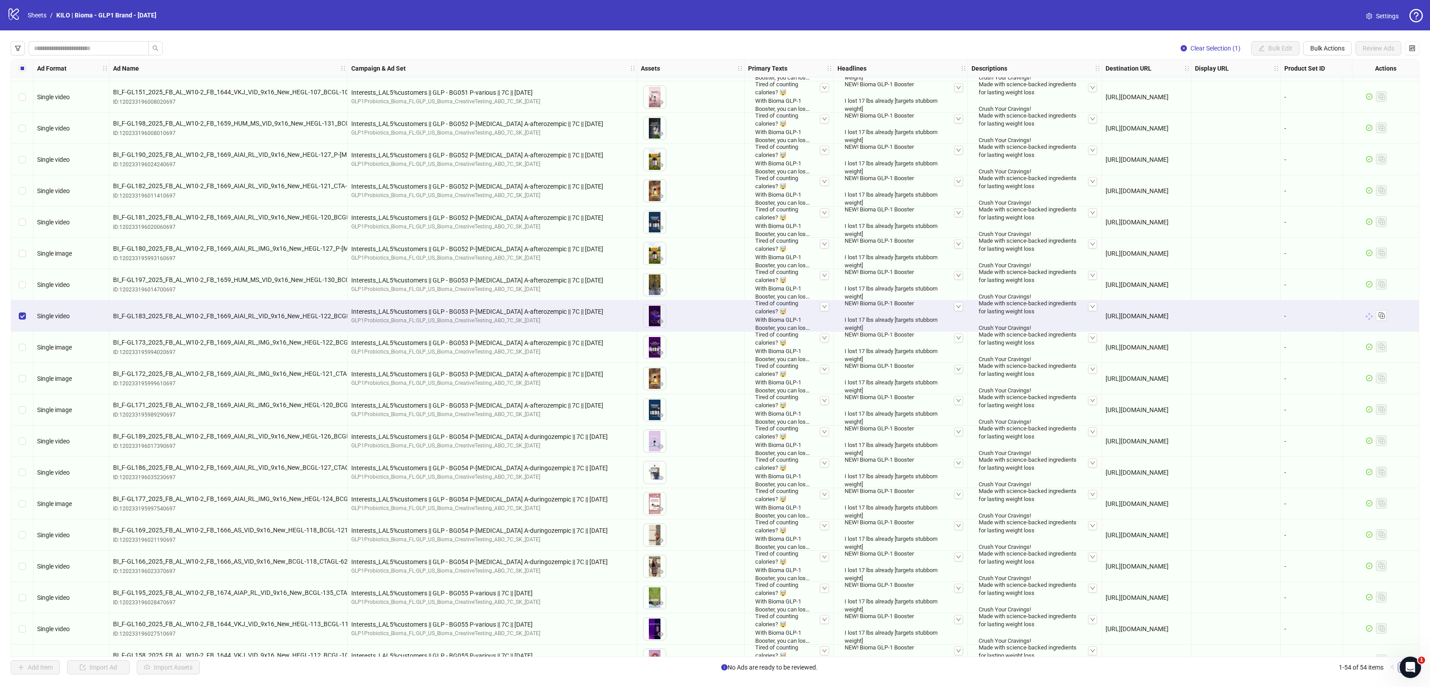
click at [1314, 320] on div "-" at bounding box center [1326, 316] width 82 height 10
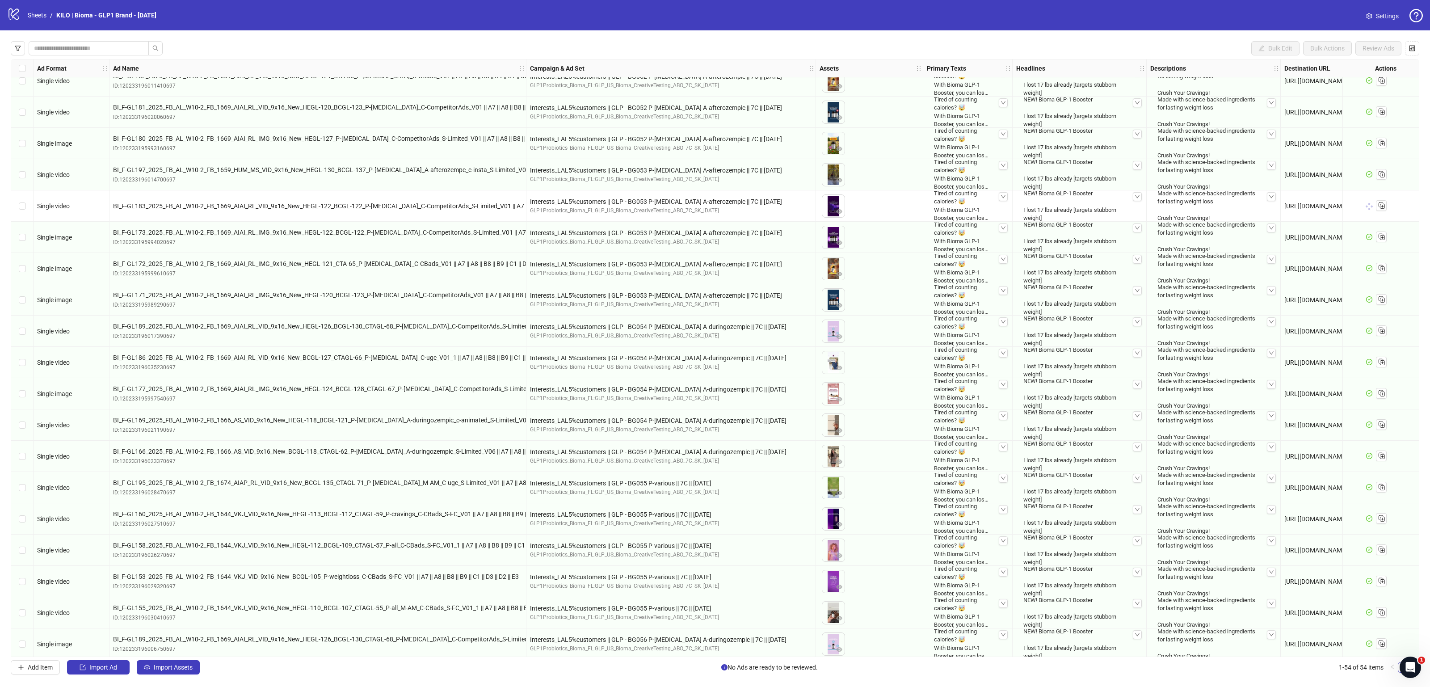
scroll to position [920, 0]
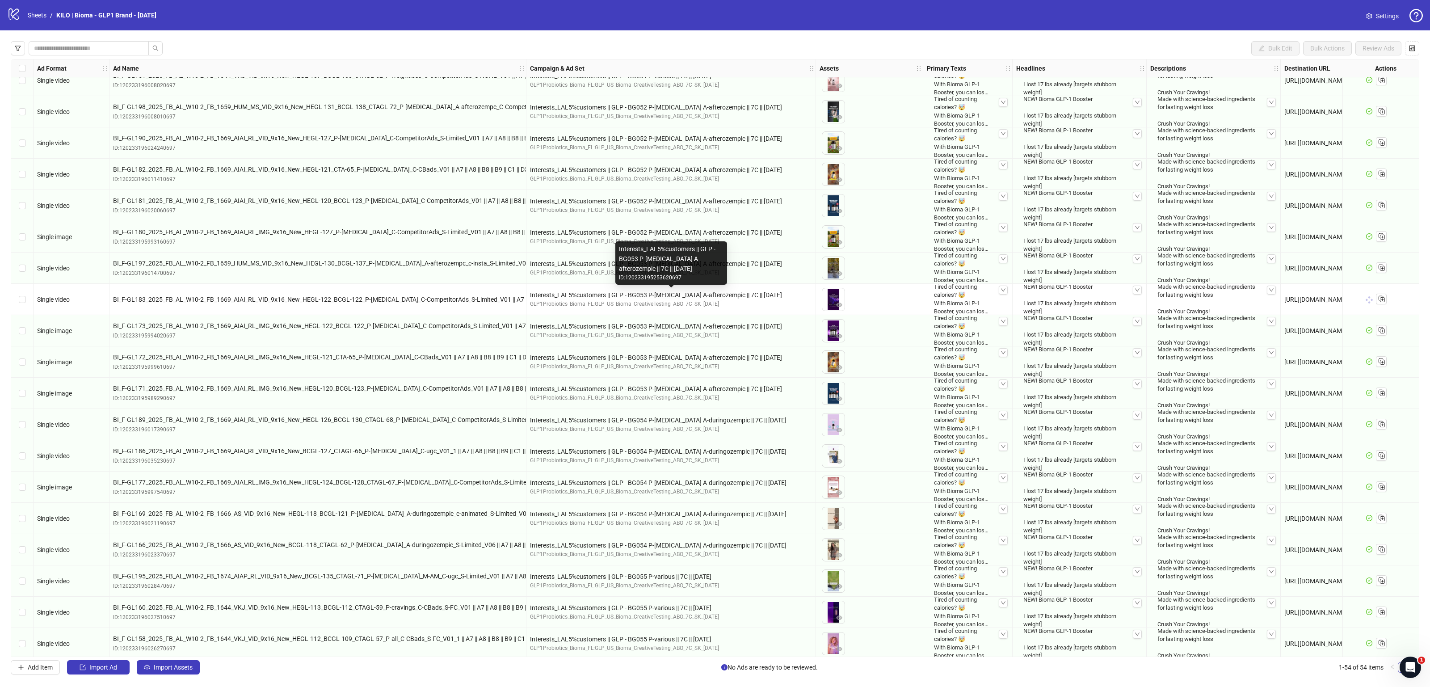
click at [599, 292] on div "Interests_LAL5%customers || GLP - BG053 P-[MEDICAL_DATA] A-afterozempic || 7C |…" at bounding box center [671, 295] width 282 height 10
click at [834, 302] on button "button" at bounding box center [839, 305] width 11 height 11
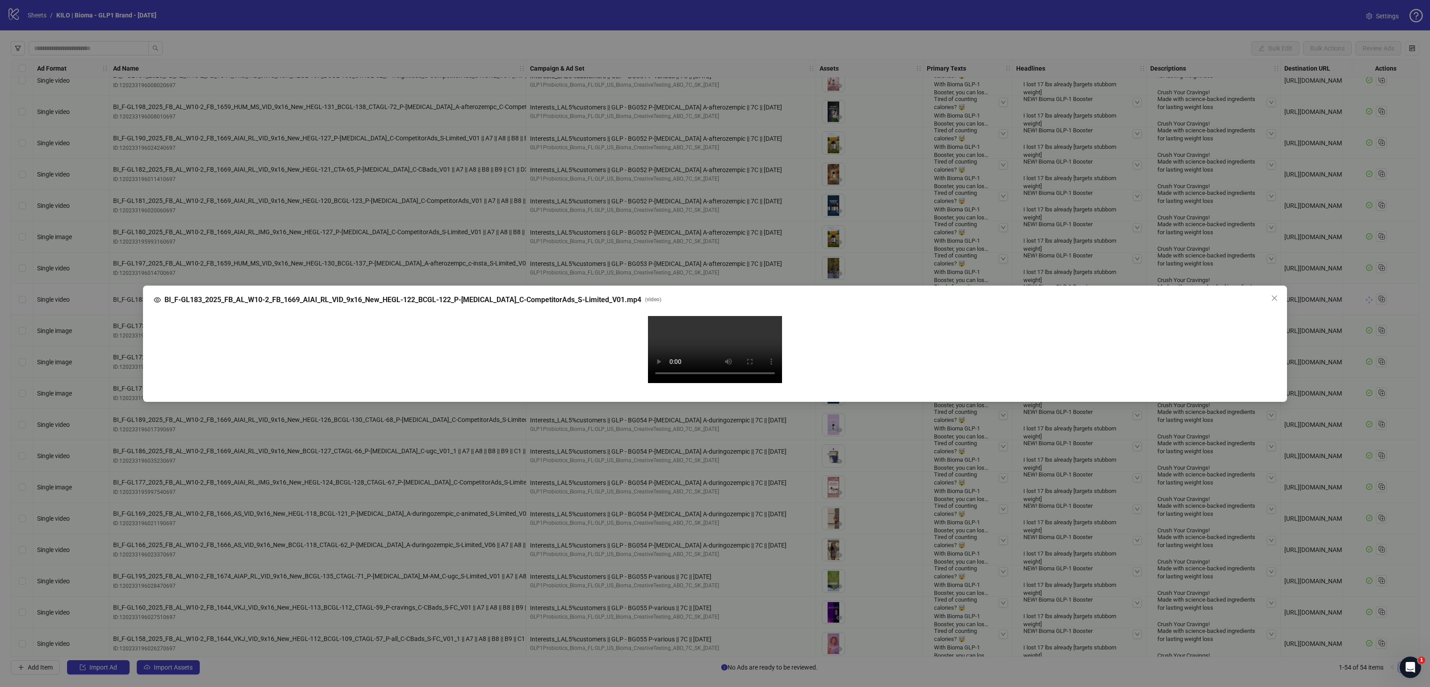
click at [1346, 343] on div "BI_F-GL183_2025_FB_AL_W10-2_FB_1669_AIAI_RL_VID_9x16_New_HEGL-122_BCGL-122_P-[M…" at bounding box center [715, 343] width 1430 height 687
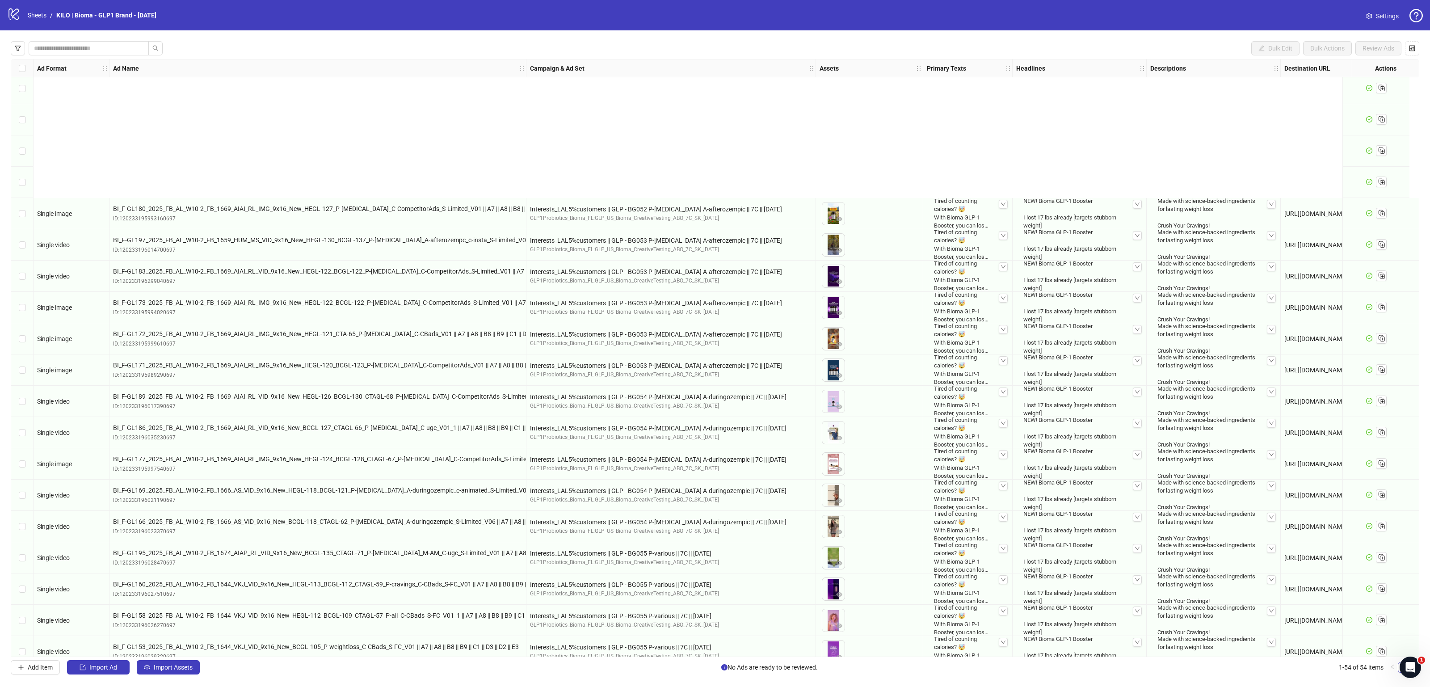
scroll to position [1114, 0]
